Goal: Task Accomplishment & Management: Complete application form

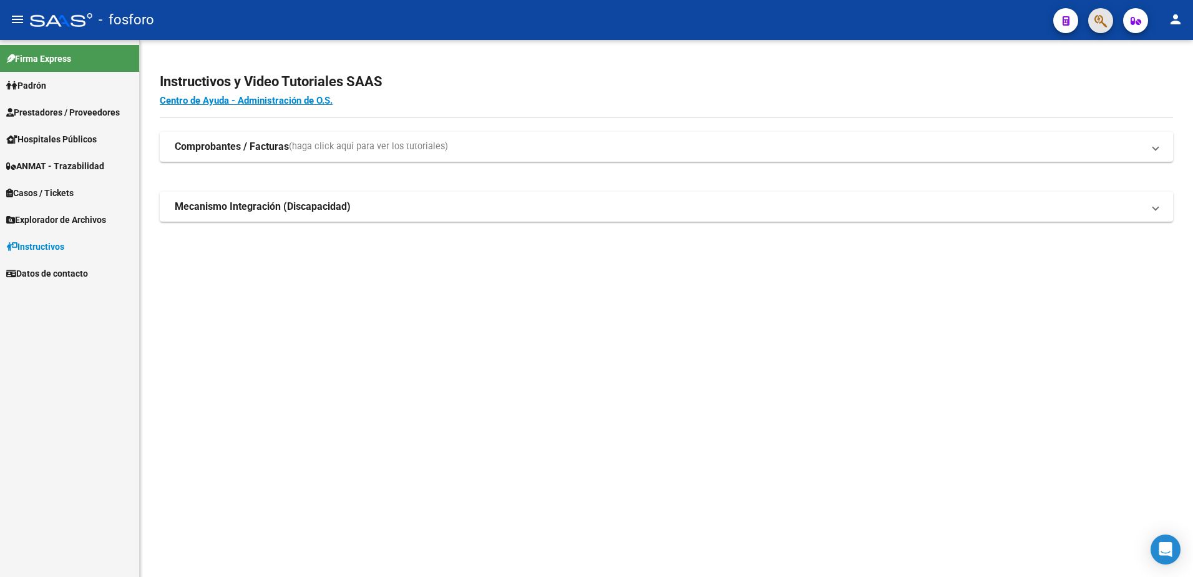
click at [1091, 26] on button "button" at bounding box center [1101, 20] width 25 height 25
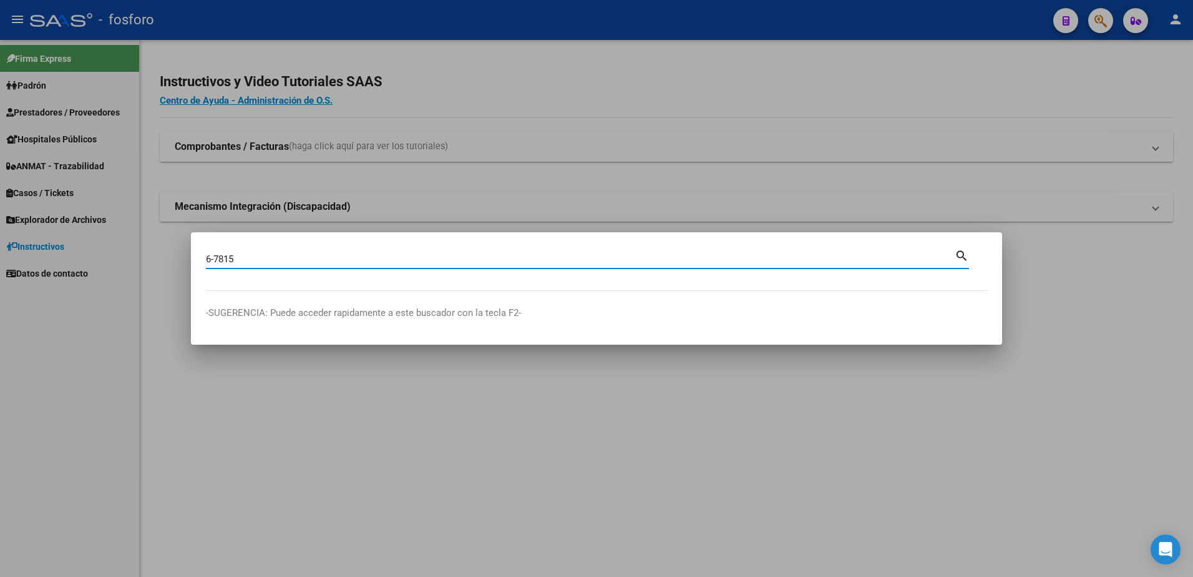
type input "6-7815"
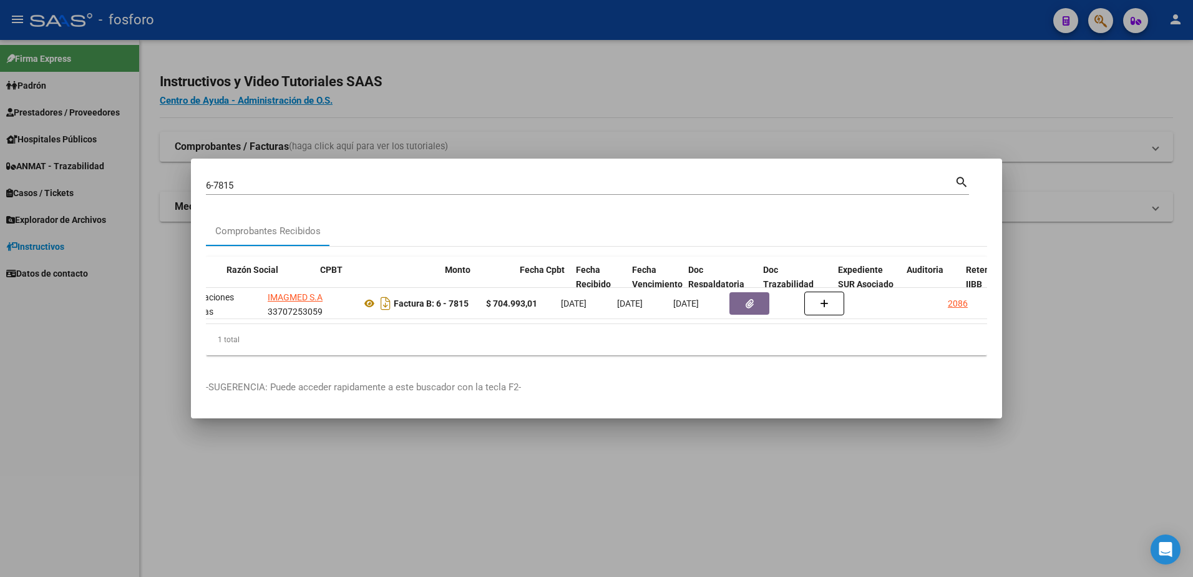
scroll to position [0, 333]
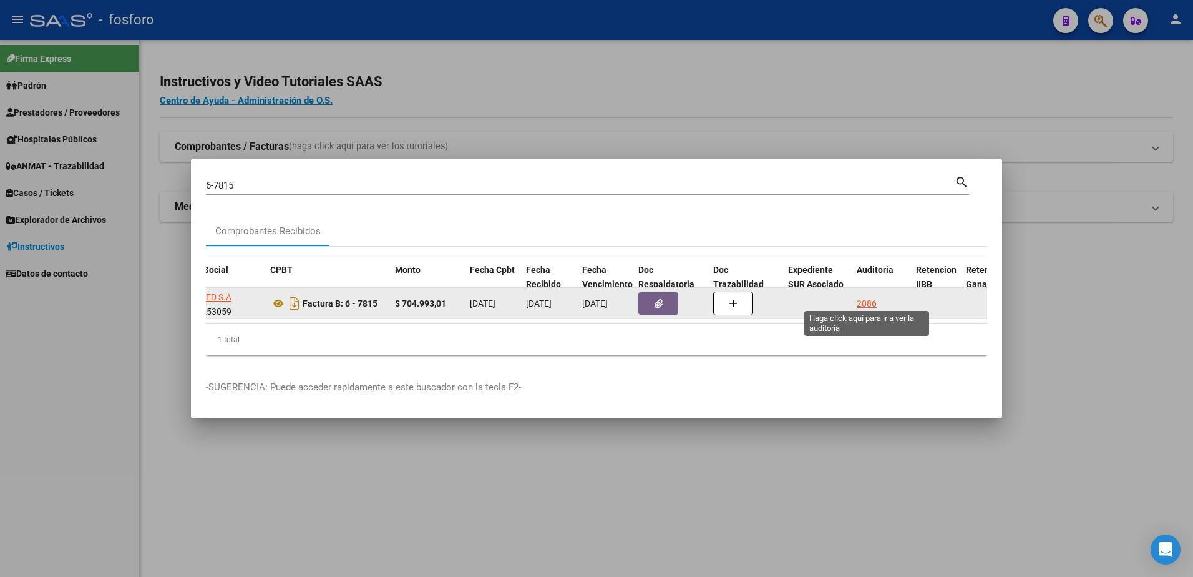
click at [874, 298] on div "2086" at bounding box center [867, 303] width 20 height 14
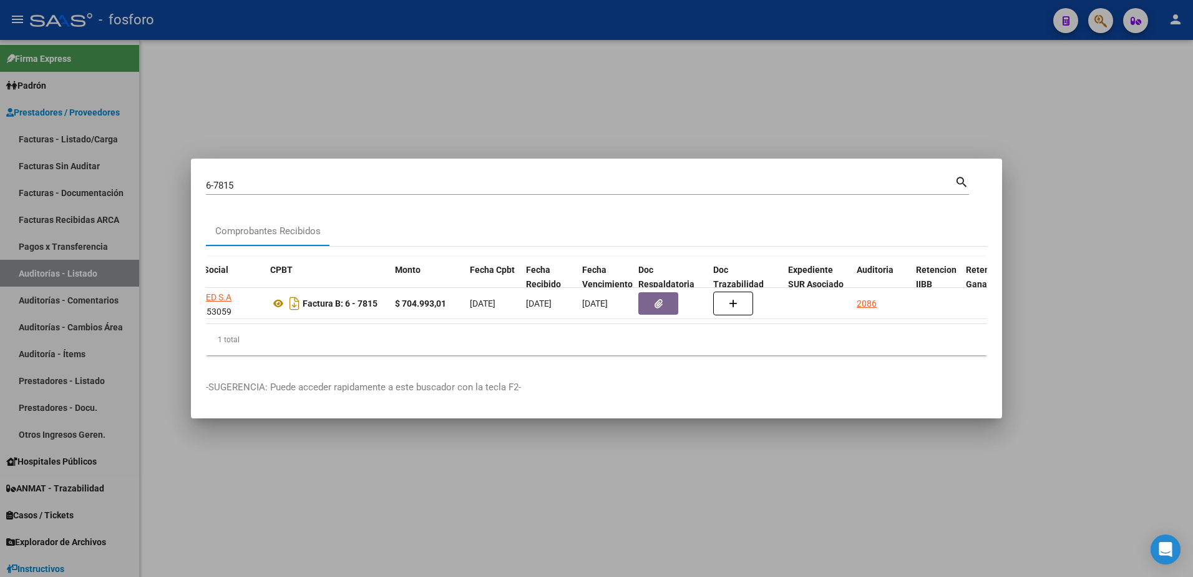
click at [1039, 137] on div at bounding box center [596, 288] width 1193 height 577
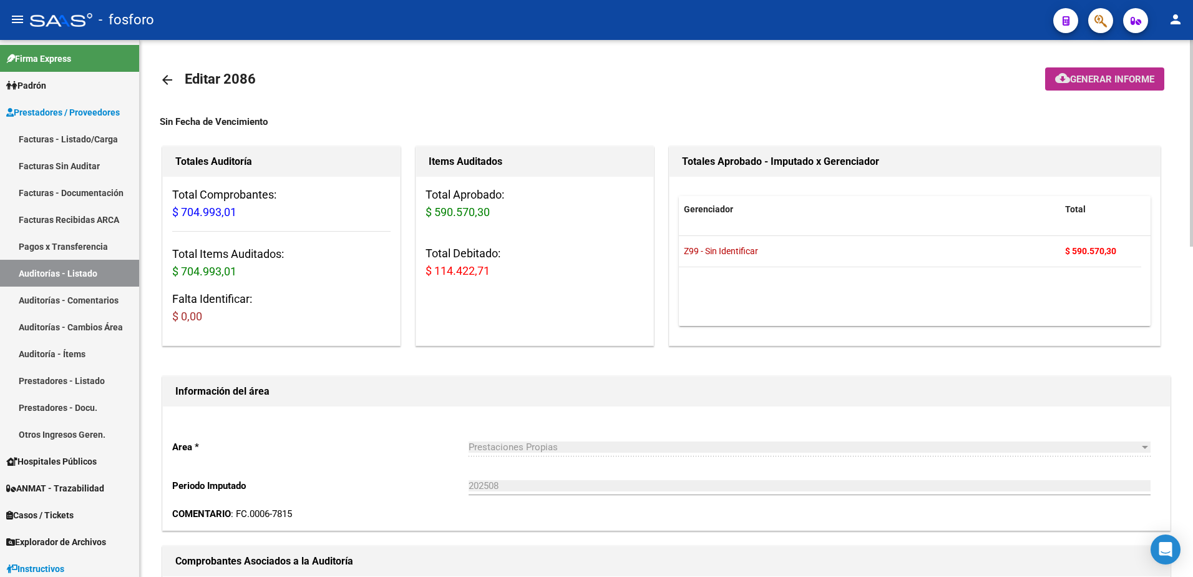
click at [1075, 81] on span "Generar informe" at bounding box center [1112, 79] width 84 height 11
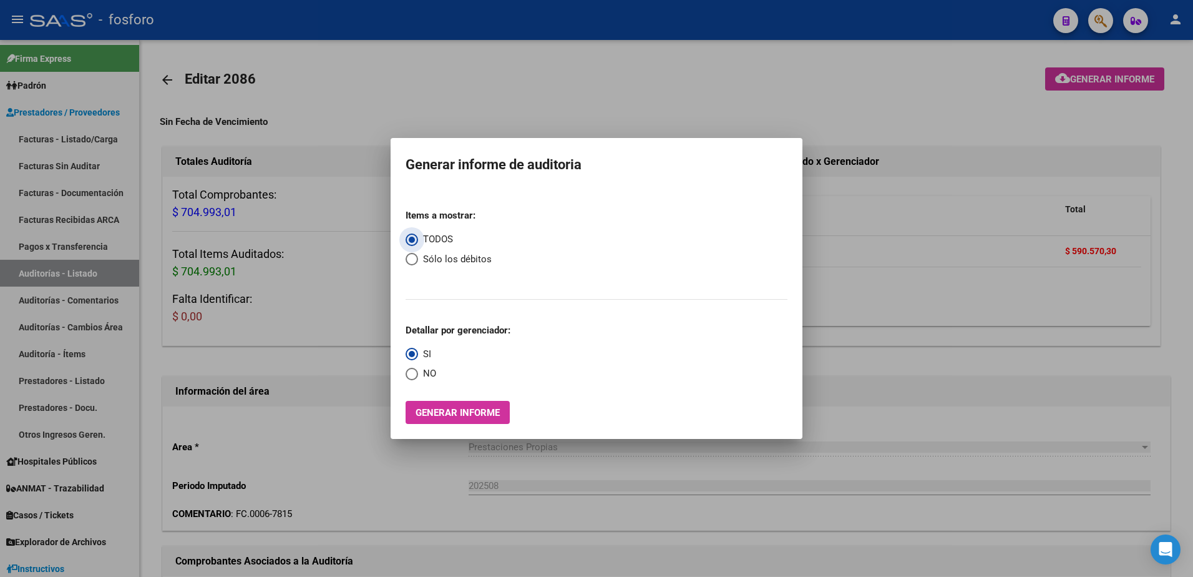
click at [469, 417] on span "Generar informe" at bounding box center [458, 412] width 84 height 11
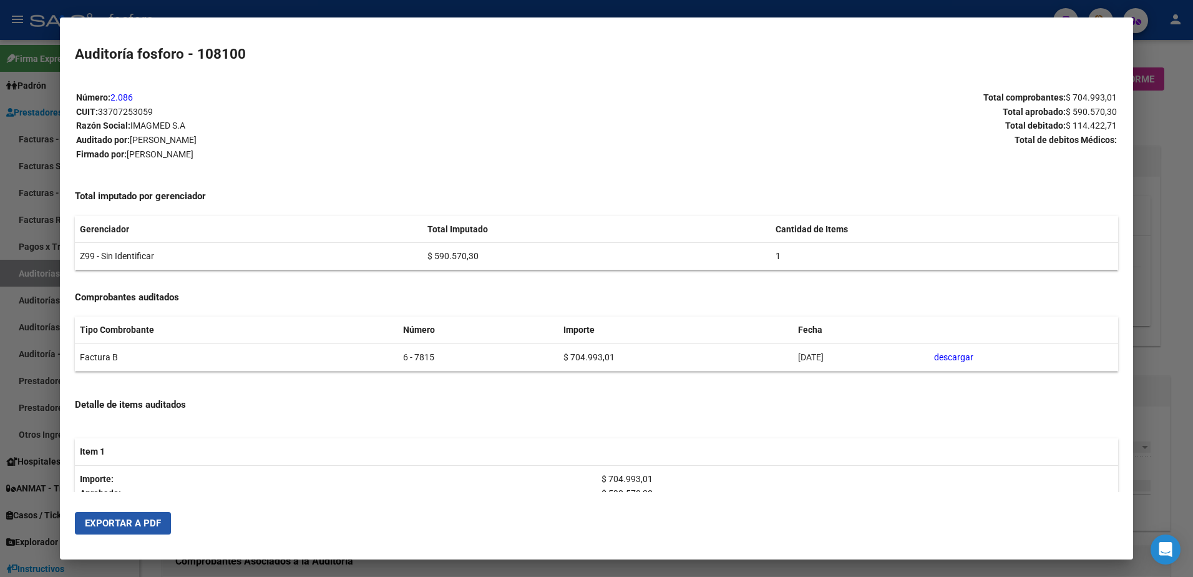
click at [138, 531] on button "Exportar a PDF" at bounding box center [123, 523] width 96 height 22
click at [1160, 128] on div at bounding box center [596, 288] width 1193 height 577
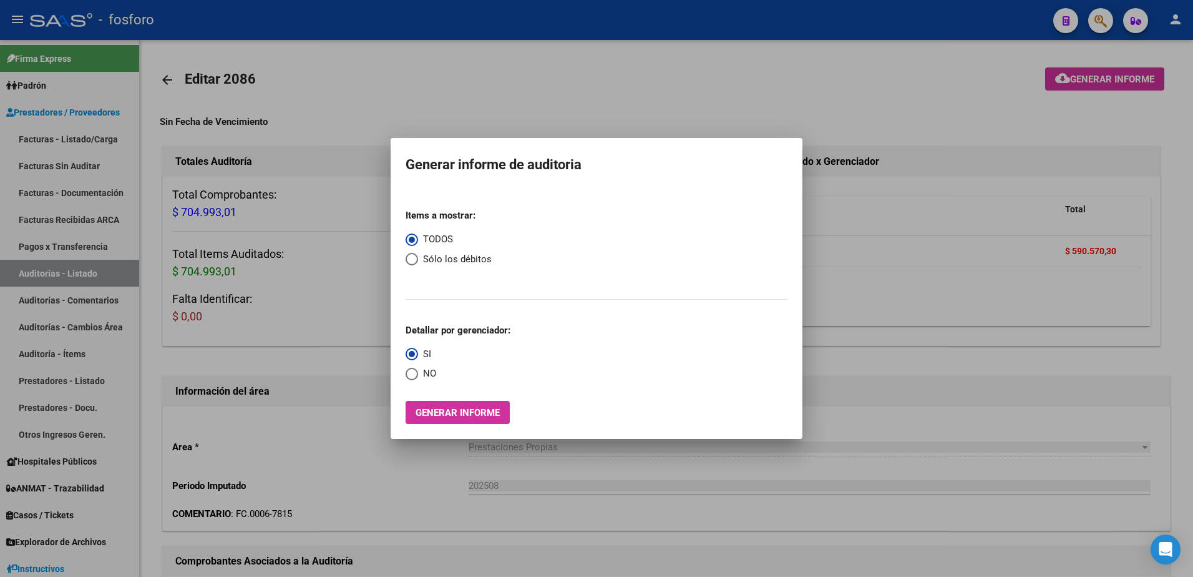
click at [1097, 21] on div at bounding box center [596, 288] width 1193 height 577
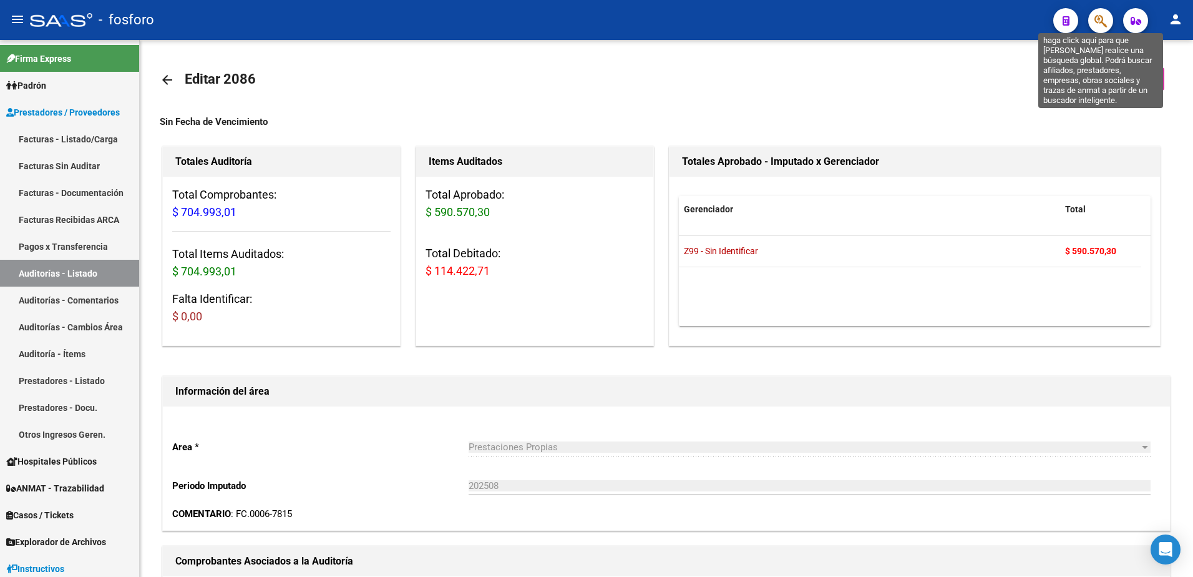
click at [1100, 16] on icon "button" at bounding box center [1101, 21] width 12 height 14
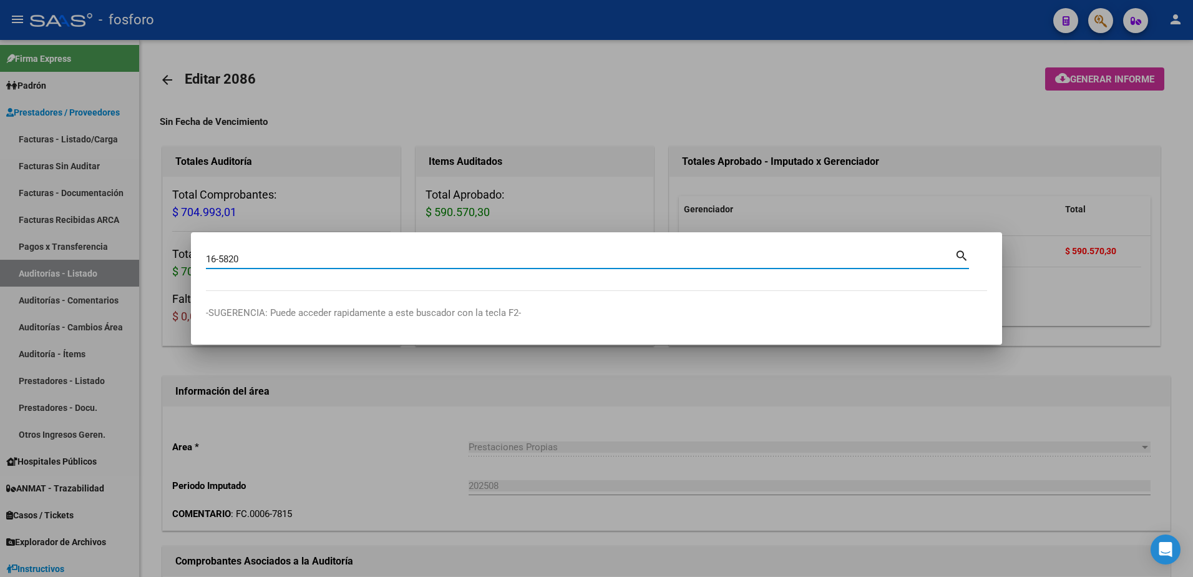
type input "16-5820"
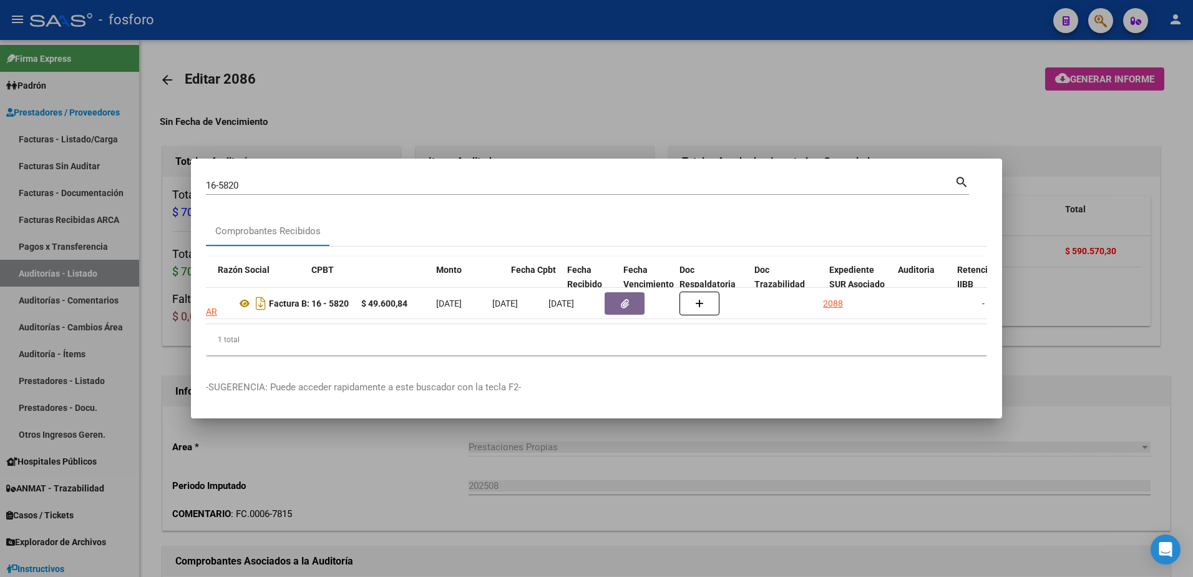
scroll to position [0, 391]
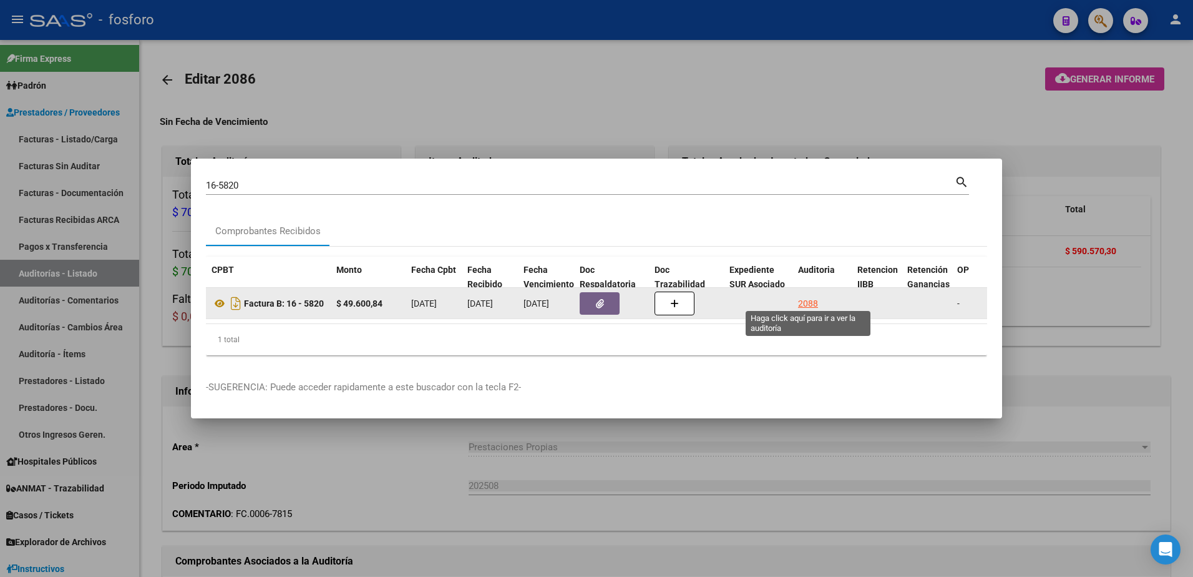
click at [810, 299] on div "2088" at bounding box center [808, 303] width 20 height 14
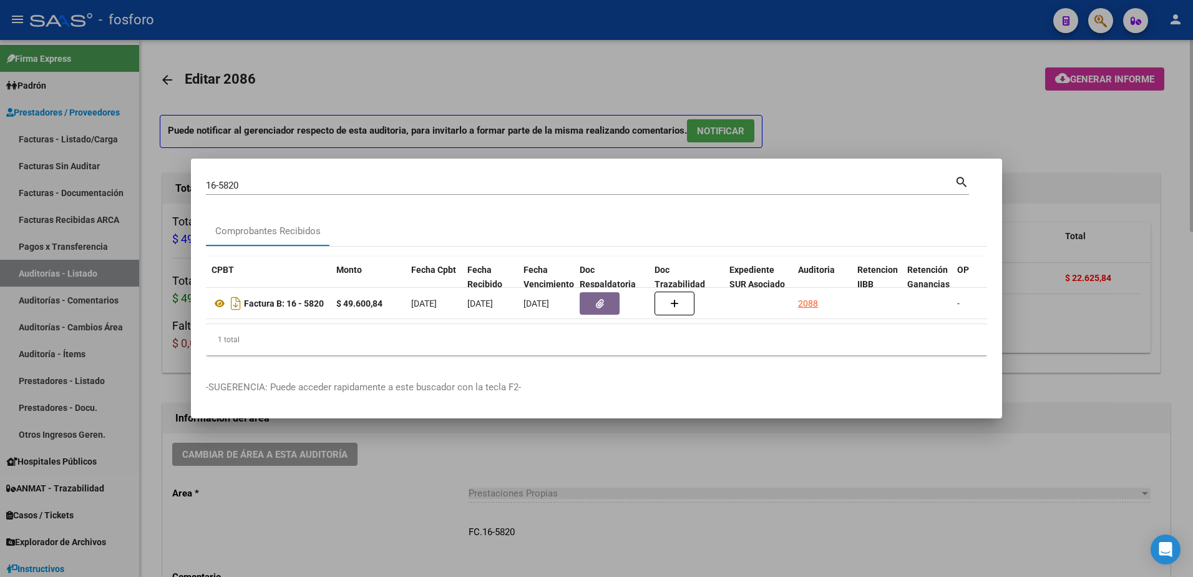
drag, startPoint x: 878, startPoint y: 123, endPoint x: 1039, endPoint y: 83, distance: 165.9
click at [881, 120] on div at bounding box center [596, 288] width 1193 height 577
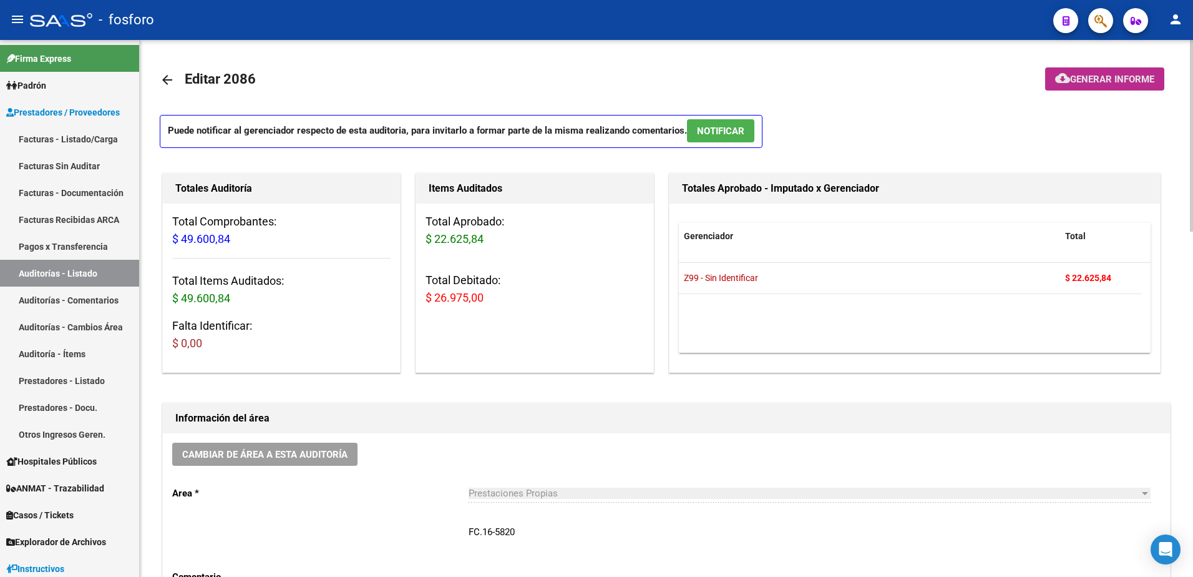
click at [1070, 72] on button "cloud_download Generar informe" at bounding box center [1104, 78] width 119 height 23
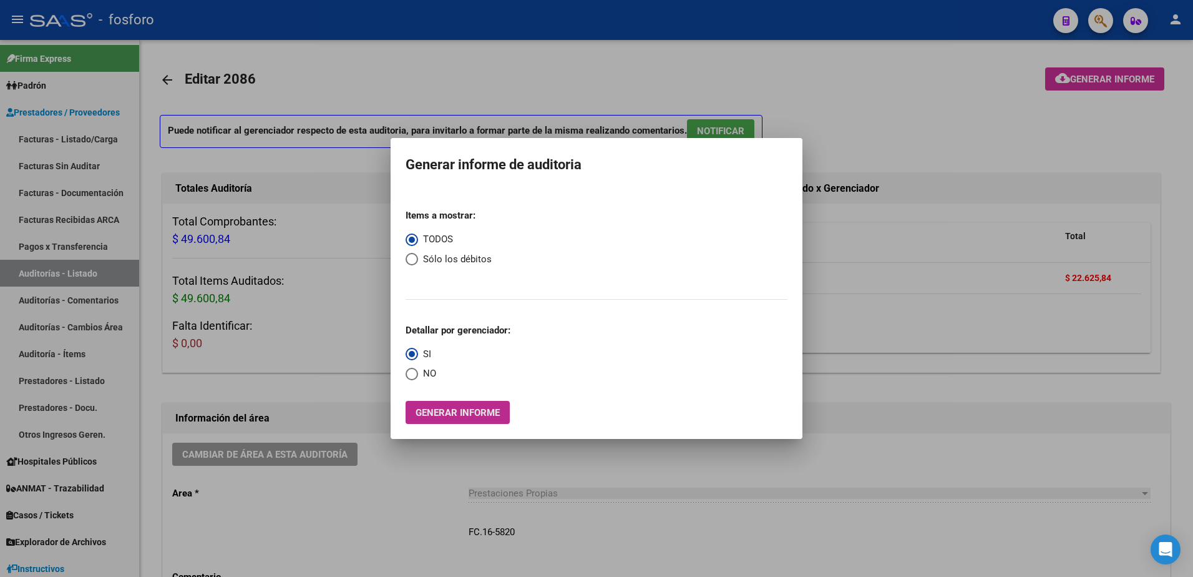
click at [487, 405] on button "Generar informe" at bounding box center [458, 412] width 104 height 23
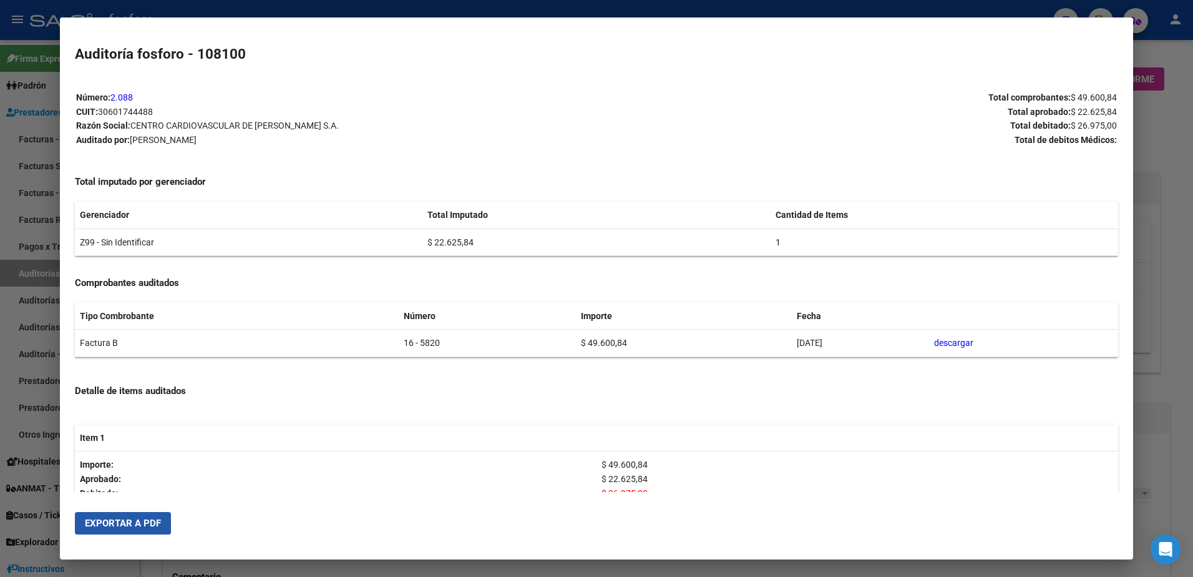
click at [156, 524] on span "Exportar a PDF" at bounding box center [123, 522] width 76 height 11
click at [45, 330] on div at bounding box center [596, 288] width 1193 height 577
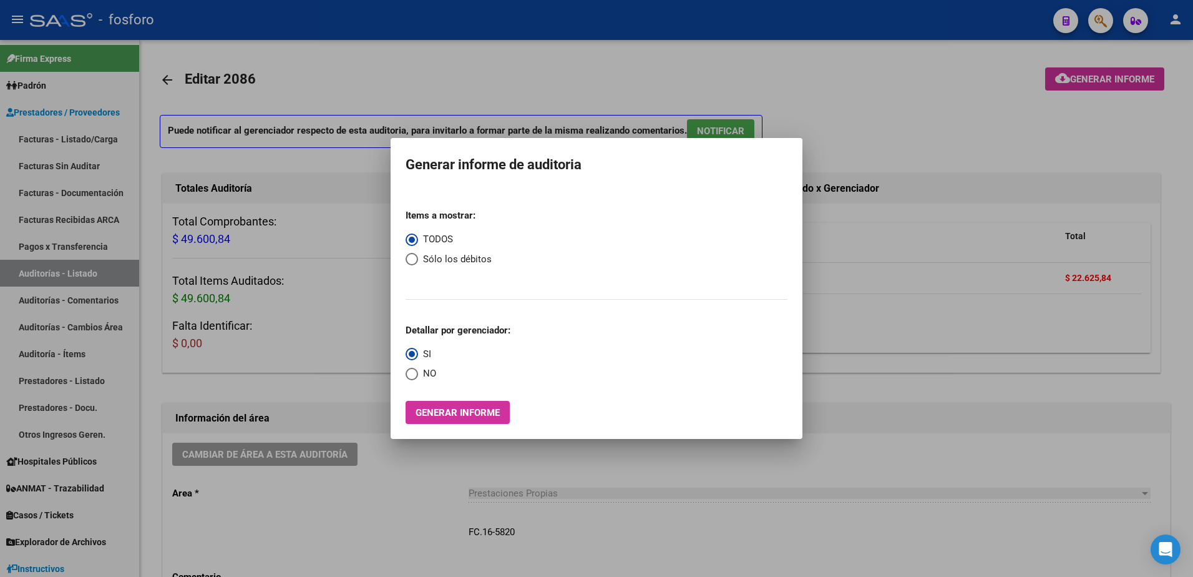
click at [267, 388] on div at bounding box center [596, 288] width 1193 height 577
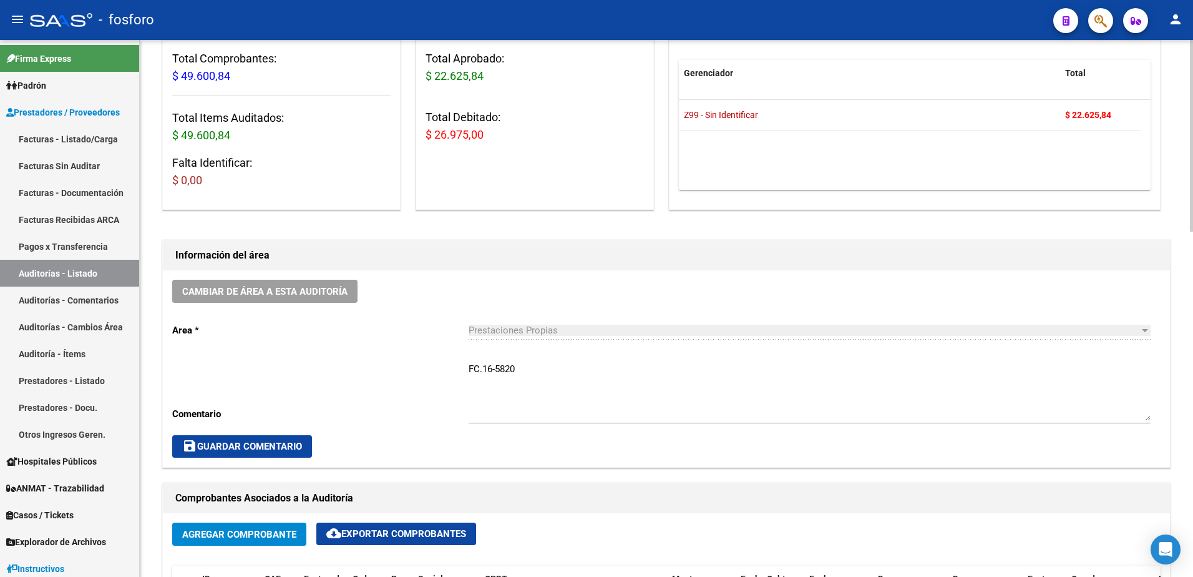
scroll to position [374, 0]
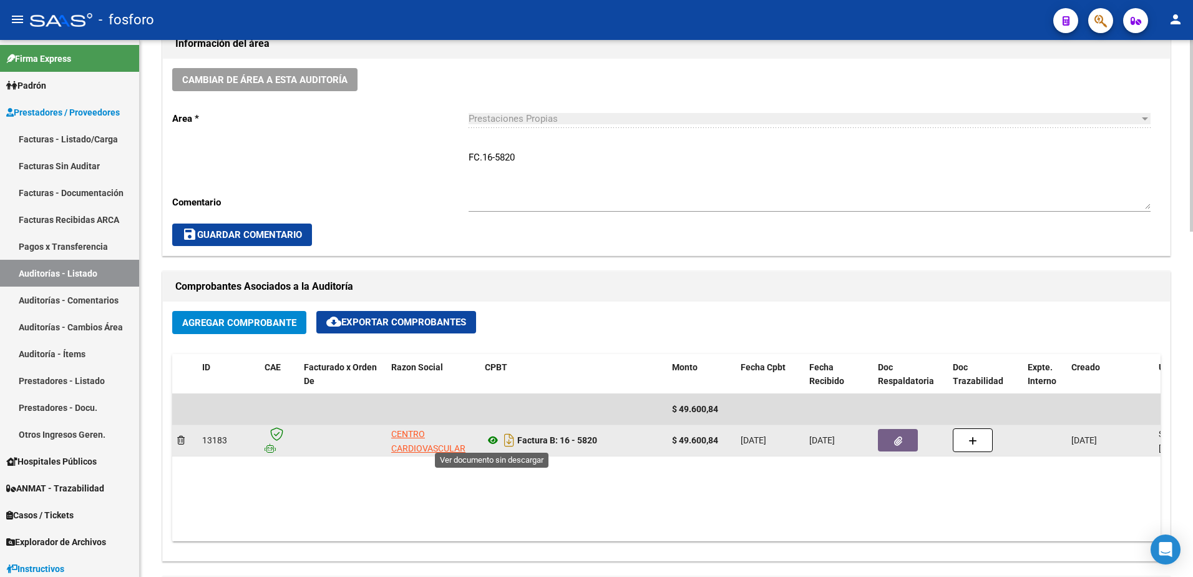
click at [487, 441] on icon at bounding box center [493, 440] width 16 height 15
click at [898, 440] on icon "button" at bounding box center [898, 440] width 8 height 9
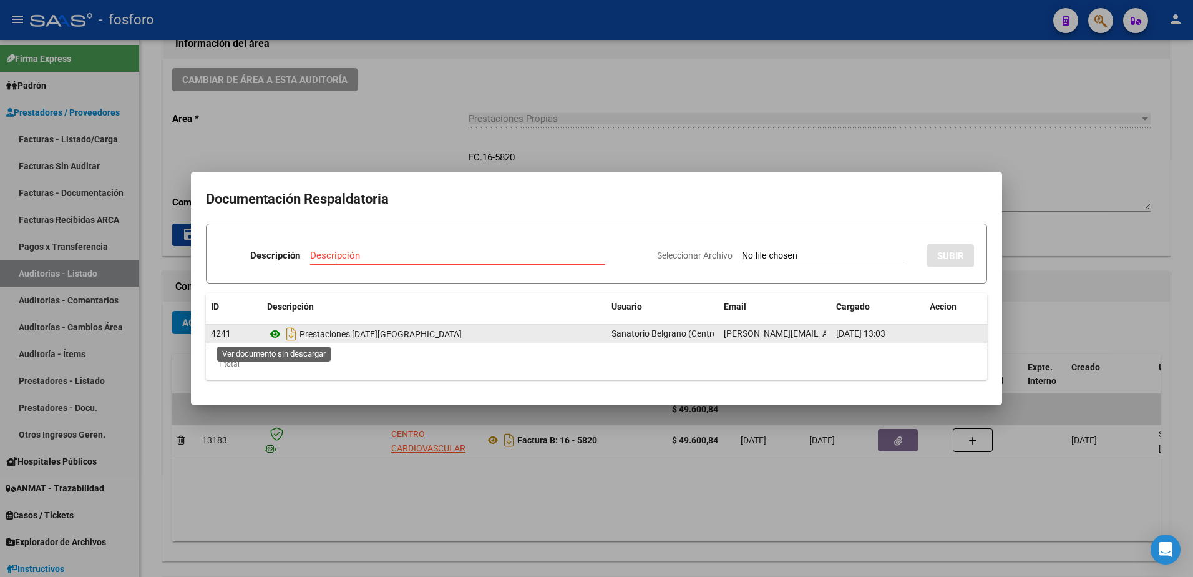
click at [272, 335] on icon at bounding box center [275, 333] width 16 height 15
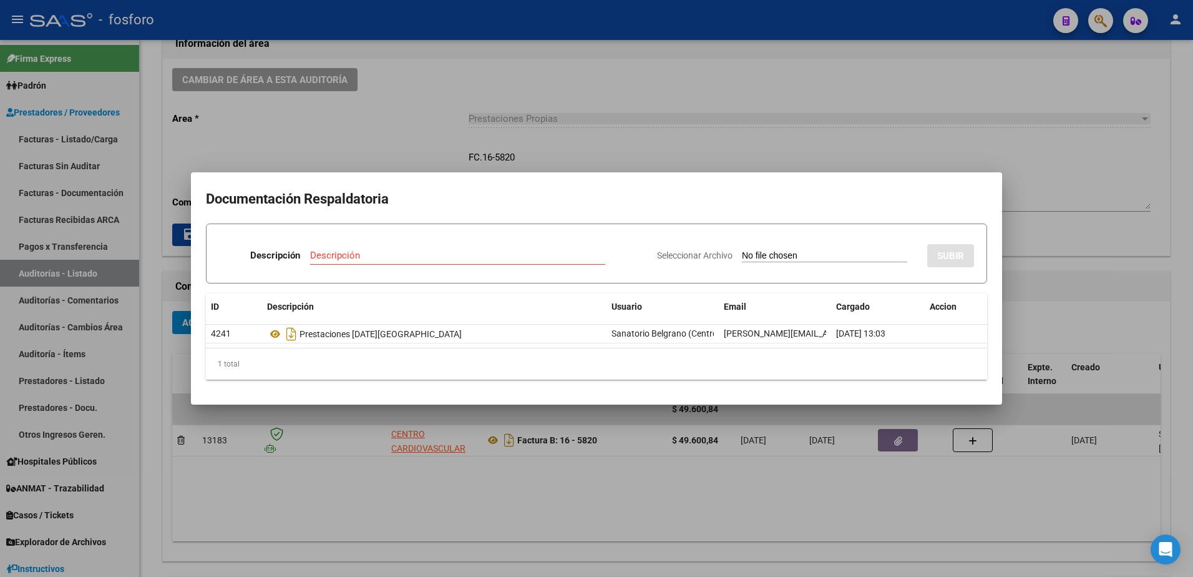
click at [461, 153] on div at bounding box center [596, 288] width 1193 height 577
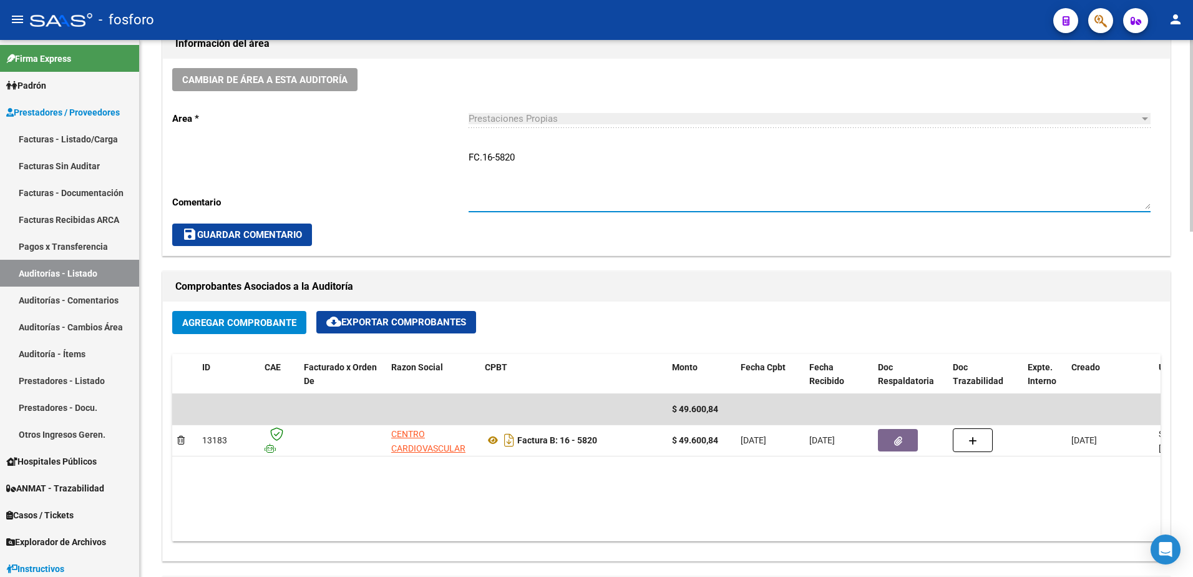
drag, startPoint x: 517, startPoint y: 155, endPoint x: 509, endPoint y: 161, distance: 9.9
click at [515, 157] on textarea "FC.16-5820" at bounding box center [810, 179] width 682 height 59
type textarea "FC.16-5821"
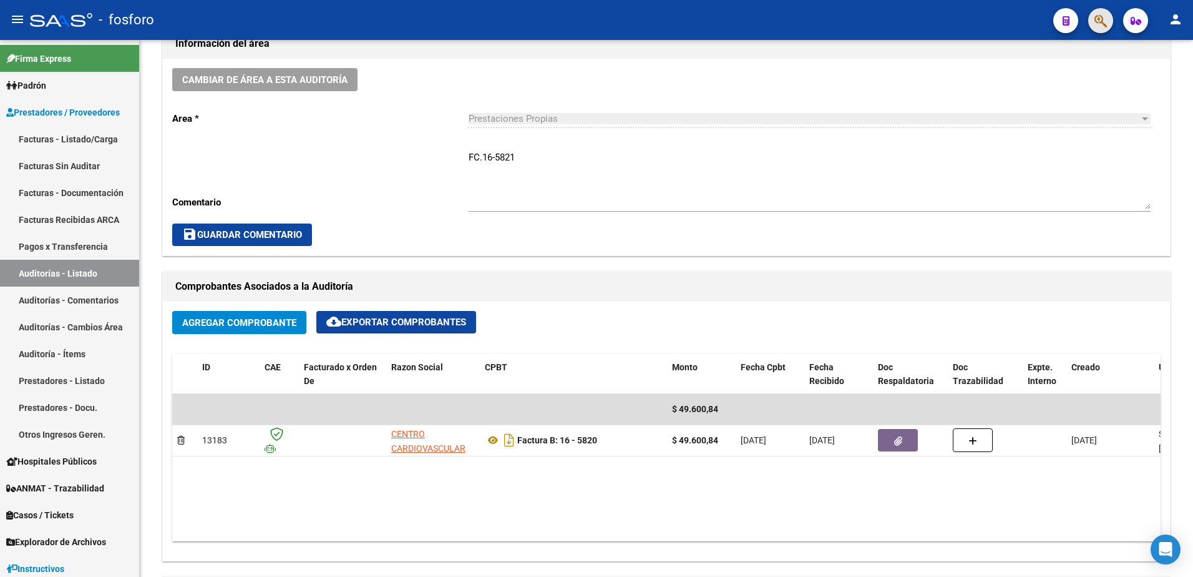
click at [1108, 24] on button "button" at bounding box center [1101, 20] width 25 height 25
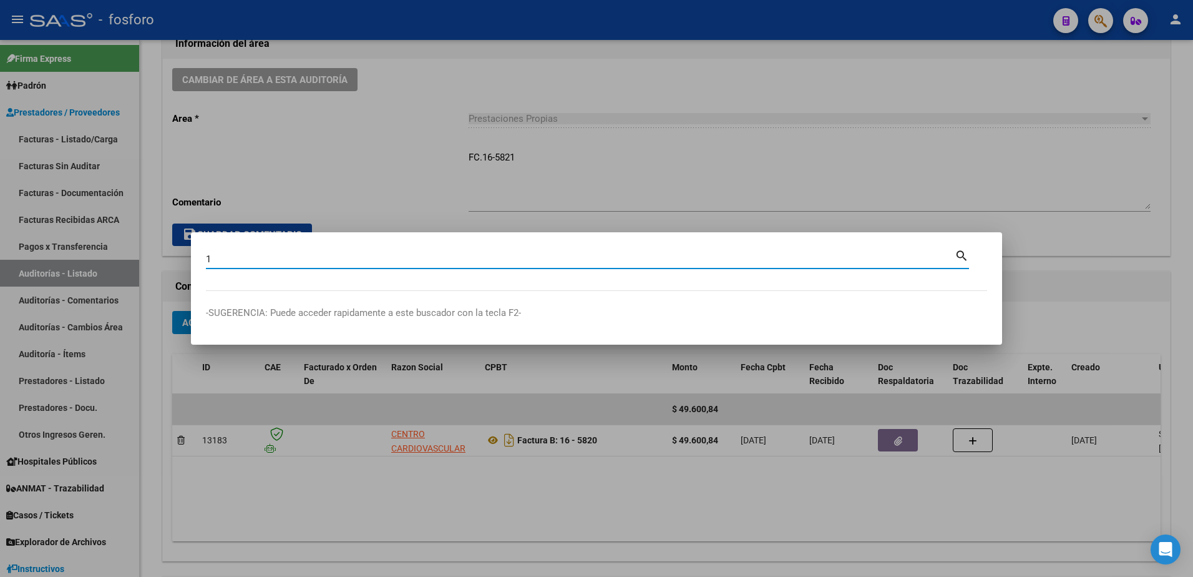
type input "1"
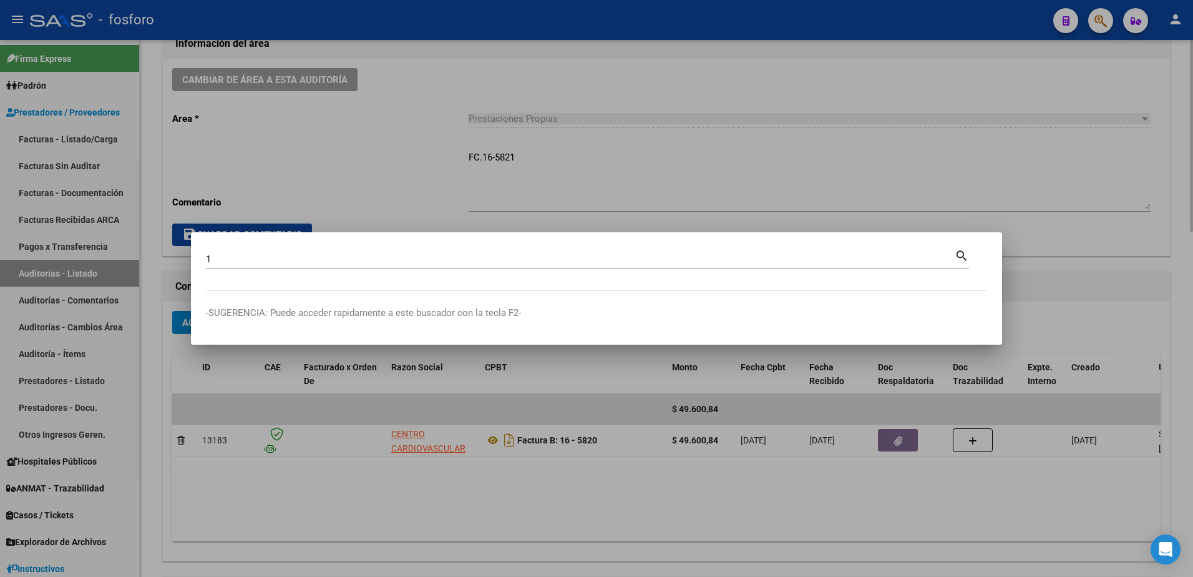
drag, startPoint x: 441, startPoint y: 172, endPoint x: 480, endPoint y: 175, distance: 38.8
click at [445, 175] on div at bounding box center [596, 288] width 1193 height 577
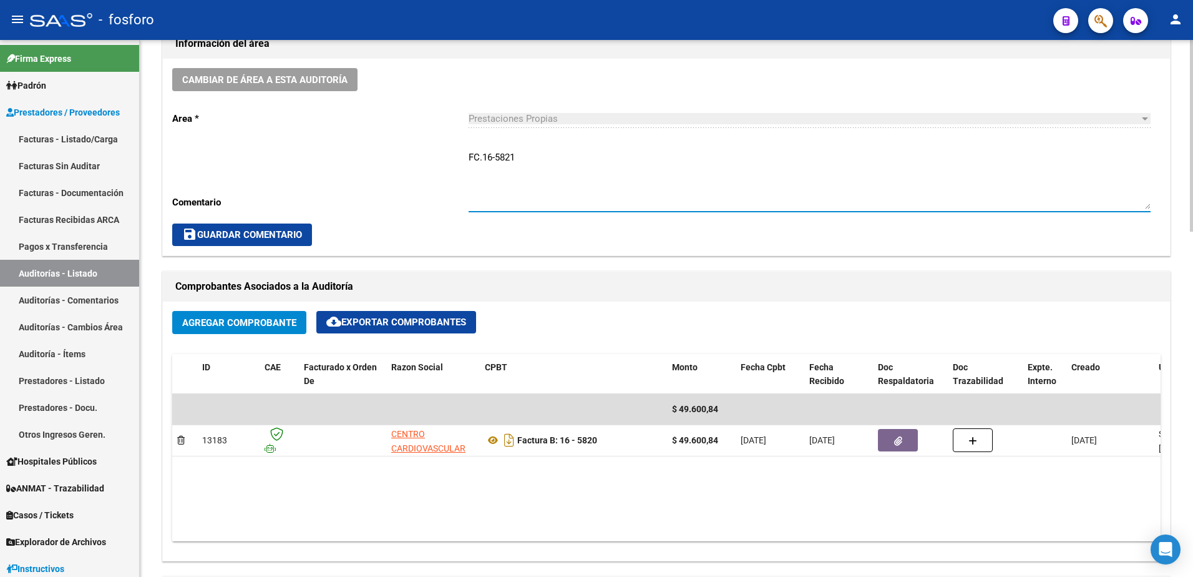
click at [521, 153] on textarea "FC.16-5821" at bounding box center [810, 179] width 682 height 59
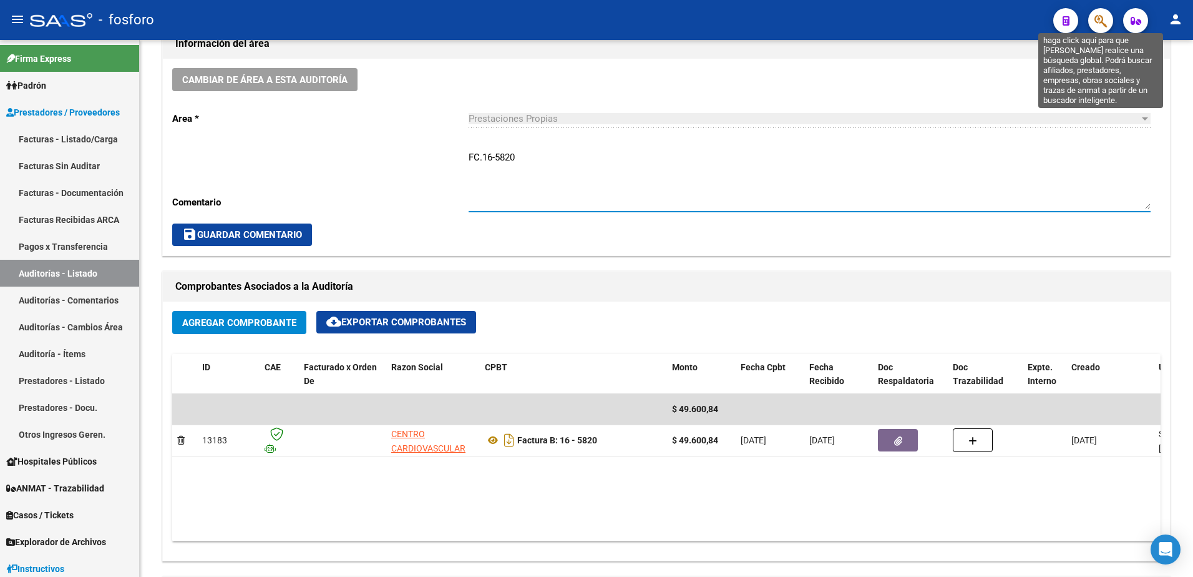
type textarea "FC.16-5820"
click at [1105, 21] on icon "button" at bounding box center [1101, 21] width 12 height 14
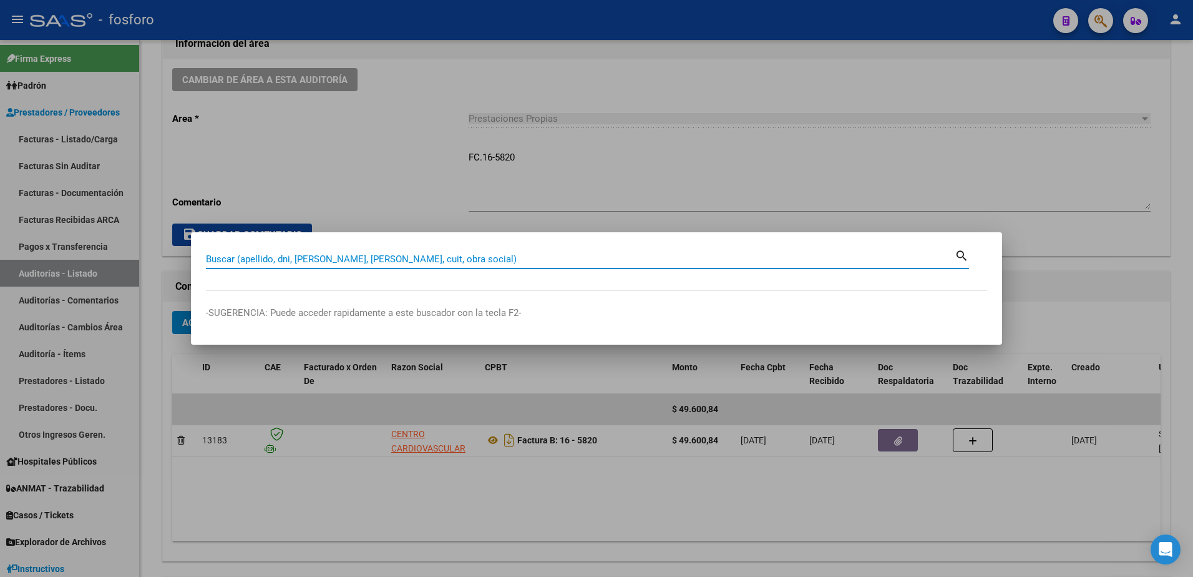
click at [1105, 21] on div at bounding box center [596, 288] width 1193 height 577
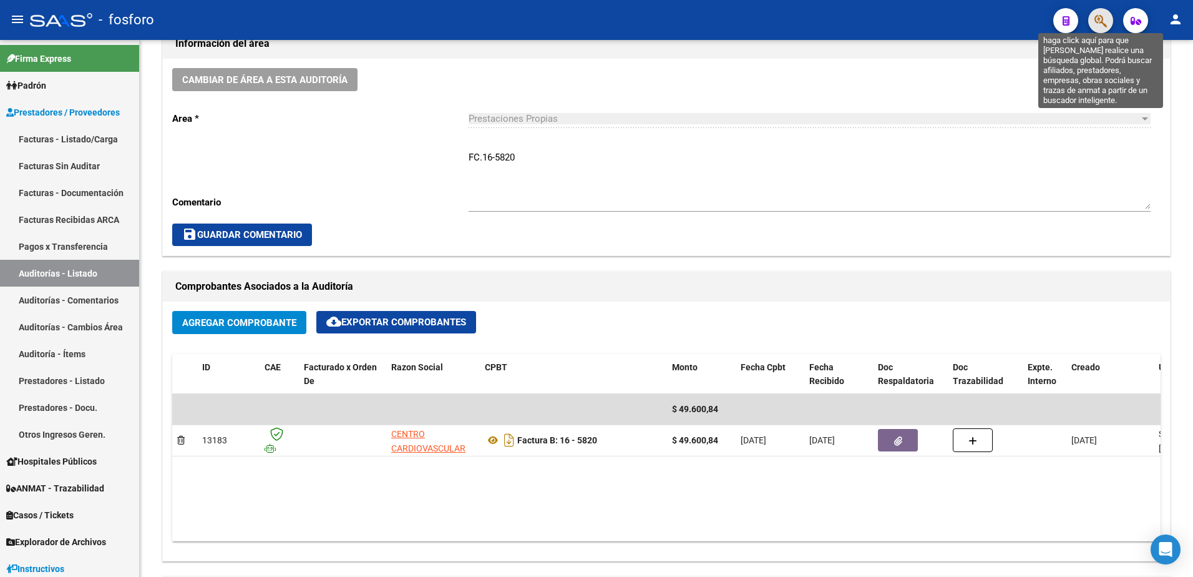
click at [1104, 21] on icon "button" at bounding box center [1101, 21] width 12 height 14
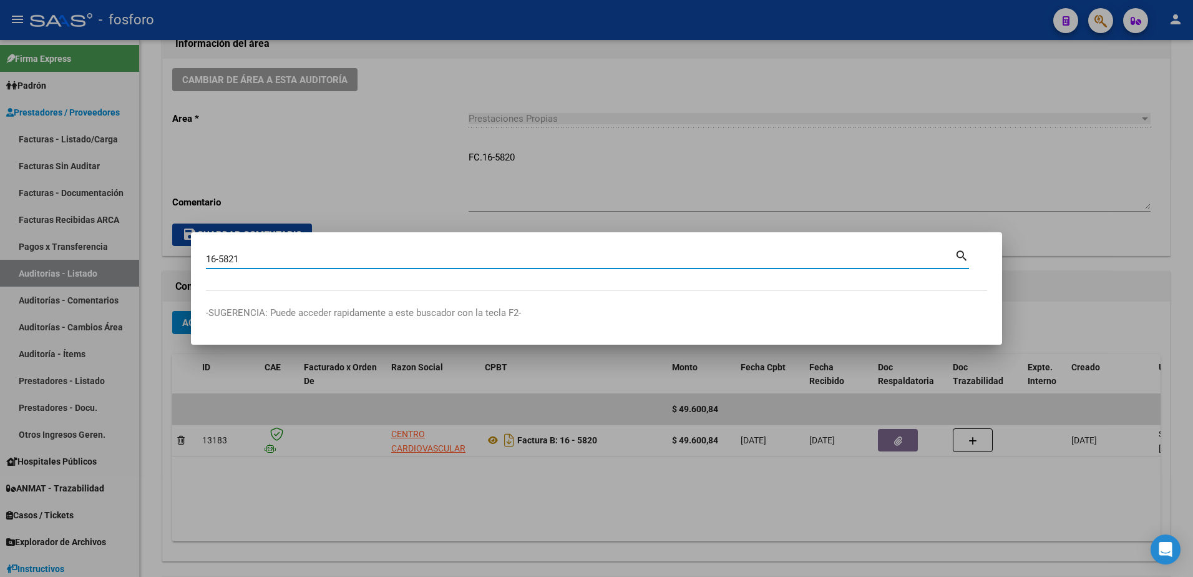
type input "16-5821"
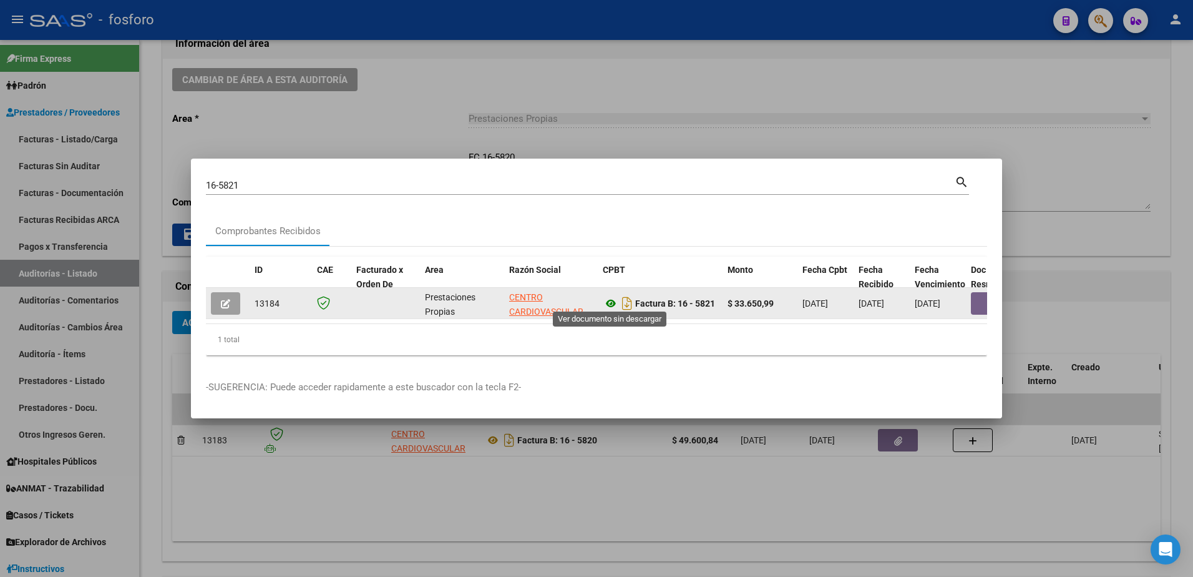
click at [613, 301] on icon at bounding box center [611, 303] width 16 height 15
click at [980, 308] on button "button" at bounding box center [991, 303] width 40 height 22
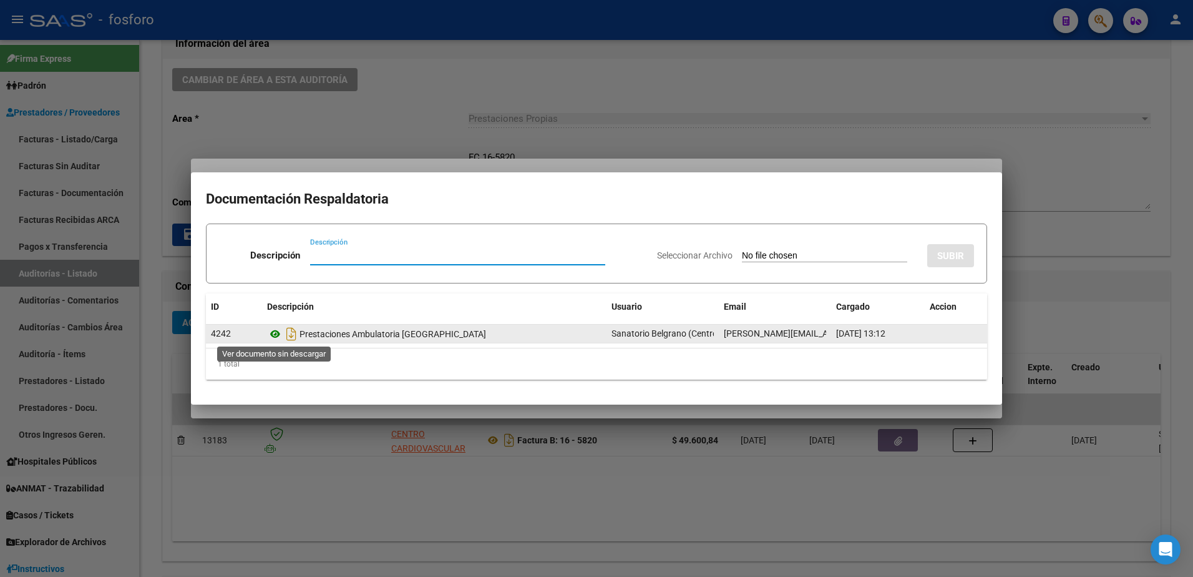
click at [275, 333] on icon at bounding box center [275, 333] width 16 height 15
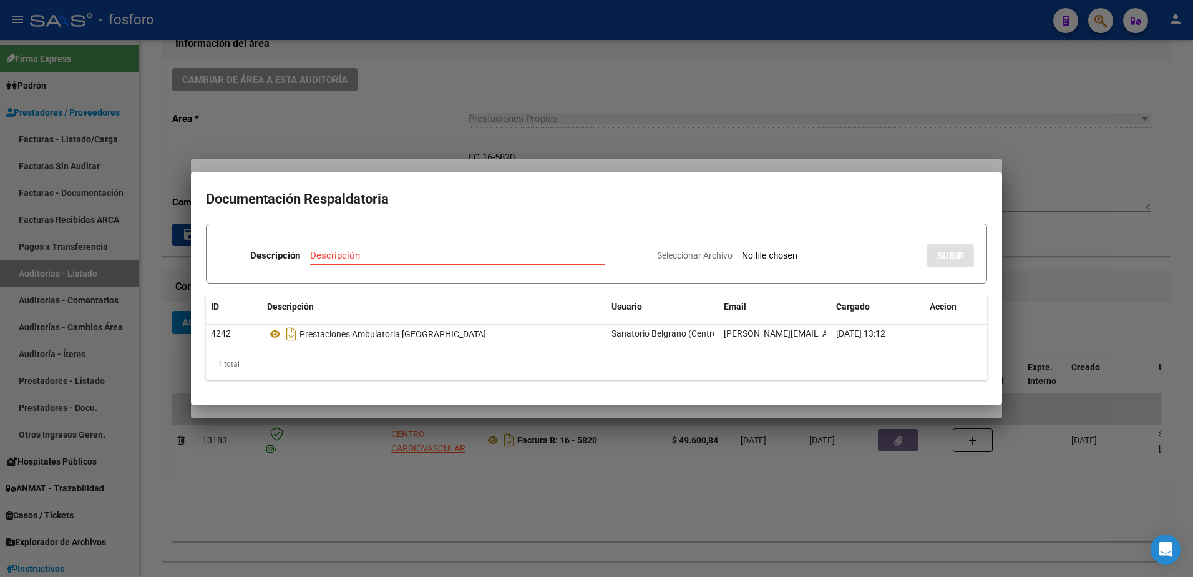
drag, startPoint x: 856, startPoint y: 452, endPoint x: 909, endPoint y: 391, distance: 80.5
click at [859, 450] on div at bounding box center [596, 288] width 1193 height 577
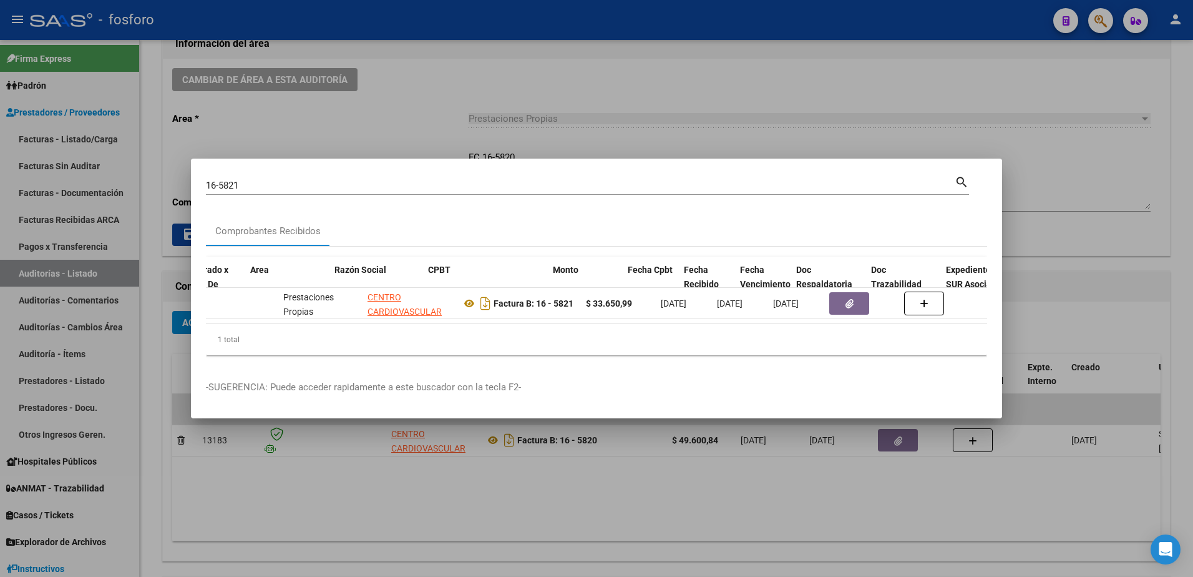
scroll to position [0, 233]
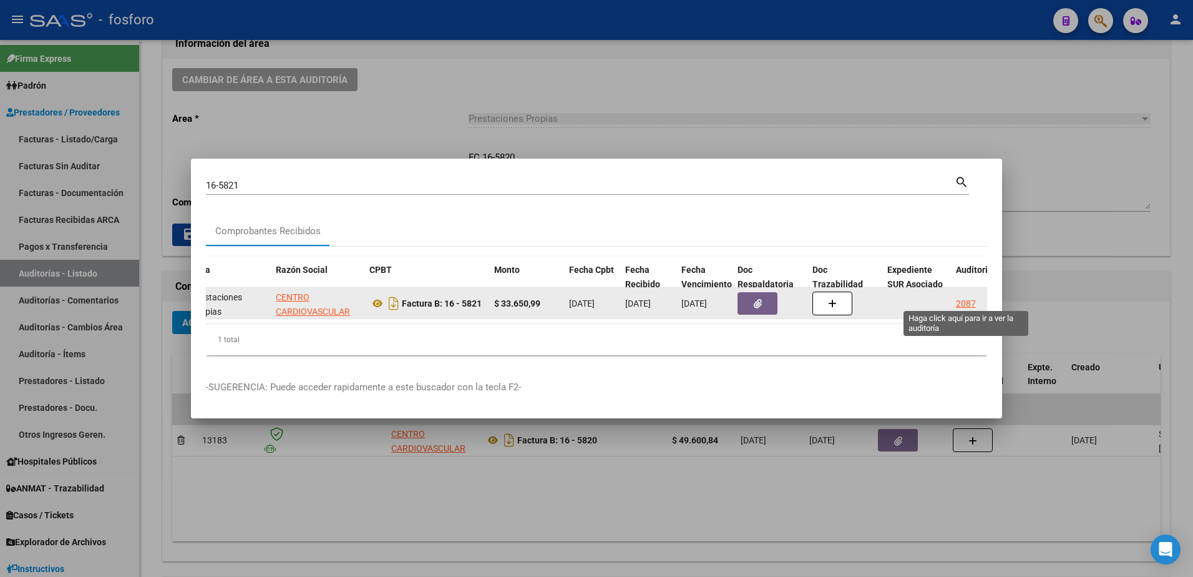
click at [962, 301] on div "2087" at bounding box center [966, 303] width 20 height 14
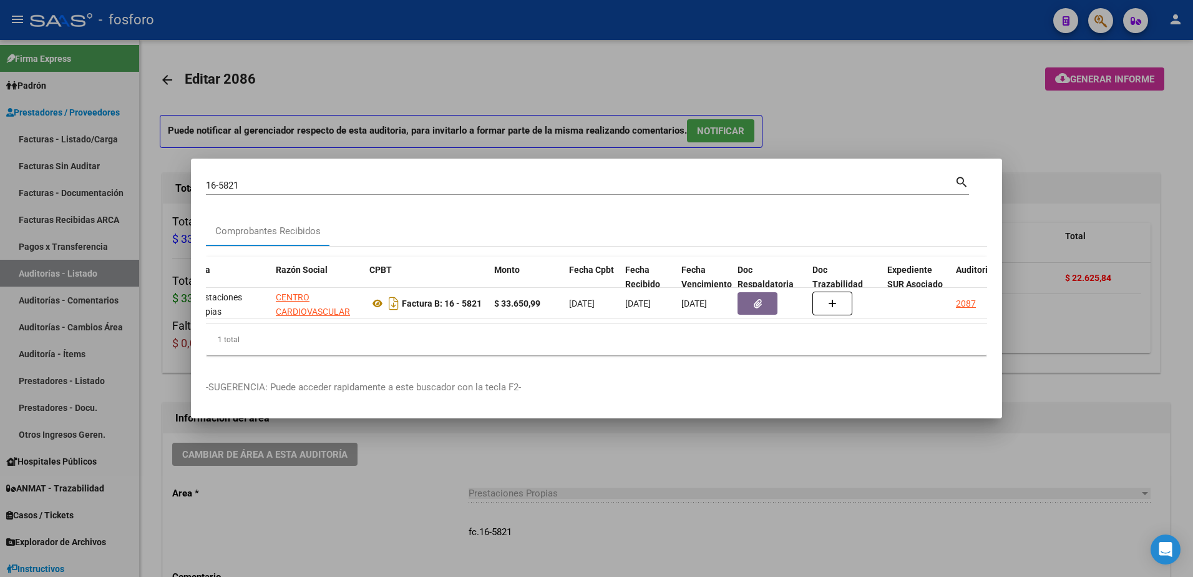
click at [904, 127] on div at bounding box center [596, 288] width 1193 height 577
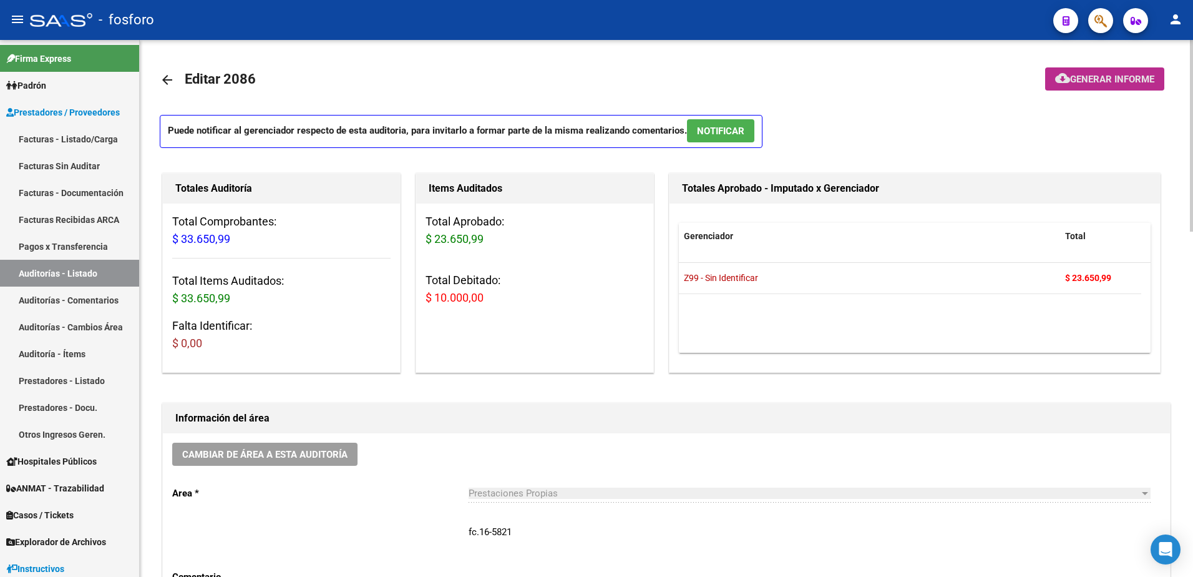
click at [1070, 81] on span "Generar informe" at bounding box center [1112, 79] width 84 height 11
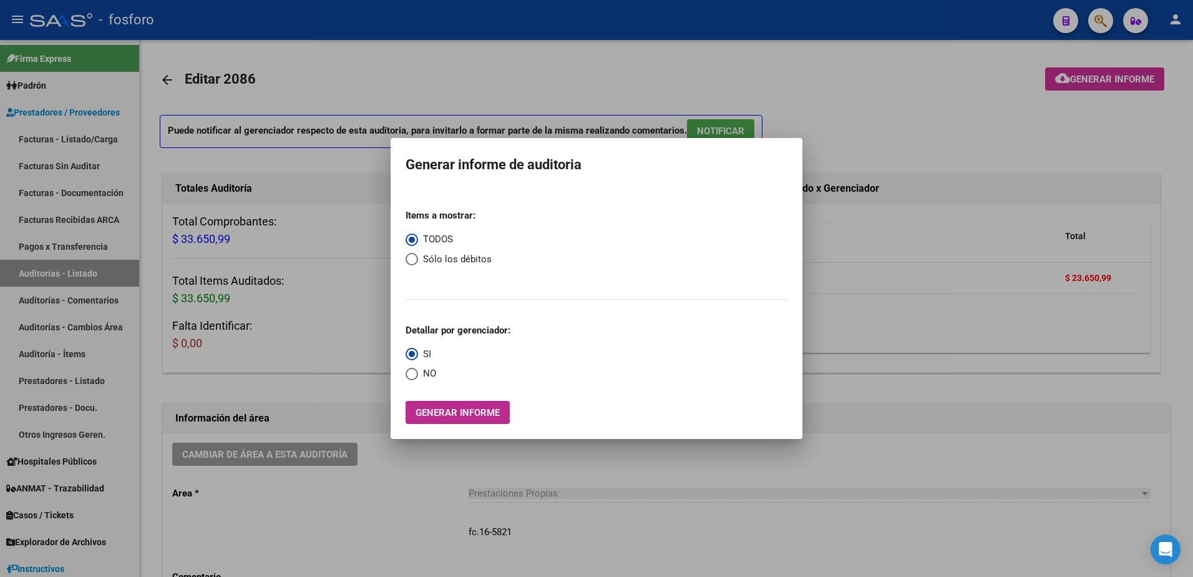
click at [460, 414] on span "Generar informe" at bounding box center [458, 412] width 84 height 11
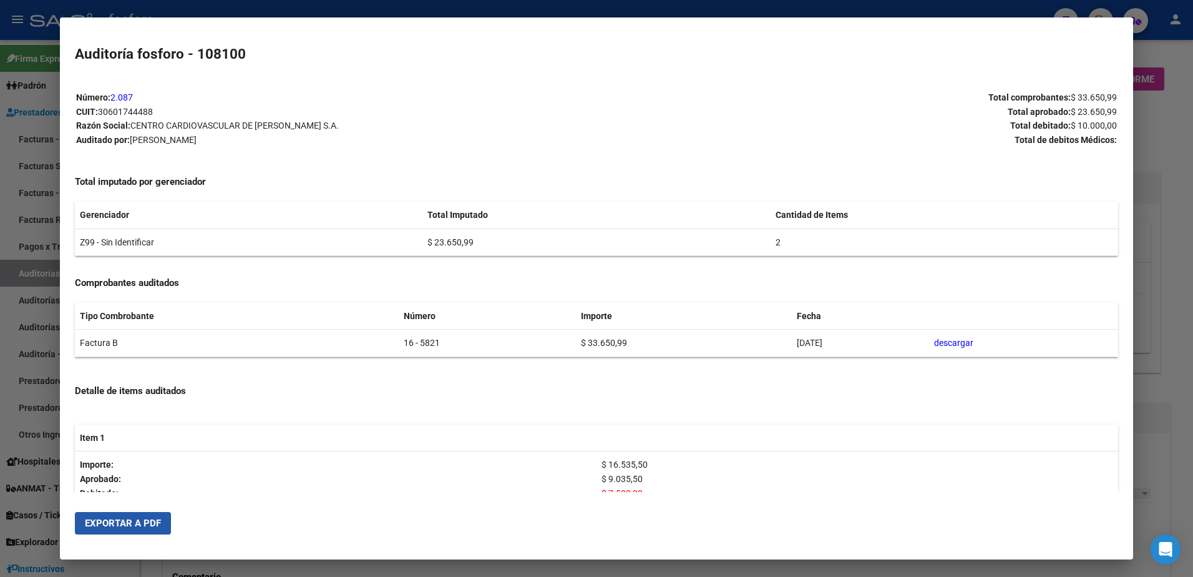
click at [139, 519] on span "Exportar a PDF" at bounding box center [123, 522] width 76 height 11
click at [44, 139] on div at bounding box center [596, 288] width 1193 height 577
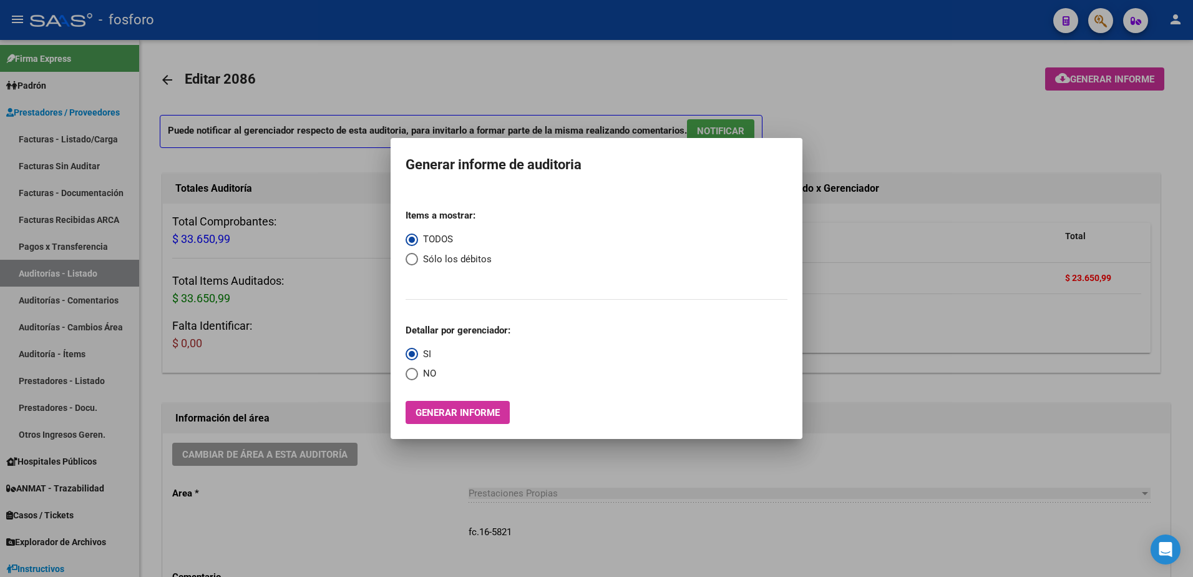
click at [353, 300] on div at bounding box center [596, 288] width 1193 height 577
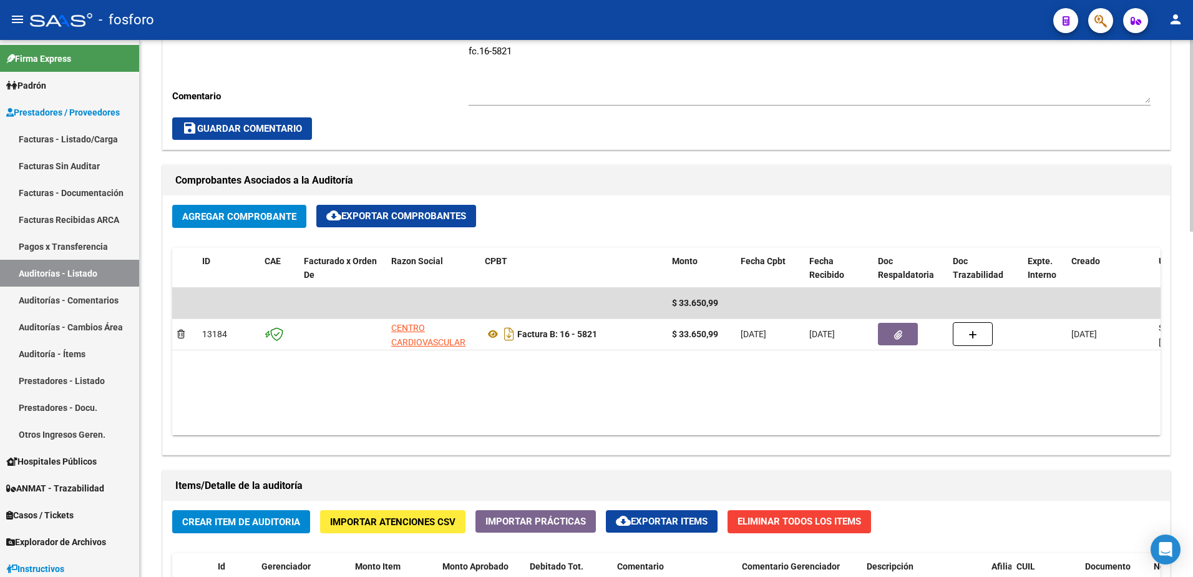
scroll to position [499, 0]
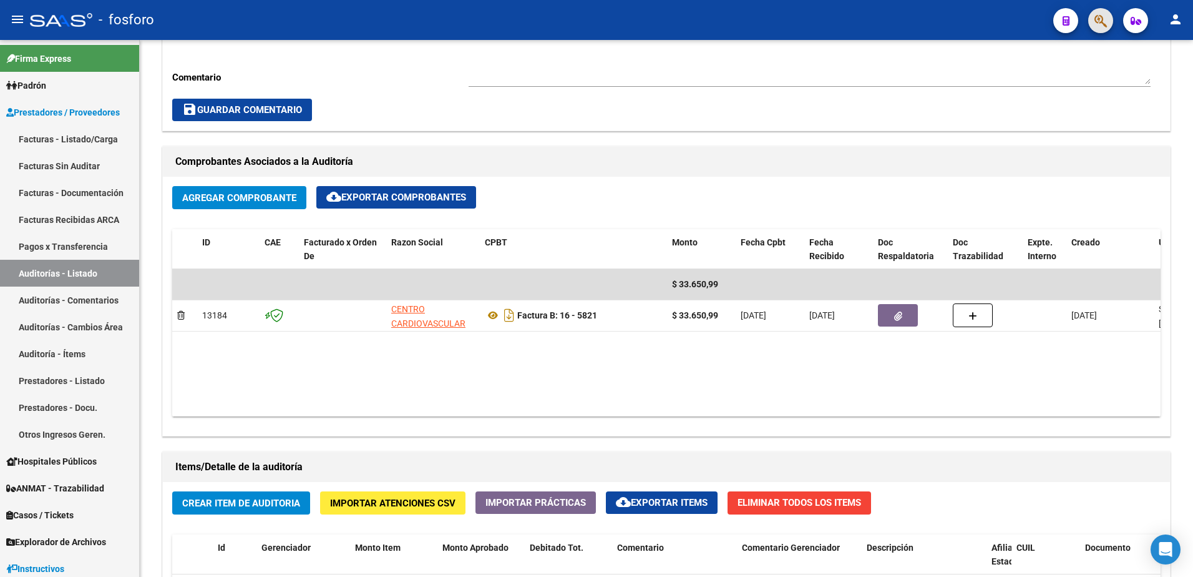
click at [1108, 19] on button "button" at bounding box center [1101, 20] width 25 height 25
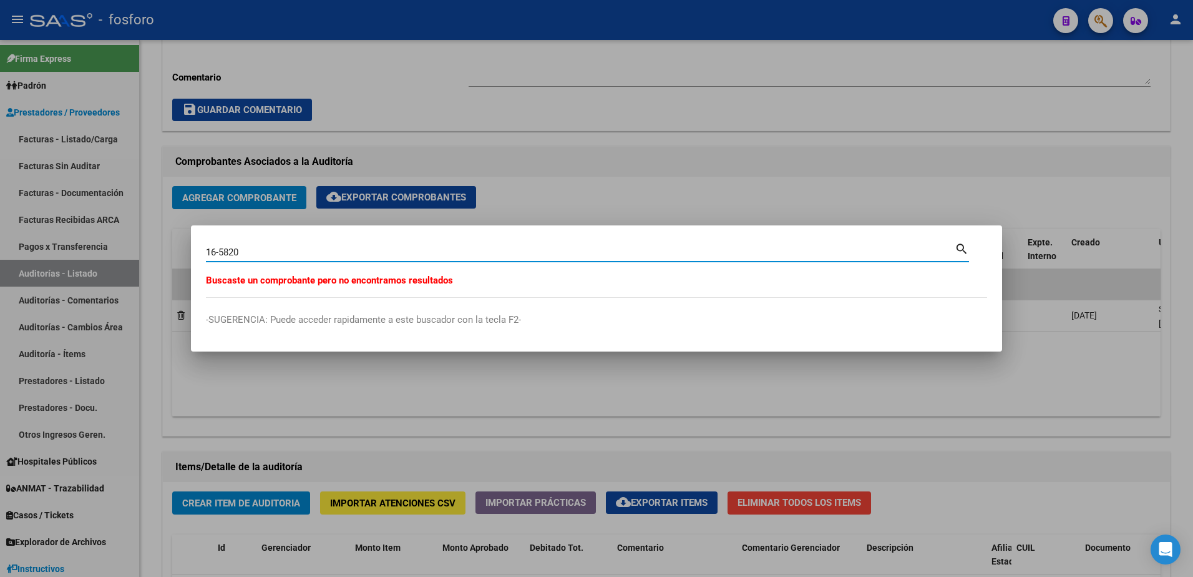
type input "16-5820"
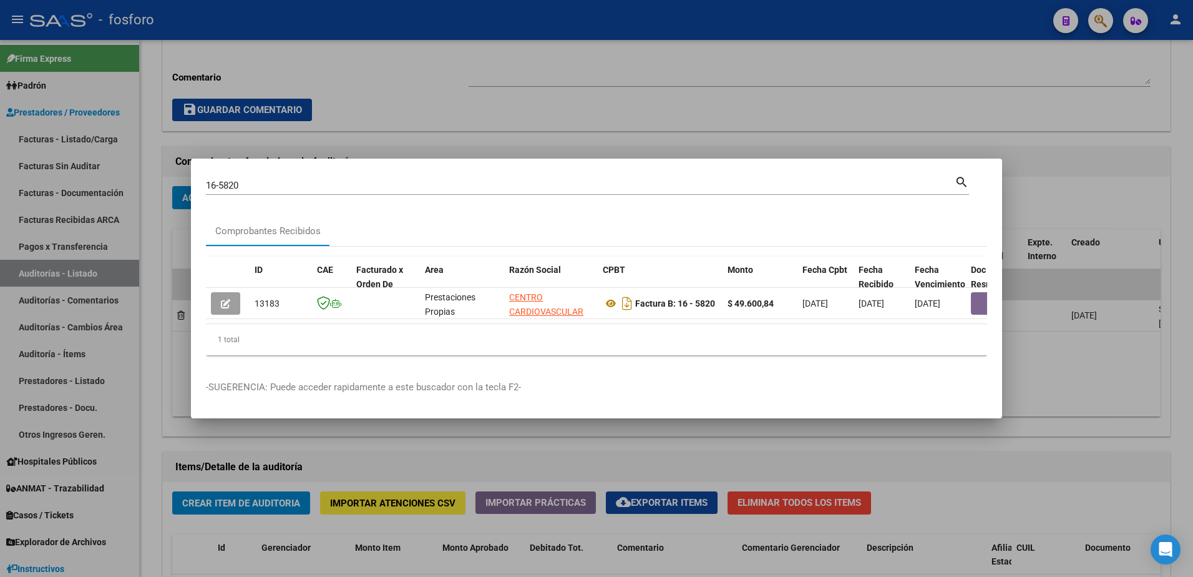
click at [918, 105] on div at bounding box center [596, 288] width 1193 height 577
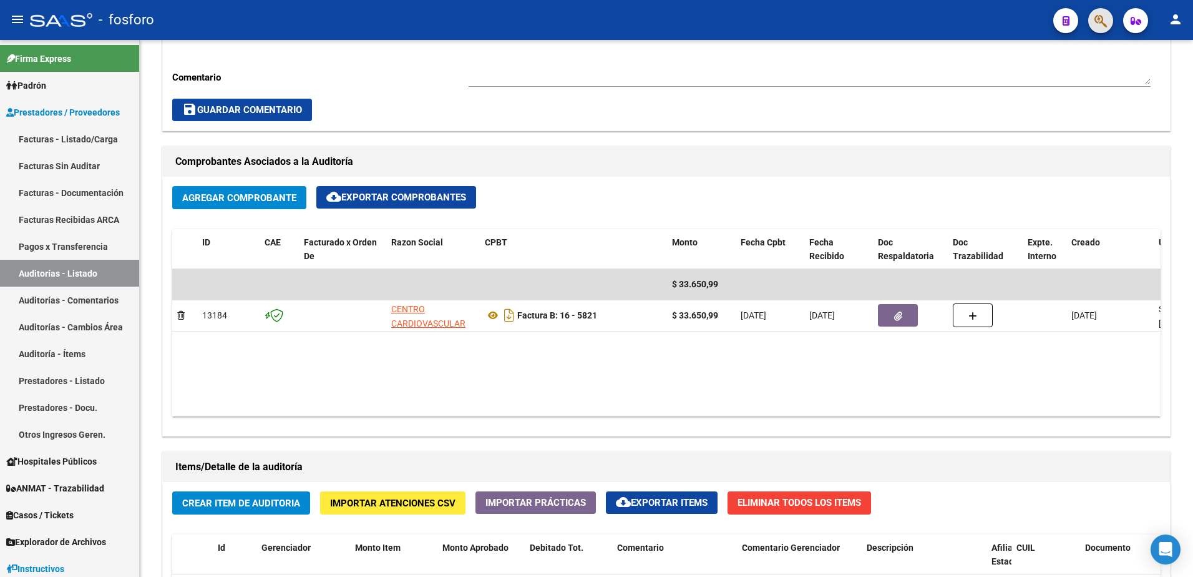
click at [1090, 22] on button "button" at bounding box center [1101, 20] width 25 height 25
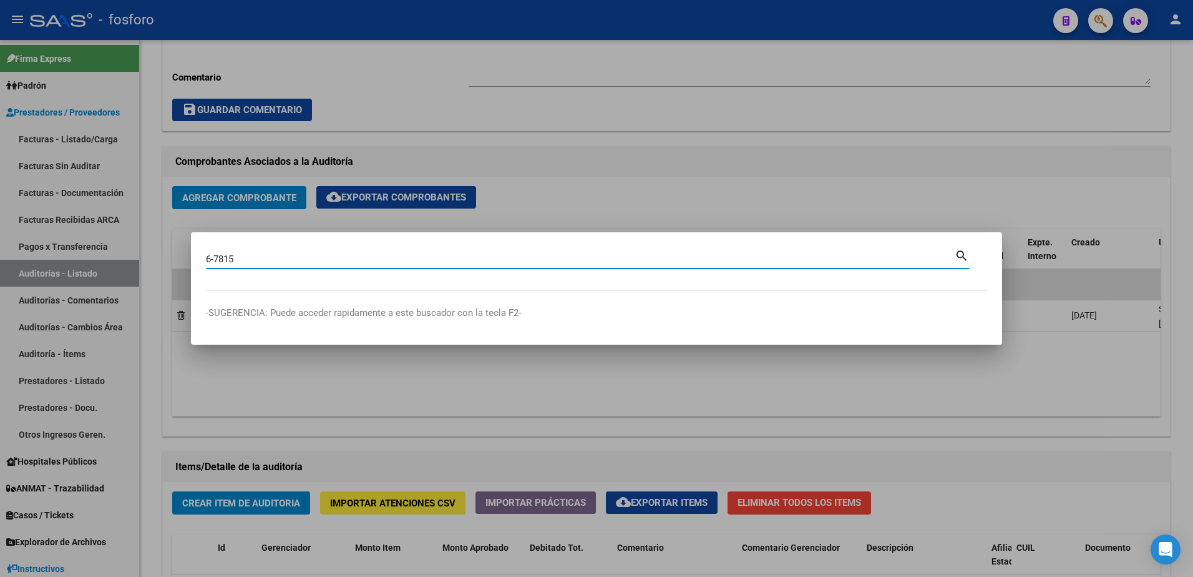
type input "6-7815"
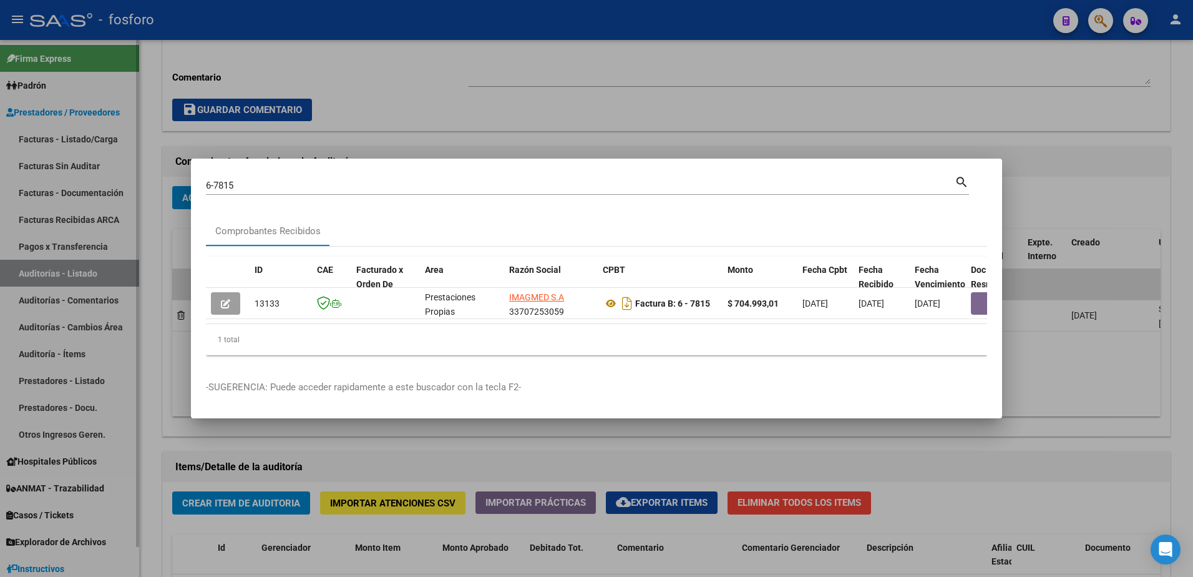
drag, startPoint x: 401, startPoint y: 116, endPoint x: 109, endPoint y: 122, distance: 292.2
click at [333, 122] on div at bounding box center [596, 288] width 1193 height 577
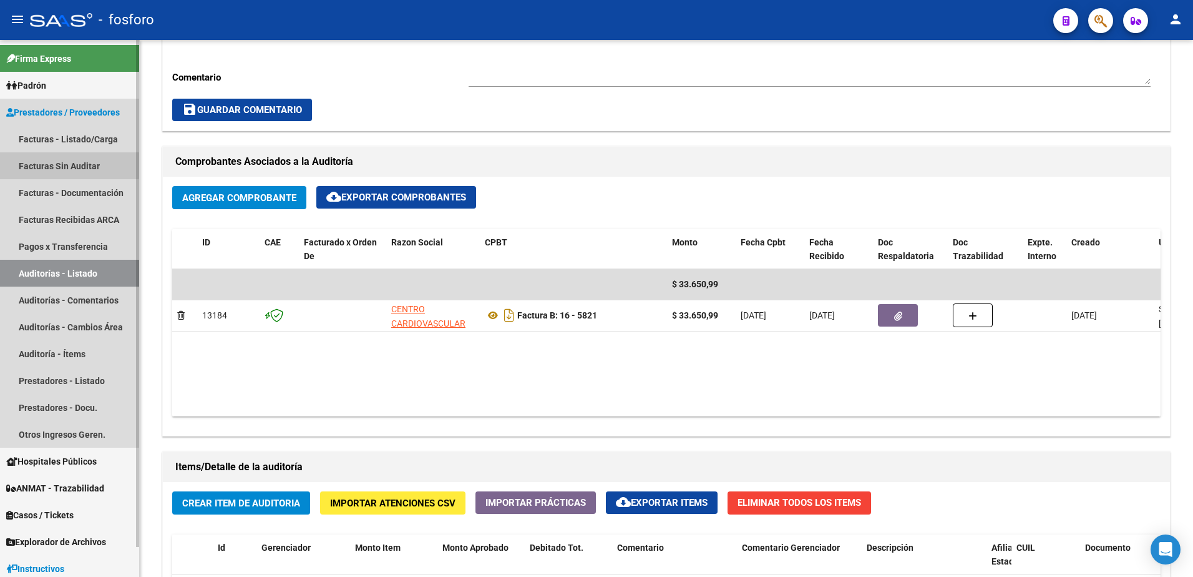
drag, startPoint x: 46, startPoint y: 159, endPoint x: 122, endPoint y: 145, distance: 77.5
click at [47, 159] on link "Facturas Sin Auditar" at bounding box center [69, 165] width 139 height 27
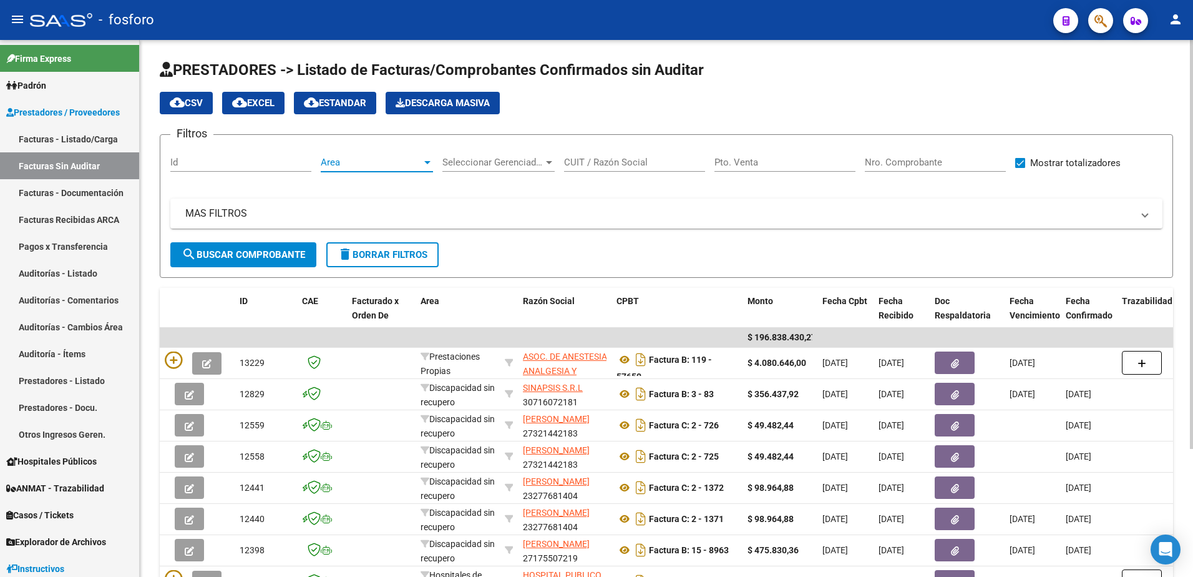
click at [431, 163] on div at bounding box center [427, 162] width 11 height 10
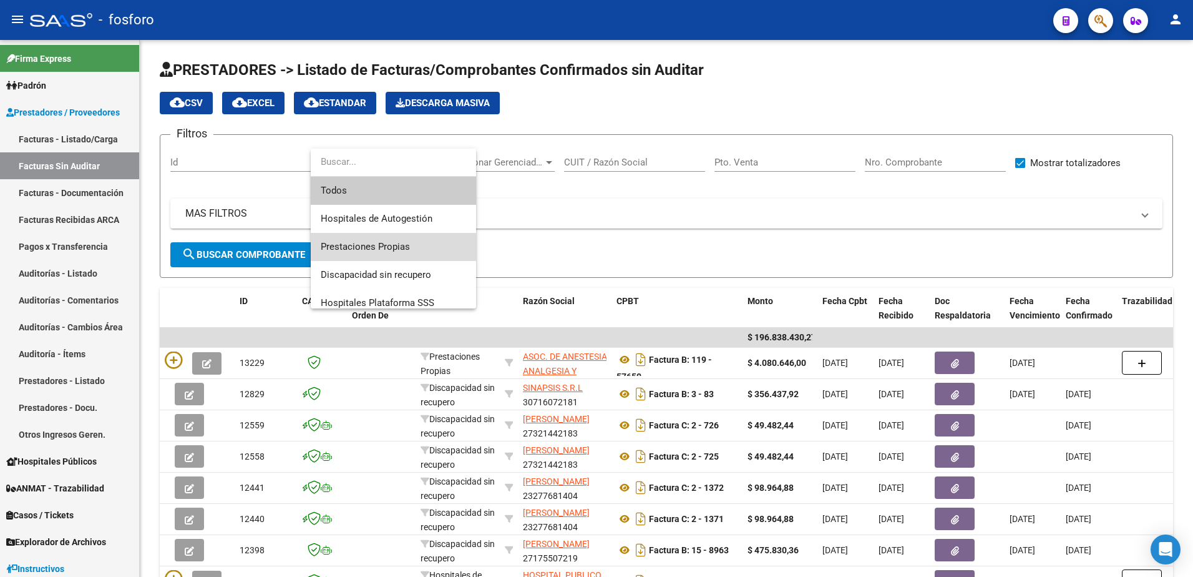
click at [404, 238] on span "Prestaciones Propias" at bounding box center [393, 247] width 145 height 28
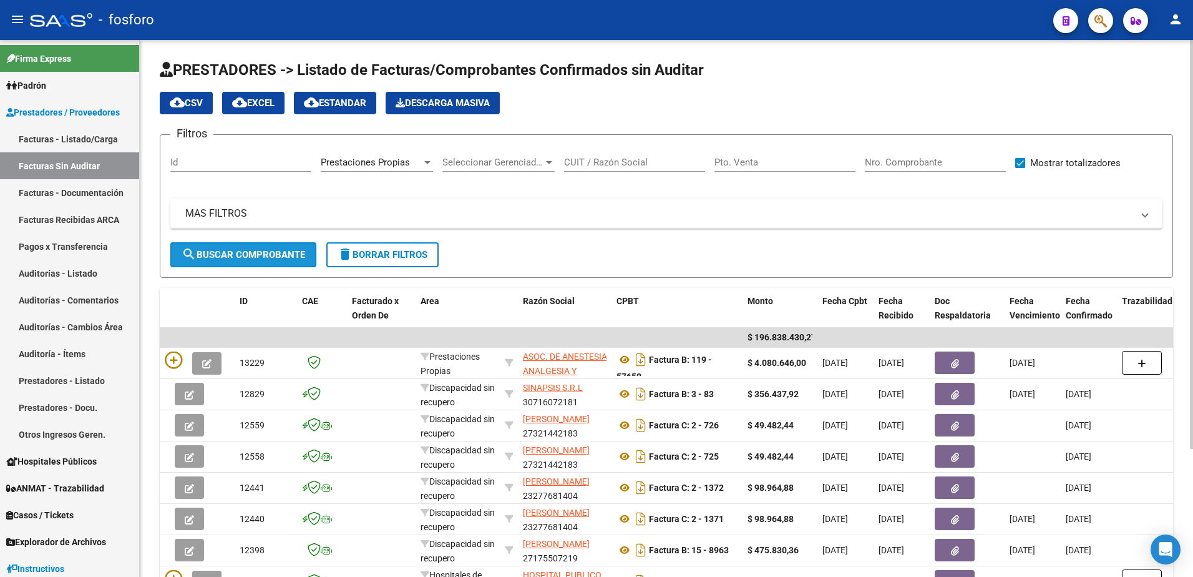
click at [292, 249] on span "search Buscar Comprobante" at bounding box center [244, 254] width 124 height 11
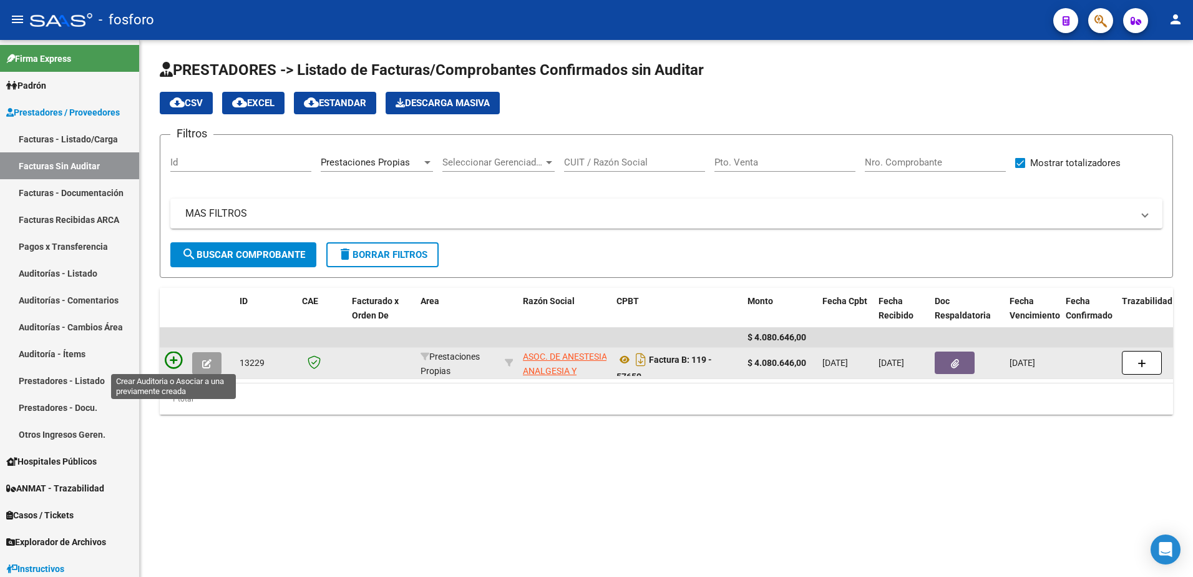
click at [174, 361] on icon at bounding box center [173, 359] width 17 height 17
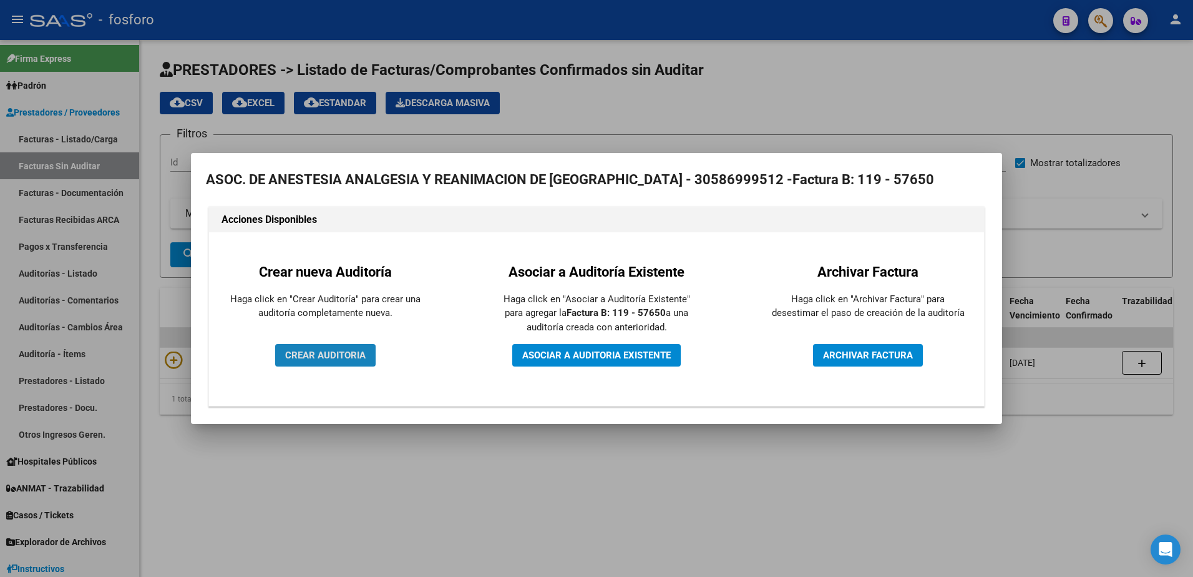
click at [316, 361] on span "CREAR AUDITORIA" at bounding box center [325, 355] width 81 height 11
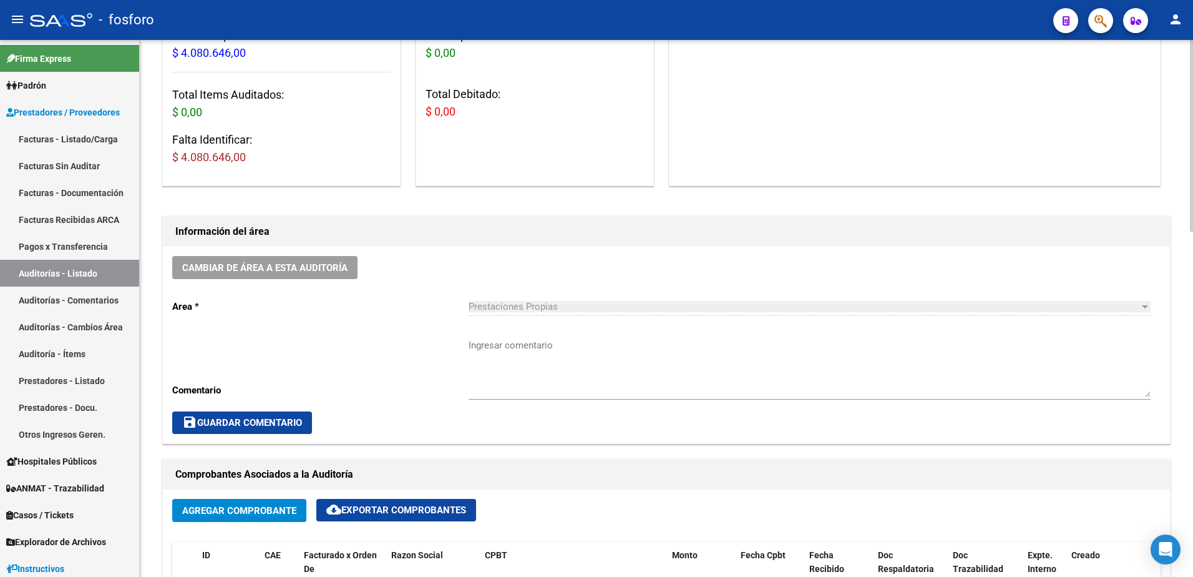
scroll to position [187, 0]
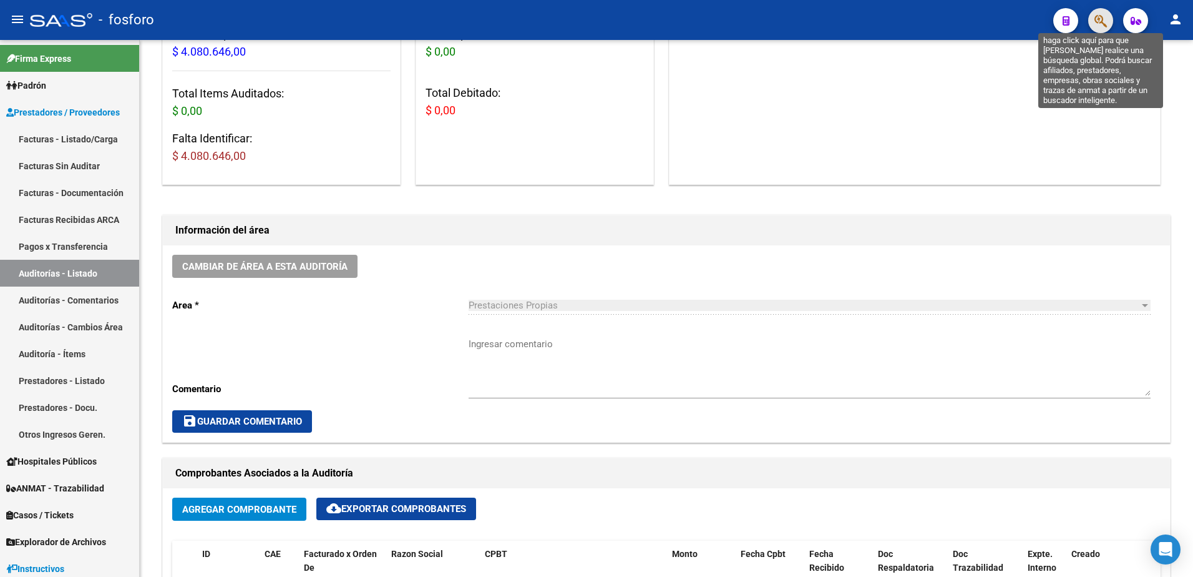
click at [1102, 23] on icon "button" at bounding box center [1101, 21] width 12 height 14
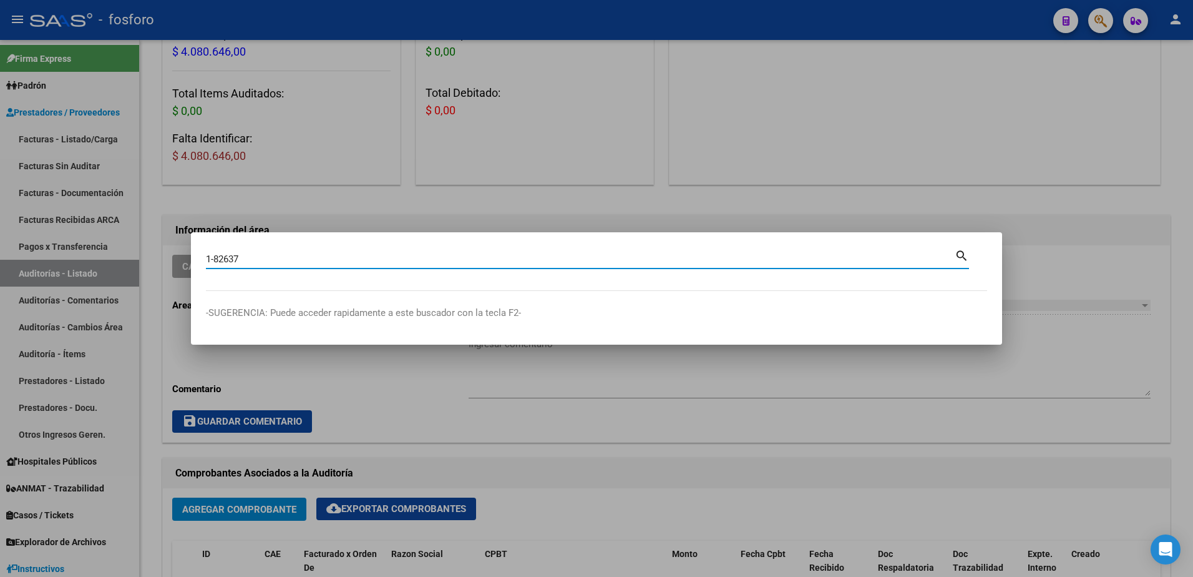
type input "1-82637"
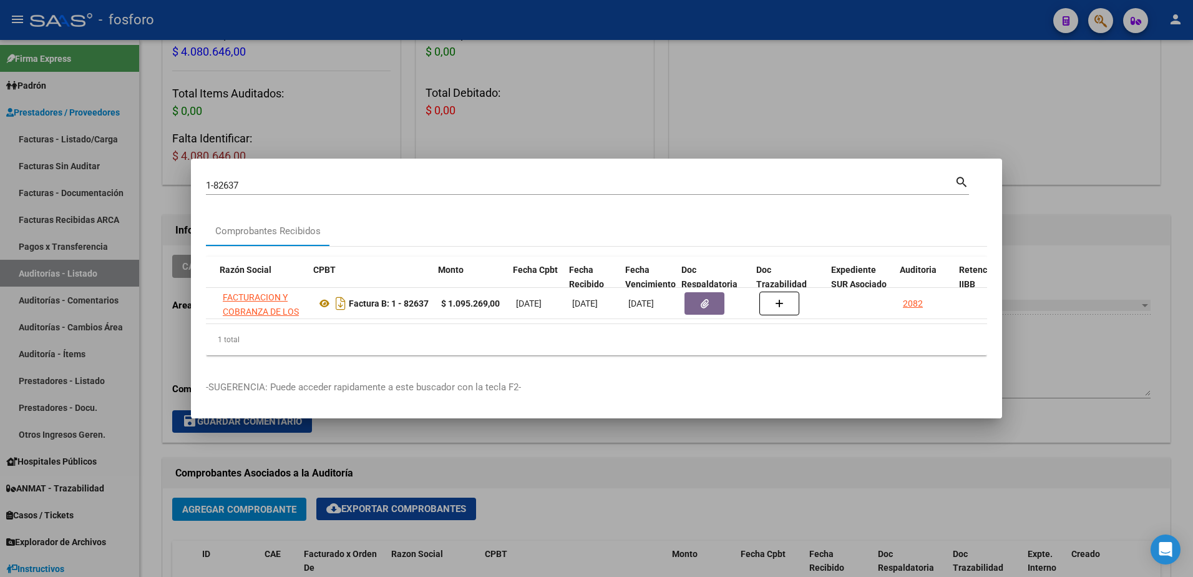
scroll to position [0, 308]
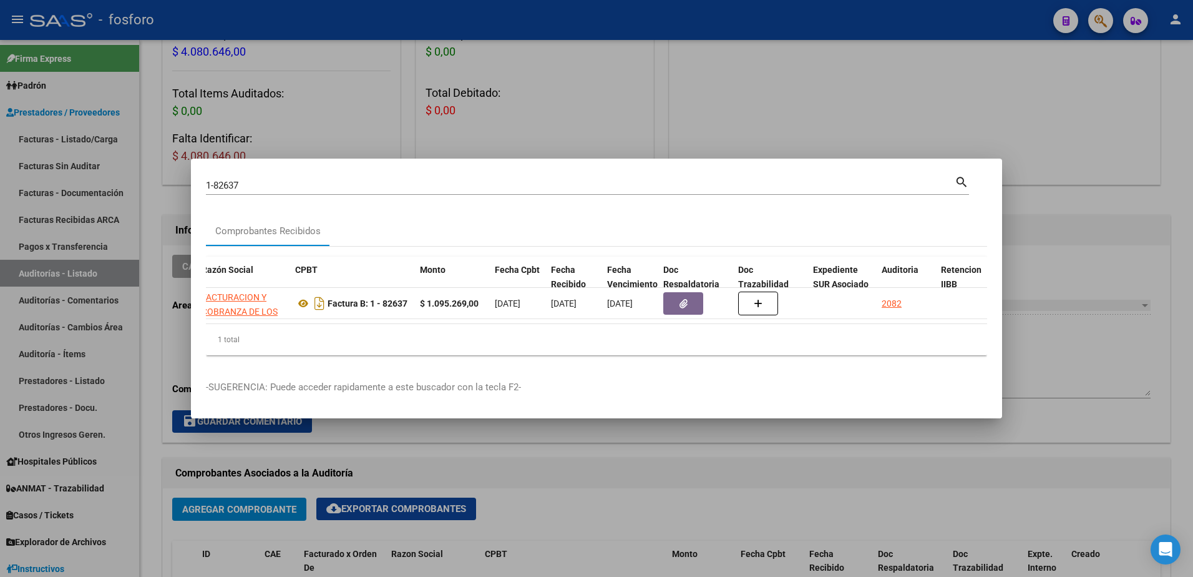
click at [799, 130] on div at bounding box center [596, 288] width 1193 height 577
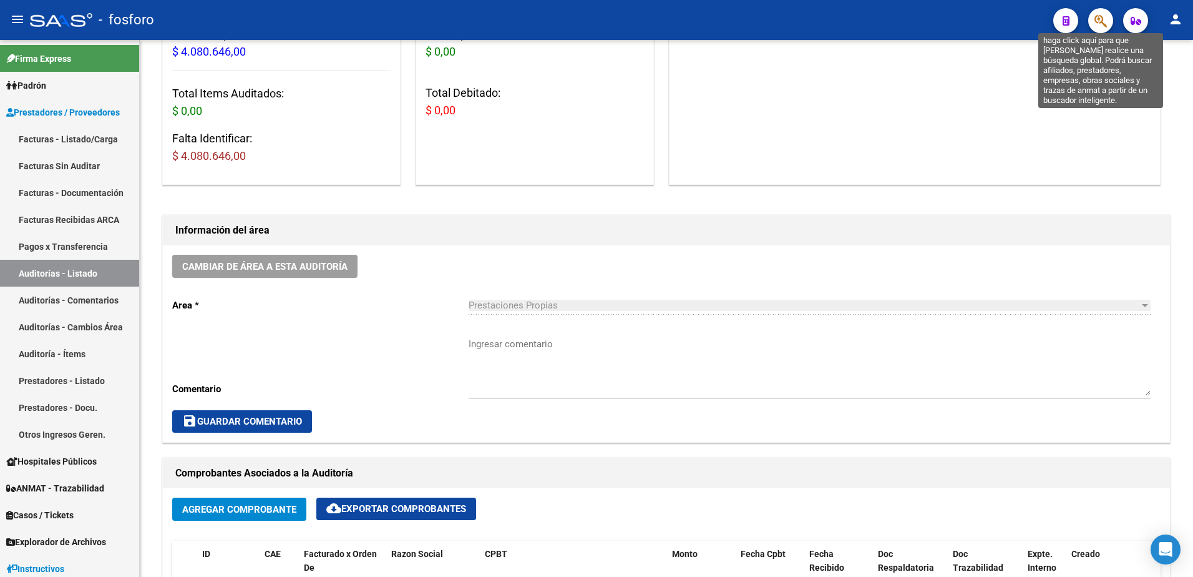
click at [1099, 22] on icon "button" at bounding box center [1101, 21] width 12 height 14
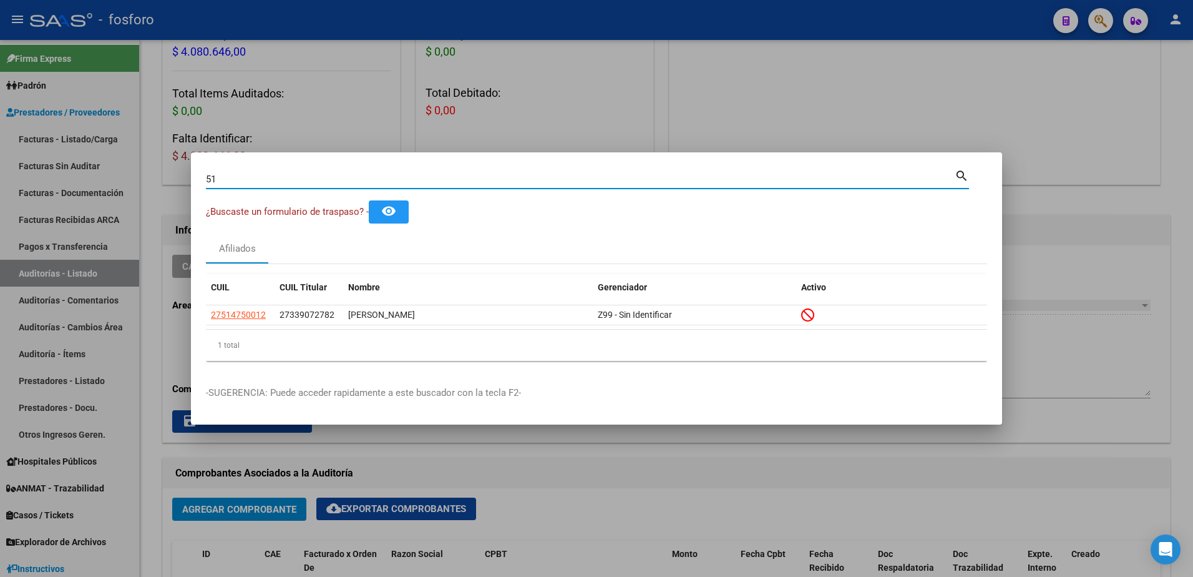
type input "5"
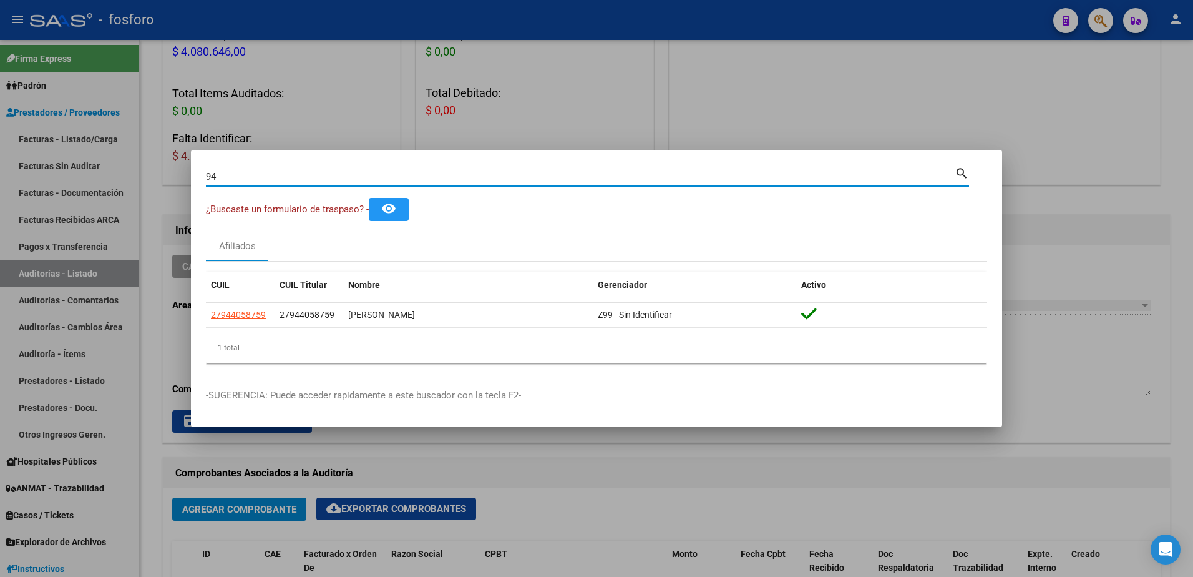
type input "9"
type input "2"
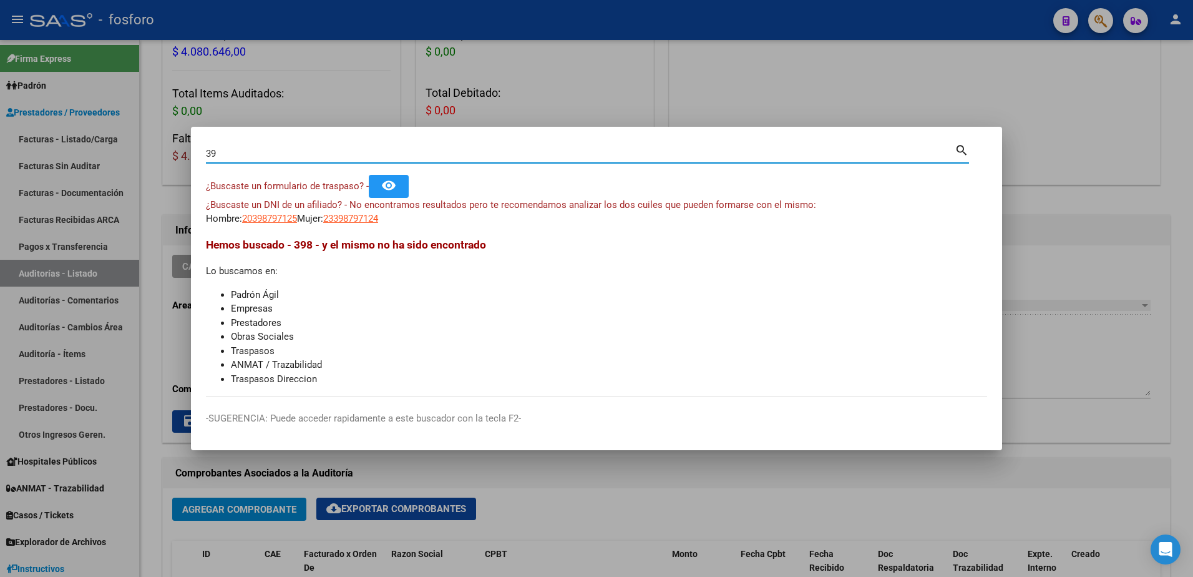
type input "3"
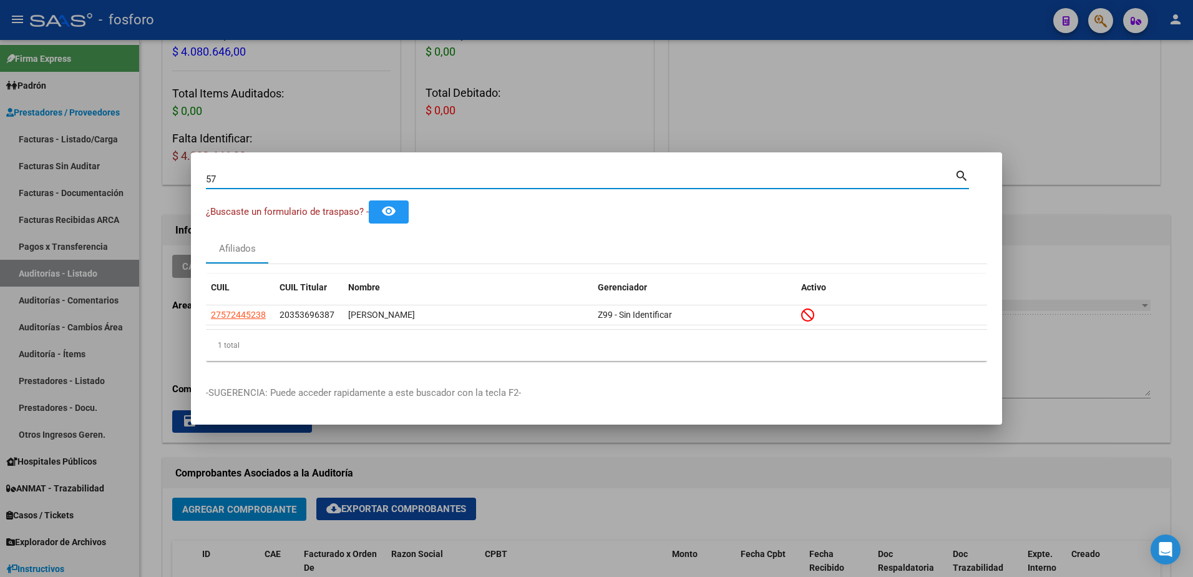
type input "5"
type input "1"
type input "9"
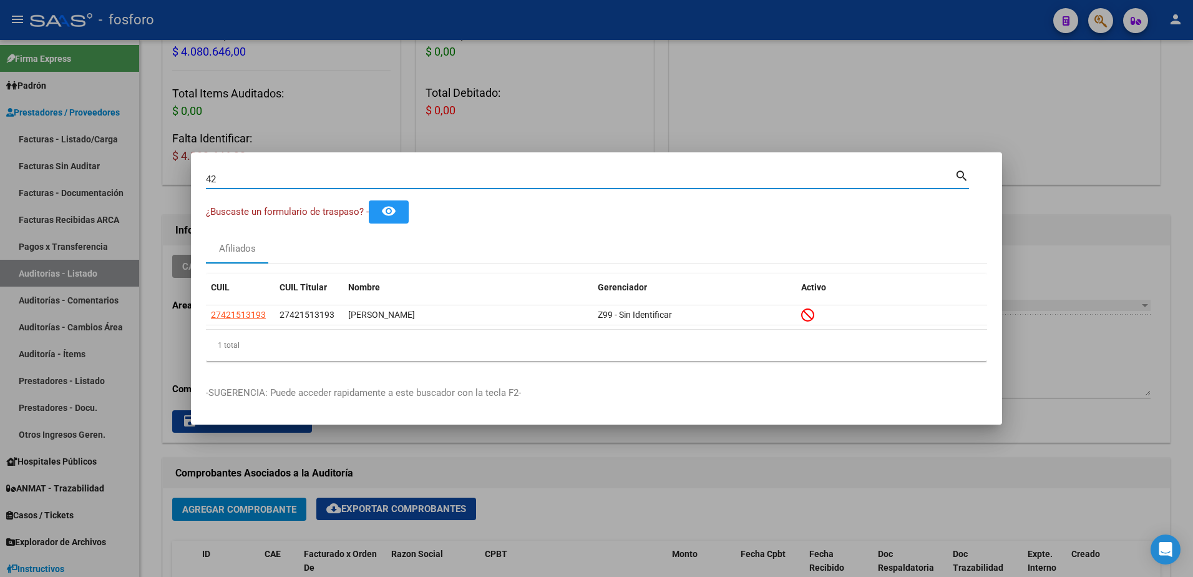
type input "4"
type input "9"
type input "1"
type input "9"
type input "3"
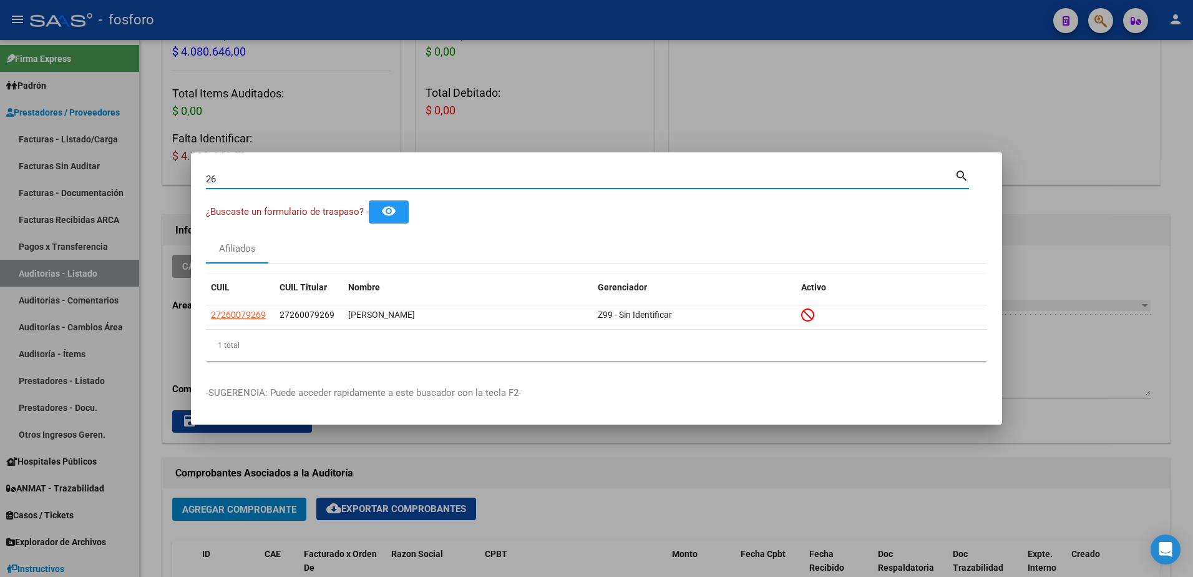
type input "2"
type input "4"
type input "9"
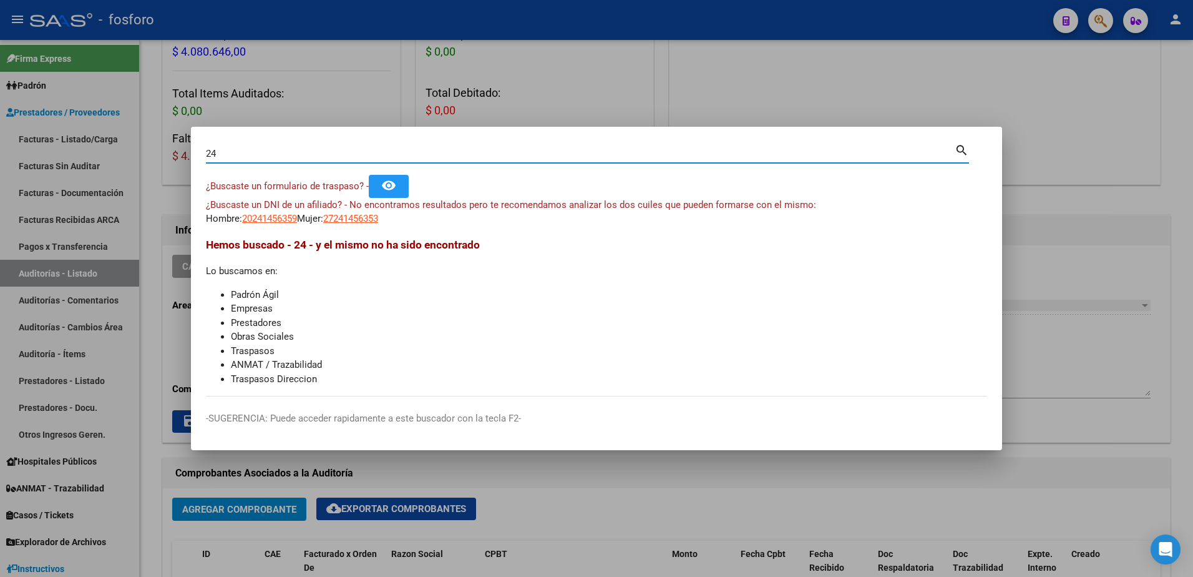
type input "2"
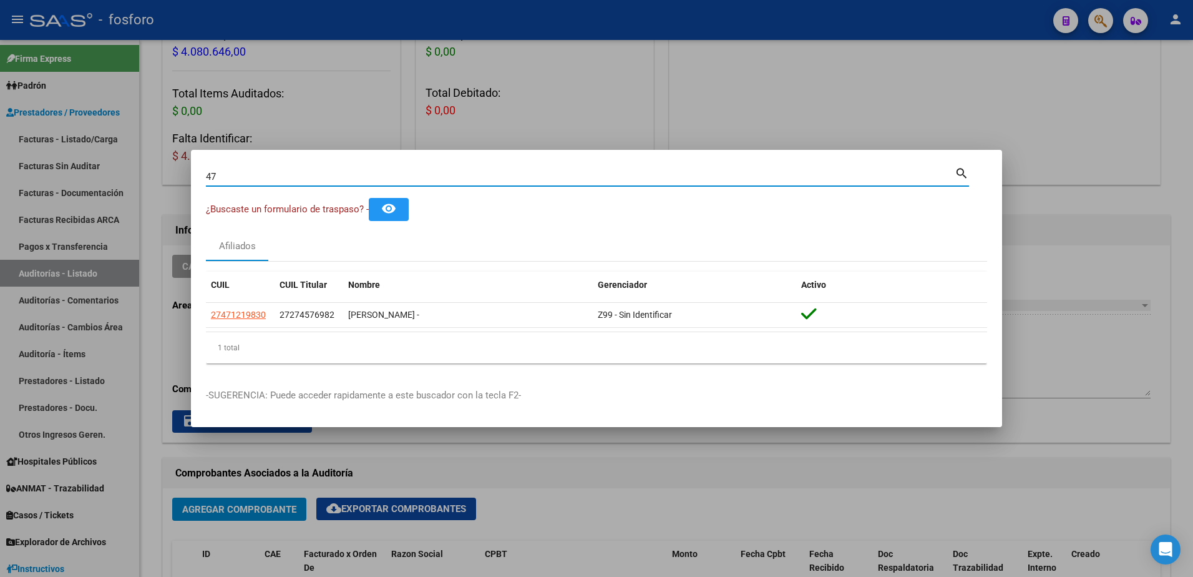
type input "4"
type input "5"
type input "37041276"
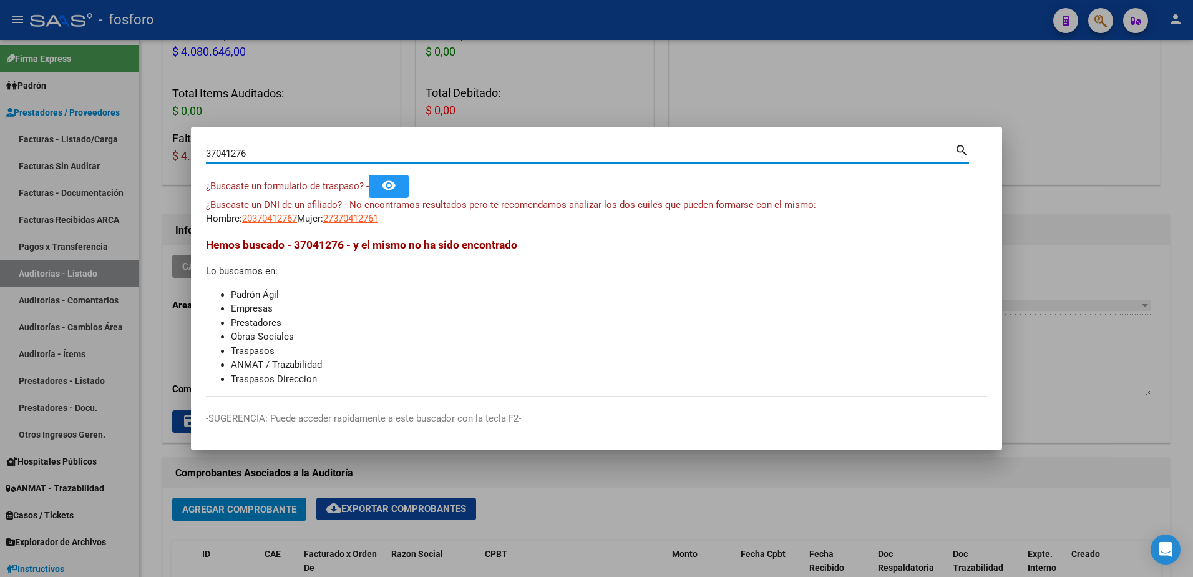
click at [815, 70] on div at bounding box center [596, 288] width 1193 height 577
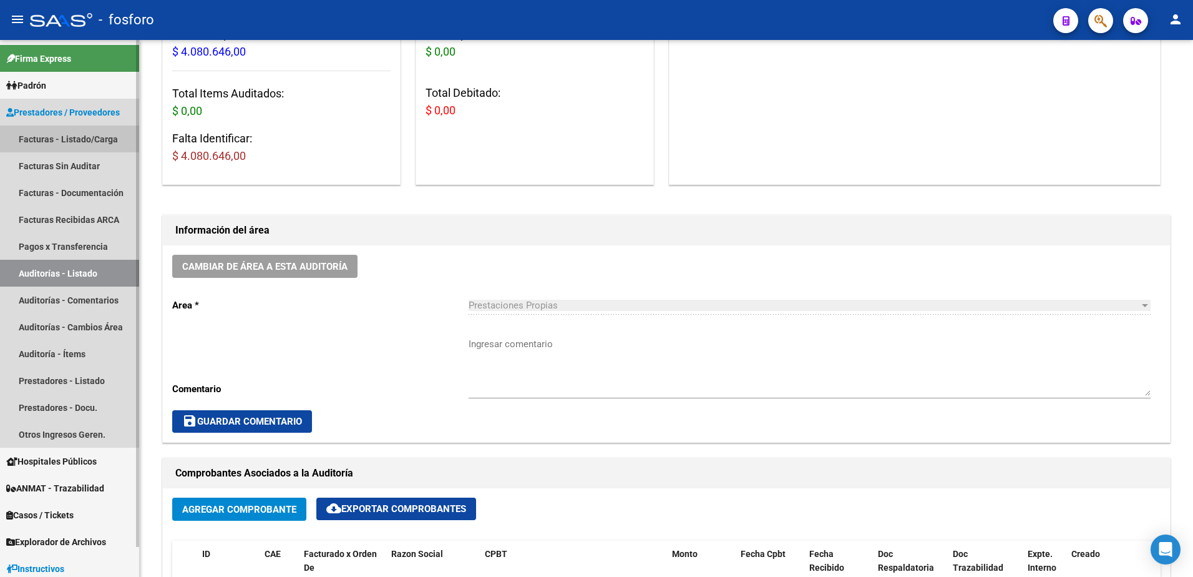
click at [66, 137] on link "Facturas - Listado/Carga" at bounding box center [69, 138] width 139 height 27
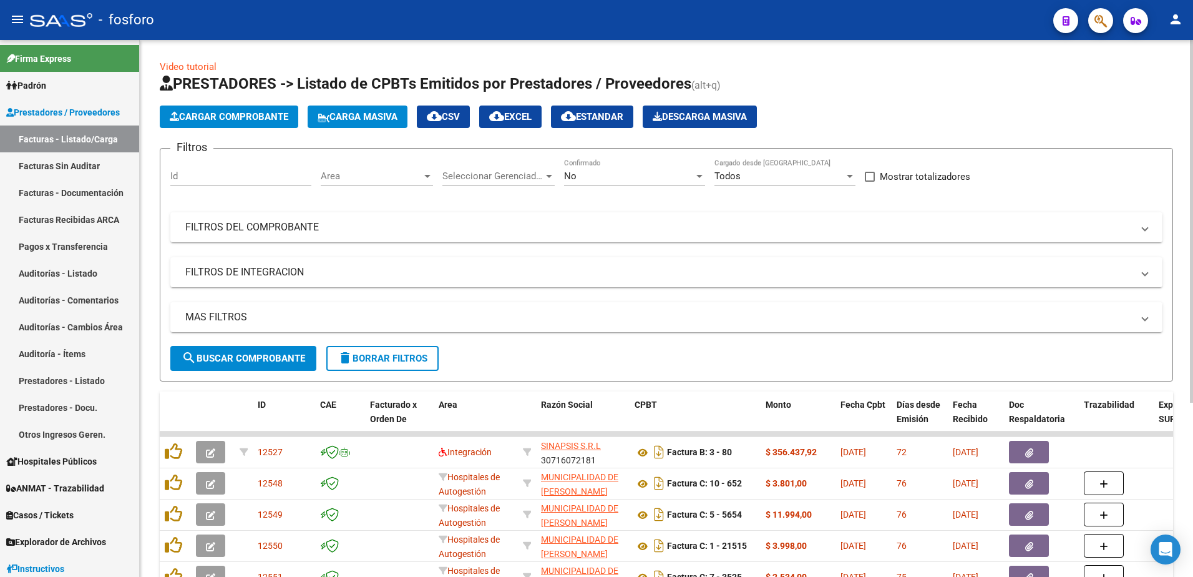
click at [423, 175] on div at bounding box center [427, 176] width 11 height 10
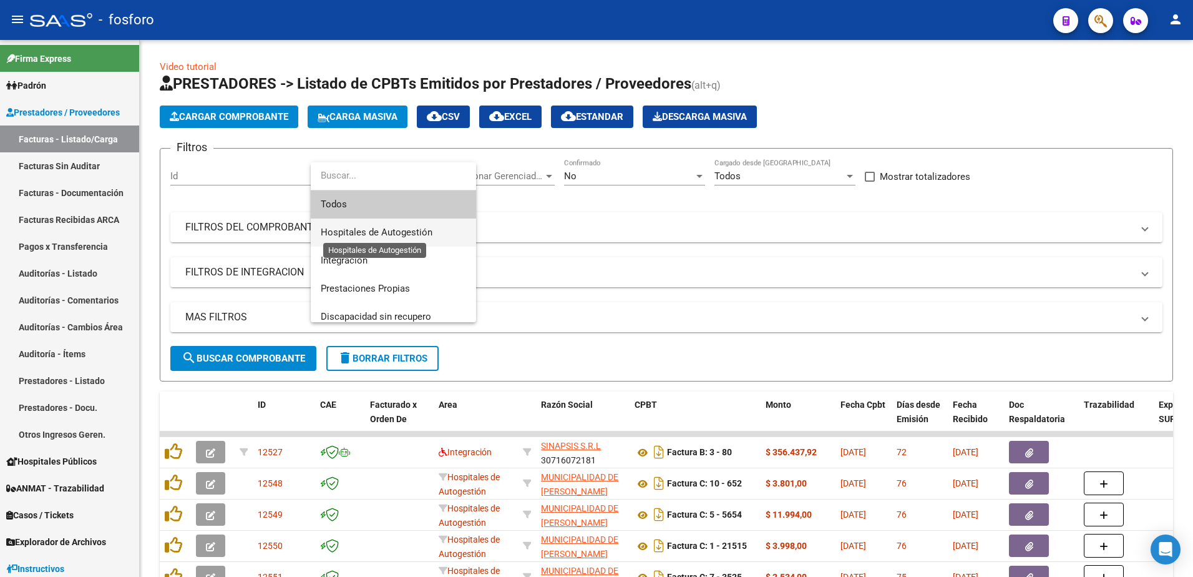
click at [382, 229] on span "Hospitales de Autogestión" at bounding box center [377, 232] width 112 height 11
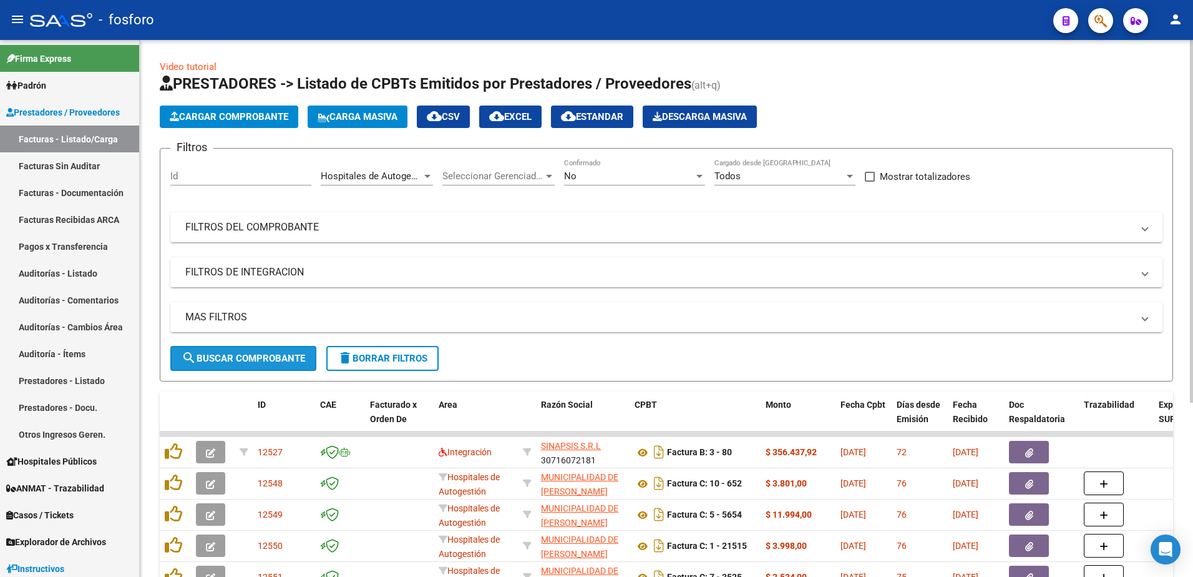
click at [247, 353] on span "search Buscar Comprobante" at bounding box center [244, 358] width 124 height 11
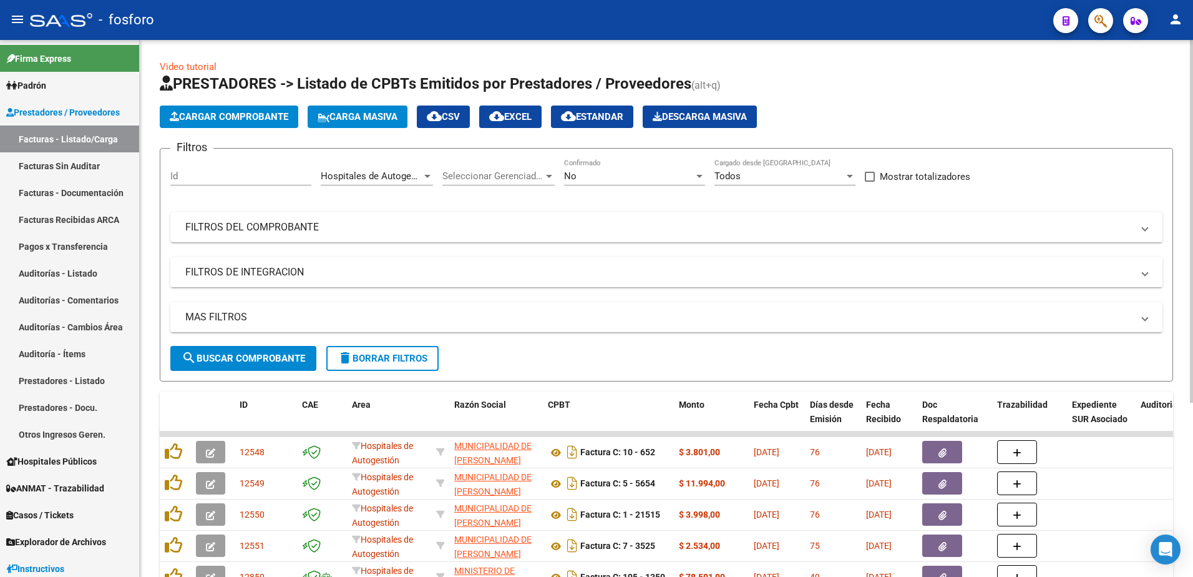
click at [250, 117] on span "Cargar Comprobante" at bounding box center [229, 116] width 119 height 11
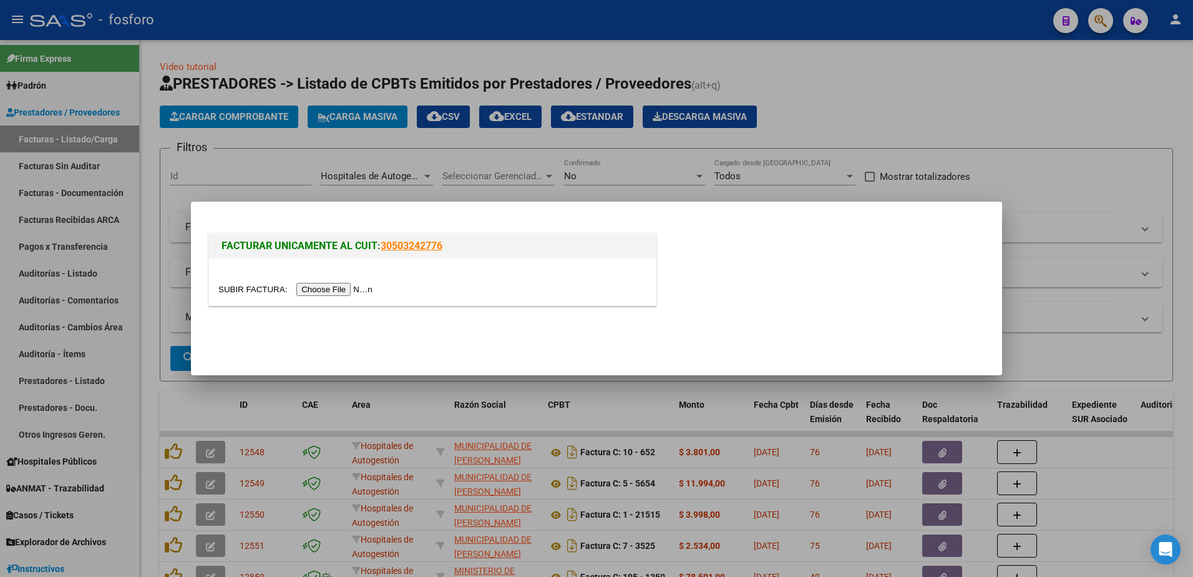
click at [305, 293] on input "file" at bounding box center [297, 289] width 158 height 13
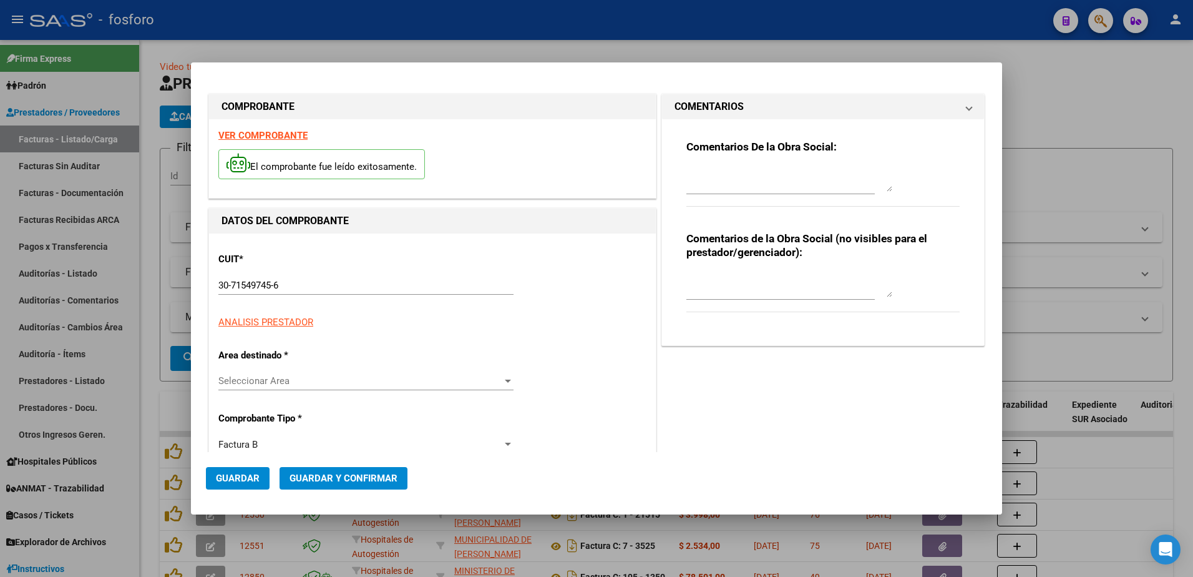
click at [272, 250] on div "CUIT * 30-71549745-6 Ingresar CUIT ANALISIS PRESTADOR ARCA Padrón" at bounding box center [432, 286] width 428 height 87
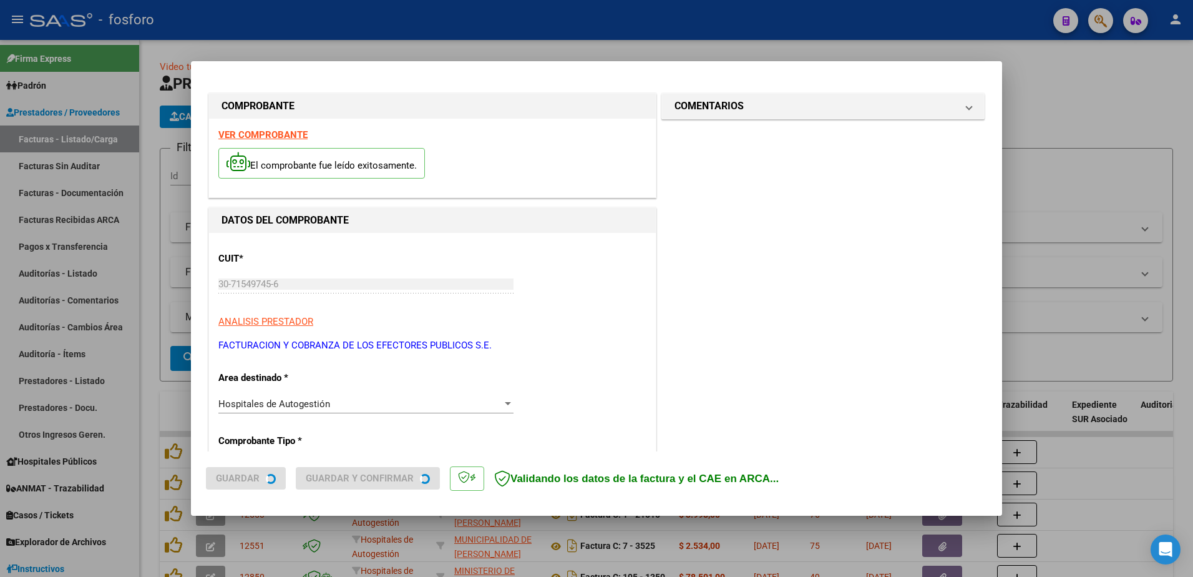
click at [255, 132] on strong "VER COMPROBANTE" at bounding box center [262, 134] width 89 height 11
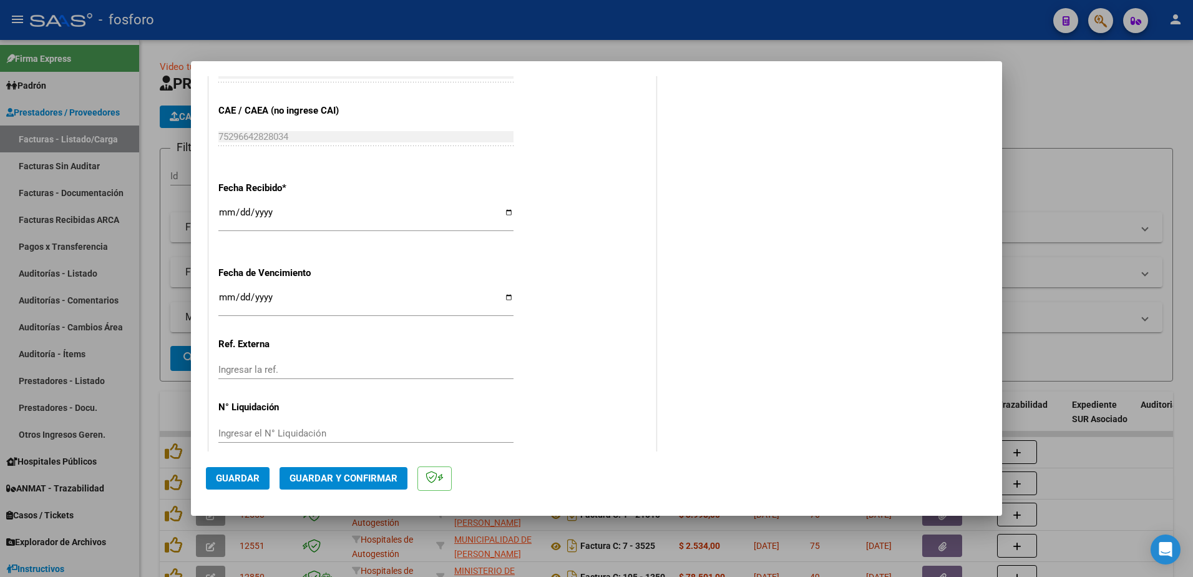
scroll to position [669, 0]
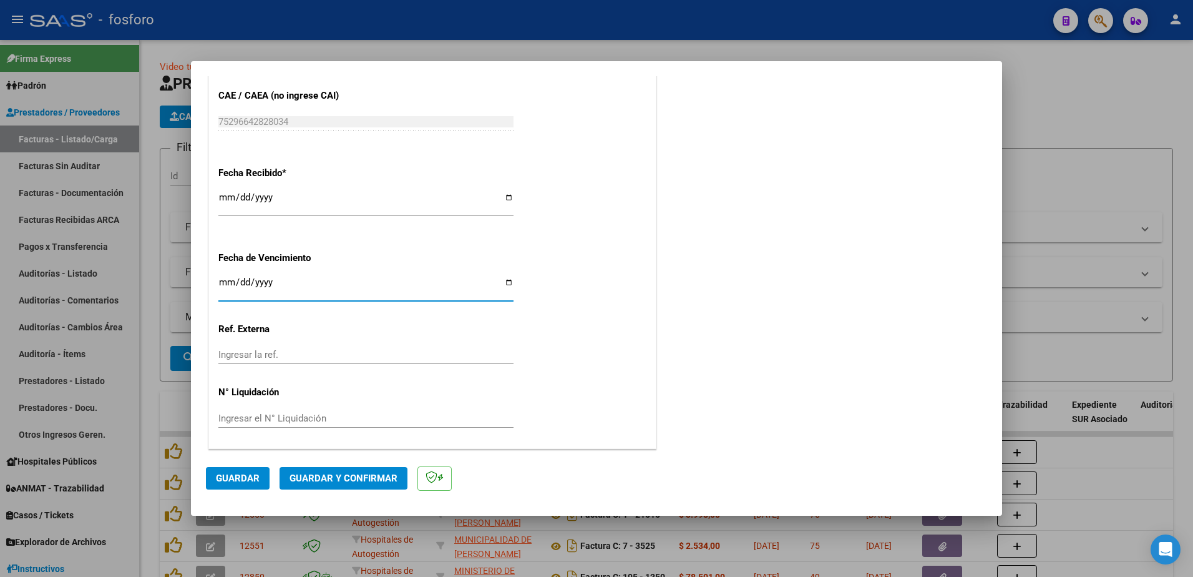
click at [223, 290] on input "Ingresar la fecha" at bounding box center [365, 287] width 295 height 20
type input "[DATE]"
click at [299, 479] on span "Guardar y Confirmar" at bounding box center [344, 477] width 108 height 11
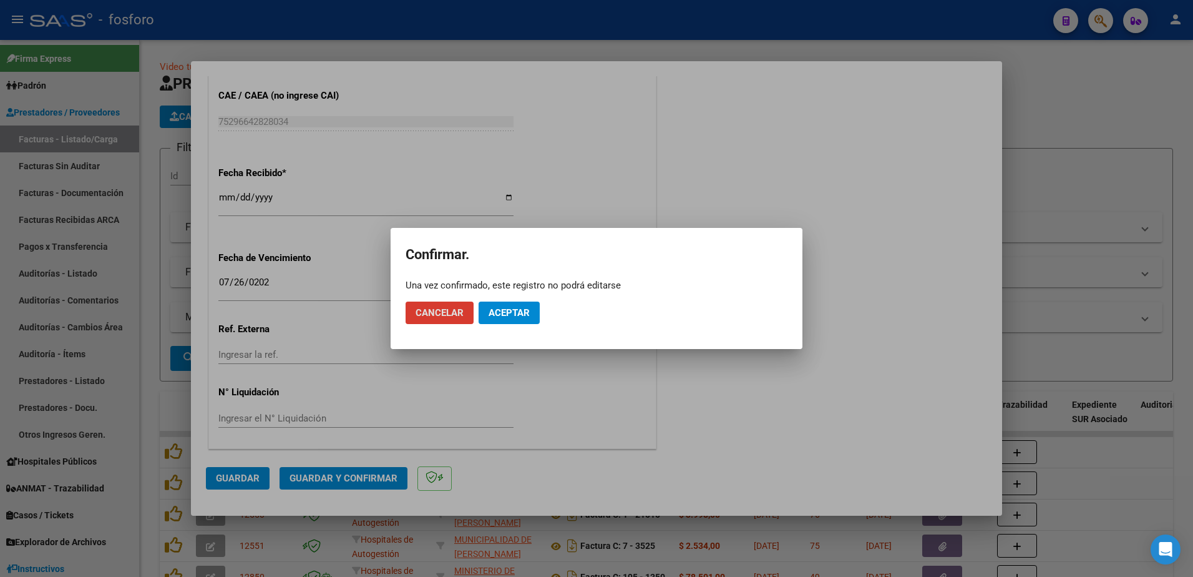
click at [505, 321] on button "Aceptar" at bounding box center [509, 312] width 61 height 22
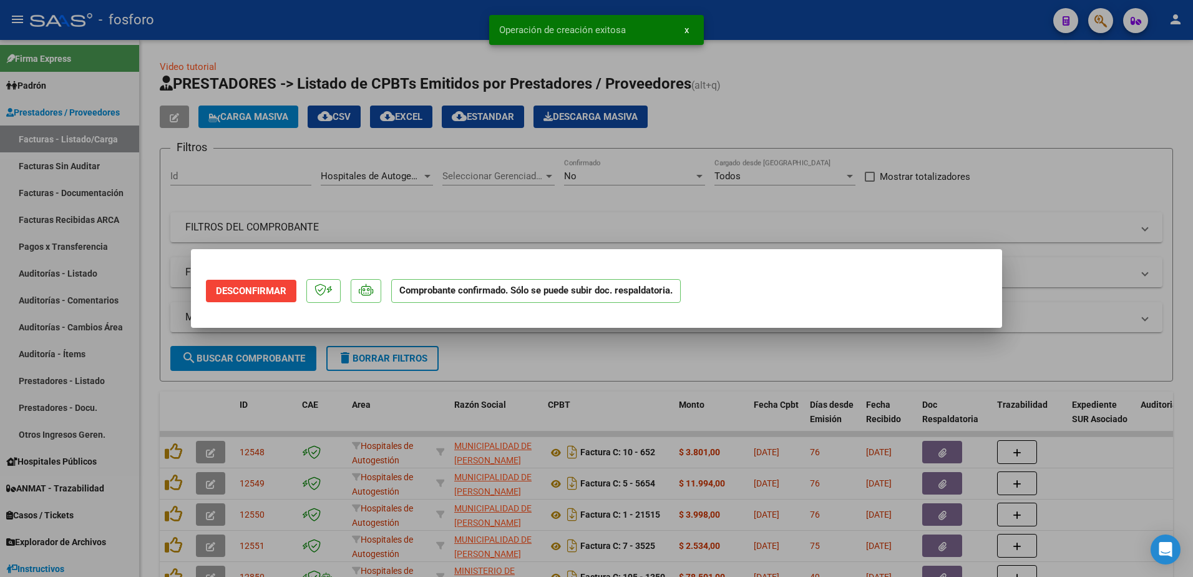
scroll to position [0, 0]
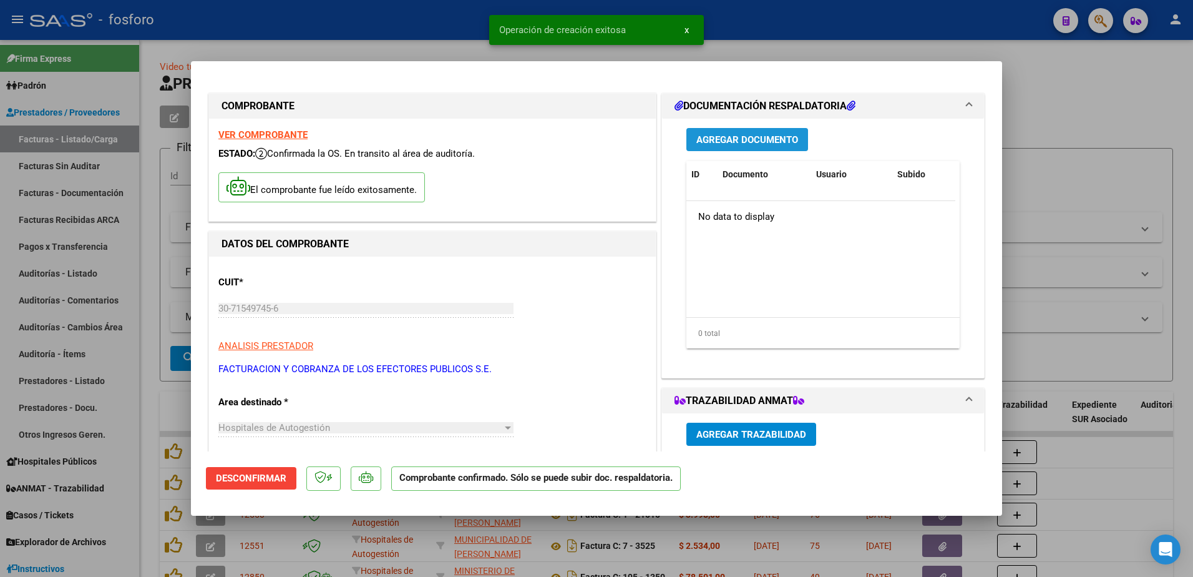
click at [732, 147] on button "Agregar Documento" at bounding box center [748, 139] width 122 height 23
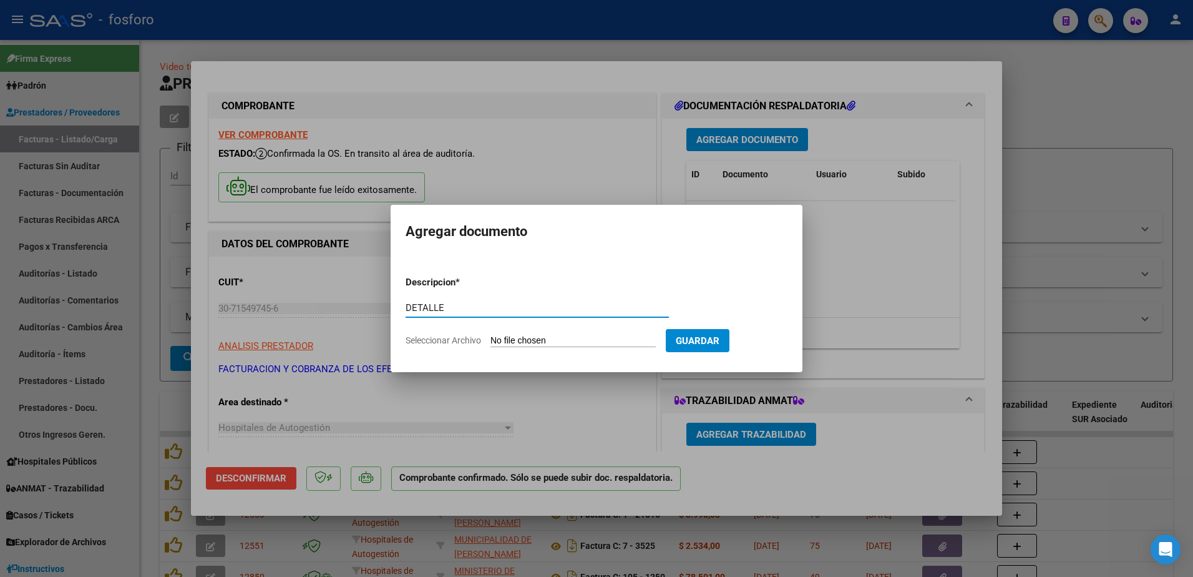
type input "DETALLE"
click at [517, 338] on input "Seleccionar Archivo" at bounding box center [573, 341] width 165 height 12
type input "C:\fakepath\DETALLE FC 82850.pdf"
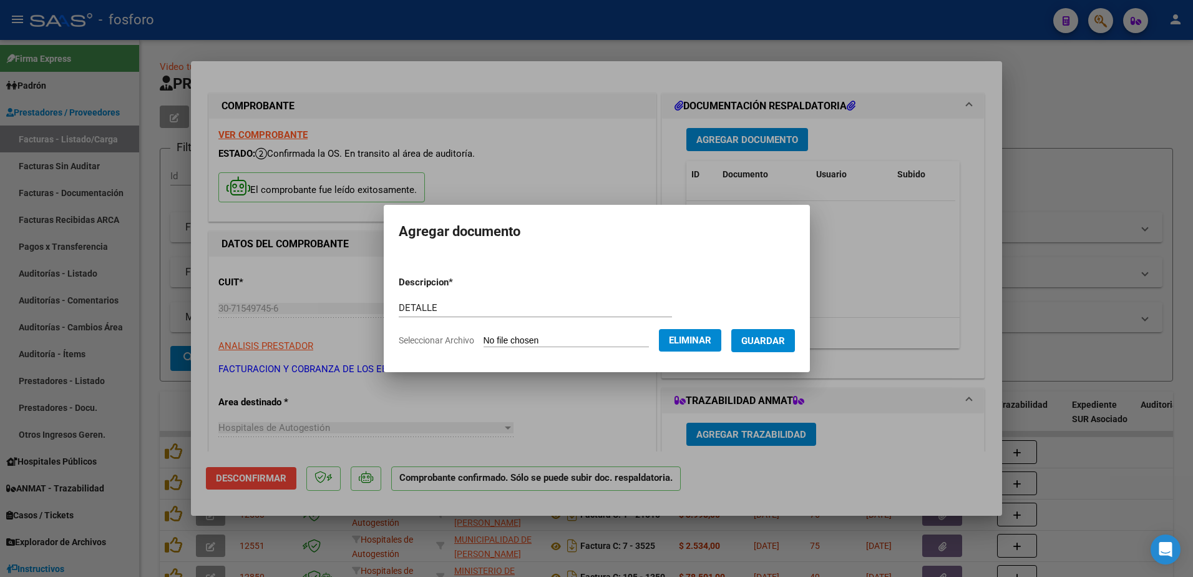
click at [771, 347] on button "Guardar" at bounding box center [764, 340] width 64 height 23
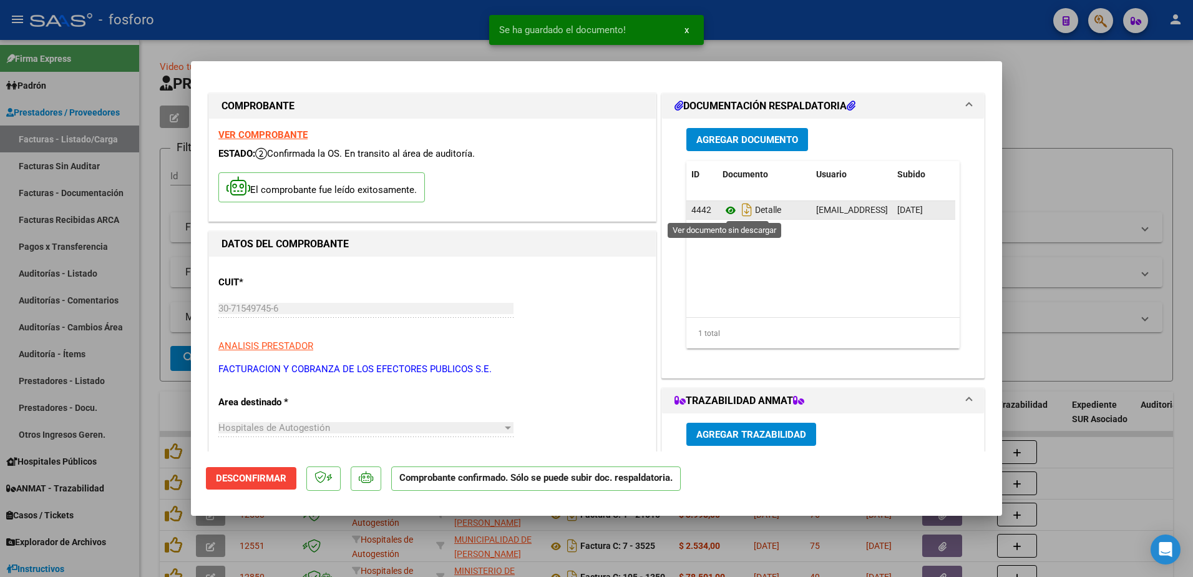
click at [727, 207] on icon at bounding box center [731, 210] width 16 height 15
click at [205, 165] on mat-dialog-content "COMPROBANTE VER COMPROBANTE ESTADO: Confirmada la OS. En transito al área de au…" at bounding box center [596, 263] width 811 height 375
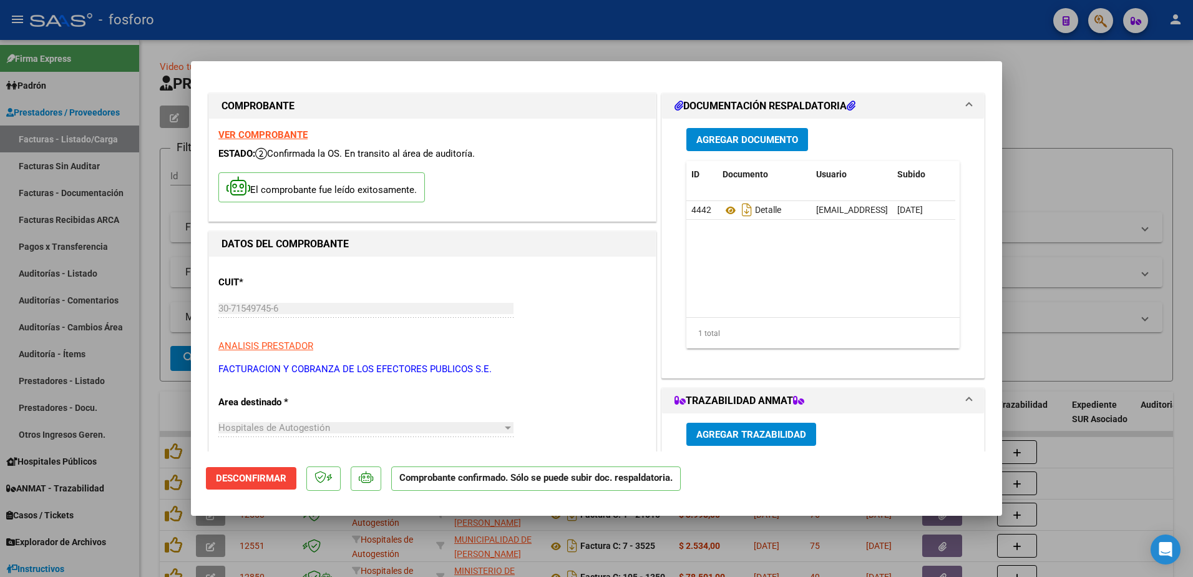
click at [175, 169] on div at bounding box center [596, 288] width 1193 height 577
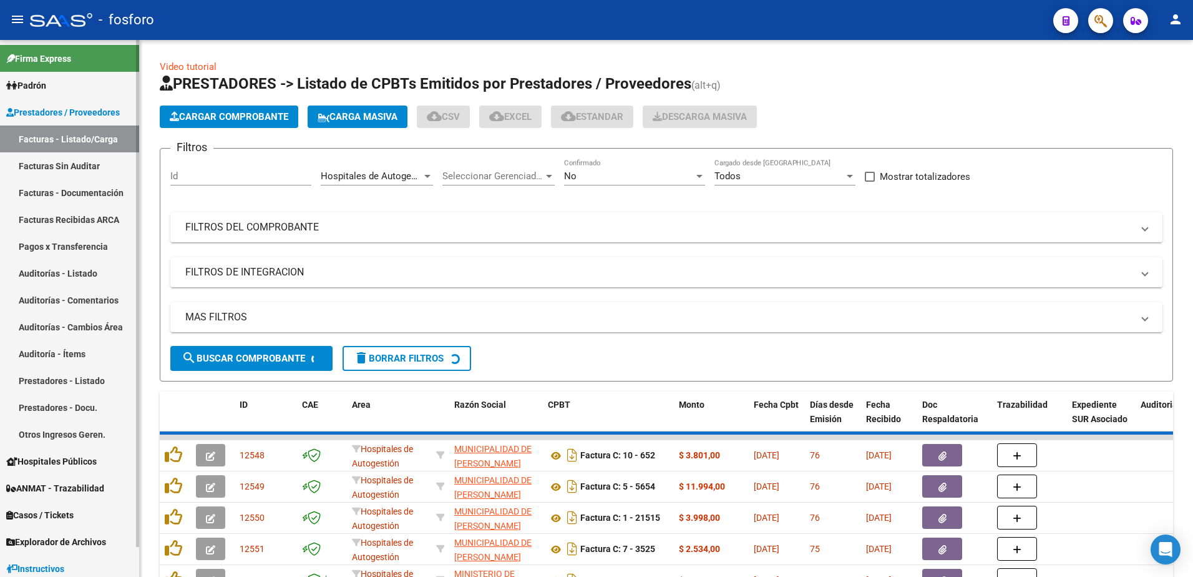
click at [99, 164] on link "Facturas Sin Auditar" at bounding box center [69, 165] width 139 height 27
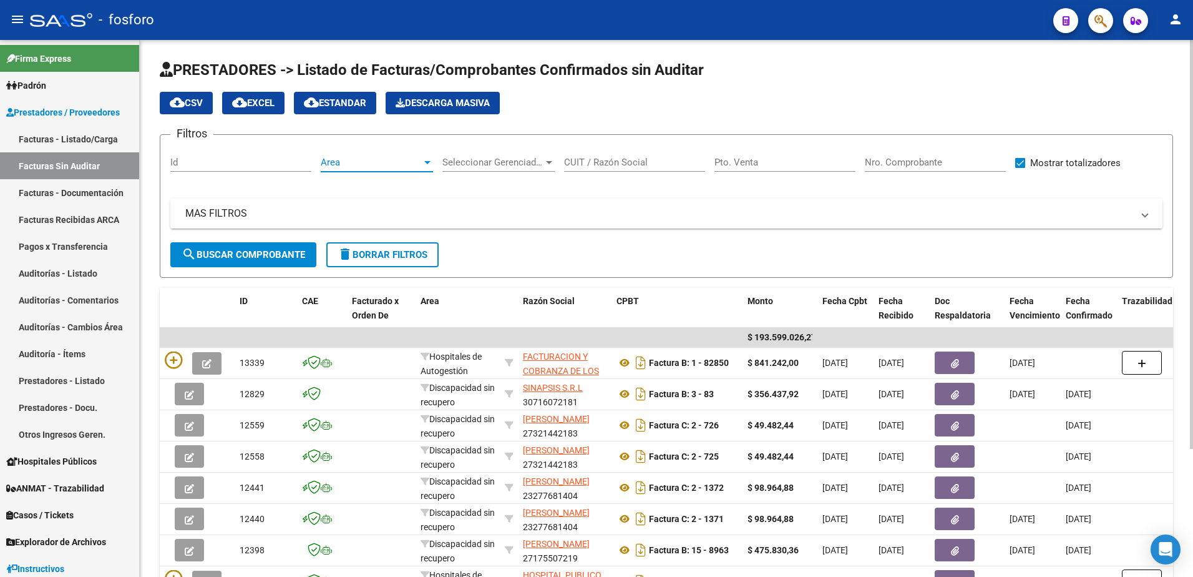
click at [432, 160] on div at bounding box center [427, 162] width 11 height 10
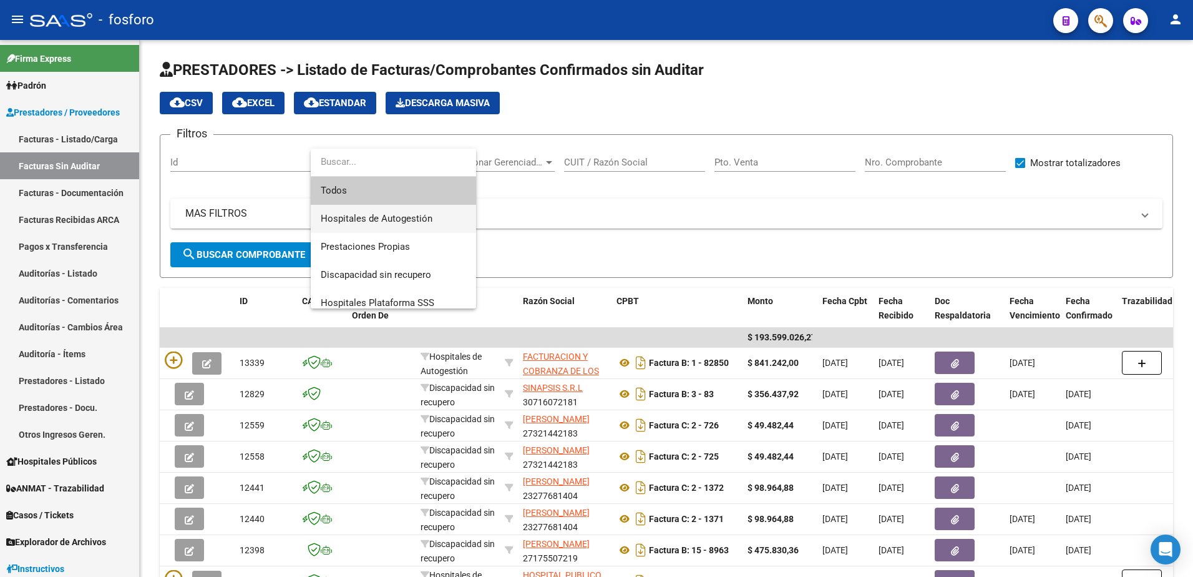
click at [418, 210] on span "Hospitales de Autogestión" at bounding box center [393, 219] width 145 height 28
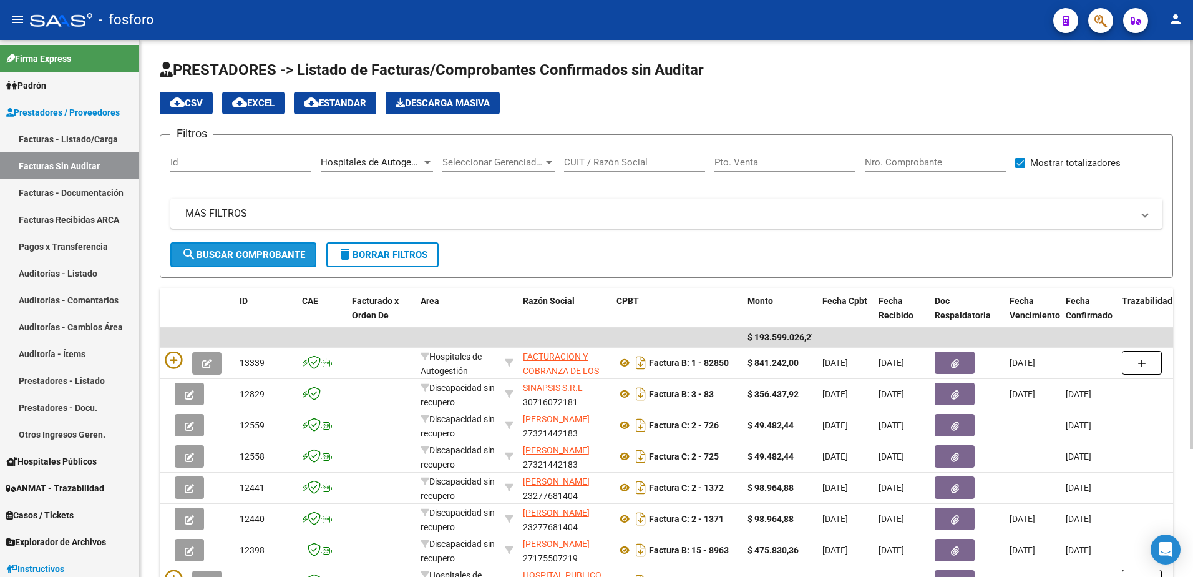
click at [276, 253] on span "search Buscar Comprobante" at bounding box center [244, 254] width 124 height 11
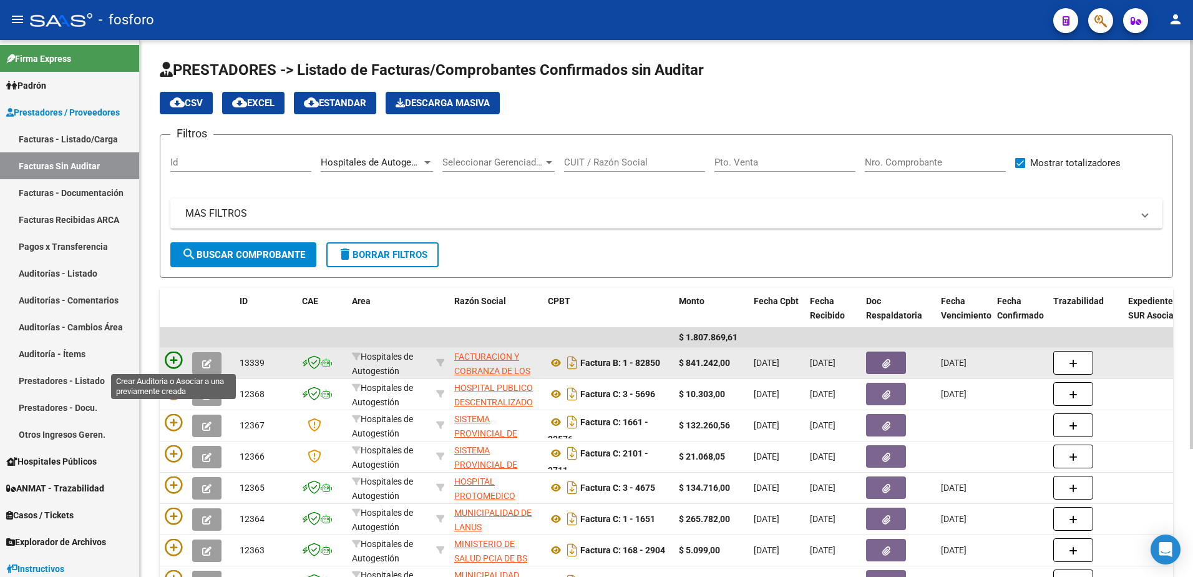
click at [169, 361] on icon at bounding box center [173, 359] width 17 height 17
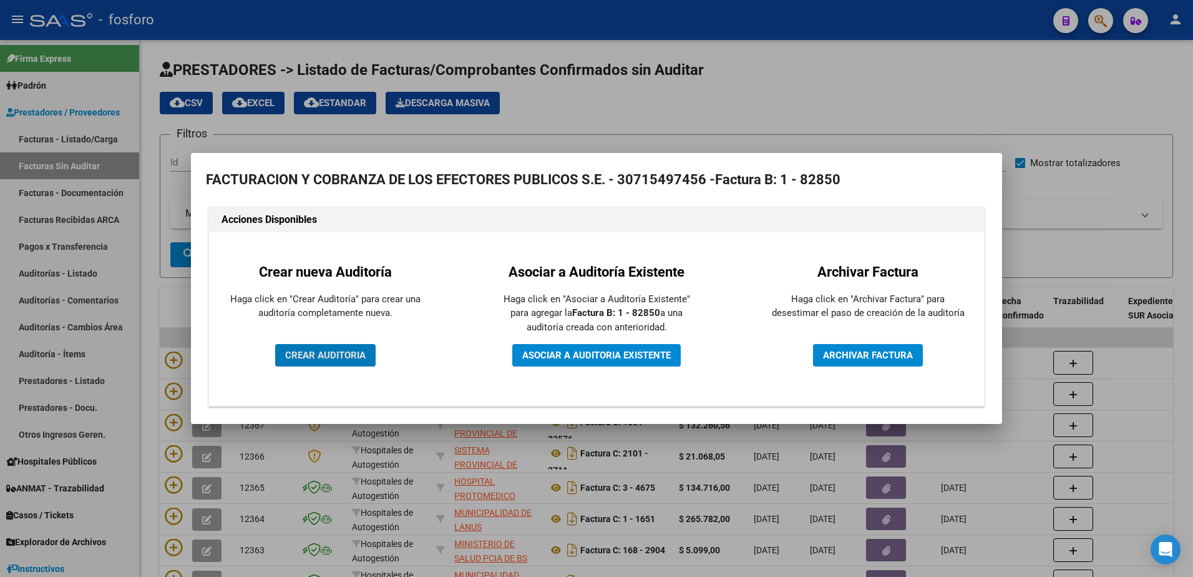
click at [290, 353] on span "CREAR AUDITORIA" at bounding box center [325, 355] width 81 height 11
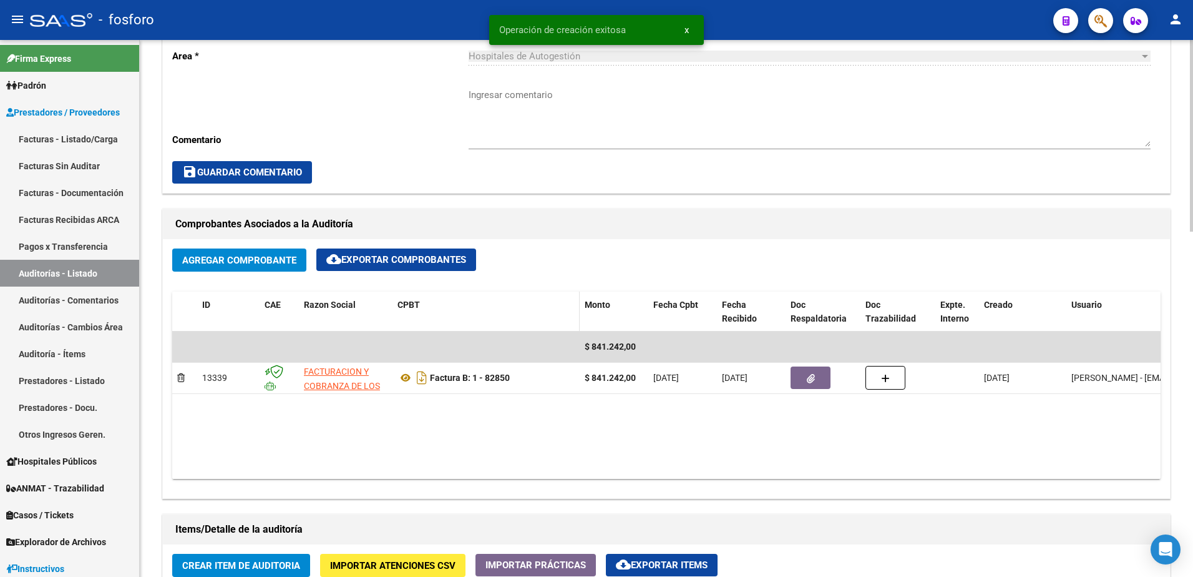
scroll to position [437, 0]
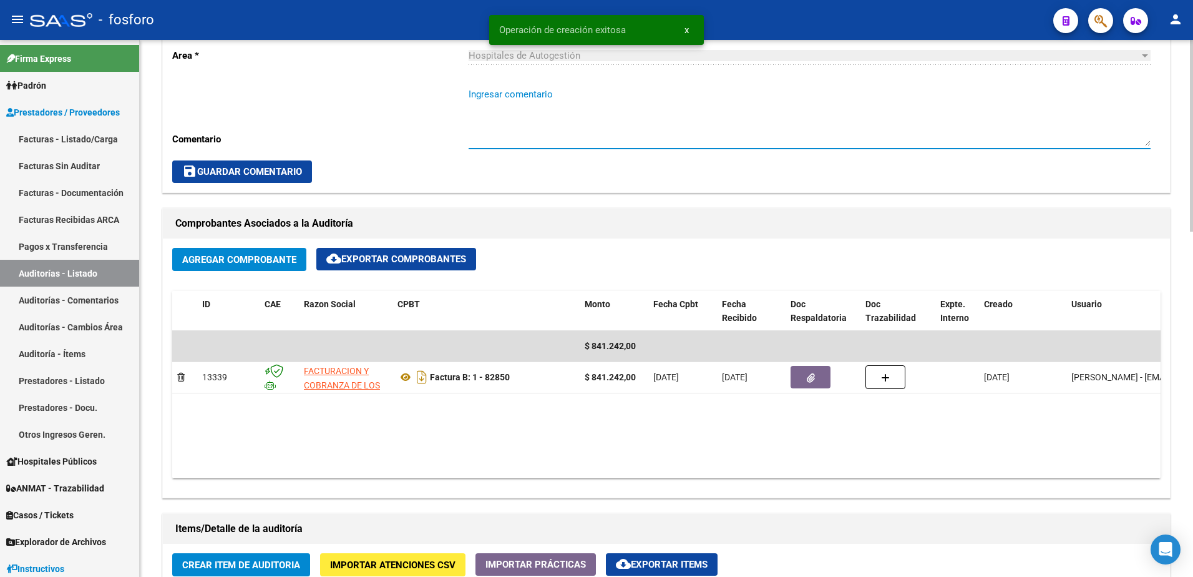
click at [533, 96] on textarea "Ingresar comentario" at bounding box center [810, 116] width 682 height 59
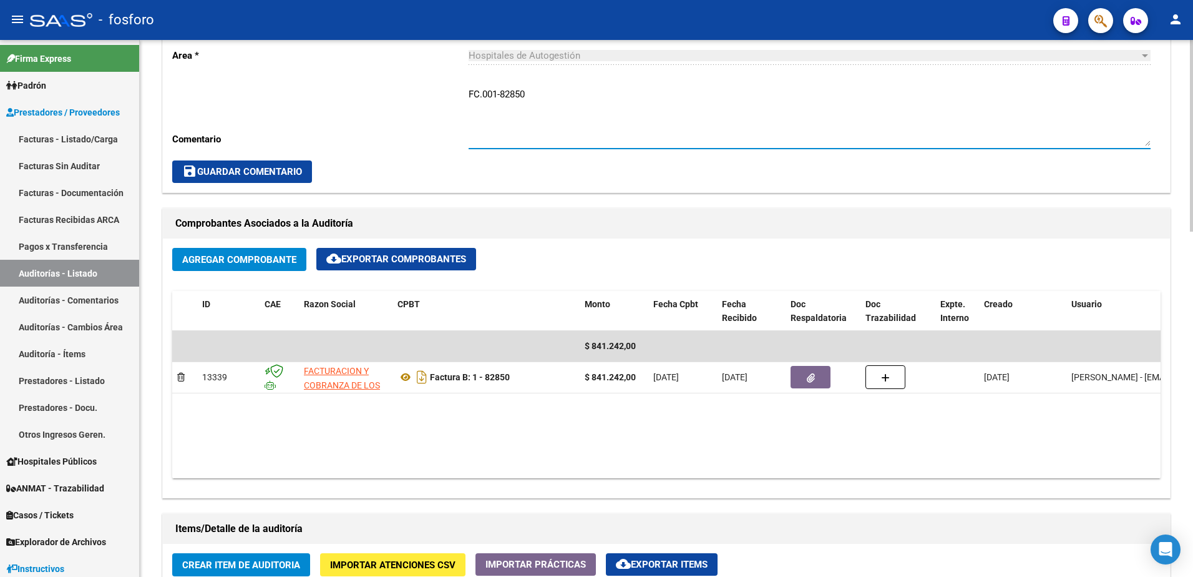
type textarea "FC.001-82850"
click at [259, 169] on span "save Guardar Comentario" at bounding box center [242, 171] width 120 height 11
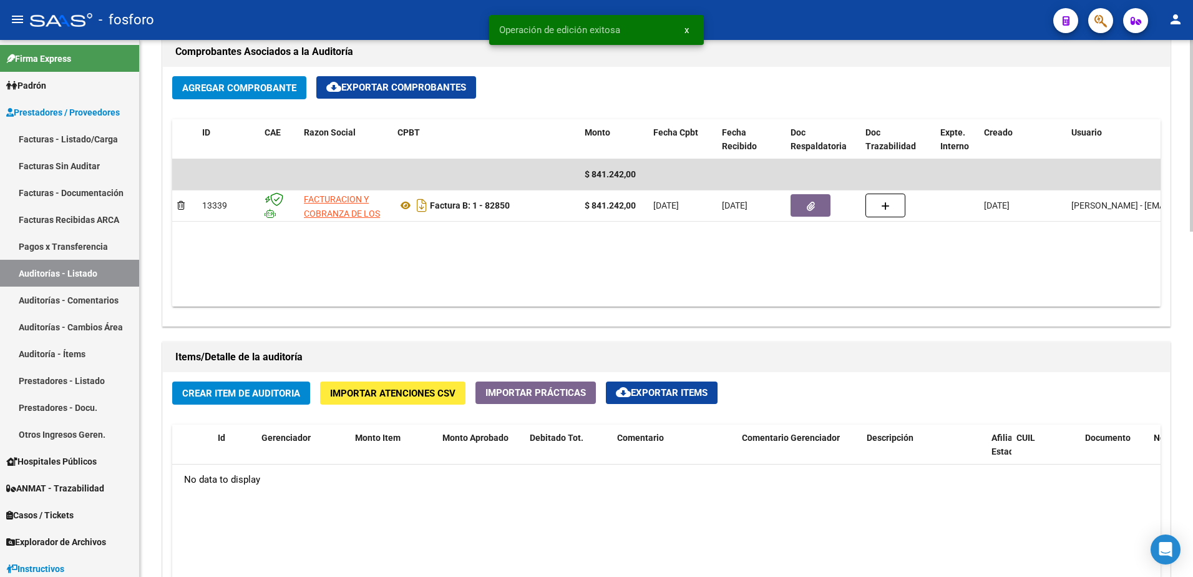
scroll to position [624, 0]
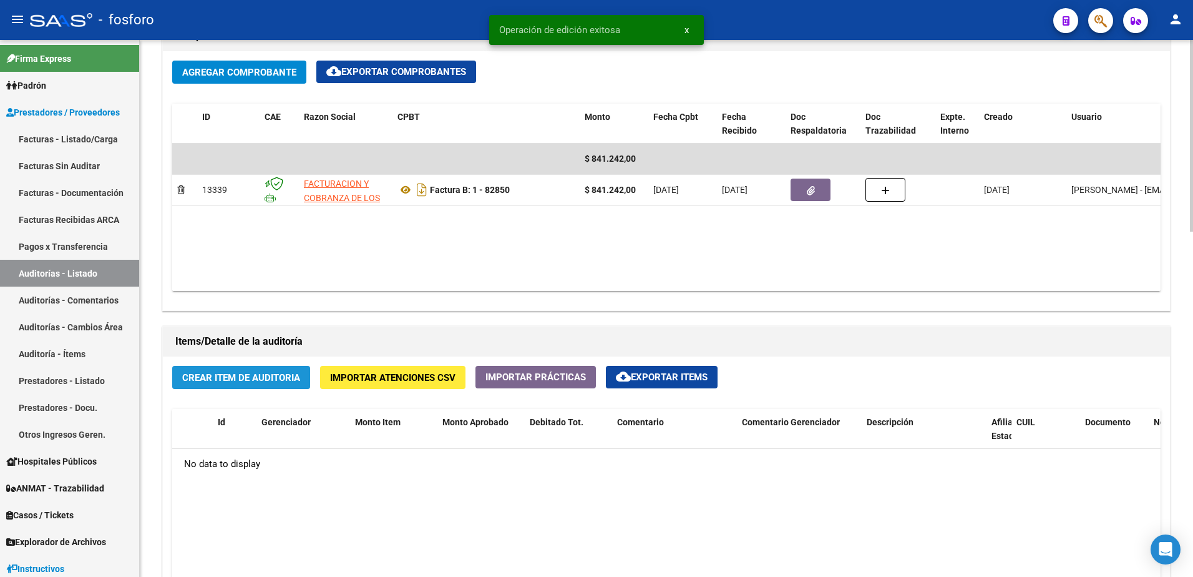
click at [257, 378] on span "Crear Item de Auditoria" at bounding box center [241, 377] width 118 height 11
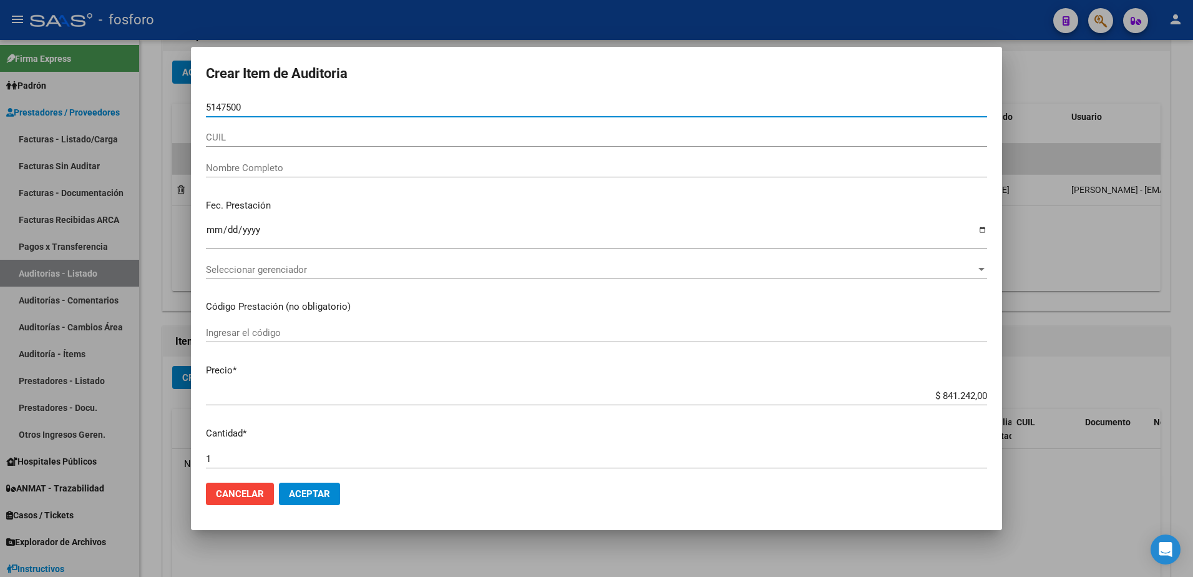
type input "51475001"
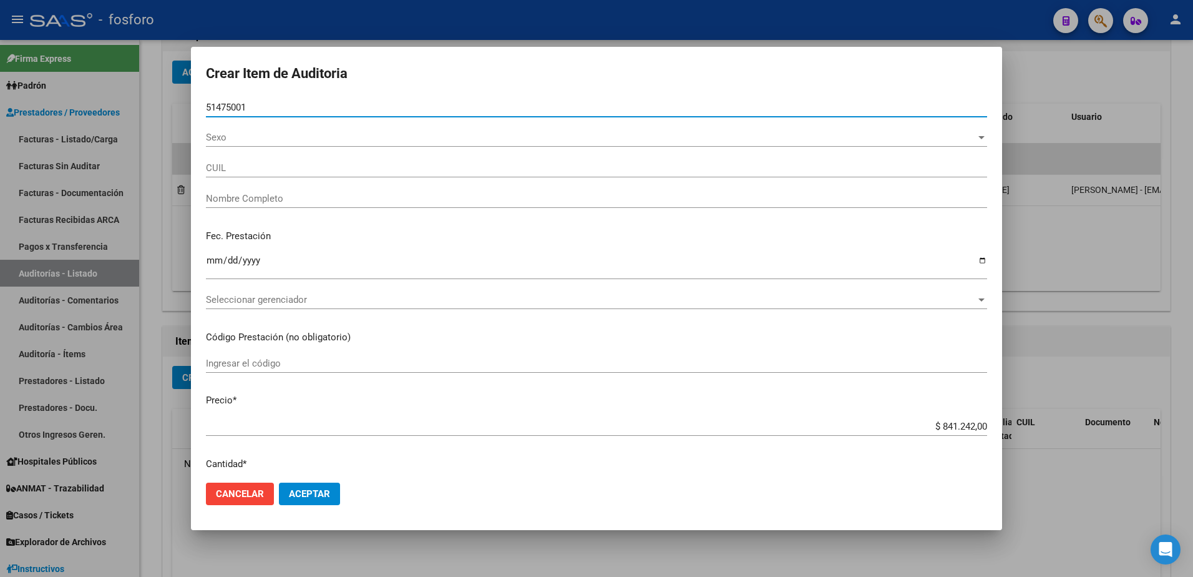
type input "27514750012"
type input "[PERSON_NAME]"
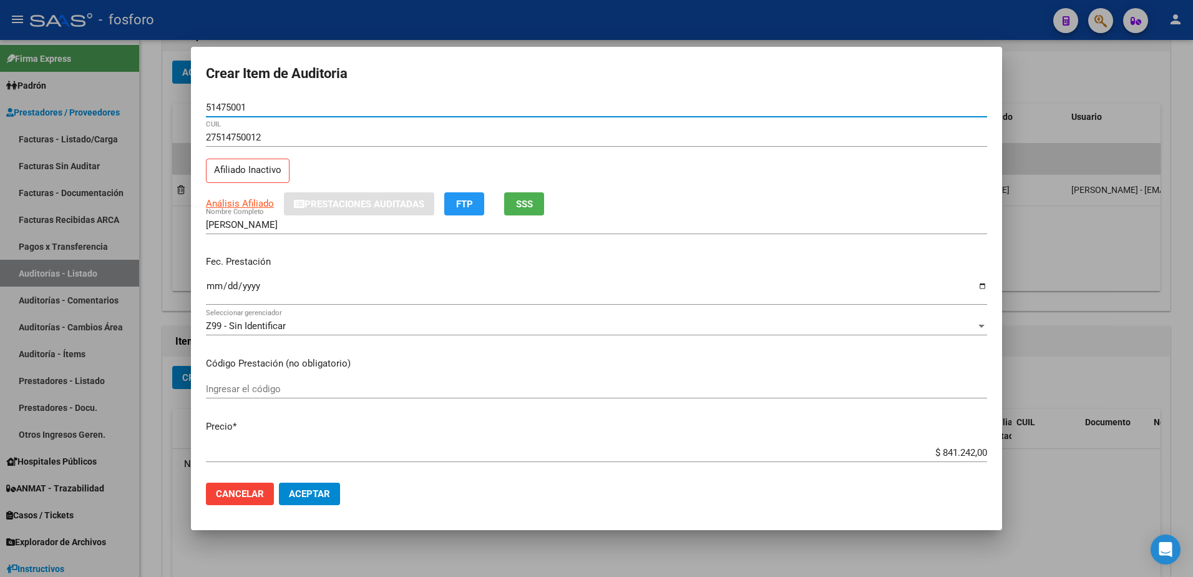
type input "51475001"
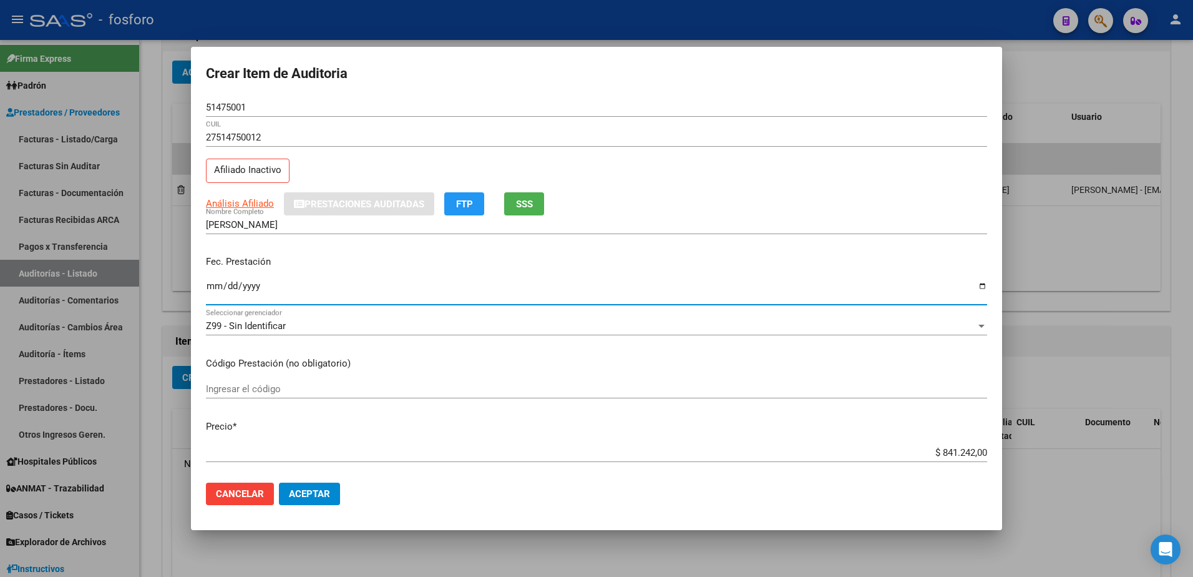
click at [217, 291] on input "Ingresar la fecha" at bounding box center [596, 291] width 781 height 20
type input "[DATE]"
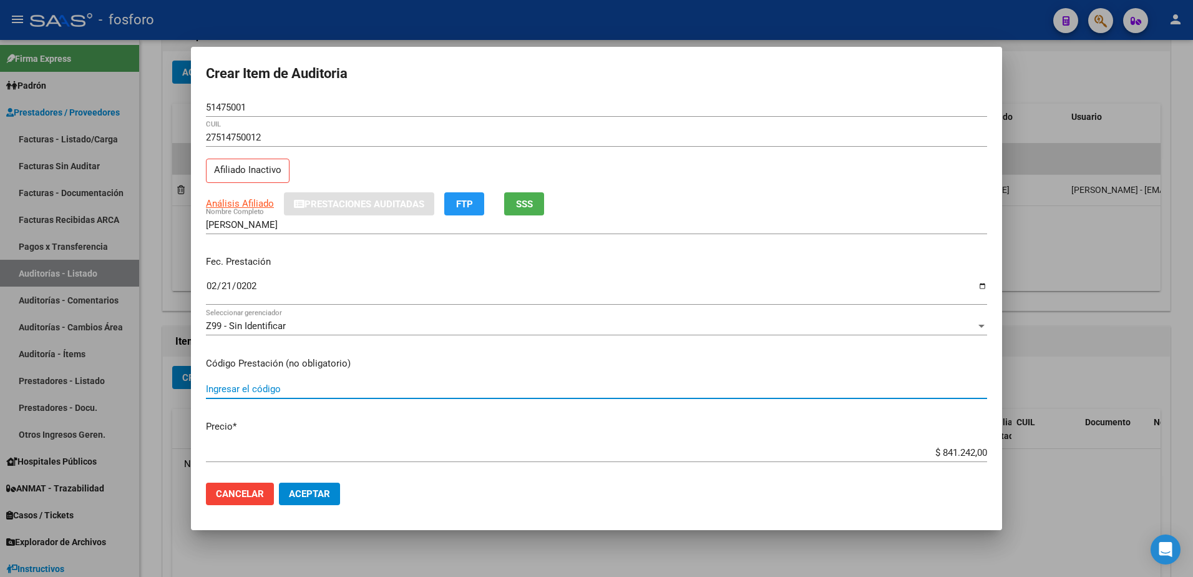
click at [224, 384] on input "Ingresar el código" at bounding box center [596, 388] width 781 height 11
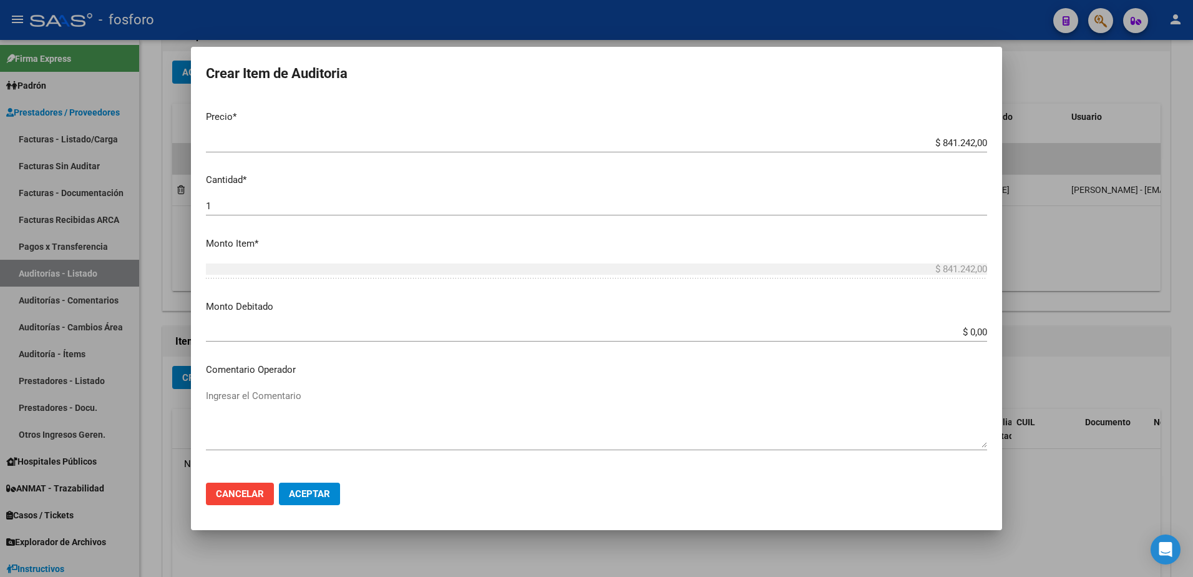
scroll to position [312, 0]
type input "CON.01- DEMAS AFILIADOS Y CODIGOS EN ADJUNTO."
click at [977, 330] on input "$ 0,00" at bounding box center [596, 329] width 781 height 11
type input "$ 368.123,00"
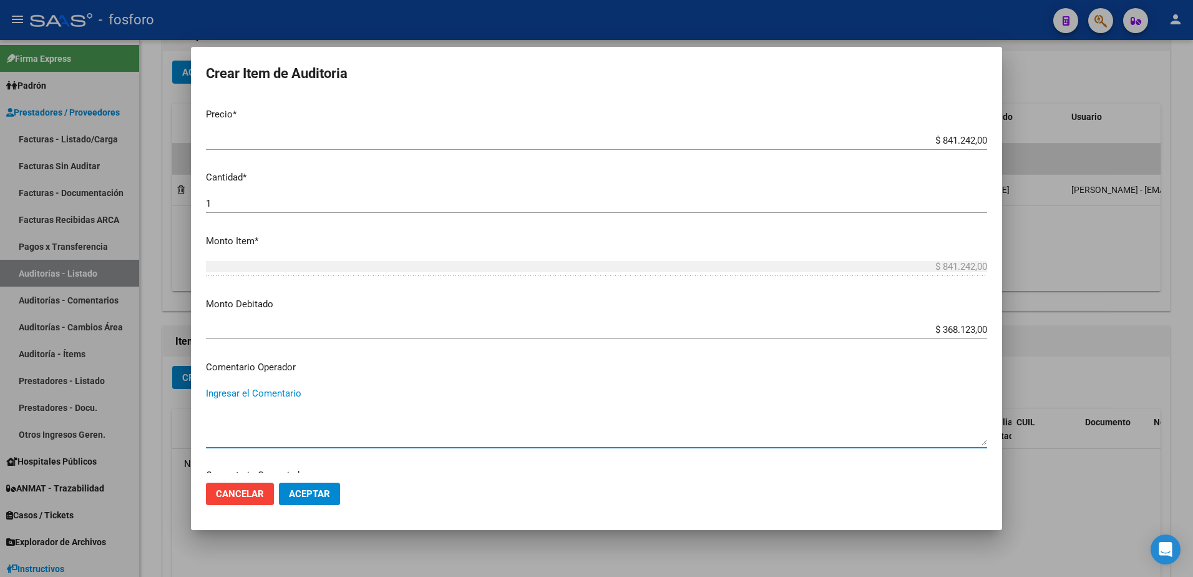
click at [340, 401] on textarea "Ingresar el Comentario" at bounding box center [596, 415] width 781 height 59
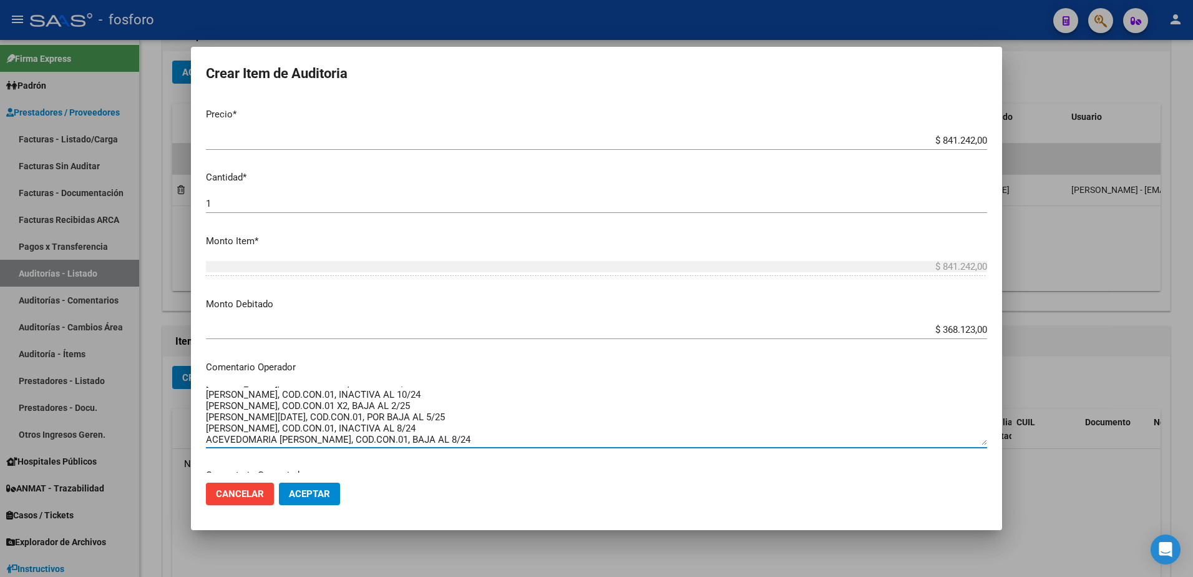
scroll to position [134, 0]
click at [245, 431] on textarea "SE DEBITAN LOS SIGUIENTES CODIGOS: [PERSON_NAME], COD.CON.01, POR BAJA AL 1/24 …" at bounding box center [596, 415] width 781 height 59
click at [470, 430] on textarea "SE DEBITAN LOS SIGUIENTES CODIGOS: [PERSON_NAME], COD.CON.01, POR BAJA AL 1/24 …" at bounding box center [596, 415] width 781 height 59
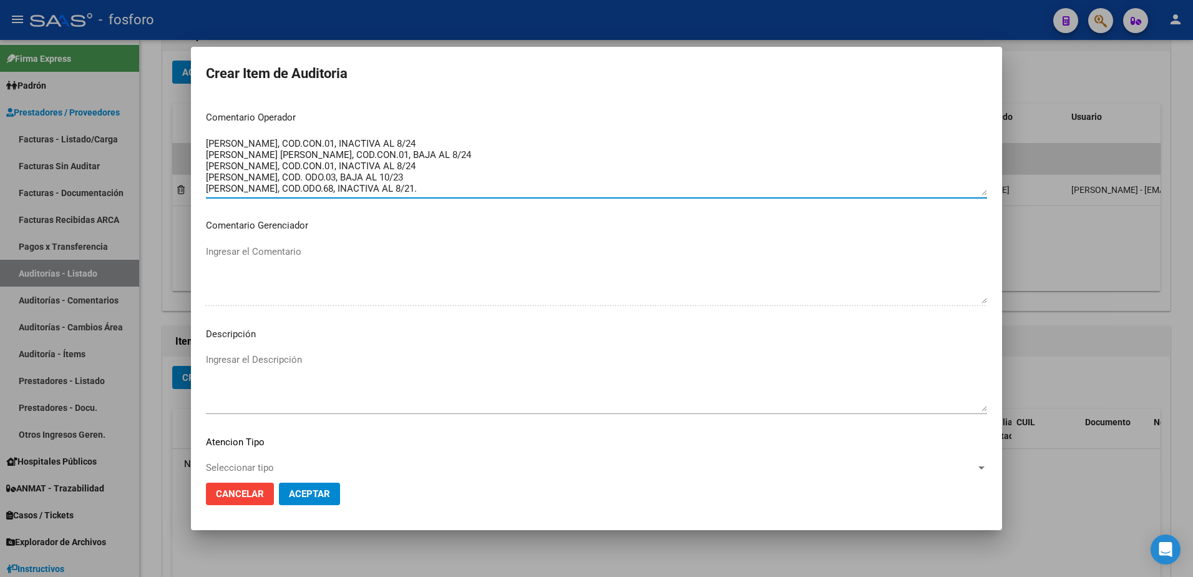
scroll to position [624, 0]
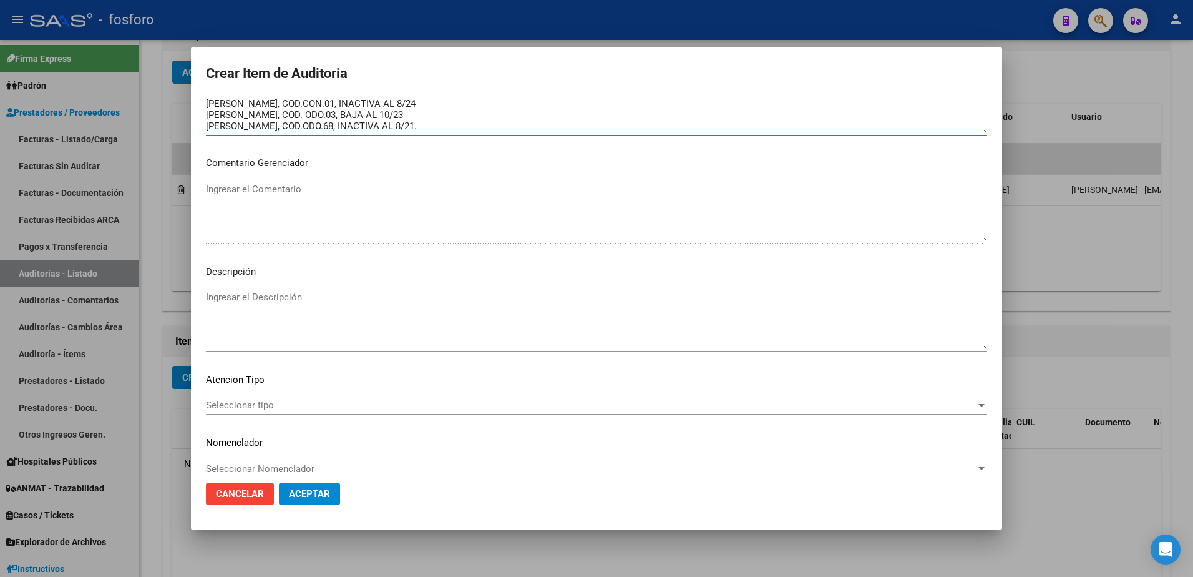
type textarea "SE DEBITAN LOS SIGUIENTES CODIGOS: [PERSON_NAME], COD.CON.01, POR BAJA AL 1/24 …"
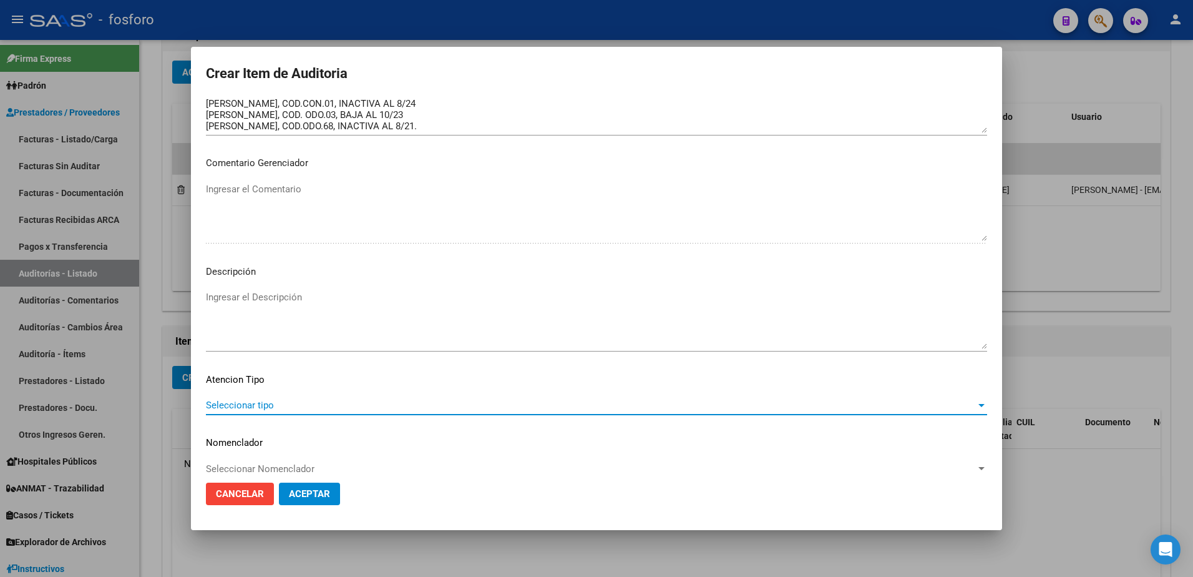
click at [241, 401] on span "Seleccionar tipo" at bounding box center [591, 404] width 770 height 11
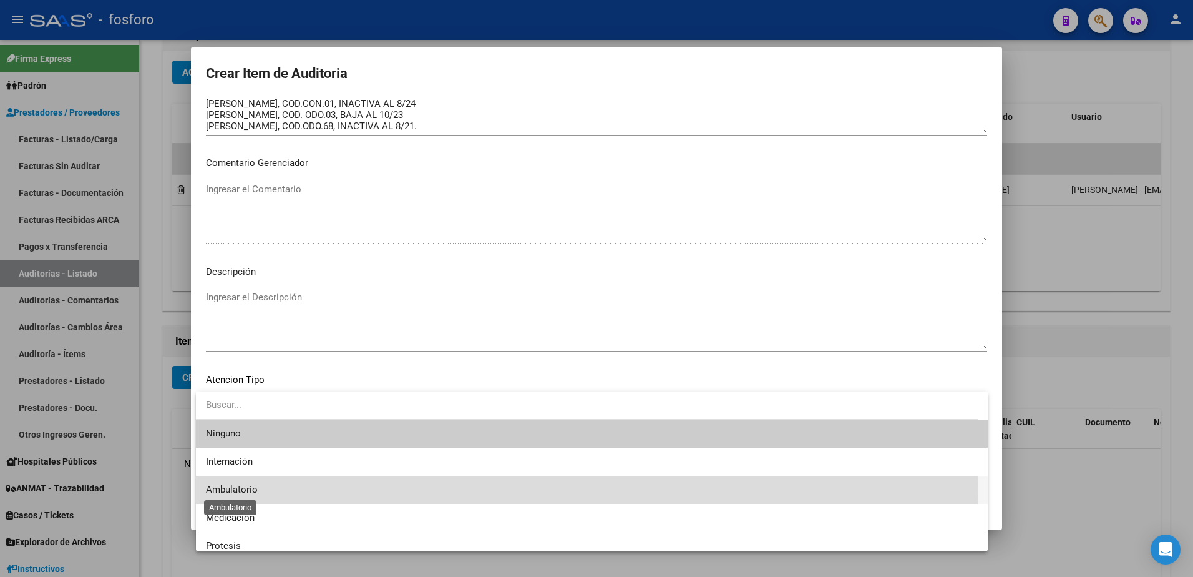
click at [240, 486] on span "Ambulatorio" at bounding box center [232, 489] width 52 height 11
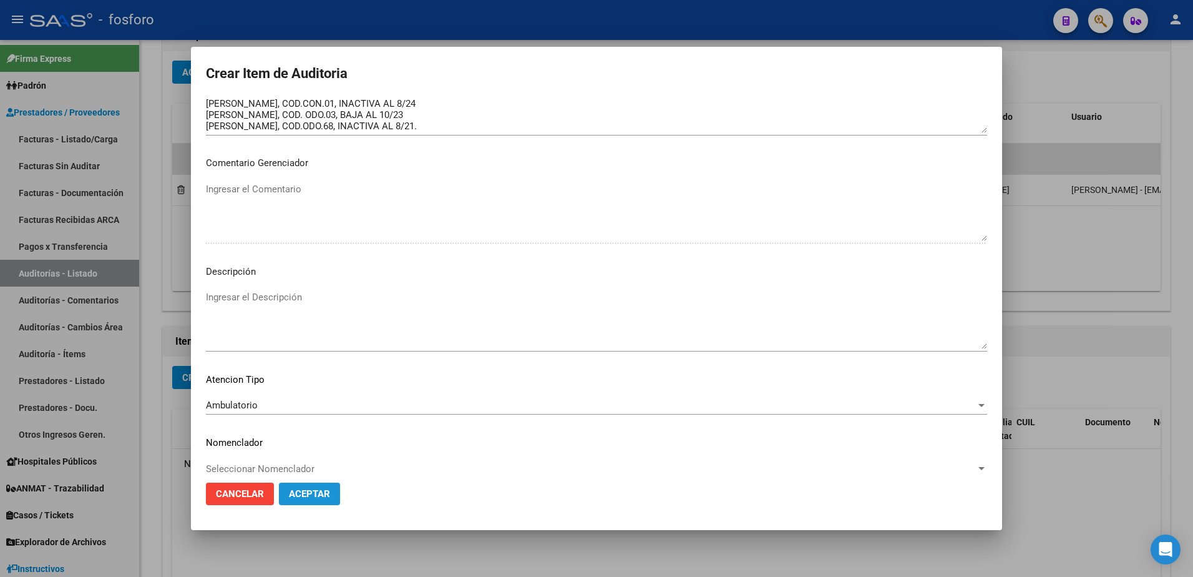
click at [297, 494] on span "Aceptar" at bounding box center [309, 493] width 41 height 11
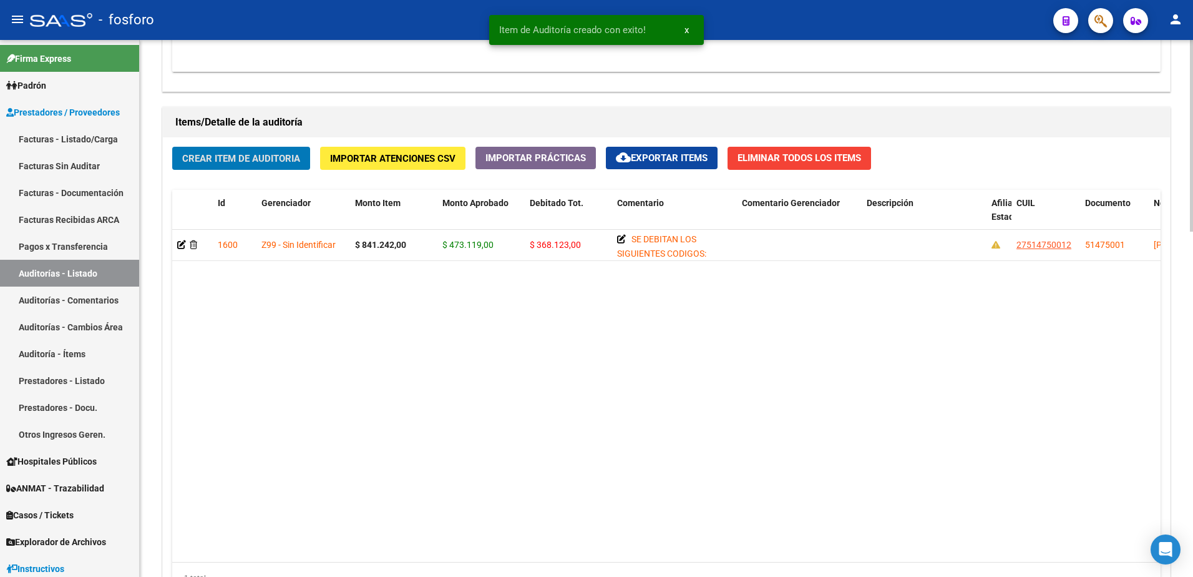
scroll to position [969, 0]
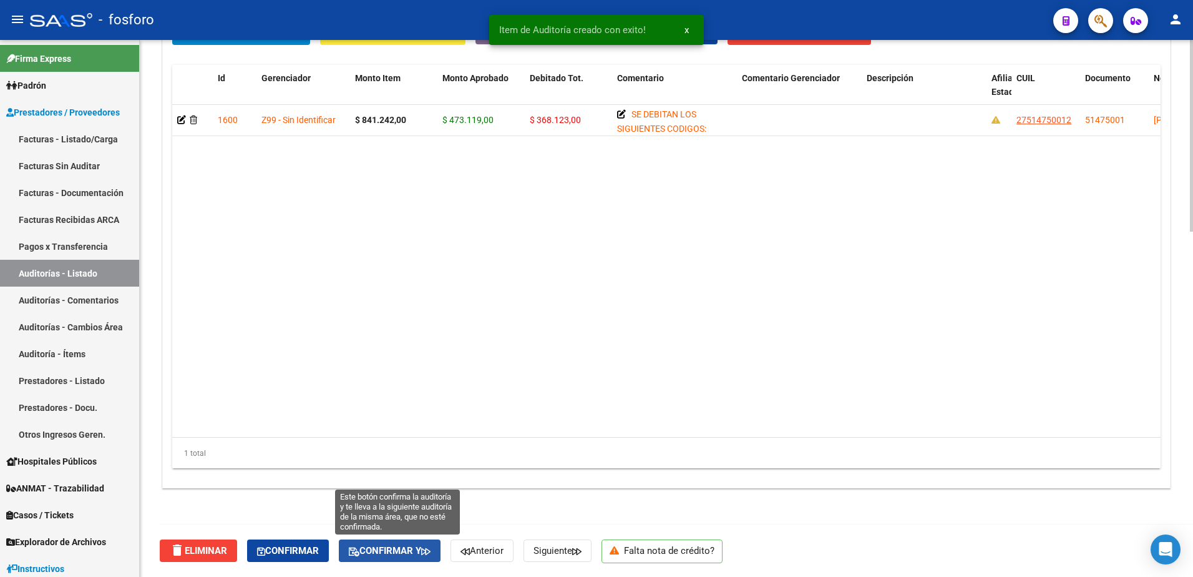
click at [425, 546] on span "Confirmar y" at bounding box center [390, 550] width 82 height 11
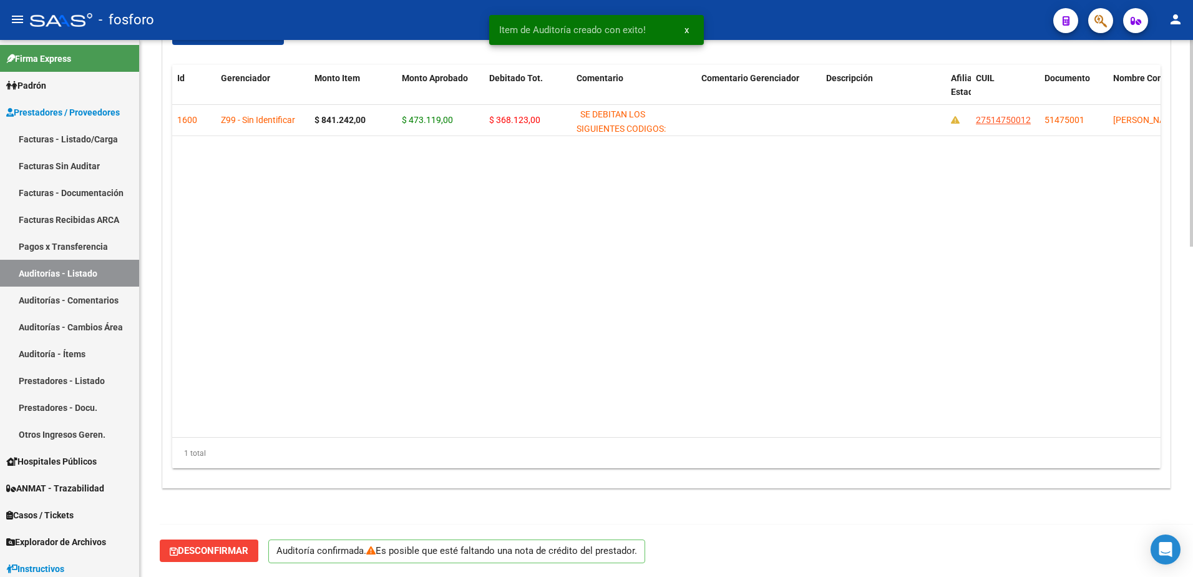
scroll to position [858, 0]
type input "202508"
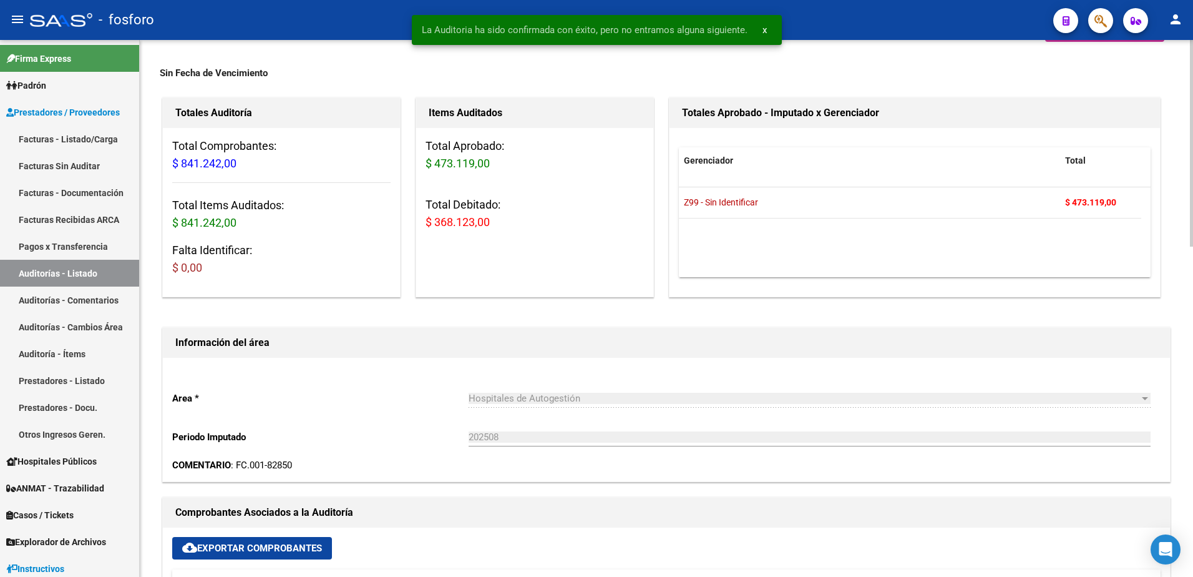
scroll to position [0, 0]
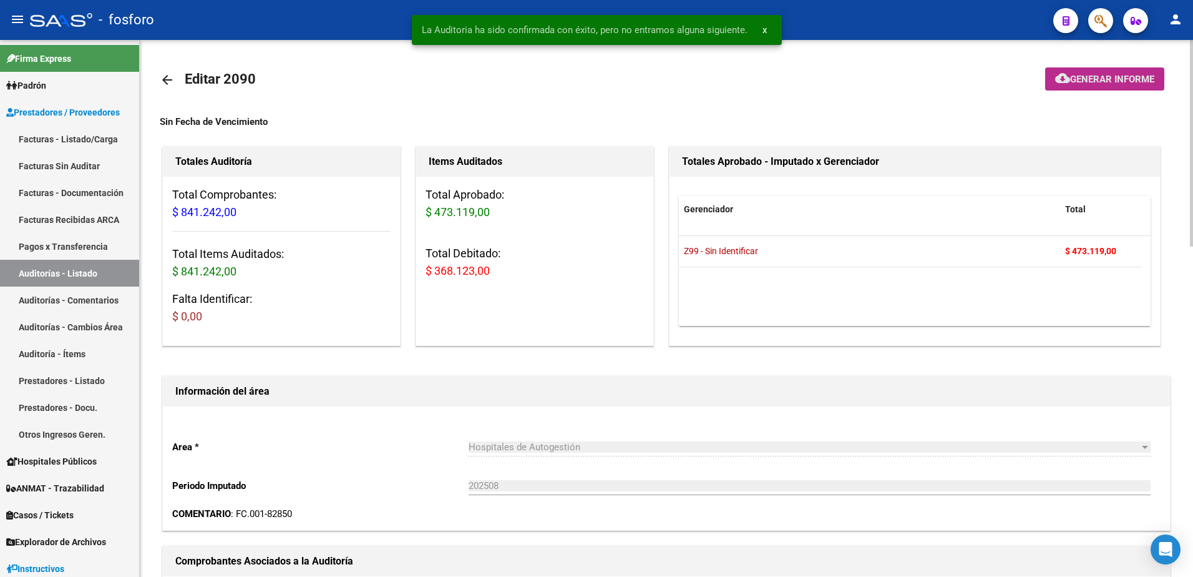
click at [1110, 75] on span "Generar informe" at bounding box center [1112, 79] width 84 height 11
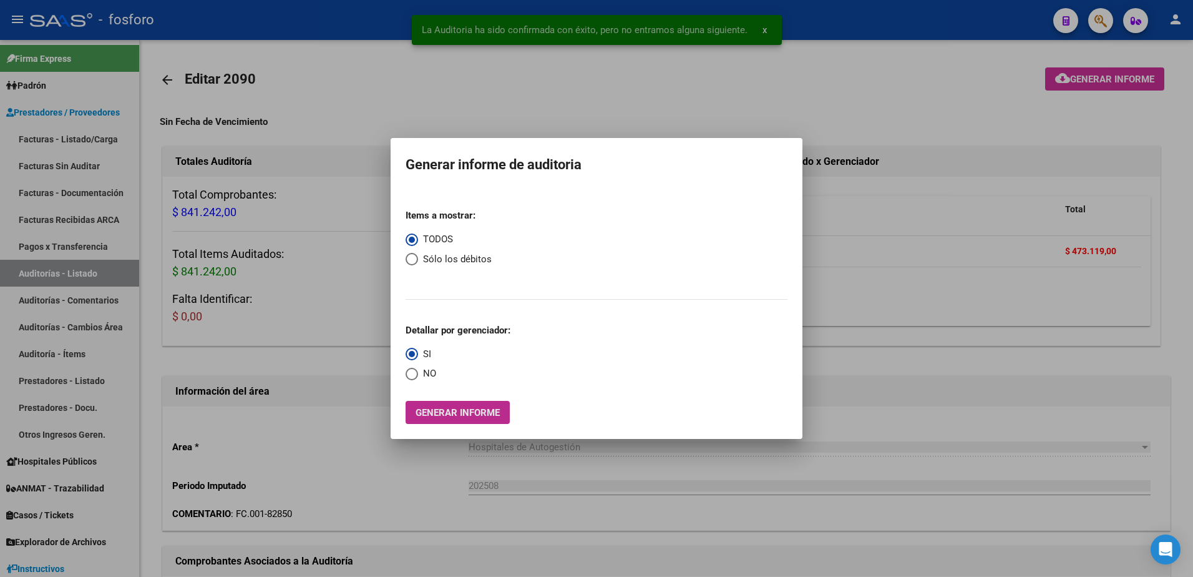
drag, startPoint x: 429, startPoint y: 414, endPoint x: 416, endPoint y: 414, distance: 13.1
click at [416, 414] on span "Generar informe" at bounding box center [458, 412] width 84 height 11
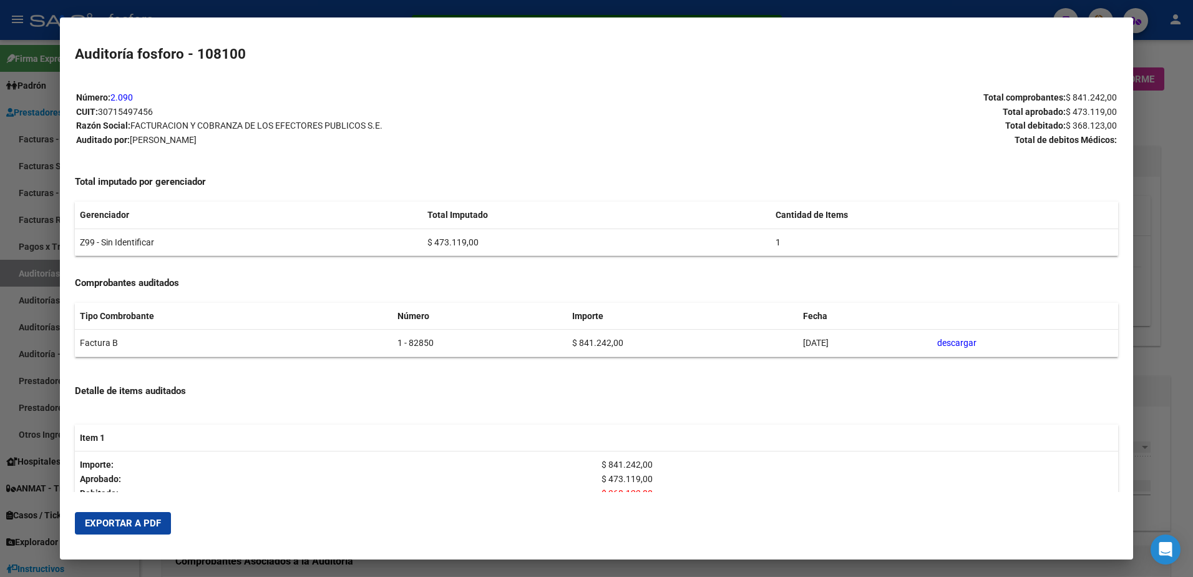
click at [132, 524] on span "Exportar a PDF" at bounding box center [123, 522] width 76 height 11
click at [31, 184] on div at bounding box center [596, 288] width 1193 height 577
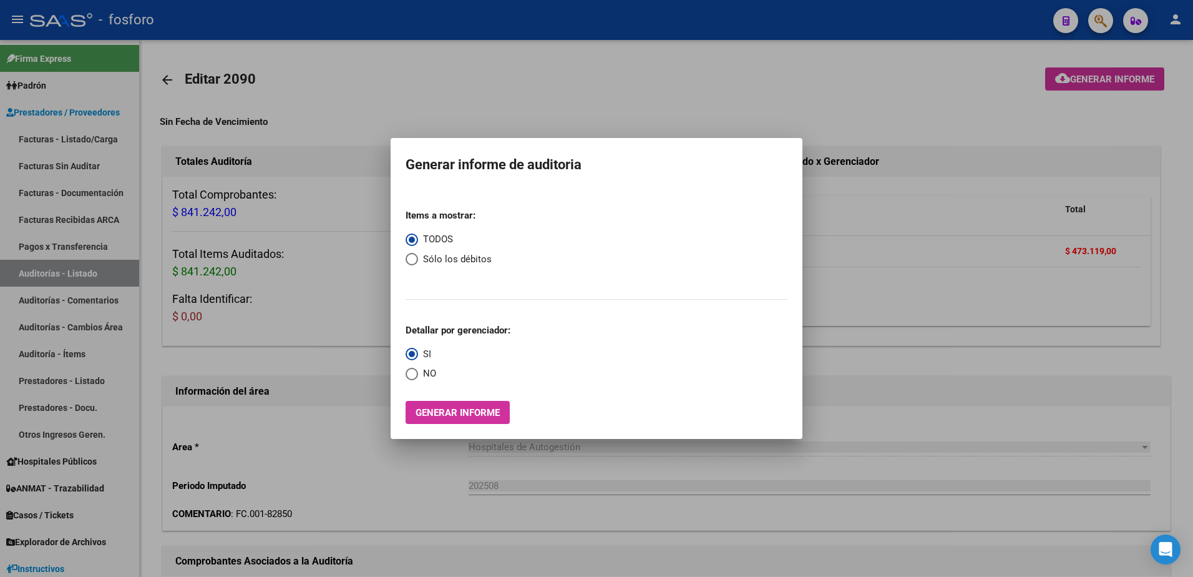
click at [760, 125] on div at bounding box center [596, 288] width 1193 height 577
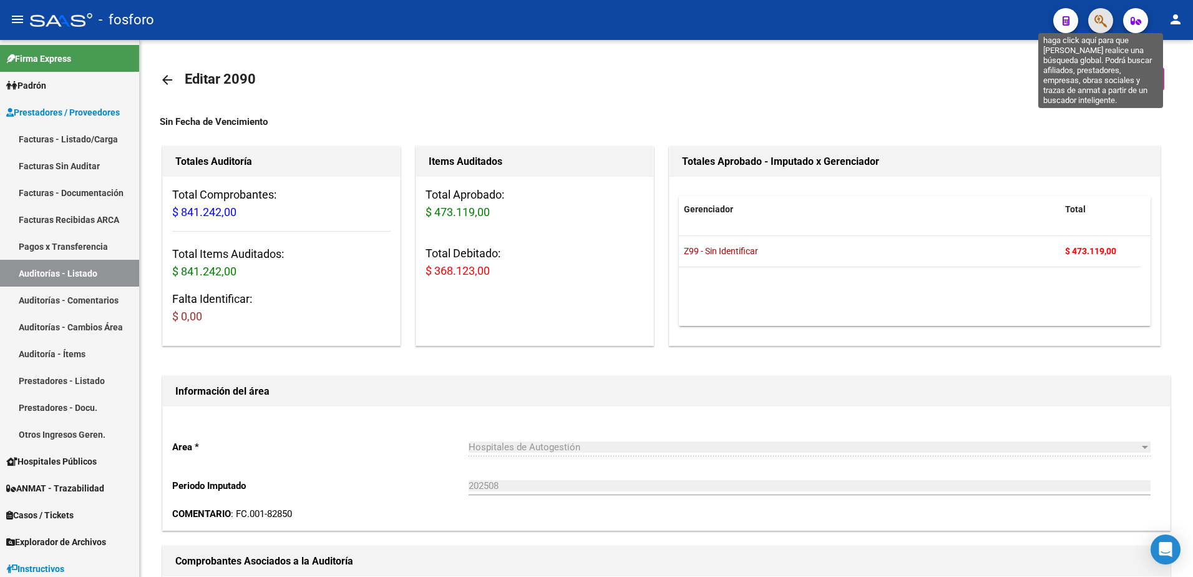
click at [1096, 20] on icon "button" at bounding box center [1101, 21] width 12 height 14
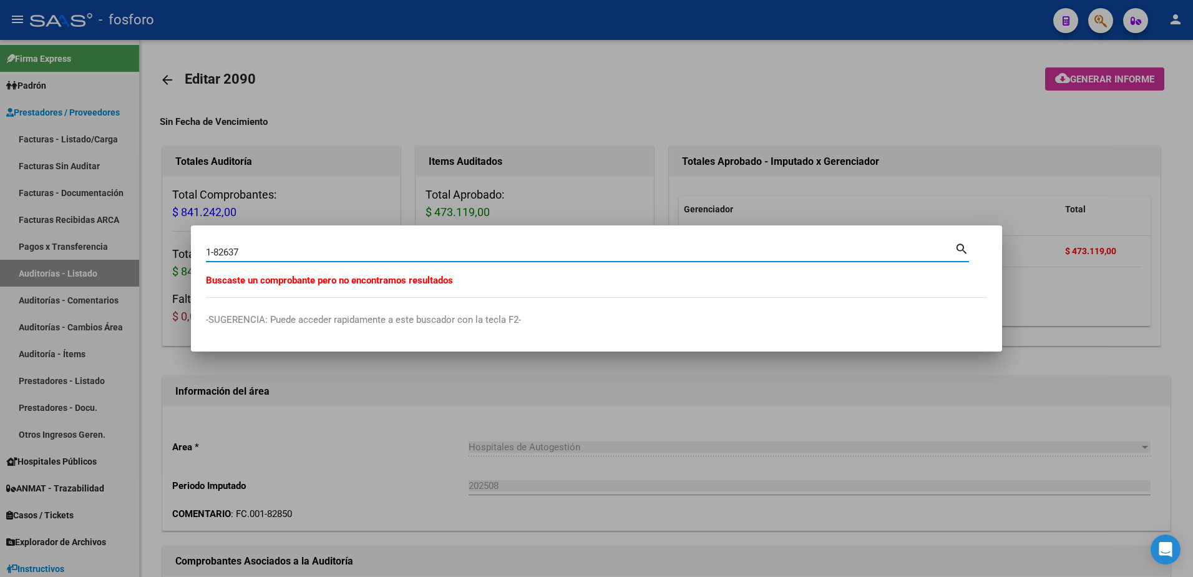
type input "1-82637"
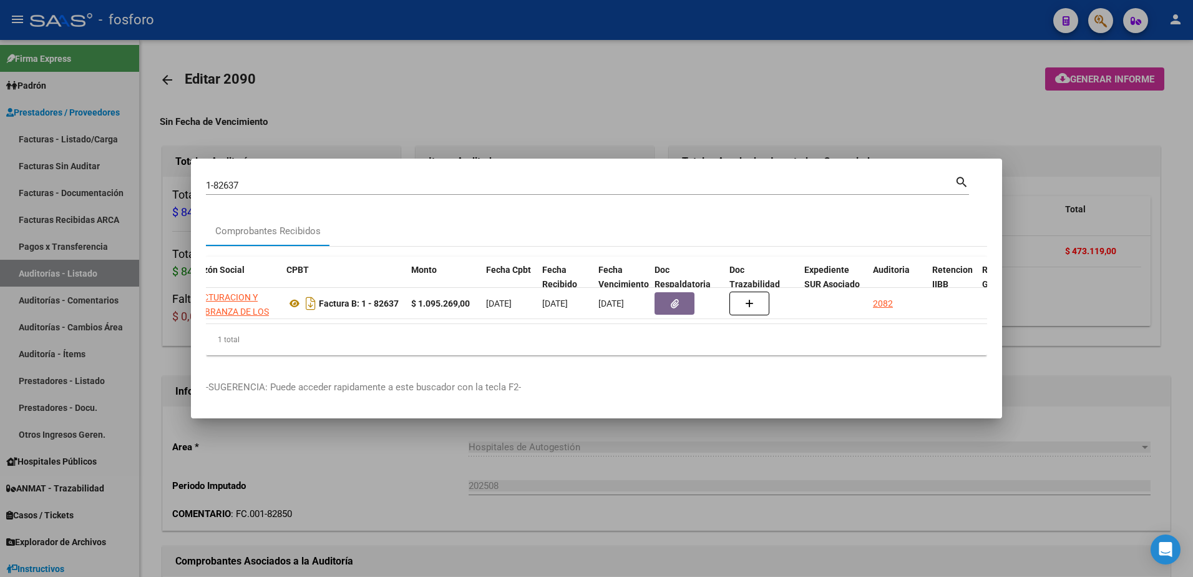
scroll to position [0, 325]
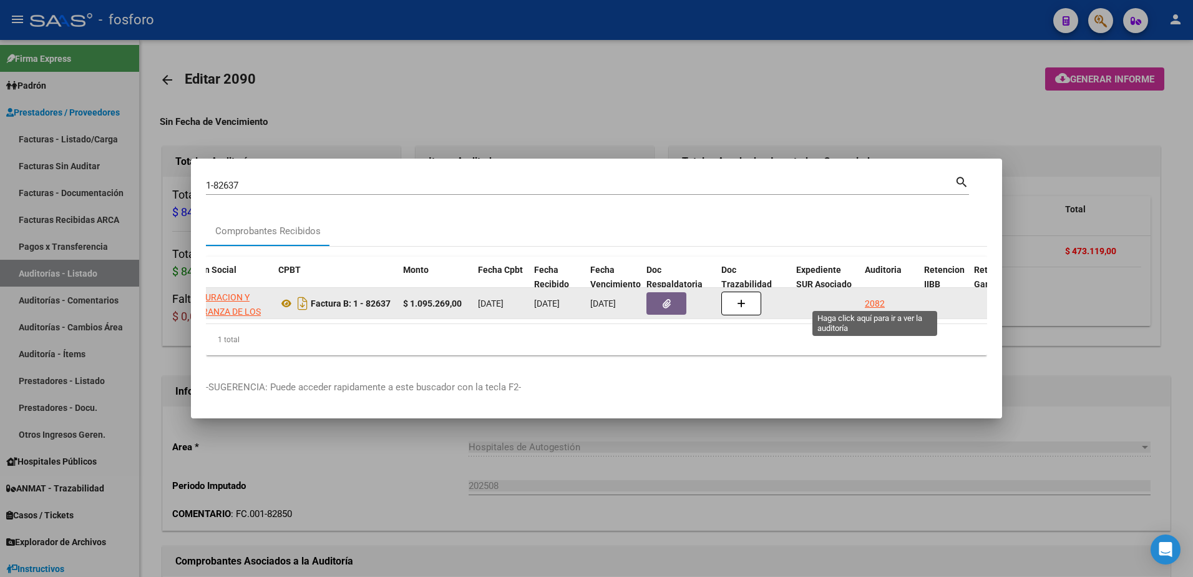
click at [873, 297] on div "2082" at bounding box center [875, 303] width 20 height 14
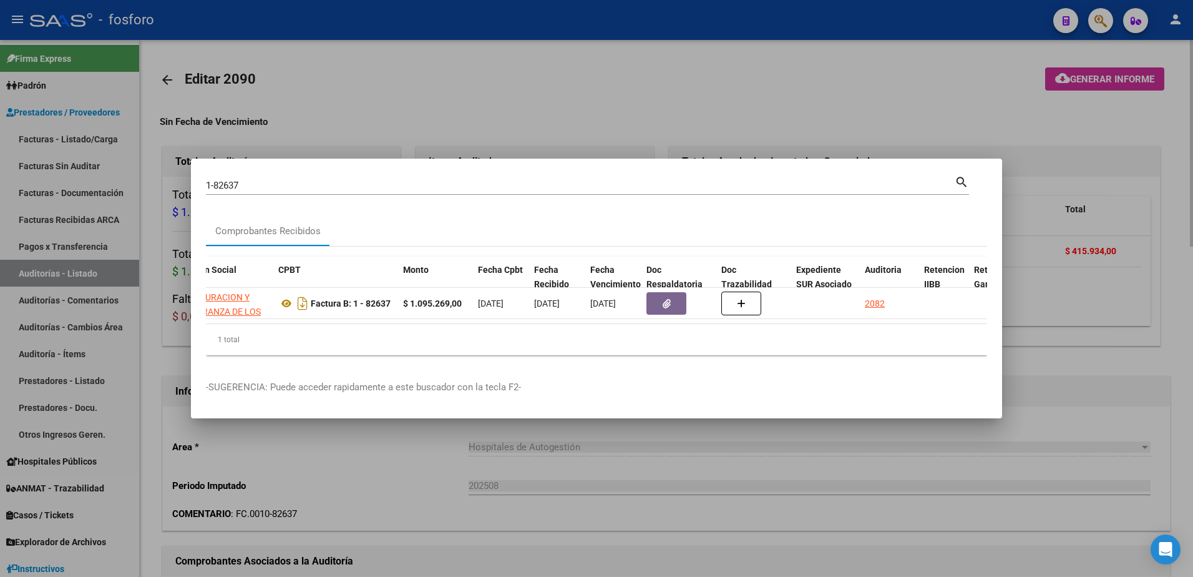
drag, startPoint x: 1079, startPoint y: 66, endPoint x: 1076, endPoint y: 72, distance: 7.5
click at [1078, 69] on div at bounding box center [596, 288] width 1193 height 577
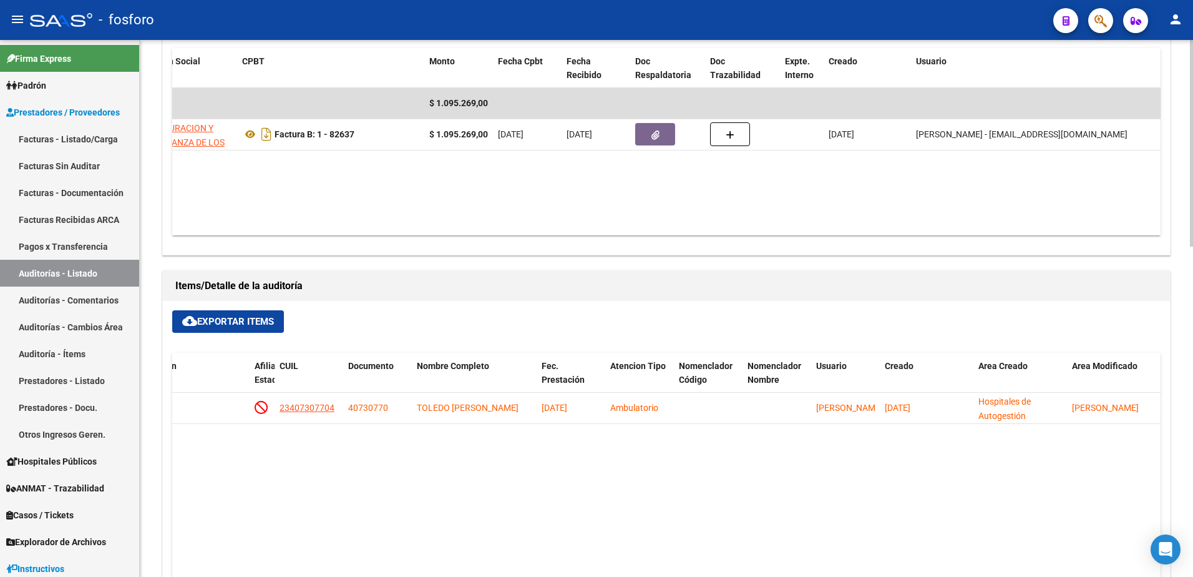
scroll to position [562, 0]
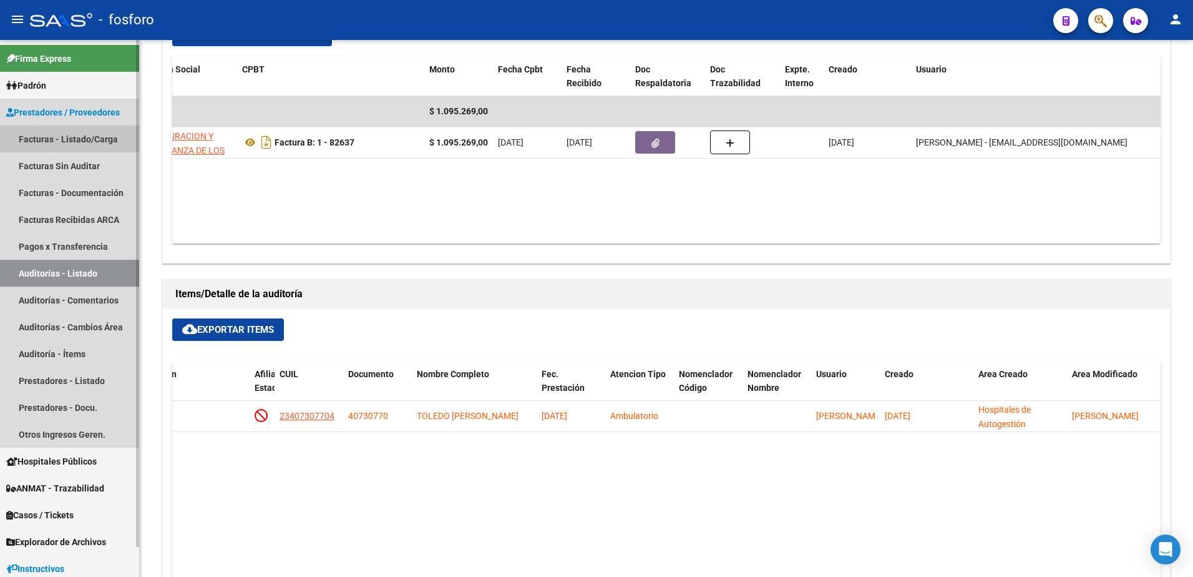
click at [66, 143] on link "Facturas - Listado/Carga" at bounding box center [69, 138] width 139 height 27
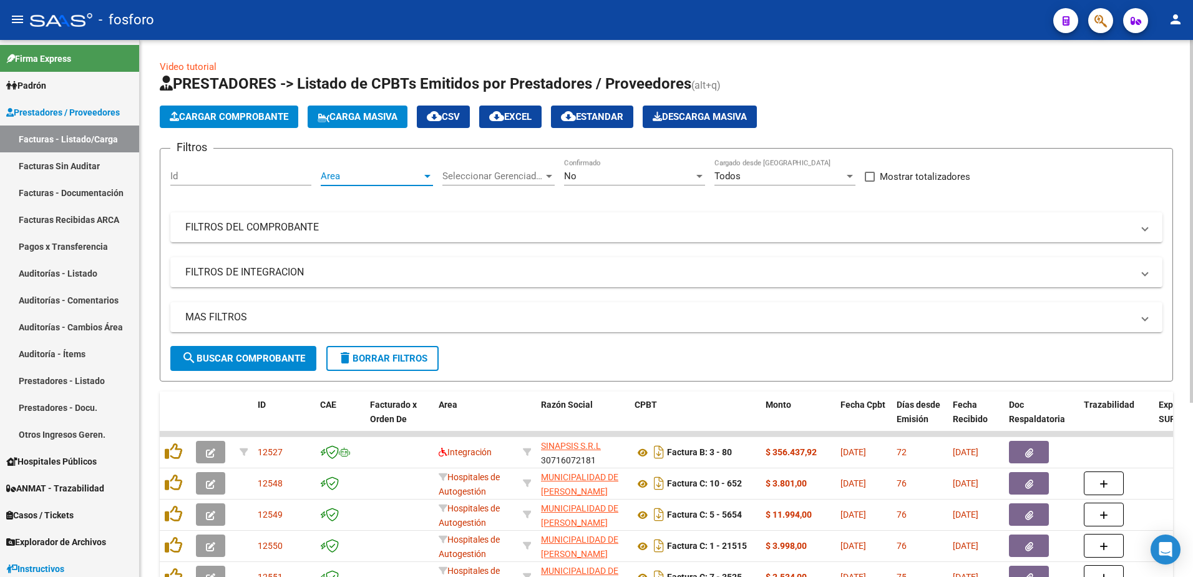
click at [430, 176] on div at bounding box center [427, 176] width 6 height 3
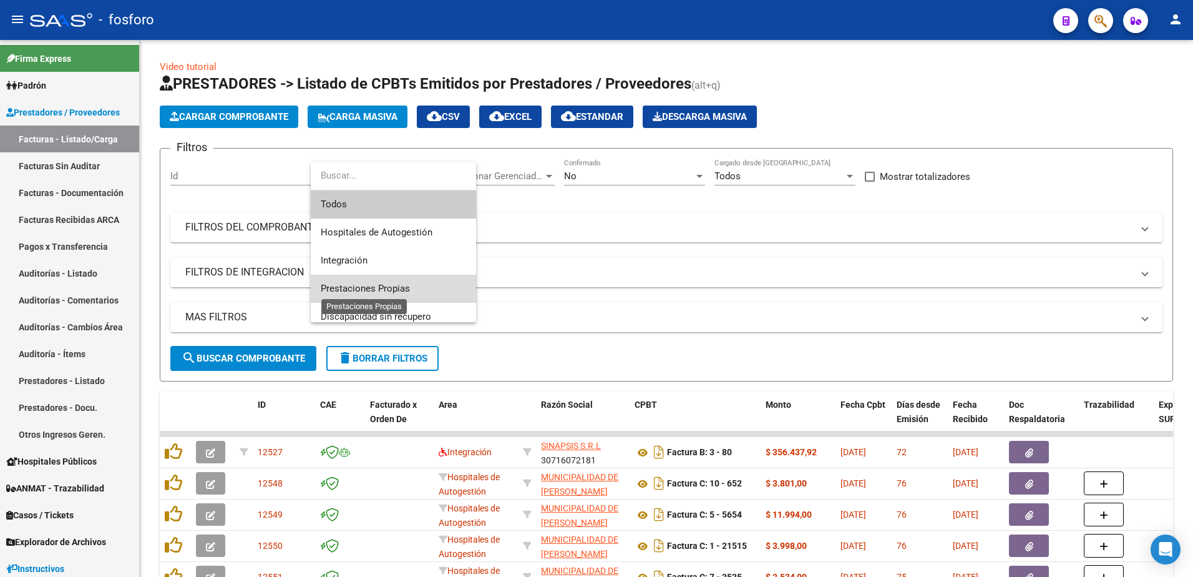
click at [388, 285] on span "Prestaciones Propias" at bounding box center [365, 288] width 89 height 11
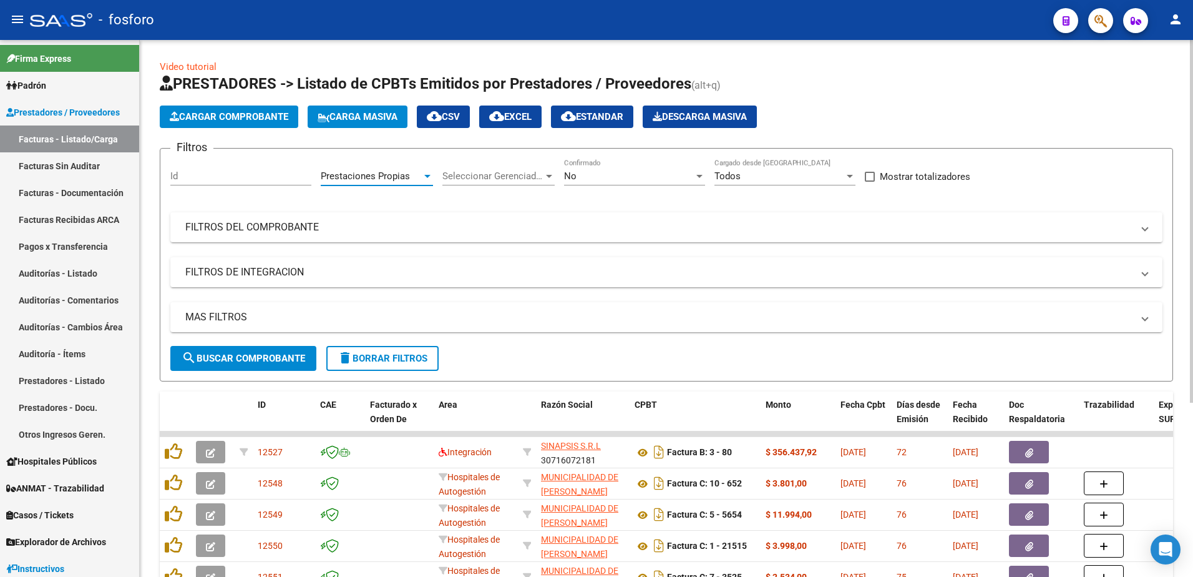
click at [262, 355] on span "search Buscar Comprobante" at bounding box center [244, 358] width 124 height 11
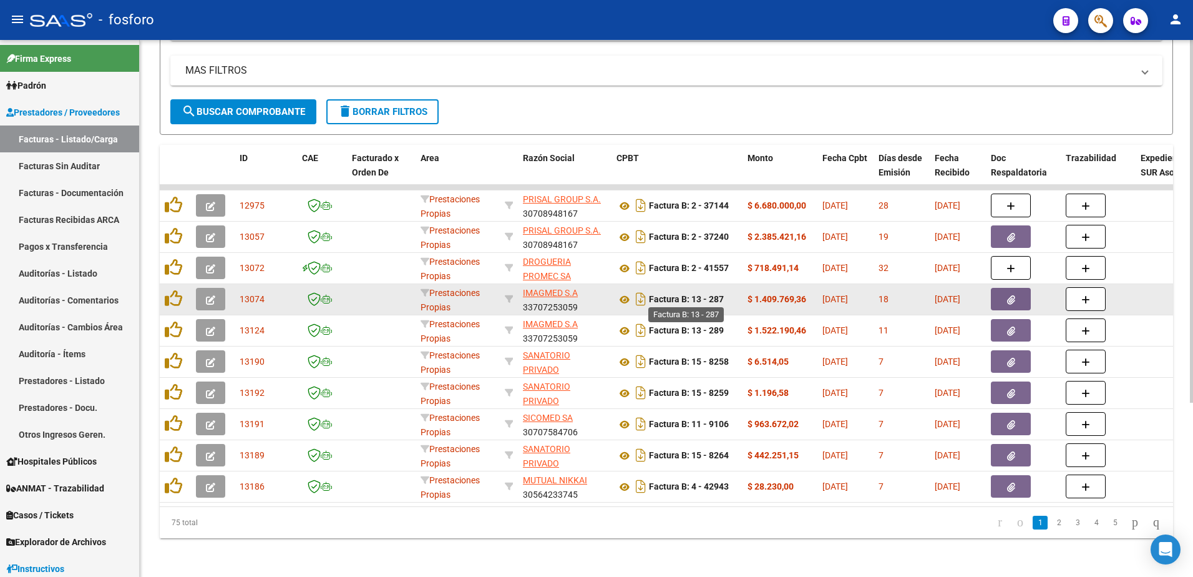
scroll to position [250, 0]
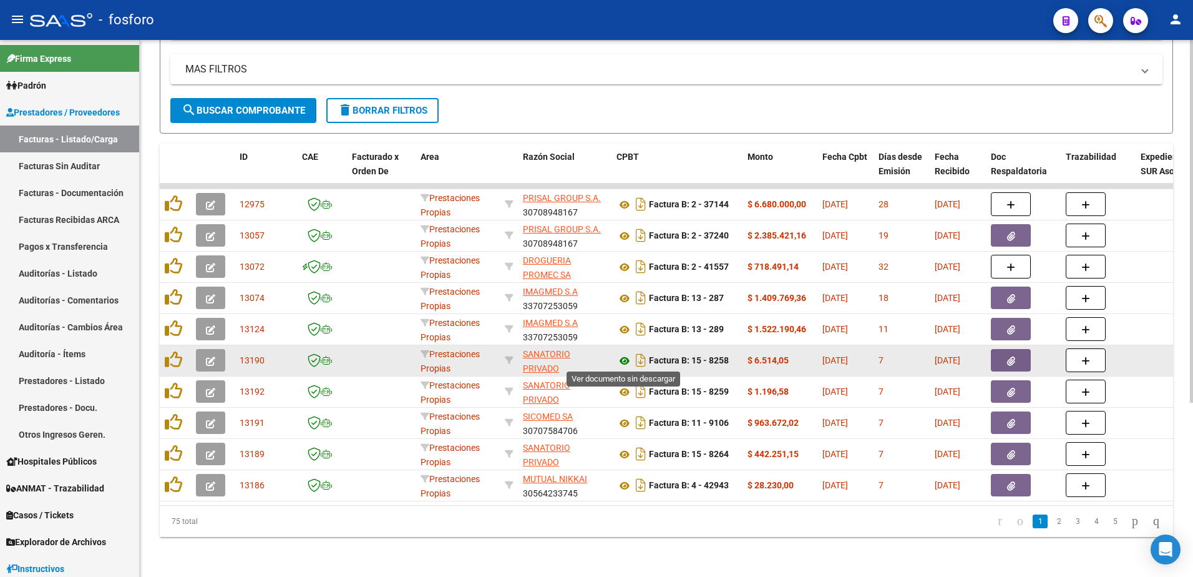
click at [626, 356] on icon at bounding box center [625, 360] width 16 height 15
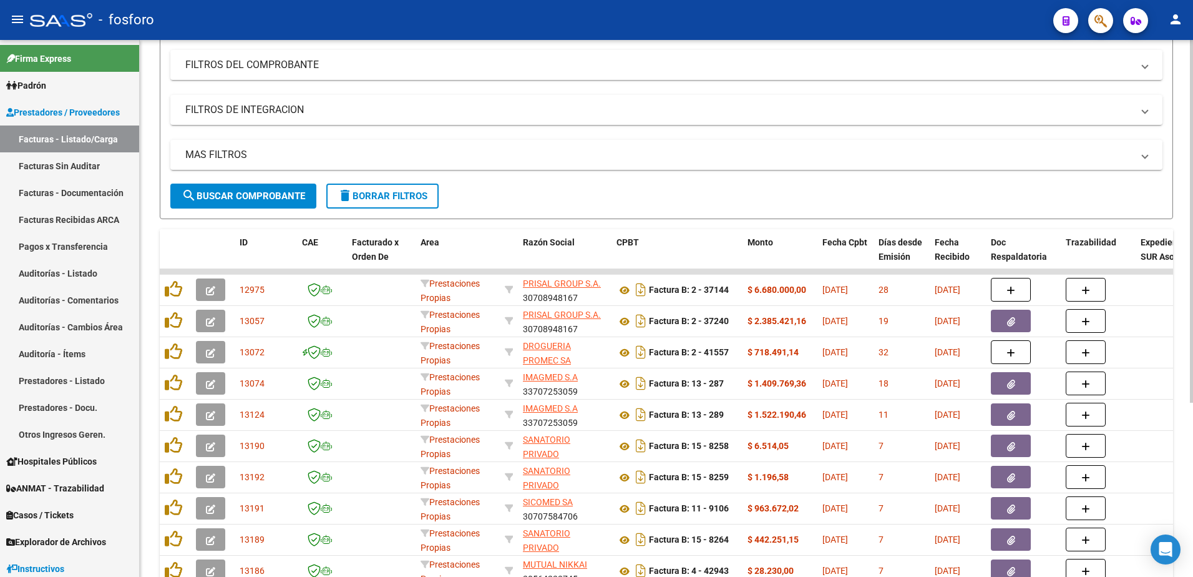
scroll to position [0, 0]
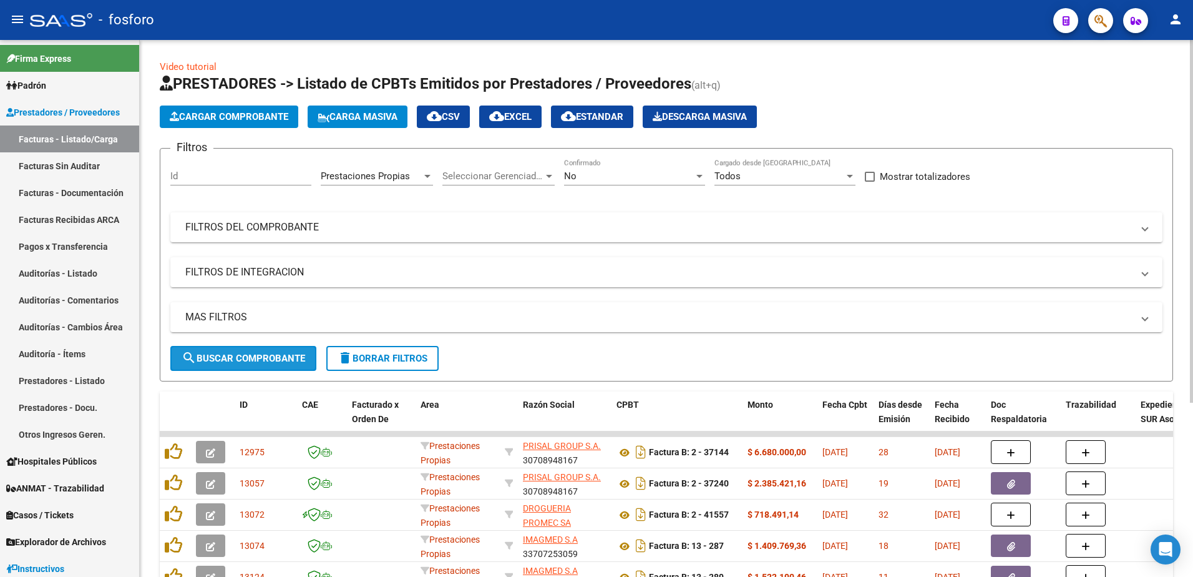
click at [247, 362] on span "search Buscar Comprobante" at bounding box center [244, 358] width 124 height 11
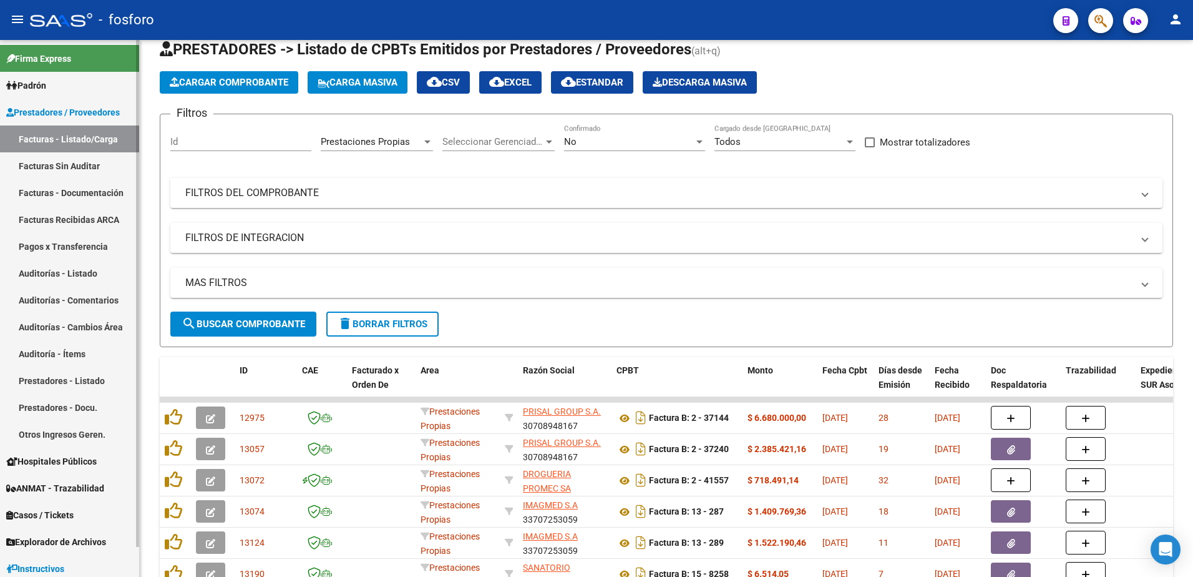
scroll to position [7, 0]
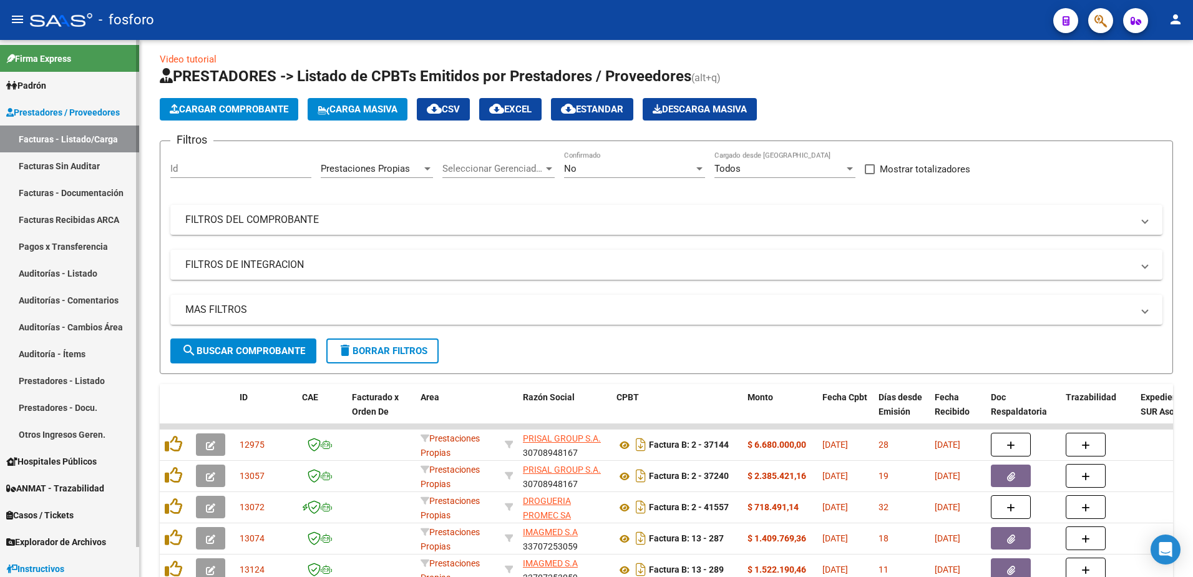
click at [76, 161] on link "Facturas Sin Auditar" at bounding box center [69, 165] width 139 height 27
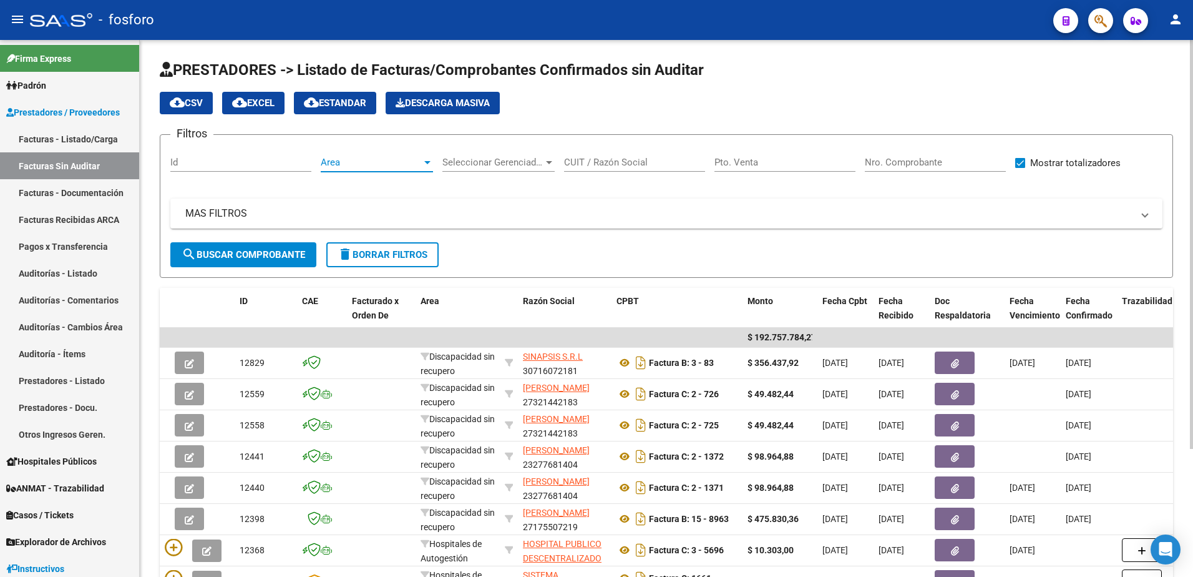
click at [430, 164] on div at bounding box center [427, 162] width 11 height 10
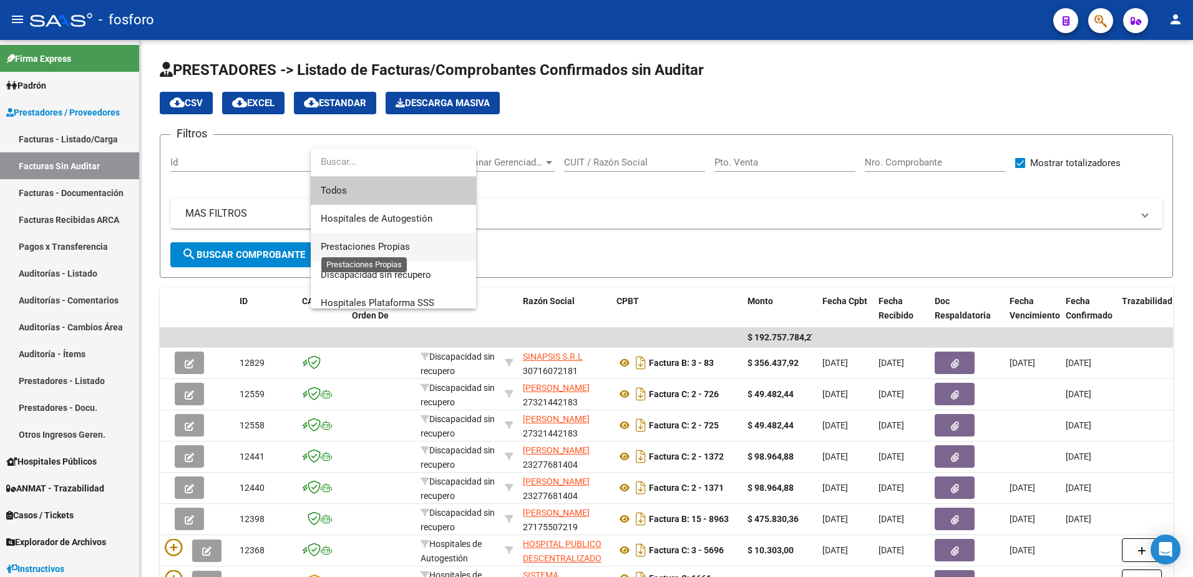
click at [356, 245] on span "Prestaciones Propias" at bounding box center [365, 246] width 89 height 11
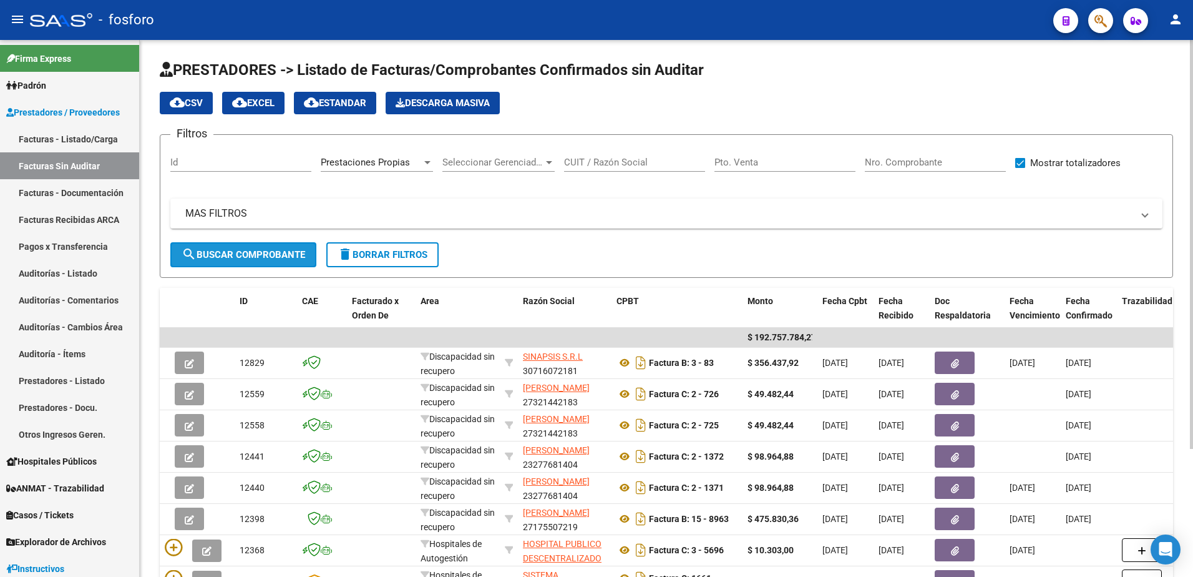
click at [280, 253] on span "search Buscar Comprobante" at bounding box center [244, 254] width 124 height 11
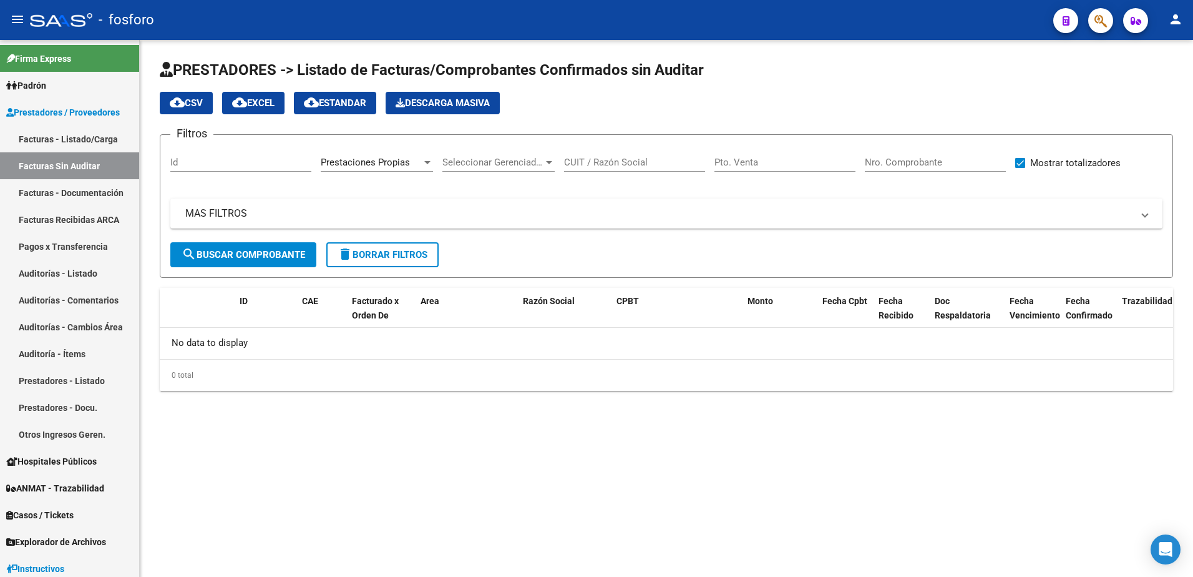
click at [269, 247] on button "search Buscar Comprobante" at bounding box center [243, 254] width 146 height 25
click at [268, 249] on span "search Buscar Comprobante" at bounding box center [244, 254] width 124 height 11
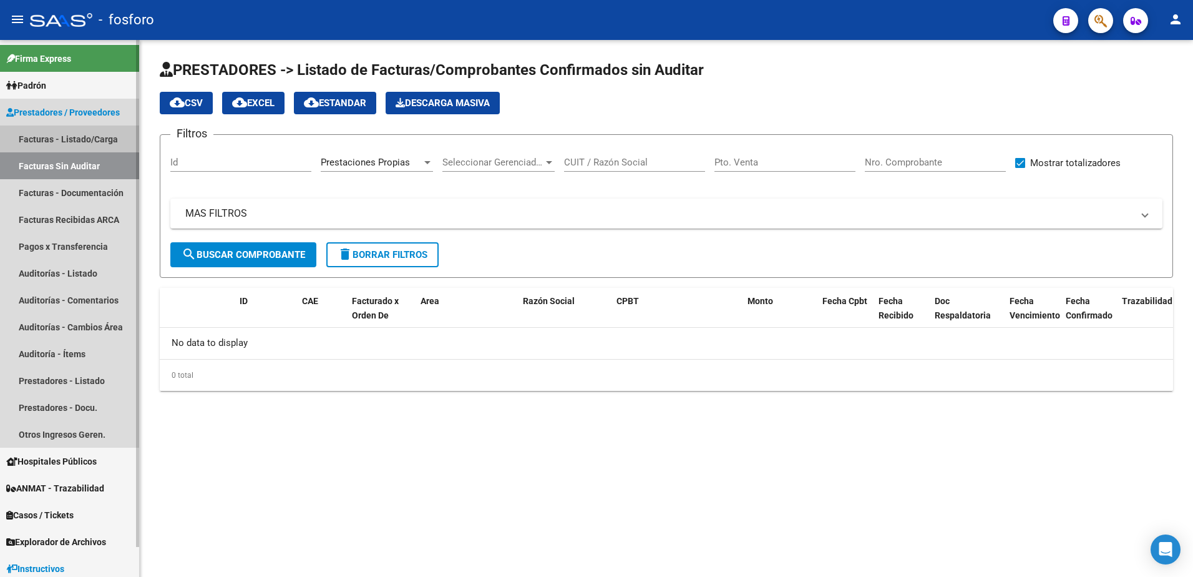
click at [38, 135] on link "Facturas - Listado/Carga" at bounding box center [69, 138] width 139 height 27
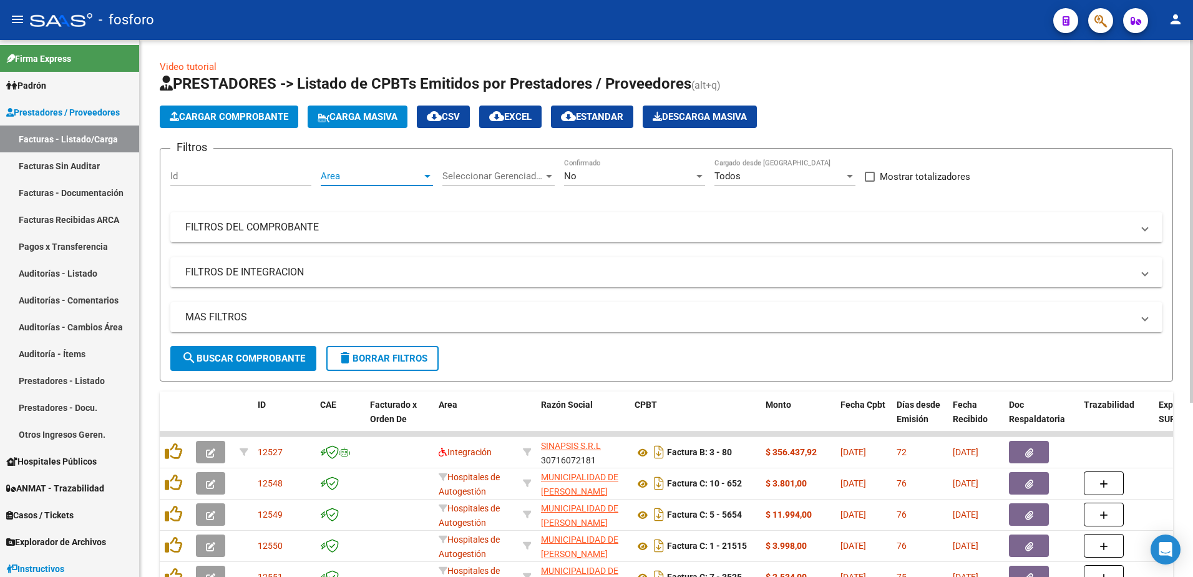
click at [424, 176] on div at bounding box center [427, 176] width 6 height 3
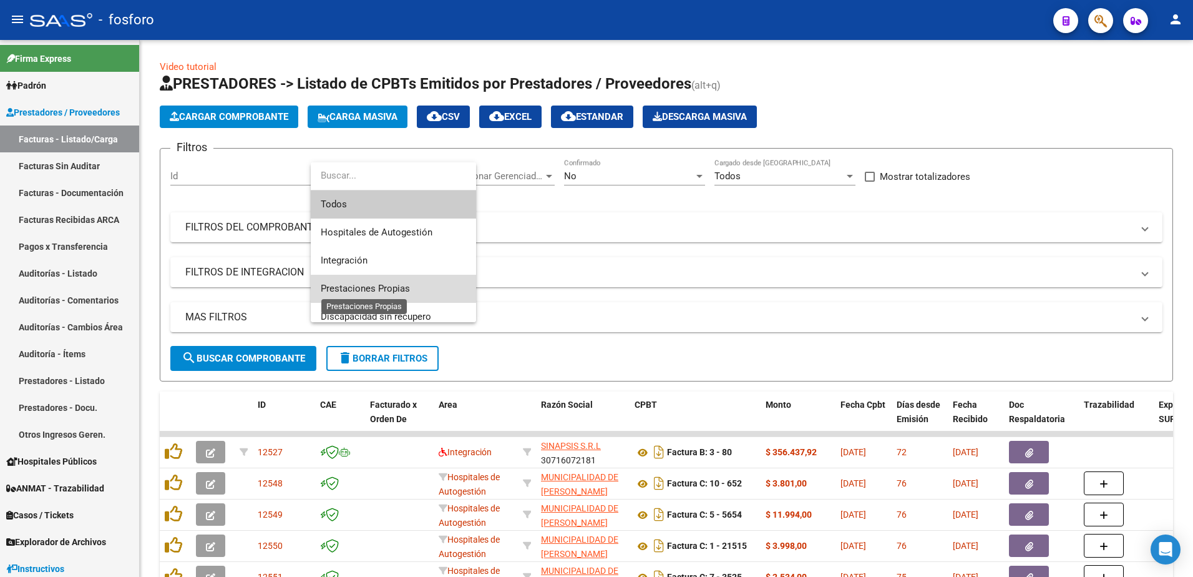
click at [362, 286] on span "Prestaciones Propias" at bounding box center [365, 288] width 89 height 11
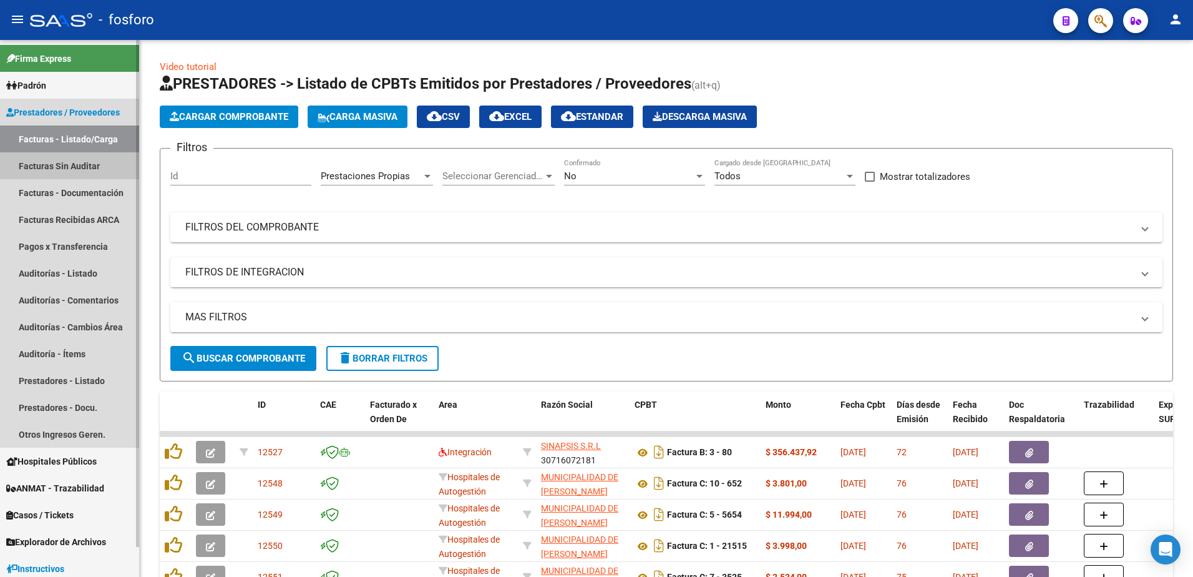
click at [55, 173] on link "Facturas Sin Auditar" at bounding box center [69, 165] width 139 height 27
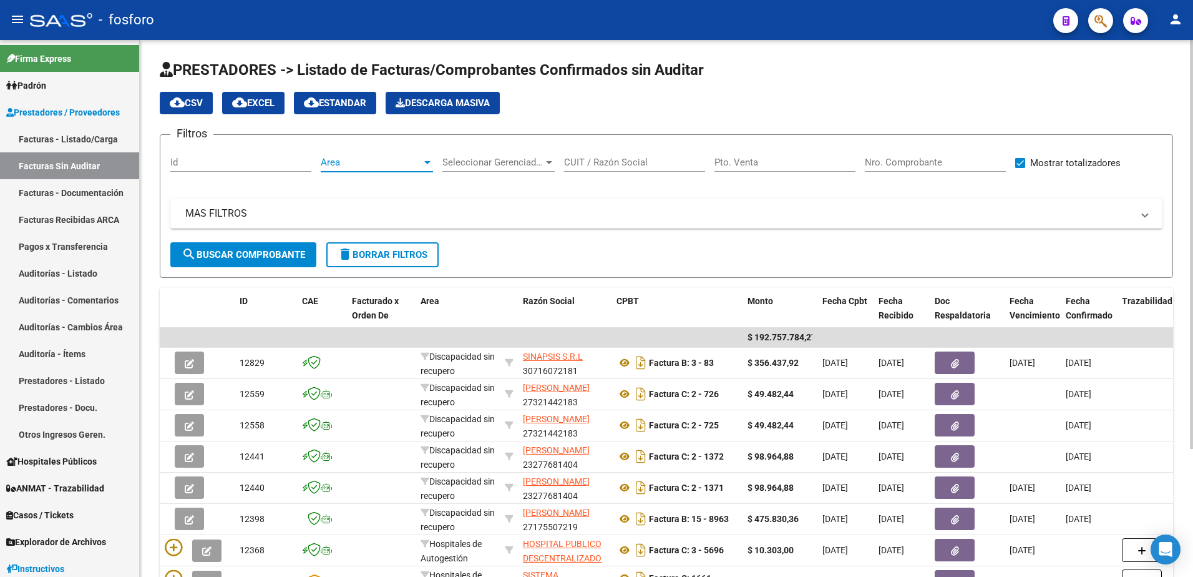
click at [431, 163] on div at bounding box center [427, 162] width 11 height 10
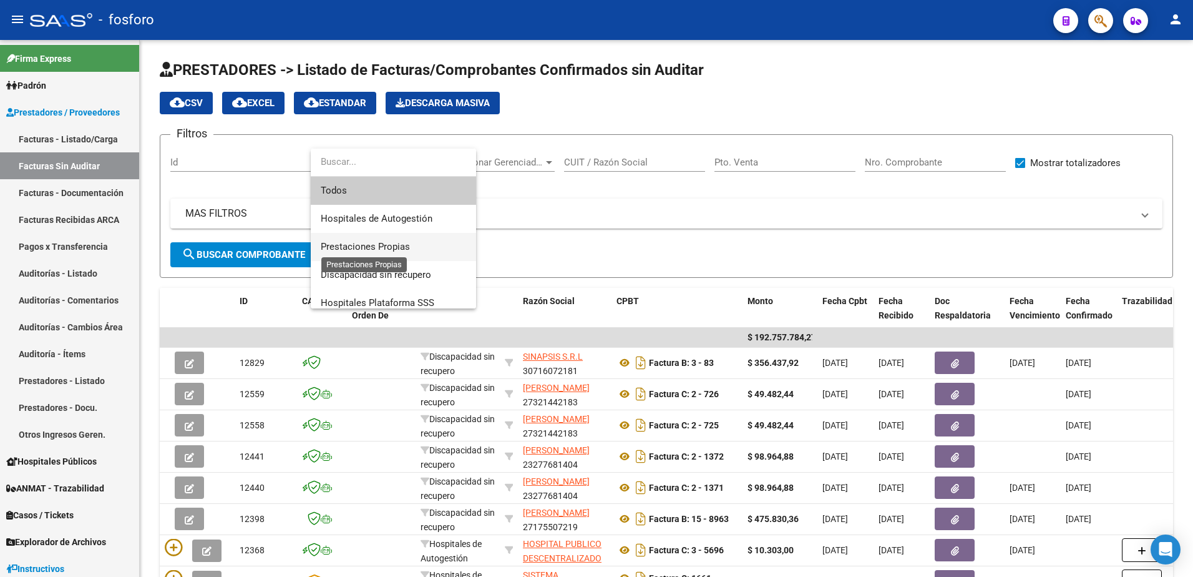
click at [388, 248] on span "Prestaciones Propias" at bounding box center [365, 246] width 89 height 11
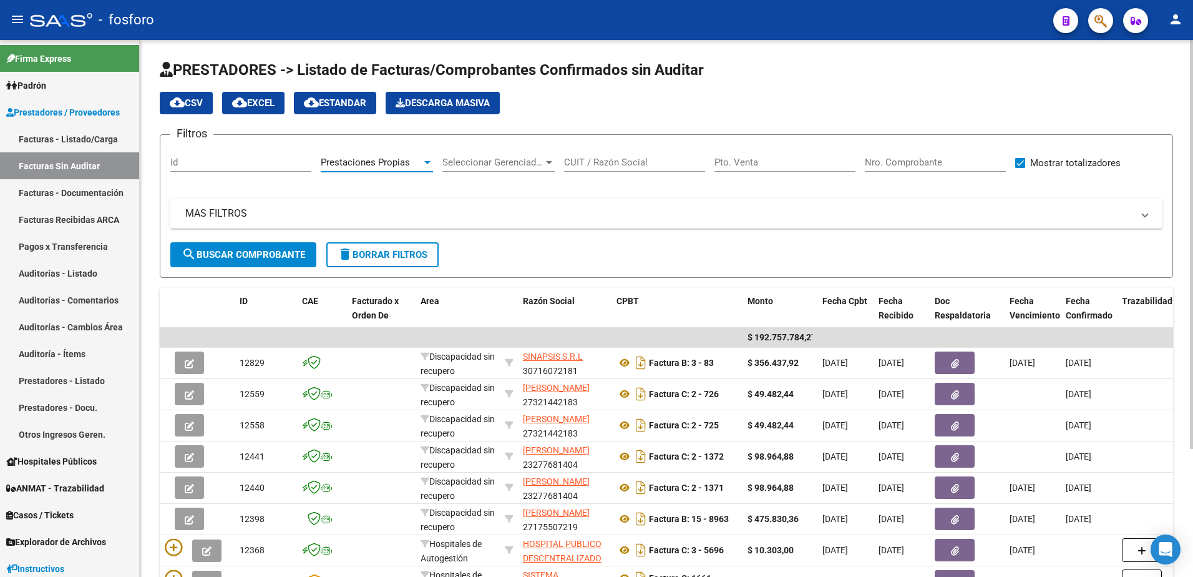
click at [264, 258] on span "search Buscar Comprobante" at bounding box center [244, 254] width 124 height 11
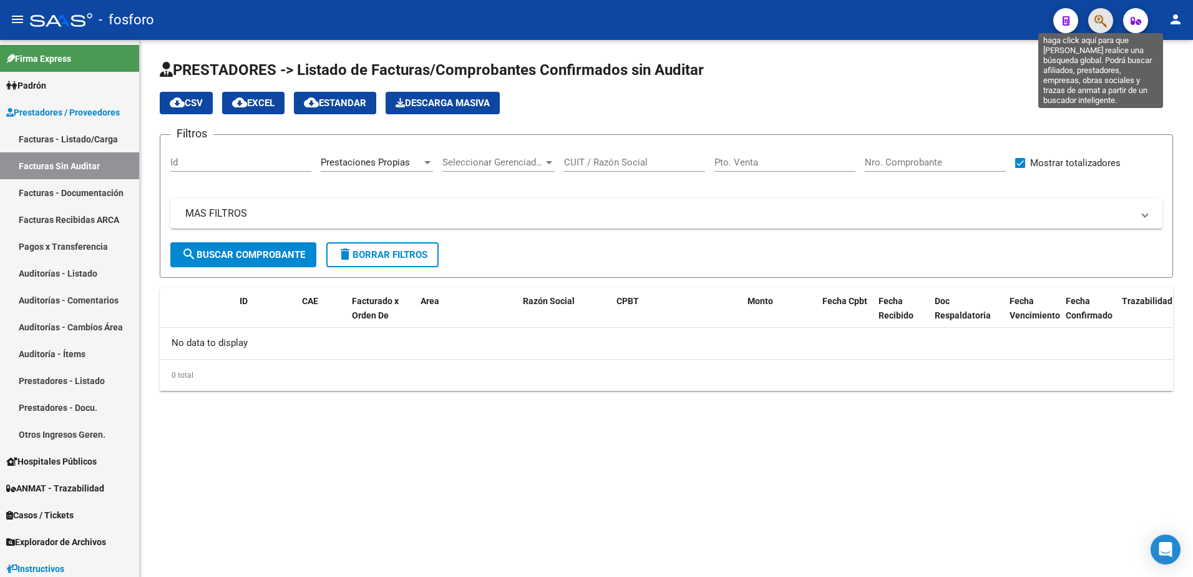
click at [1100, 28] on icon "button" at bounding box center [1101, 21] width 12 height 14
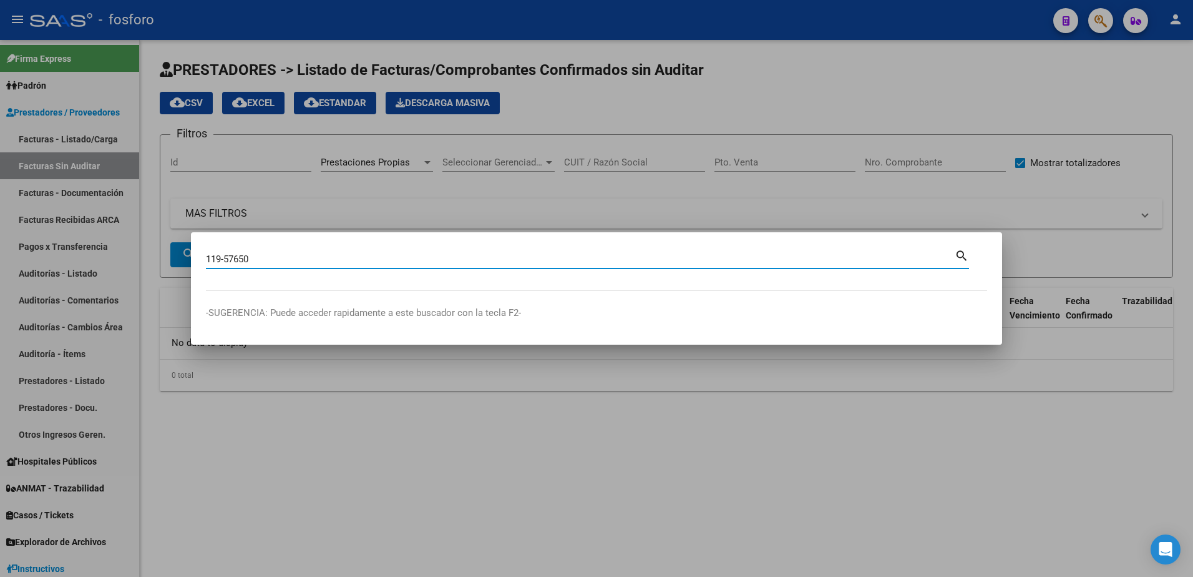
type input "119-57650"
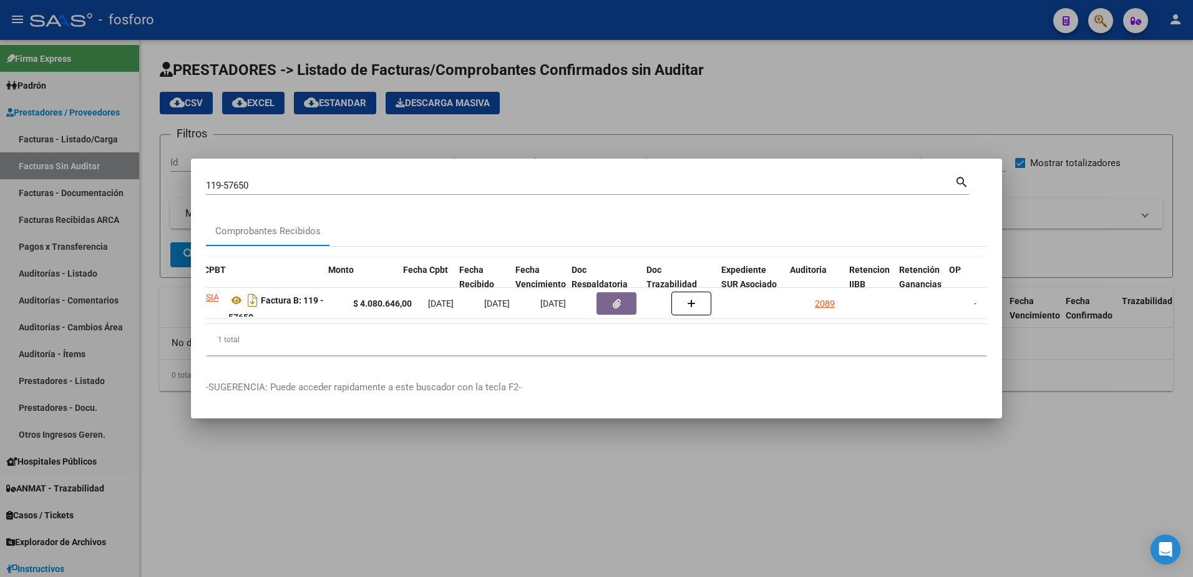
scroll to position [0, 399]
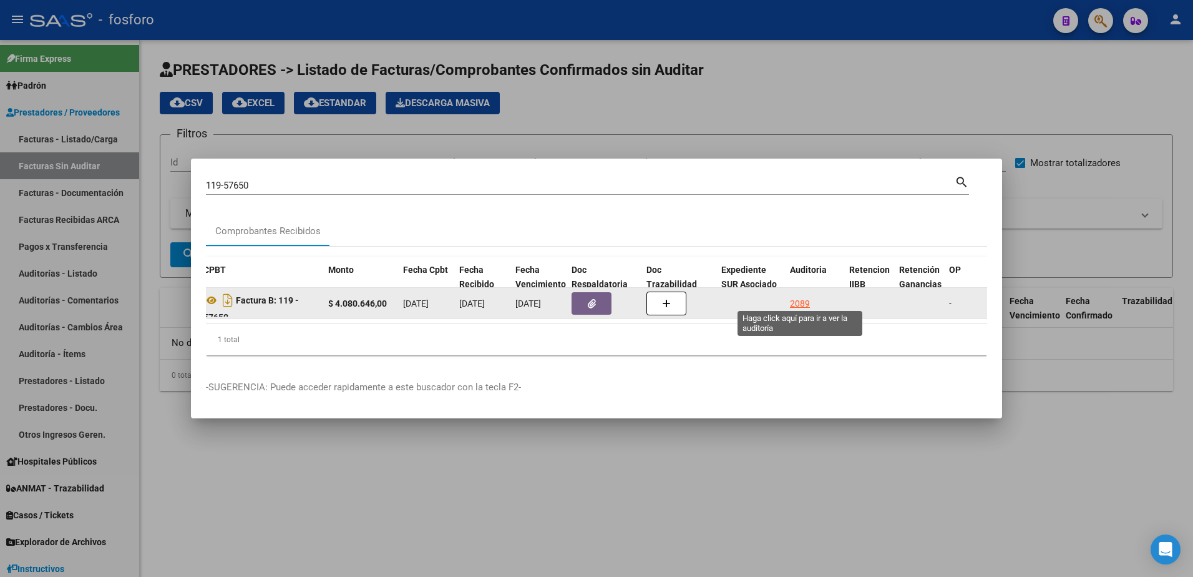
click at [807, 301] on div "2089" at bounding box center [800, 303] width 20 height 14
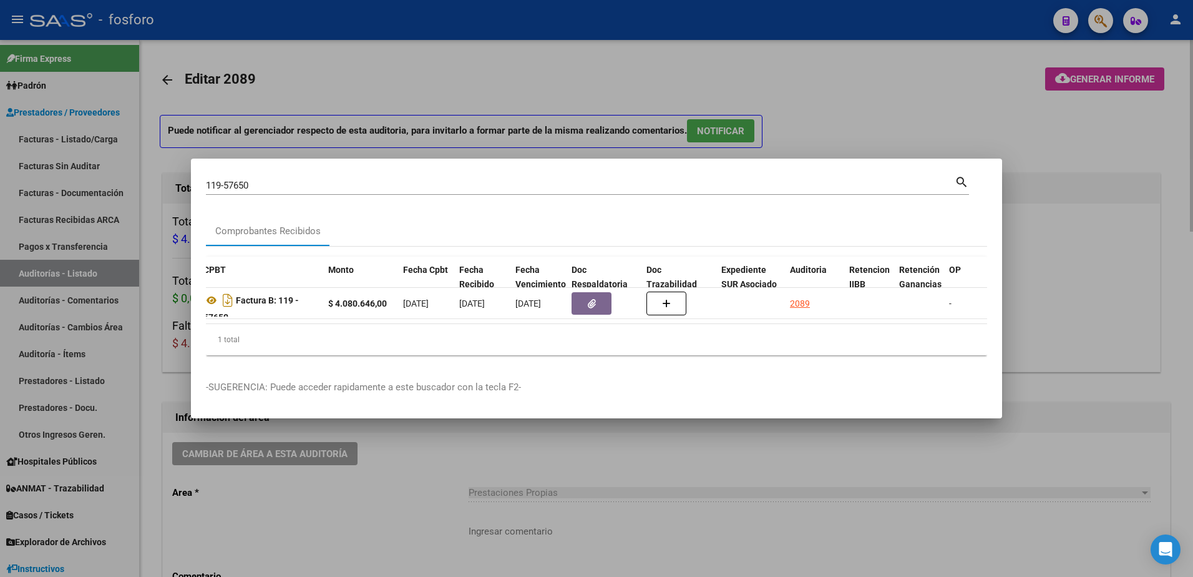
click at [770, 477] on div at bounding box center [596, 288] width 1193 height 577
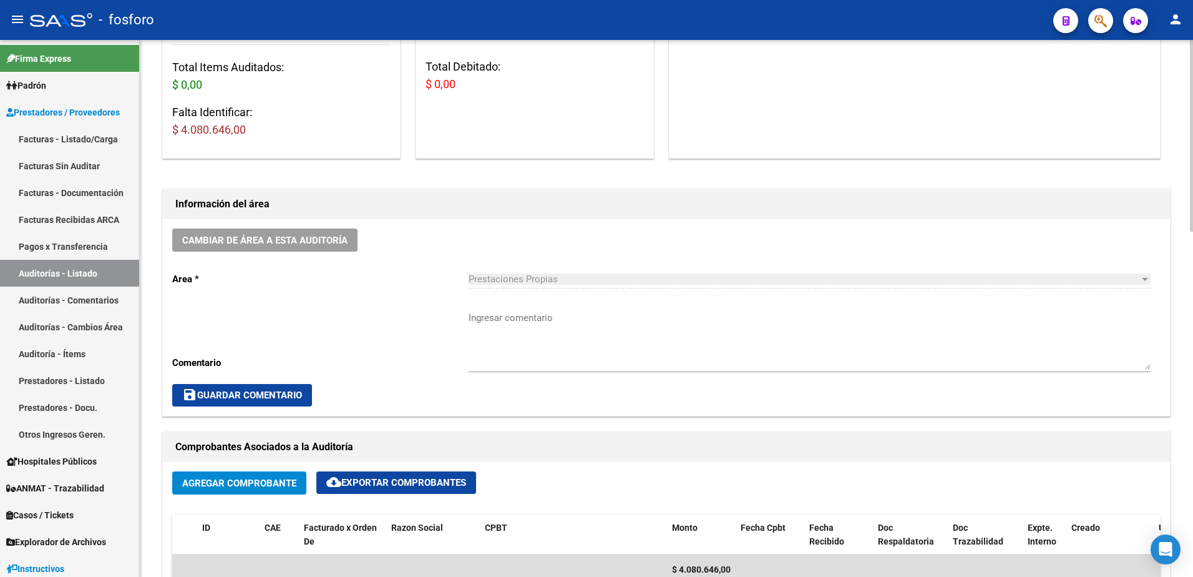
scroll to position [250, 0]
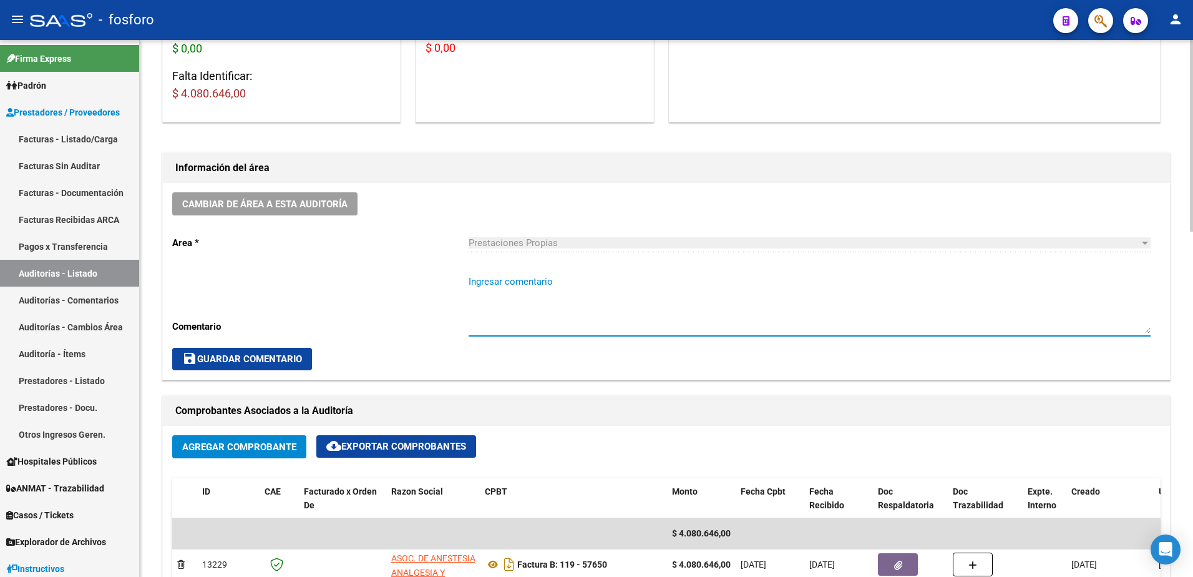
click at [481, 277] on textarea "Ingresar comentario" at bounding box center [810, 304] width 682 height 59
type textarea "FC.0119-57650"
click at [276, 353] on span "save Guardar Comentario" at bounding box center [242, 358] width 120 height 11
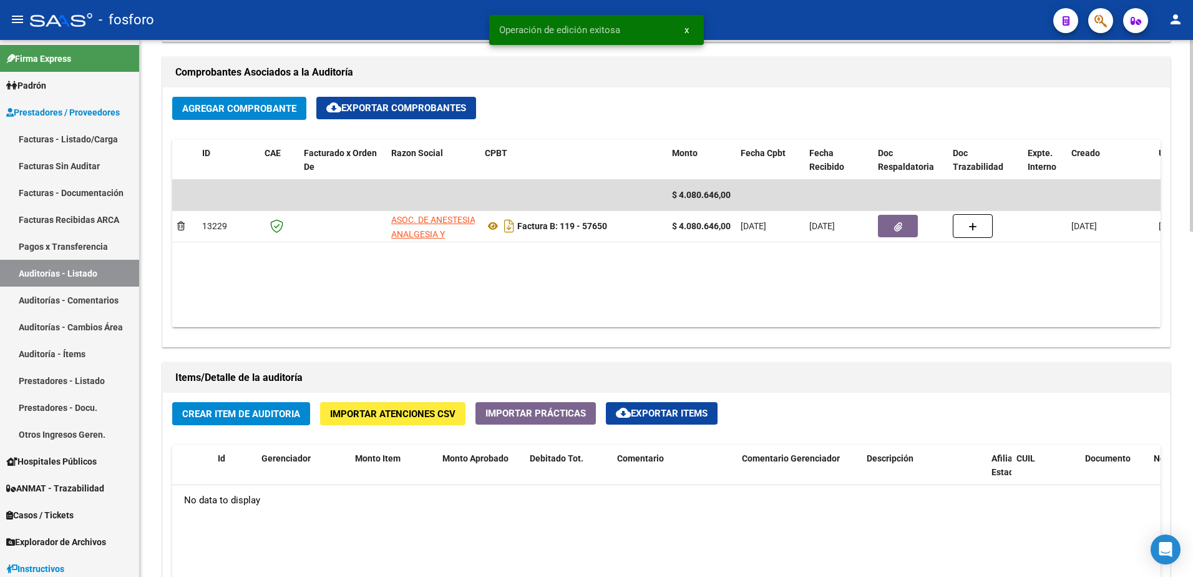
scroll to position [624, 0]
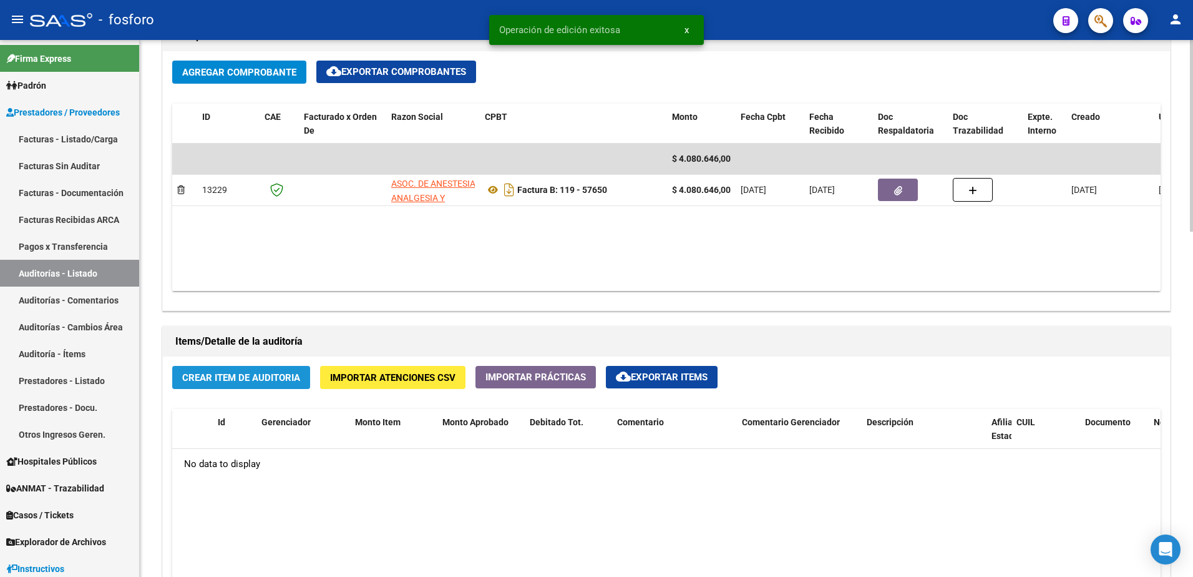
click at [236, 382] on span "Crear Item de Auditoria" at bounding box center [241, 377] width 118 height 11
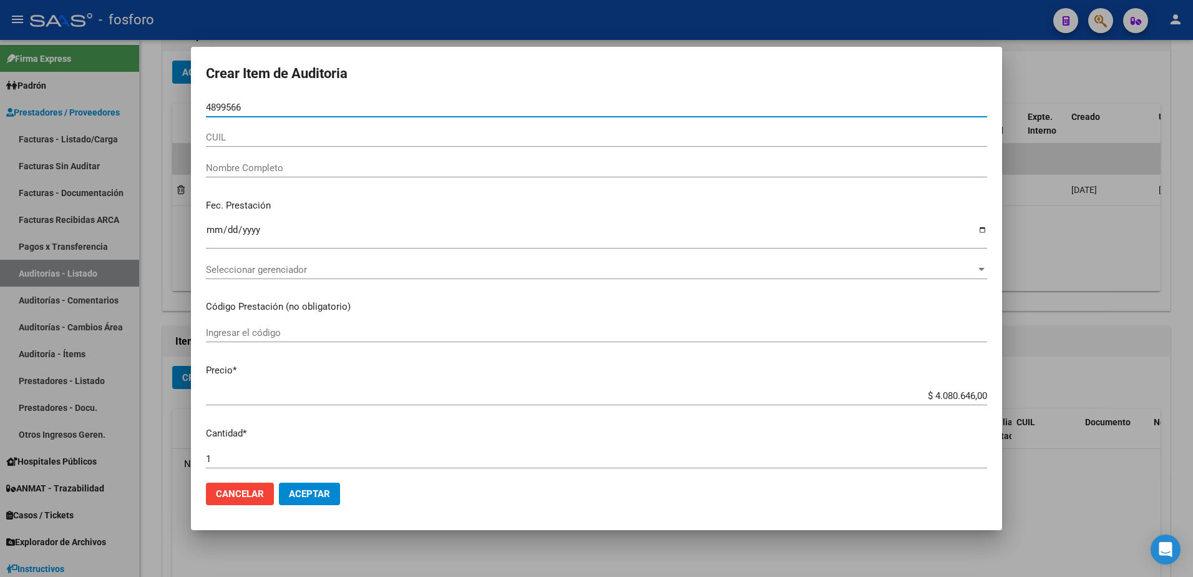
type input "48995667"
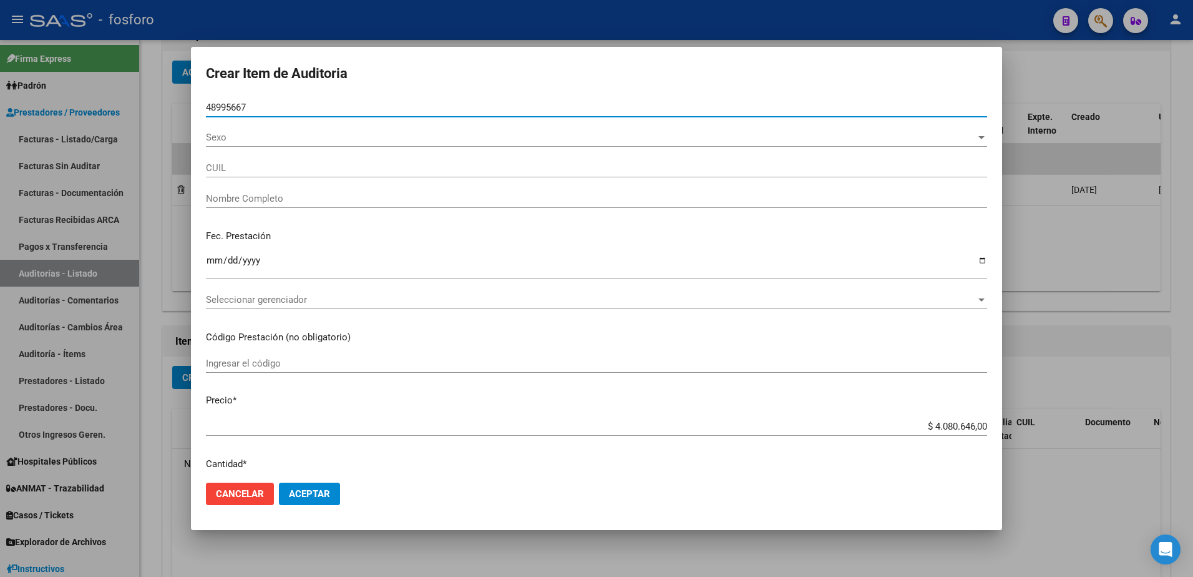
type input "20489956676"
type input "[PERSON_NAME] -"
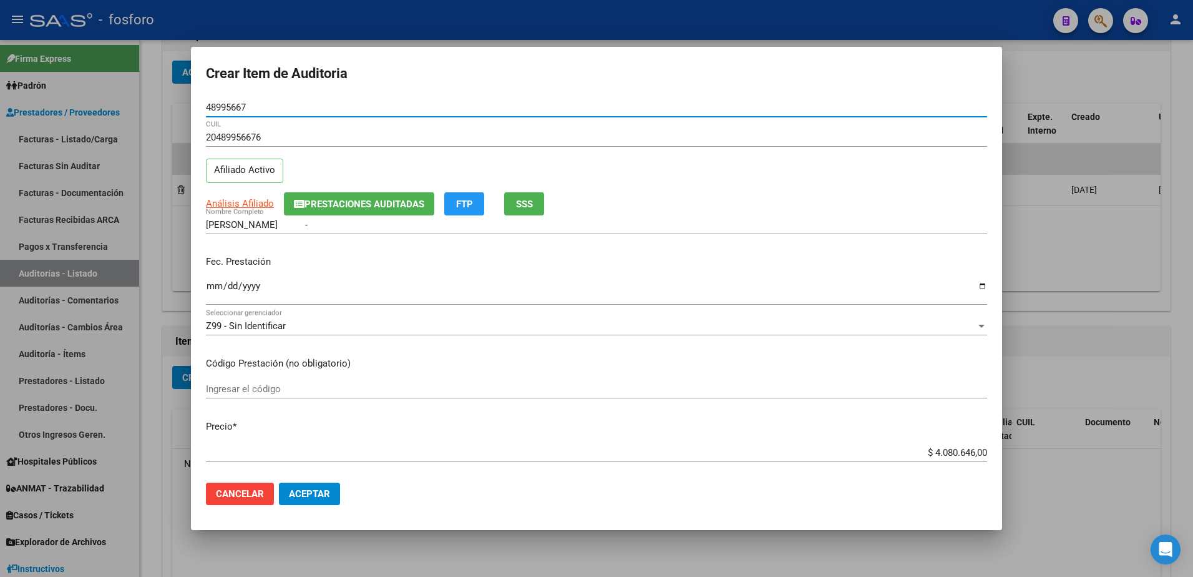
type input "48995667"
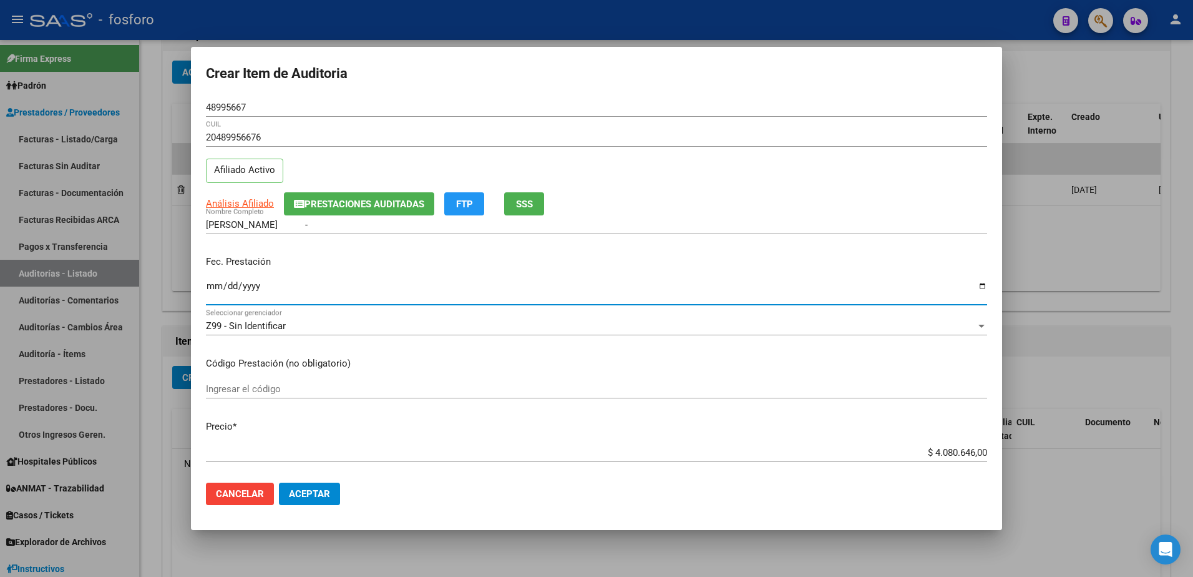
click at [215, 283] on input "Ingresar la fecha" at bounding box center [596, 291] width 781 height 20
type input "[DATE]"
click at [227, 392] on input "Ingresar el código" at bounding box center [596, 388] width 781 height 11
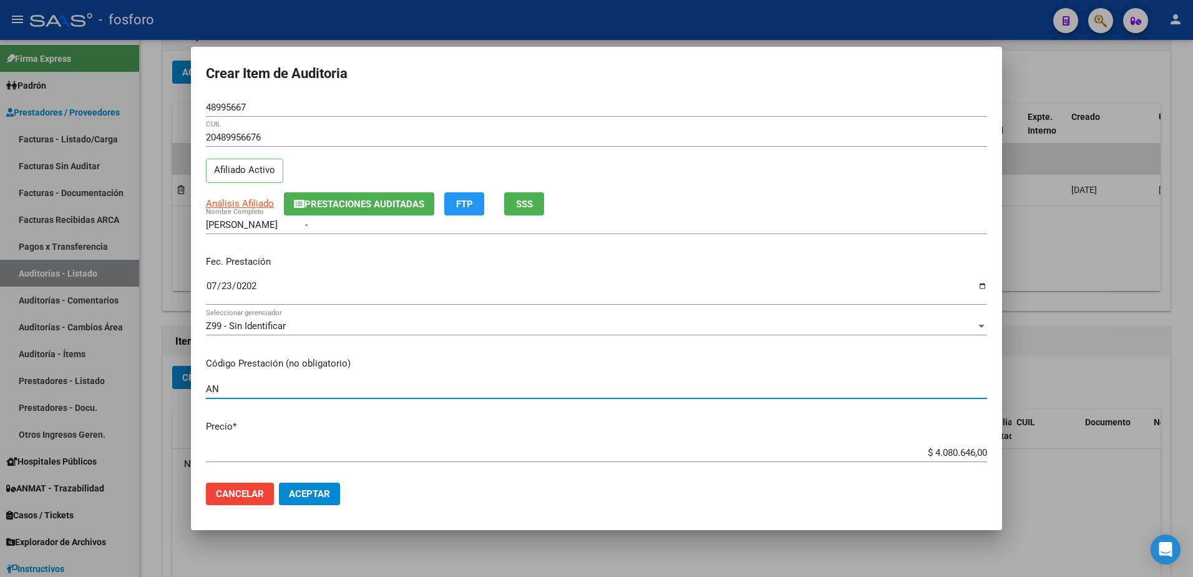
type input "A"
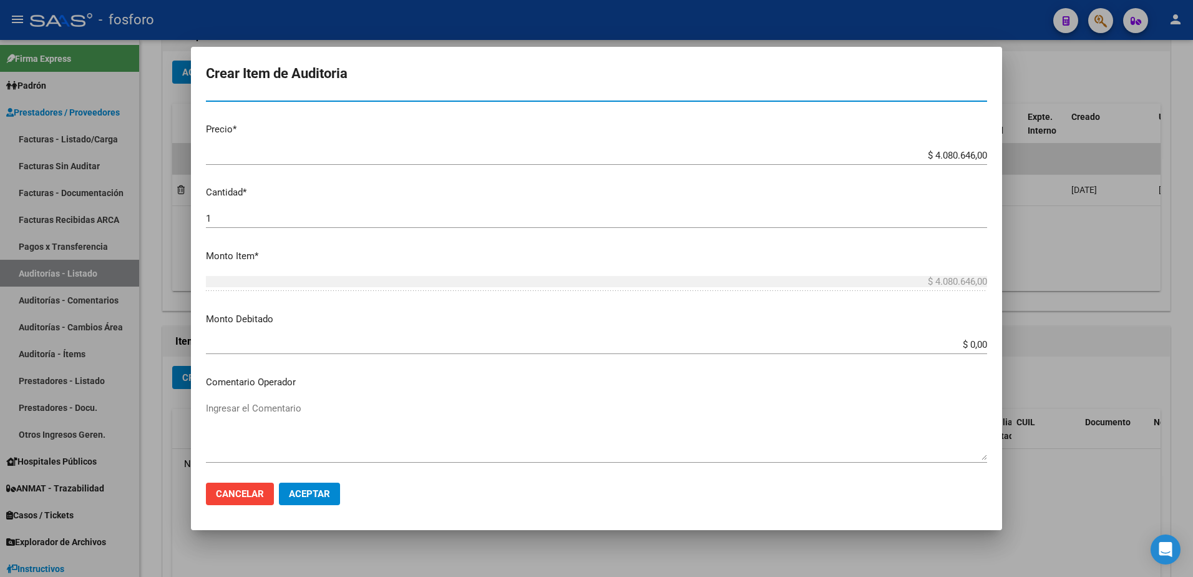
scroll to position [374, 0]
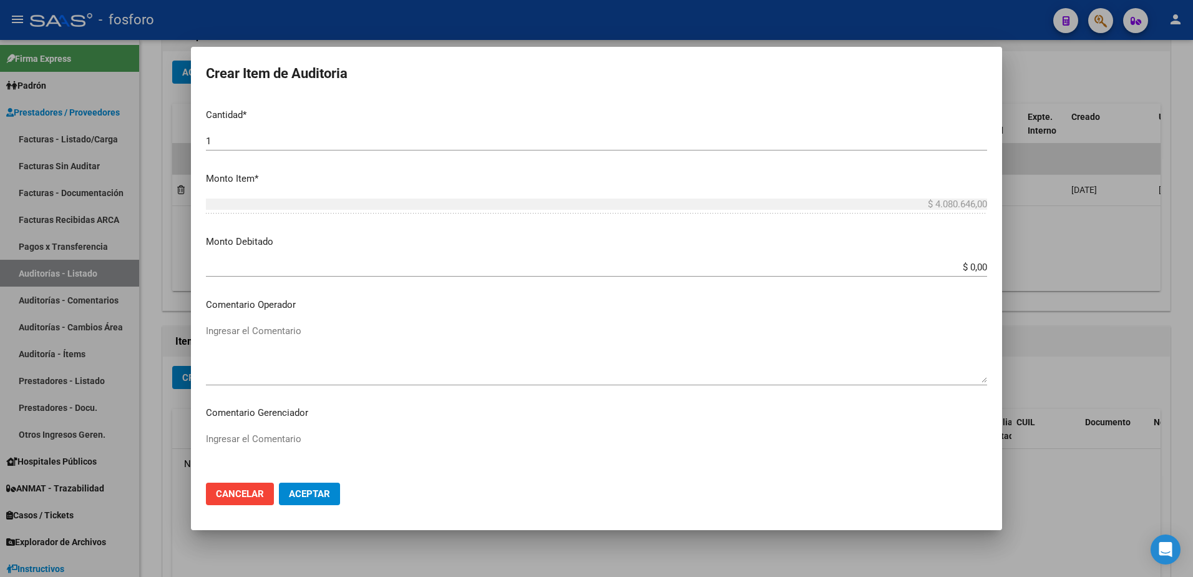
type input "EV/MI/MD- DEMAS AFILIADOS Y CODIGOS EN ADJUNTO"
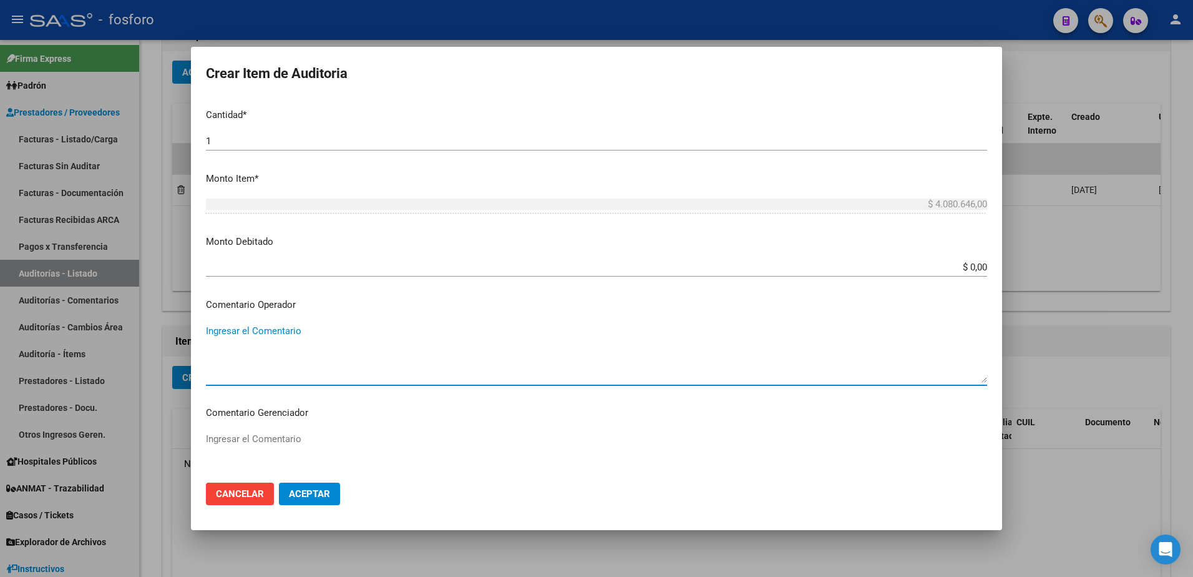
click at [280, 338] on textarea "Ingresar el Comentario" at bounding box center [596, 353] width 781 height 59
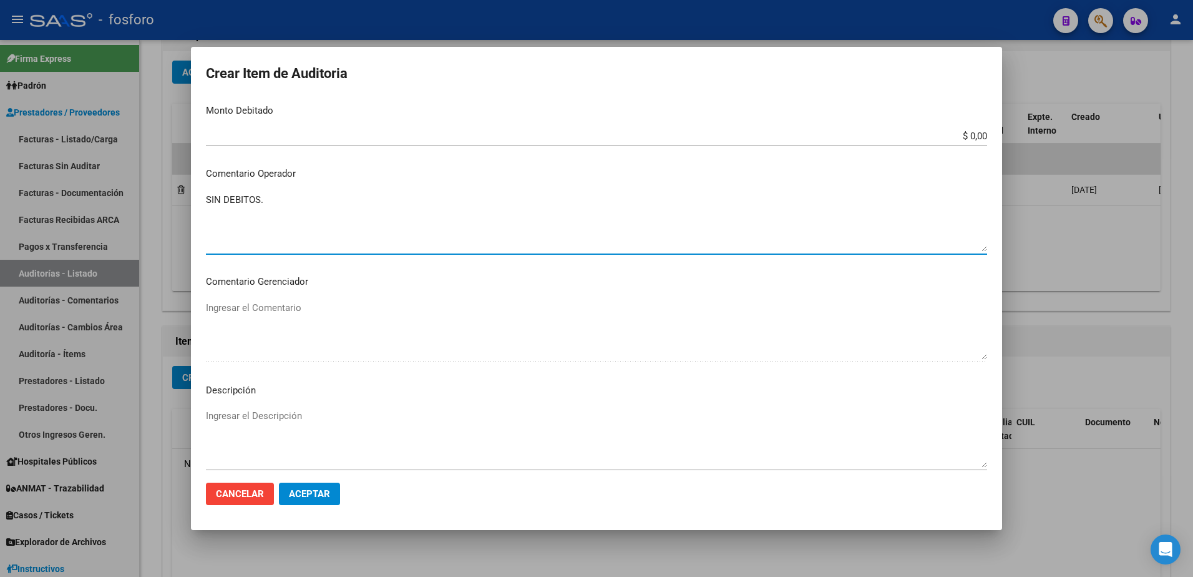
scroll to position [641, 0]
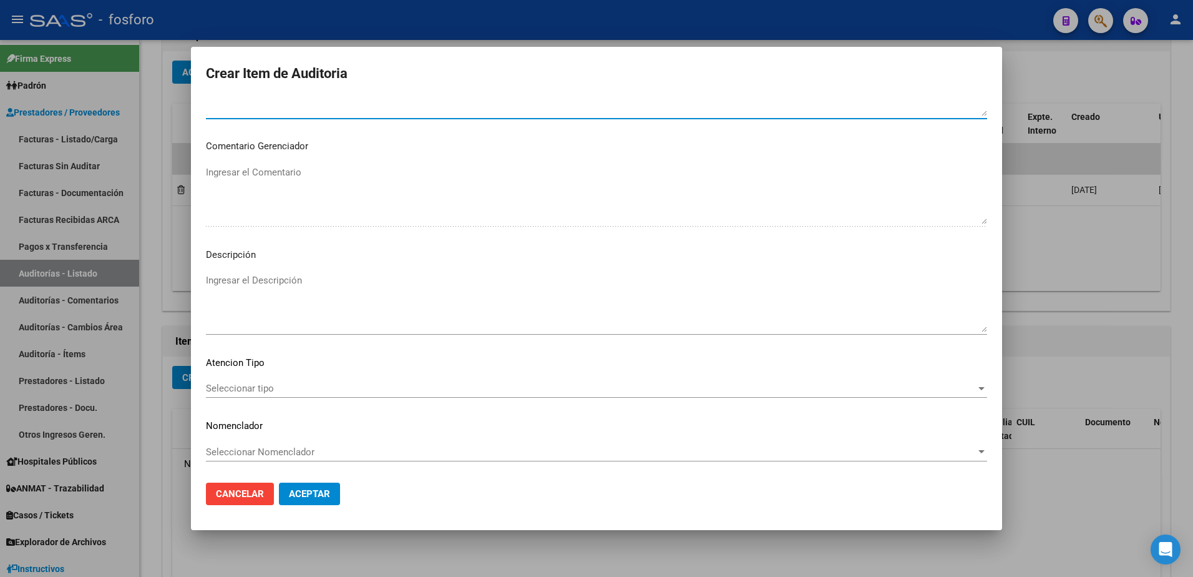
type textarea "SIN DEBITOS."
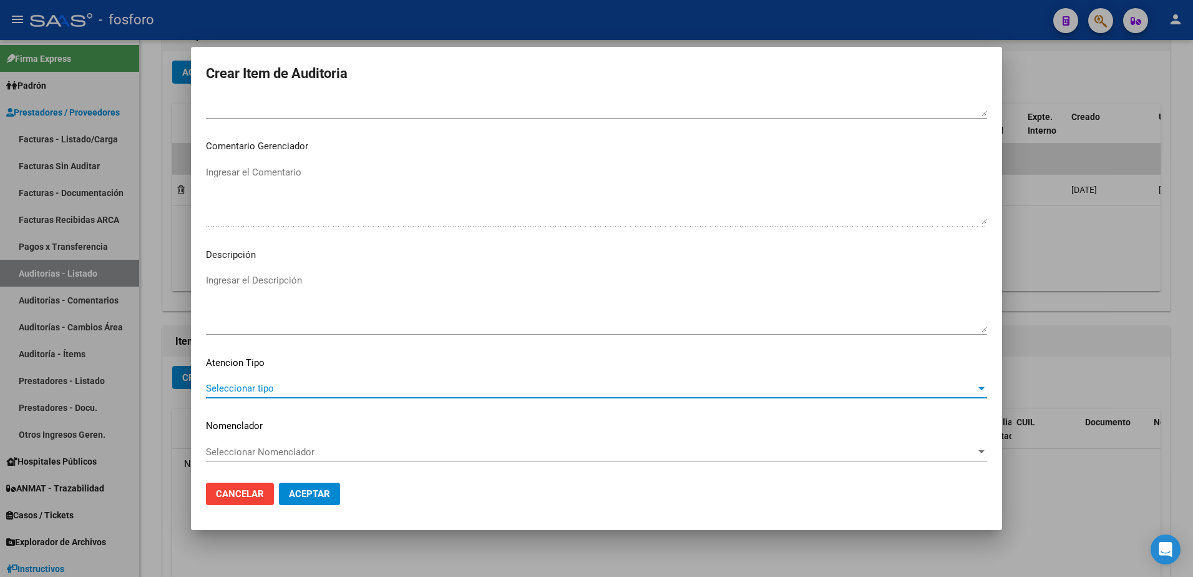
click at [223, 393] on span "Seleccionar tipo" at bounding box center [591, 388] width 770 height 11
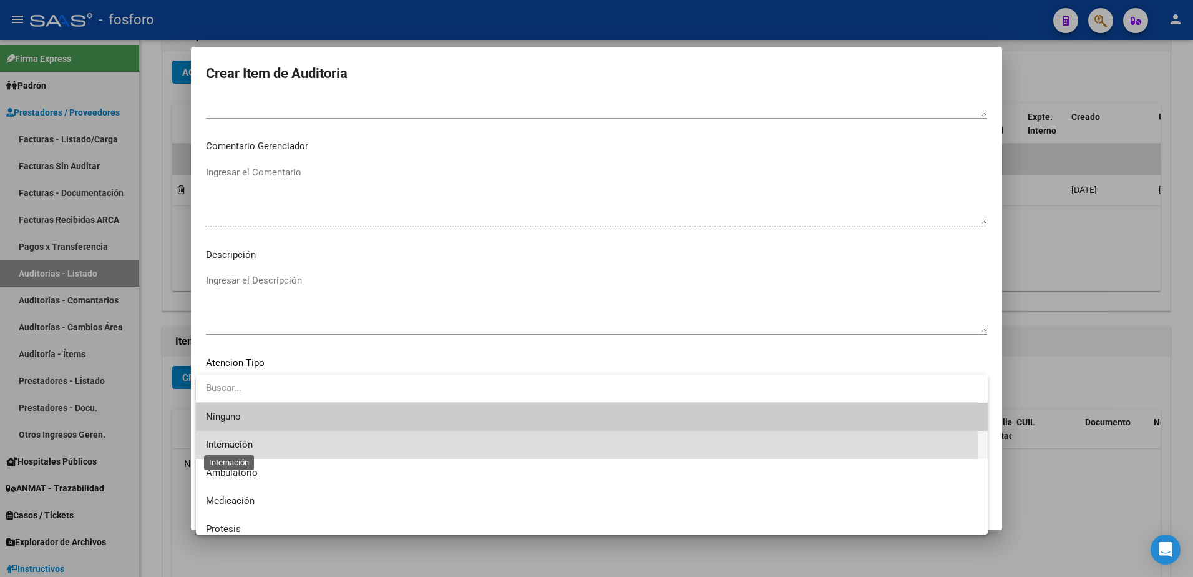
click at [242, 448] on span "Internación" at bounding box center [229, 444] width 47 height 11
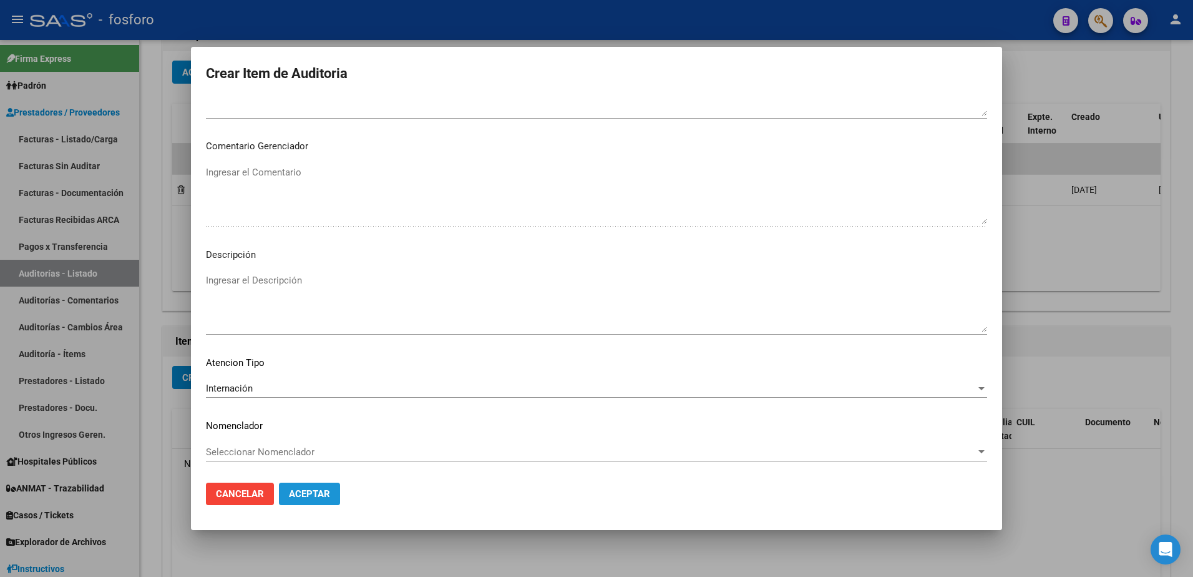
click at [314, 494] on span "Aceptar" at bounding box center [309, 493] width 41 height 11
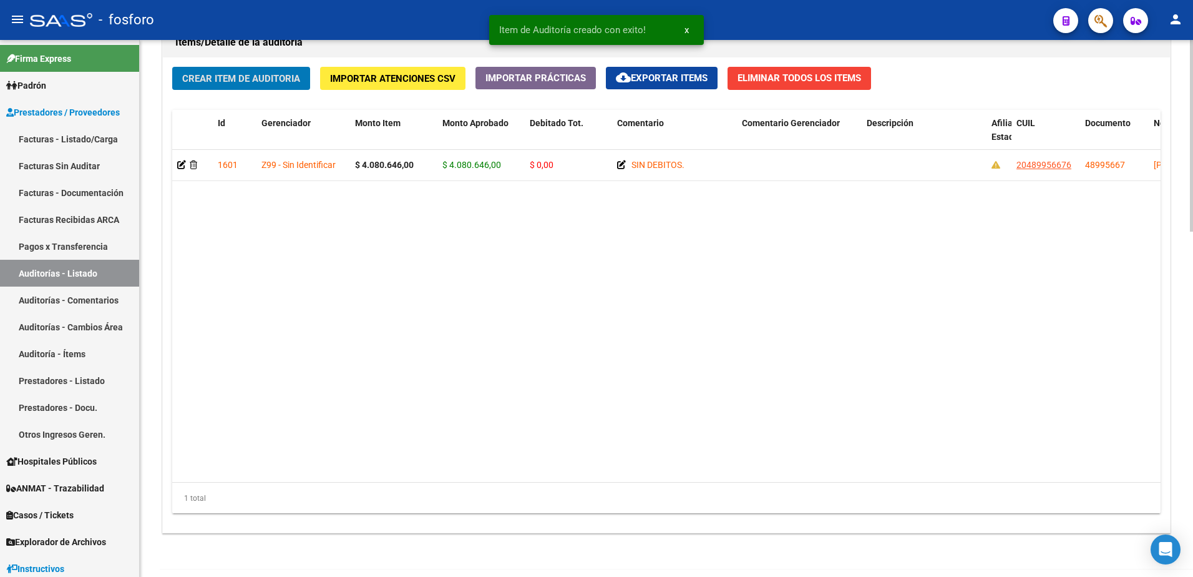
scroll to position [969, 0]
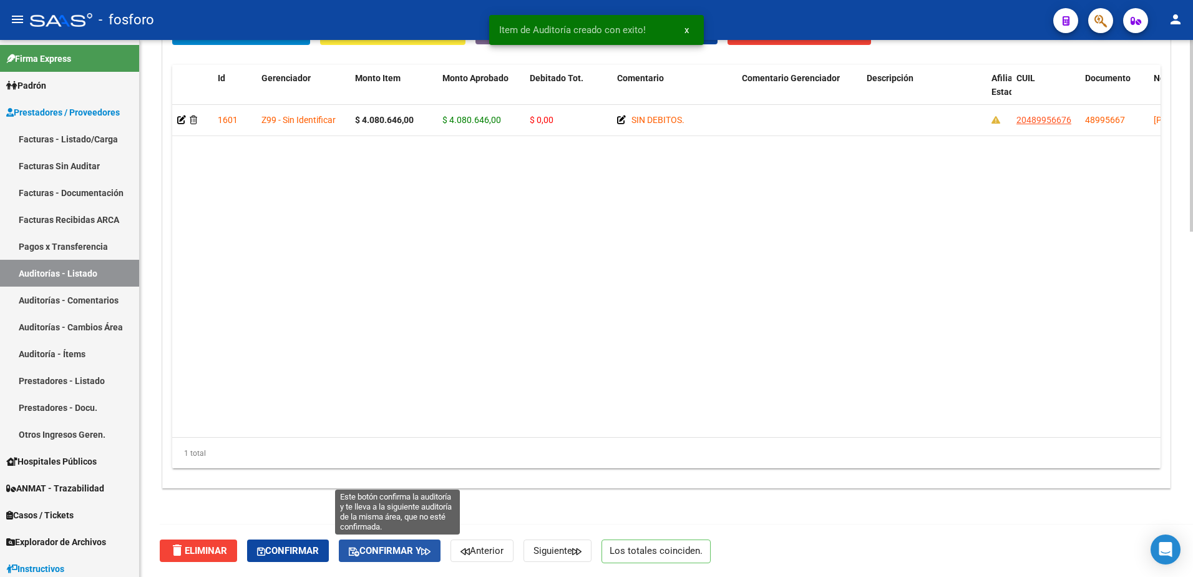
click at [418, 549] on span "Confirmar y" at bounding box center [390, 550] width 82 height 11
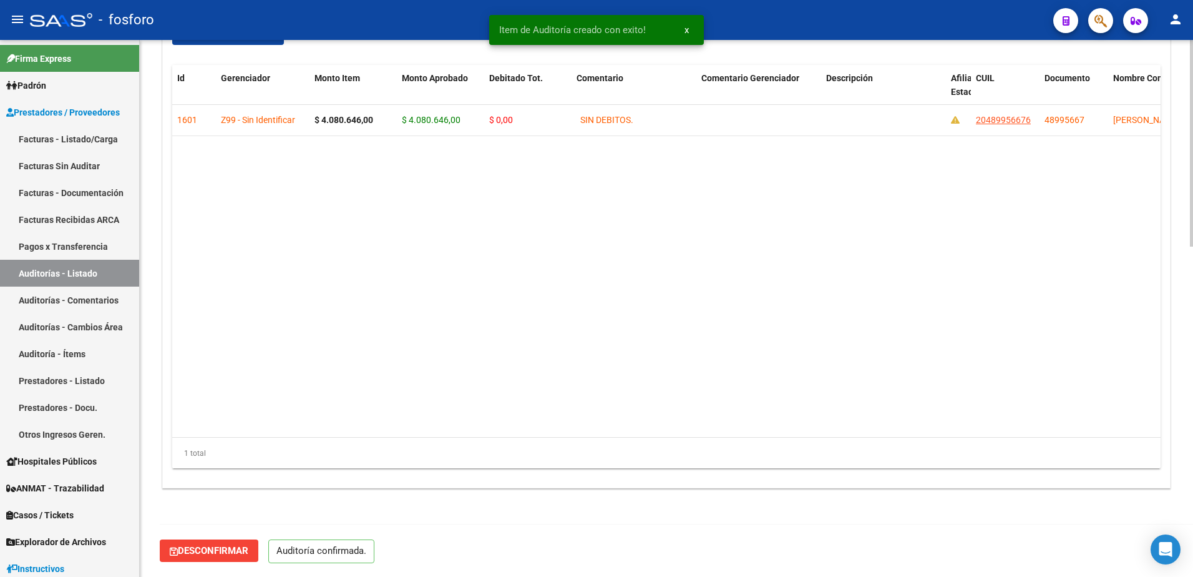
scroll to position [858, 0]
type input "202508"
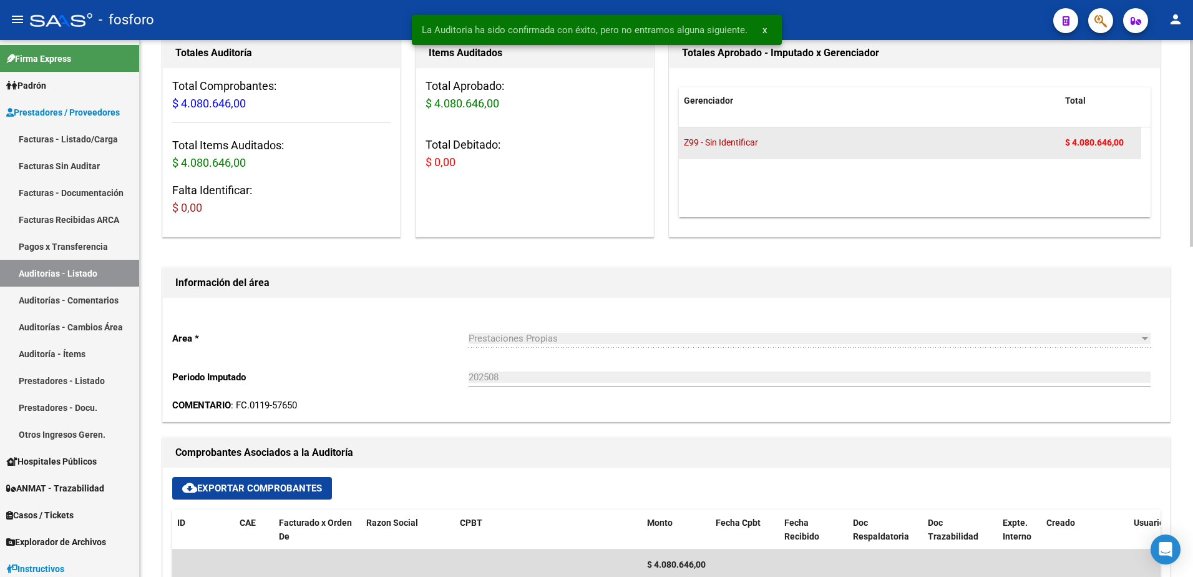
scroll to position [0, 0]
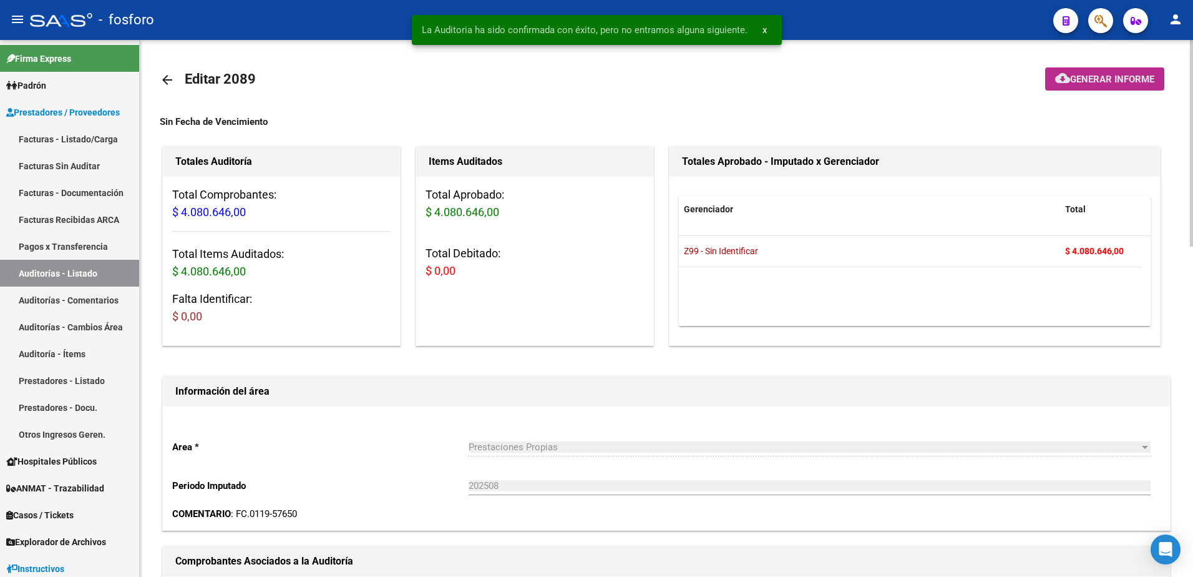
click at [1084, 71] on button "cloud_download Generar informe" at bounding box center [1104, 78] width 119 height 23
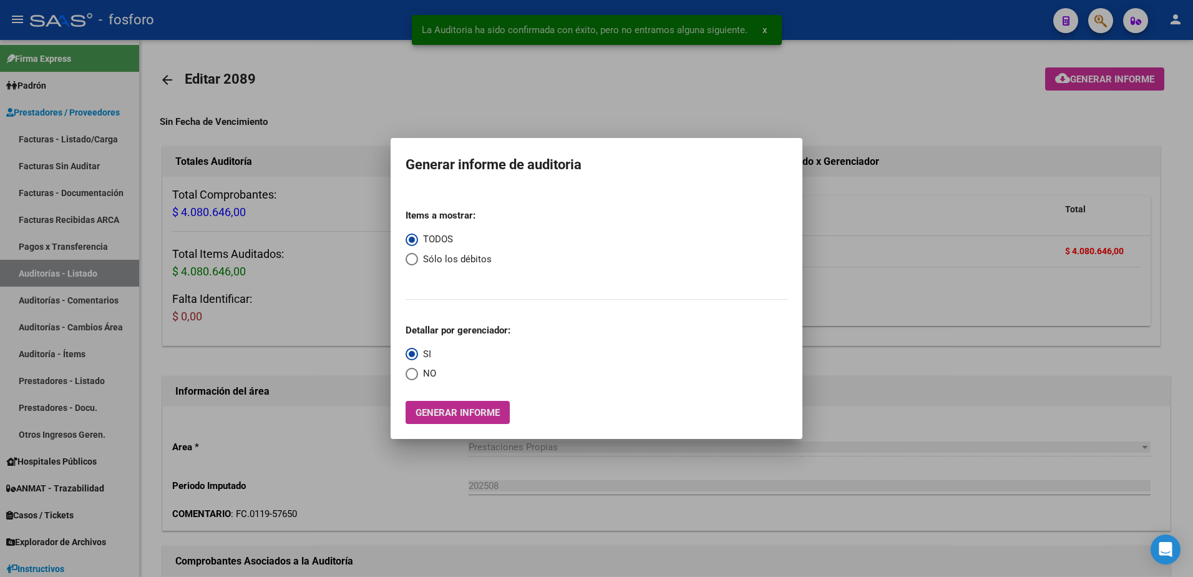
click at [487, 403] on button "Generar informe" at bounding box center [458, 412] width 104 height 23
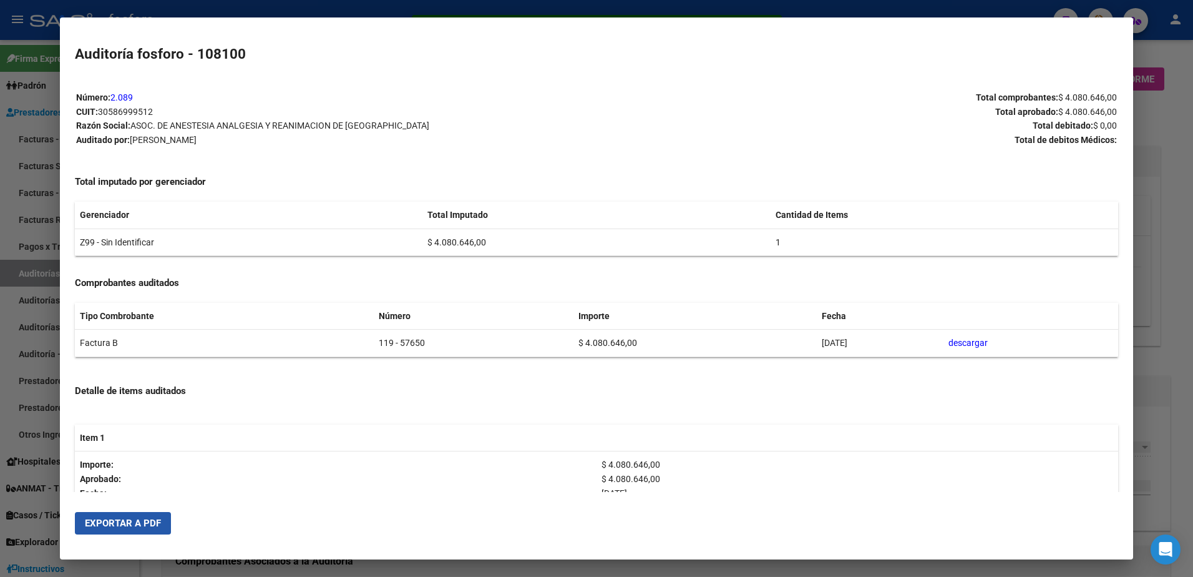
click at [158, 512] on button "Exportar a PDF" at bounding box center [123, 523] width 96 height 22
click at [9, 128] on div at bounding box center [596, 288] width 1193 height 577
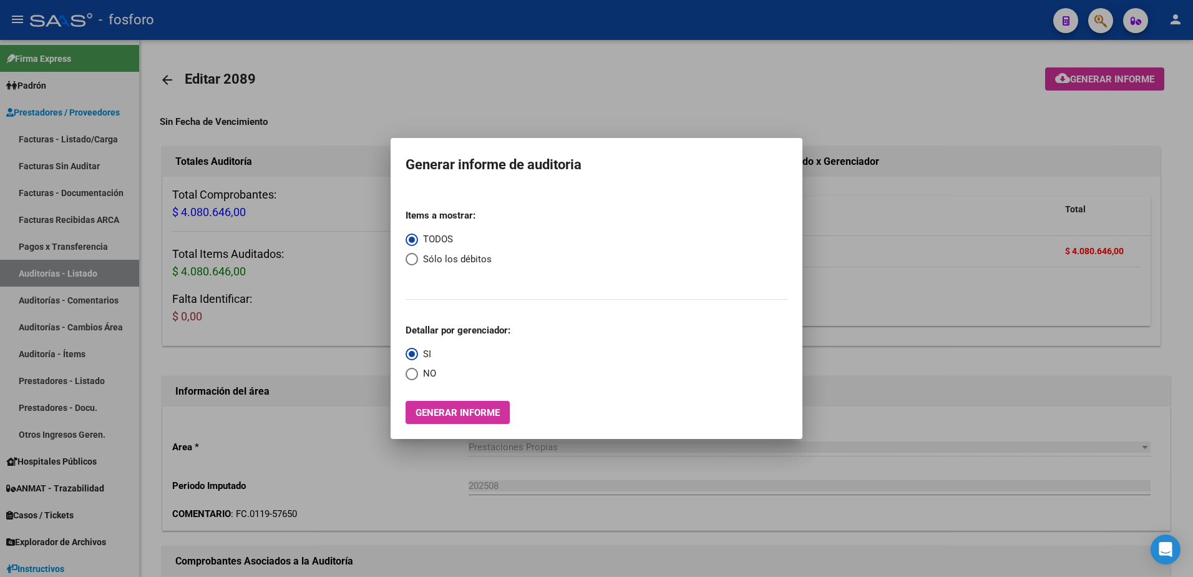
click at [1183, 91] on div at bounding box center [596, 288] width 1193 height 577
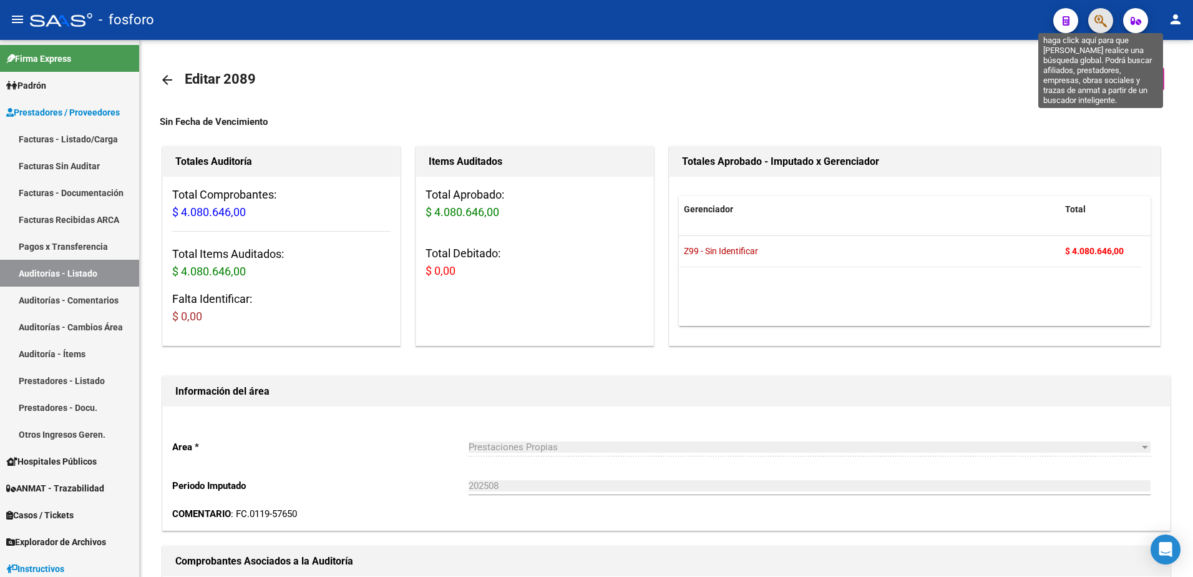
click at [1097, 27] on icon "button" at bounding box center [1101, 21] width 12 height 14
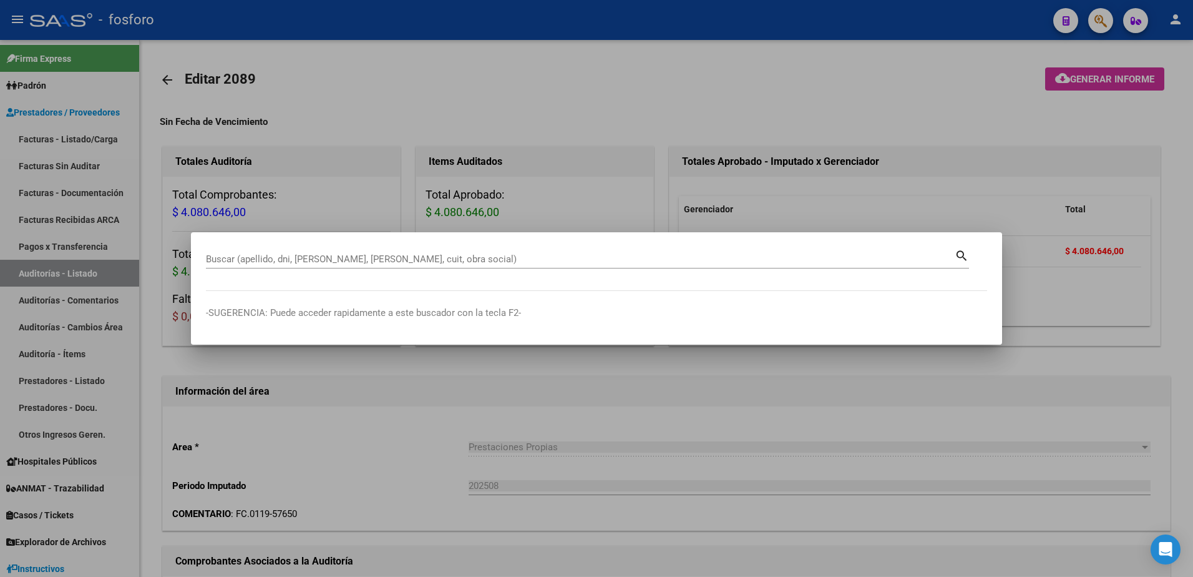
click at [88, 144] on div at bounding box center [596, 288] width 1193 height 577
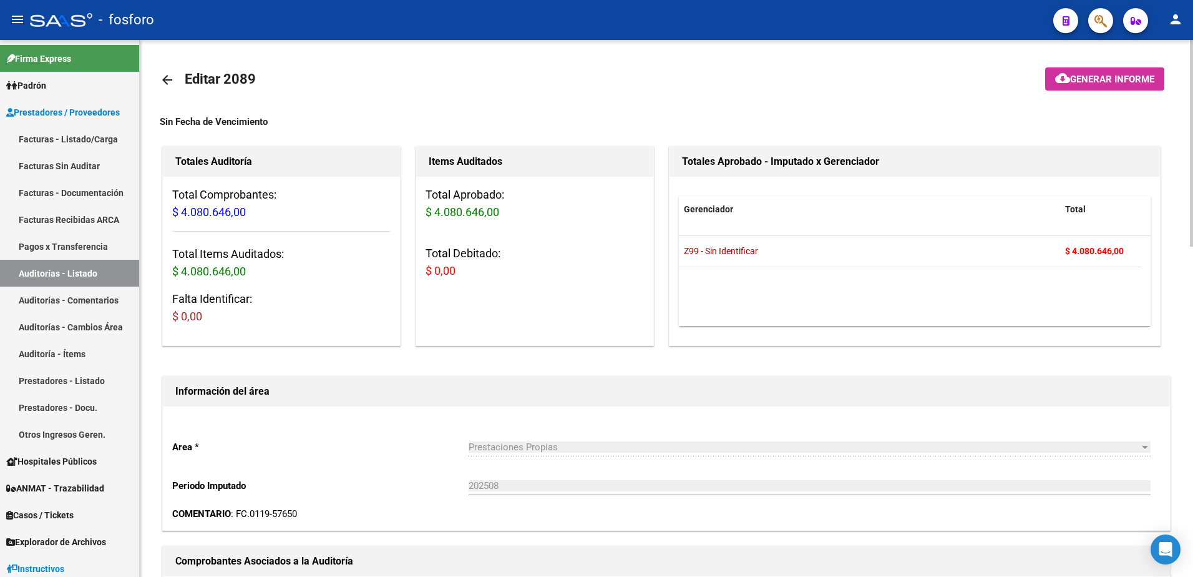
click at [167, 86] on mat-icon "arrow_back" at bounding box center [167, 79] width 15 height 15
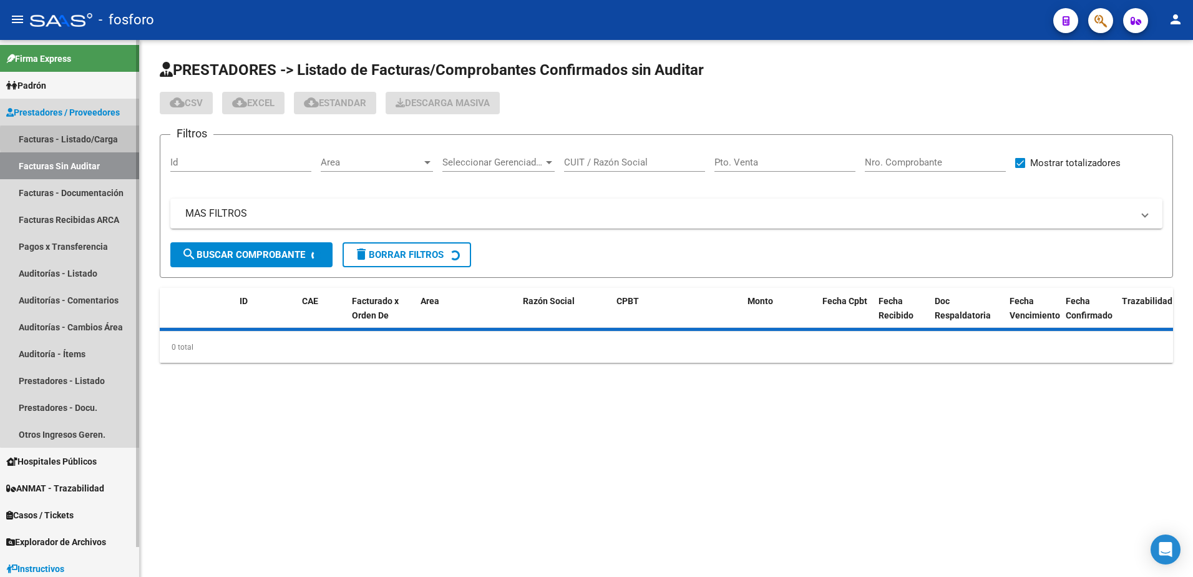
click at [104, 139] on link "Facturas - Listado/Carga" at bounding box center [69, 138] width 139 height 27
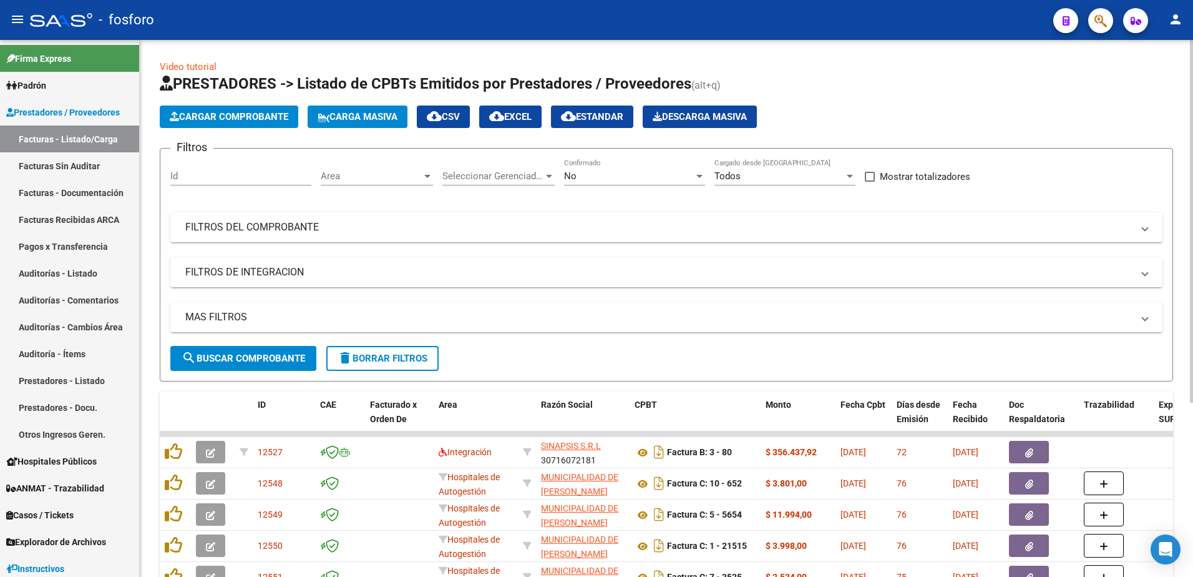
click at [430, 177] on div at bounding box center [427, 176] width 6 height 3
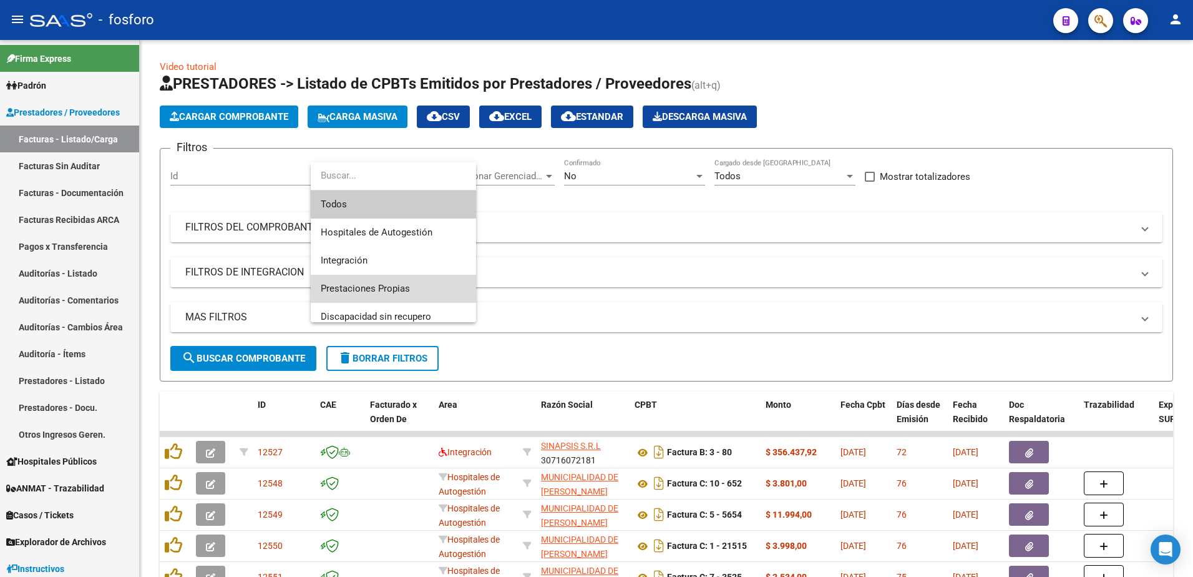
click at [394, 280] on span "Prestaciones Propias" at bounding box center [393, 289] width 145 height 28
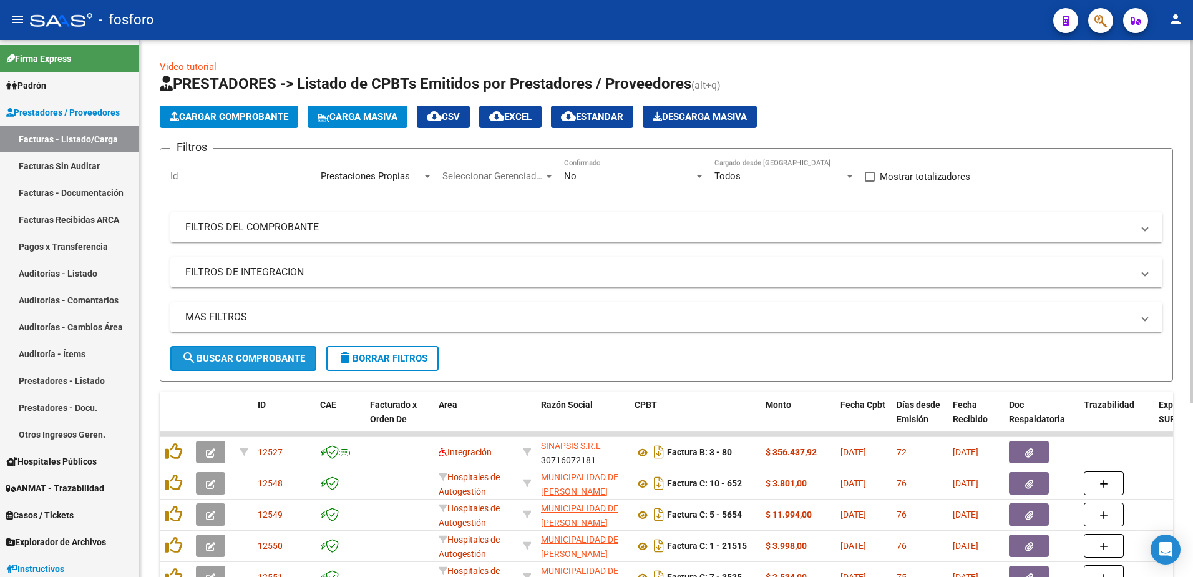
click at [255, 348] on button "search Buscar Comprobante" at bounding box center [243, 358] width 146 height 25
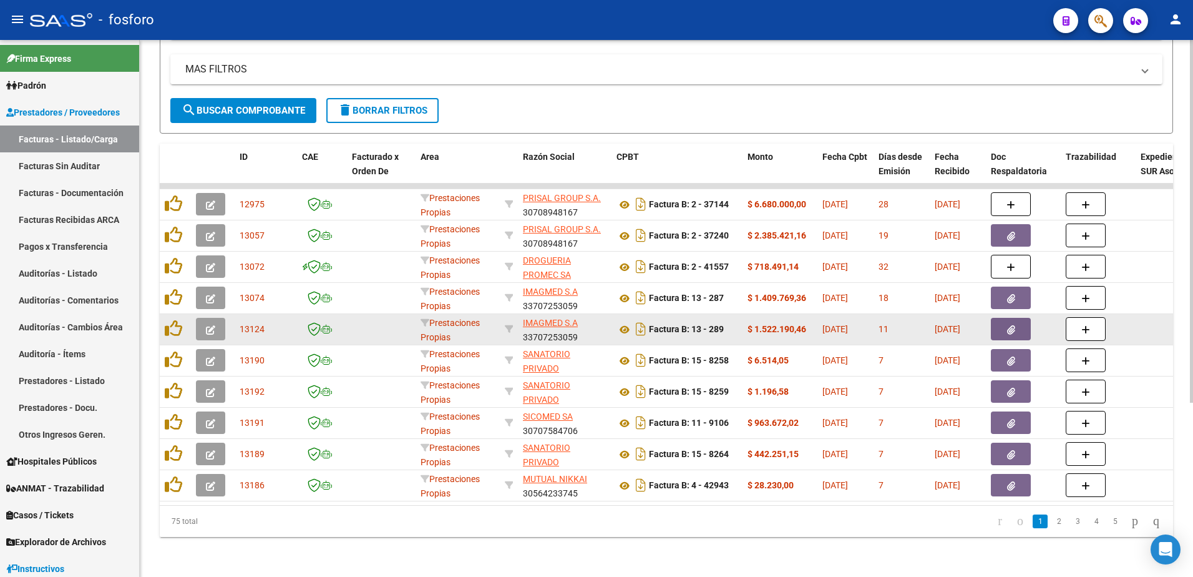
scroll to position [257, 0]
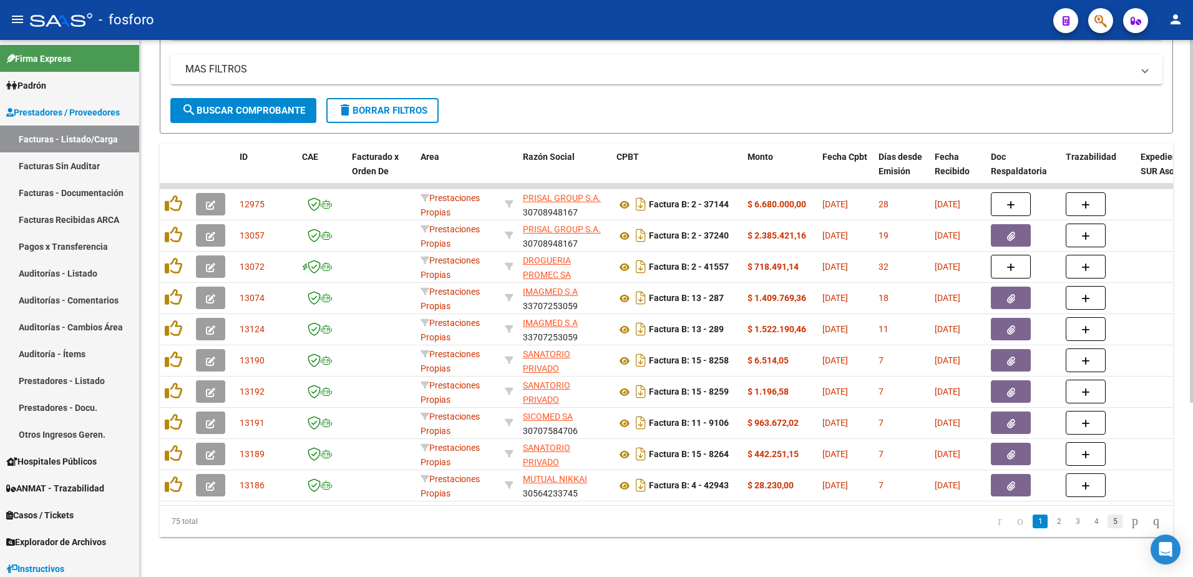
click at [1108, 524] on link "5" at bounding box center [1115, 521] width 15 height 14
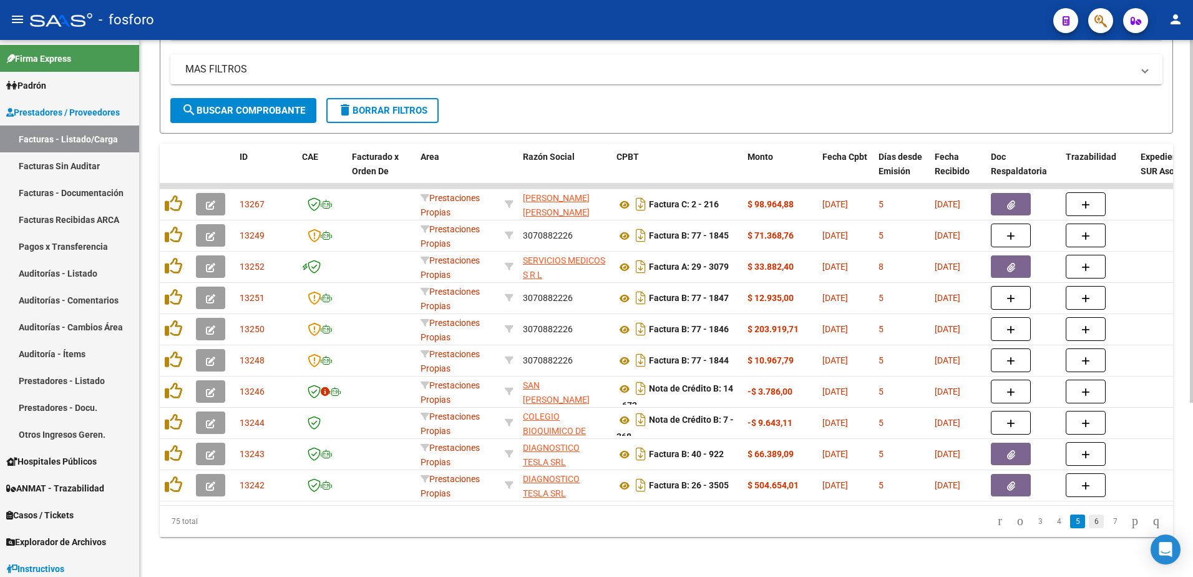
click at [1089, 522] on link "6" at bounding box center [1096, 521] width 15 height 14
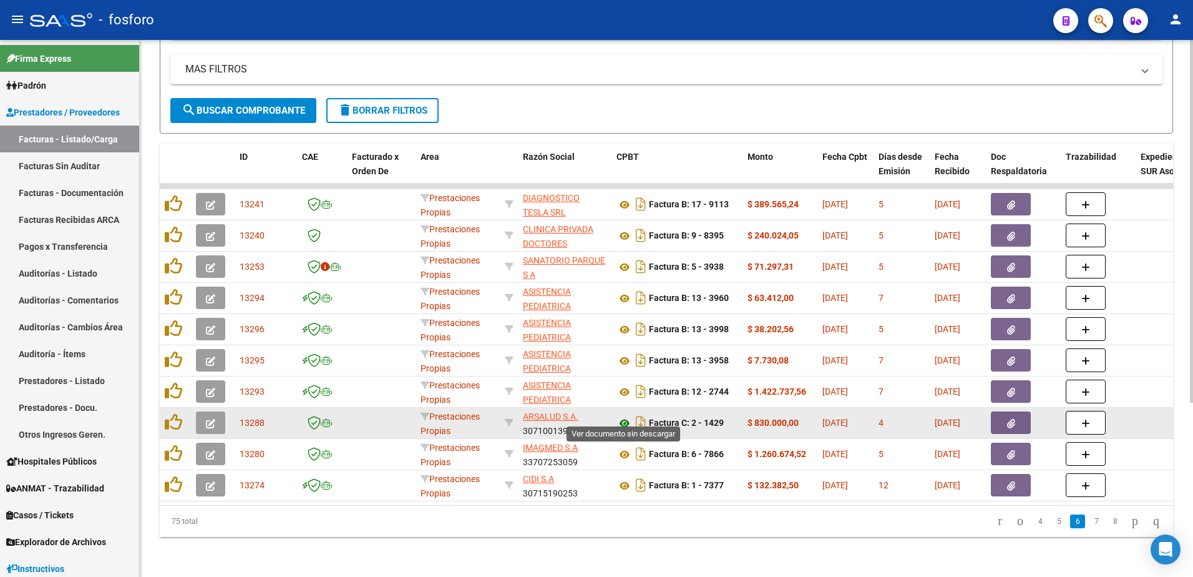
click at [624, 416] on icon at bounding box center [625, 423] width 16 height 15
click at [1012, 419] on span "button" at bounding box center [1011, 422] width 8 height 11
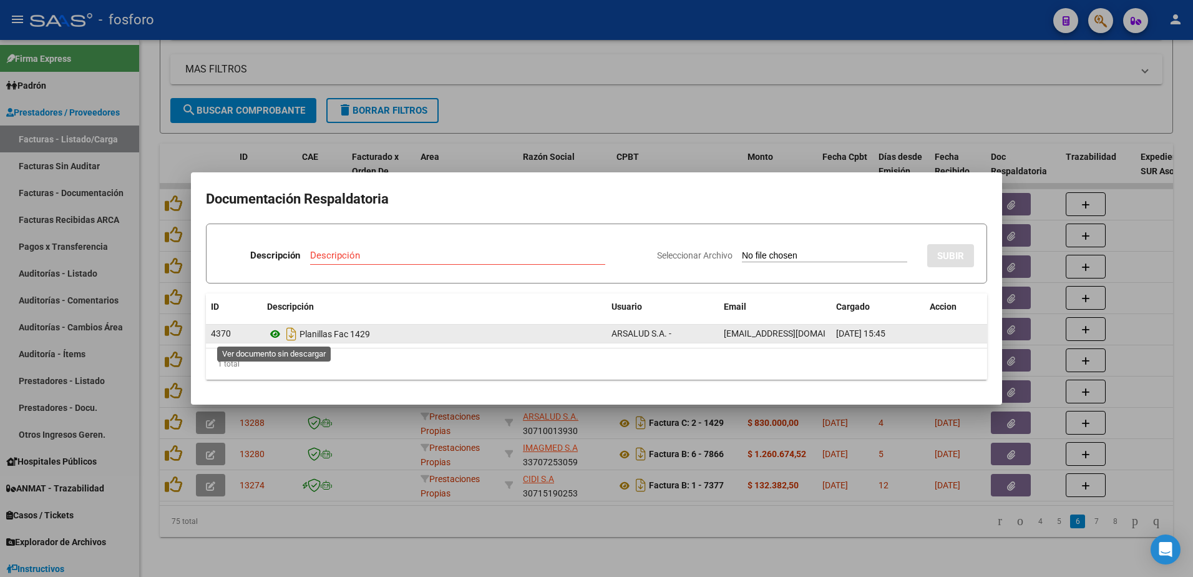
click at [275, 335] on icon at bounding box center [275, 333] width 16 height 15
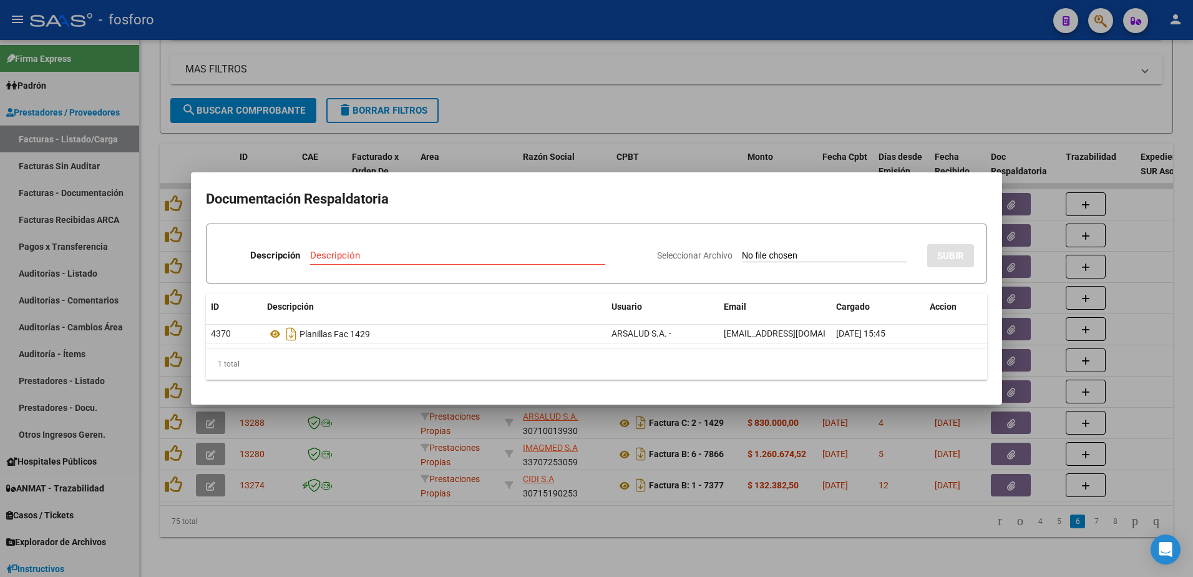
click at [401, 508] on div at bounding box center [596, 288] width 1193 height 577
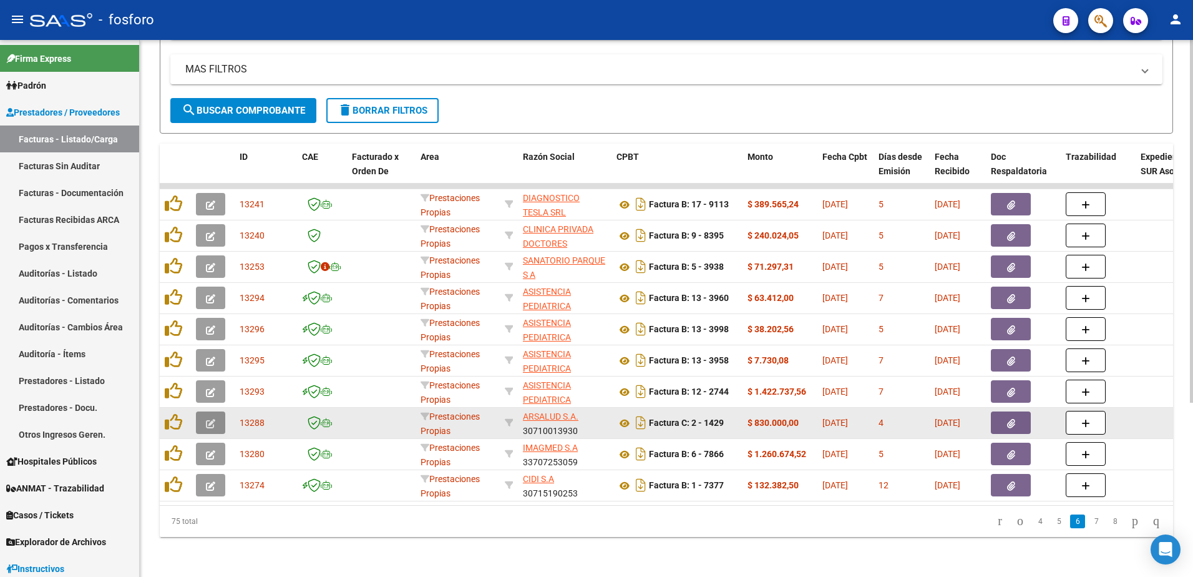
click at [202, 411] on button "button" at bounding box center [210, 422] width 29 height 22
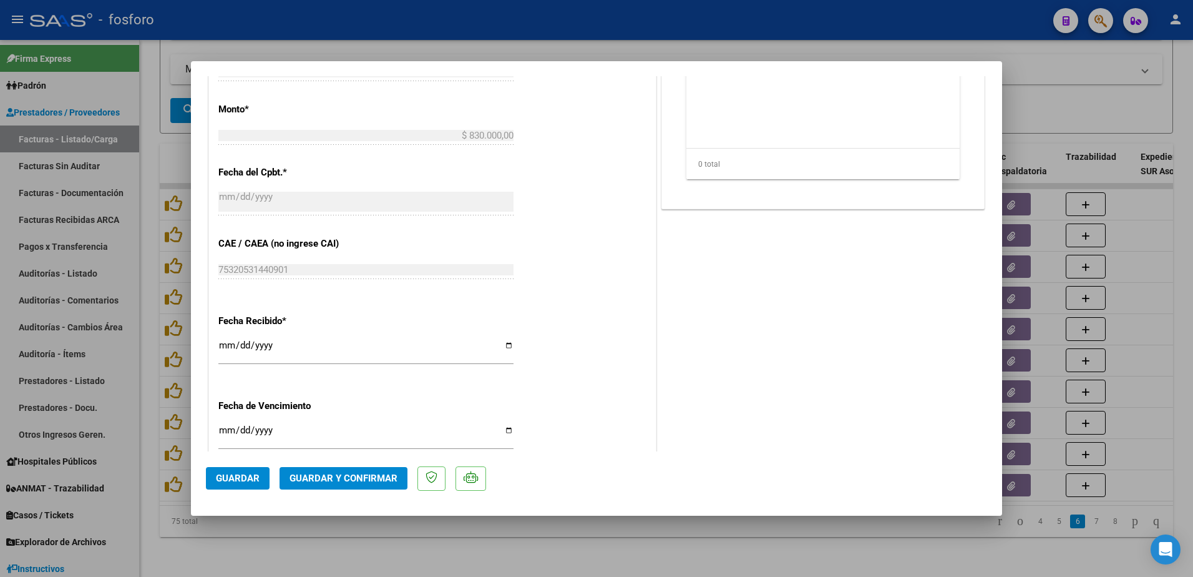
scroll to position [647, 0]
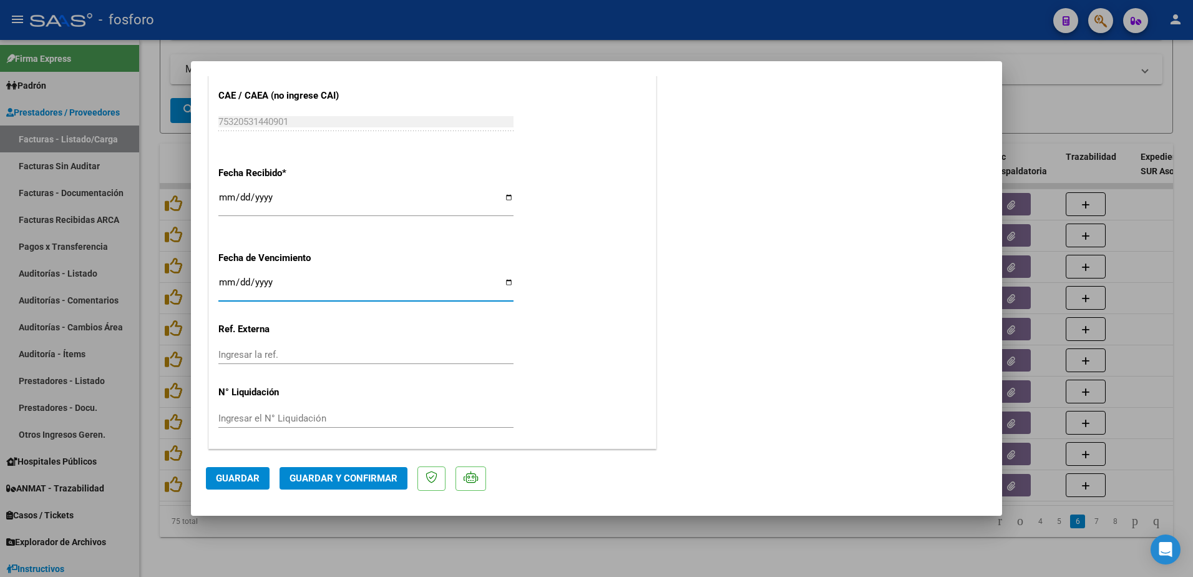
click at [225, 285] on input "Ingresar la fecha" at bounding box center [365, 287] width 295 height 20
type input "[DATE]"
click at [323, 486] on button "Guardar y Confirmar" at bounding box center [344, 478] width 128 height 22
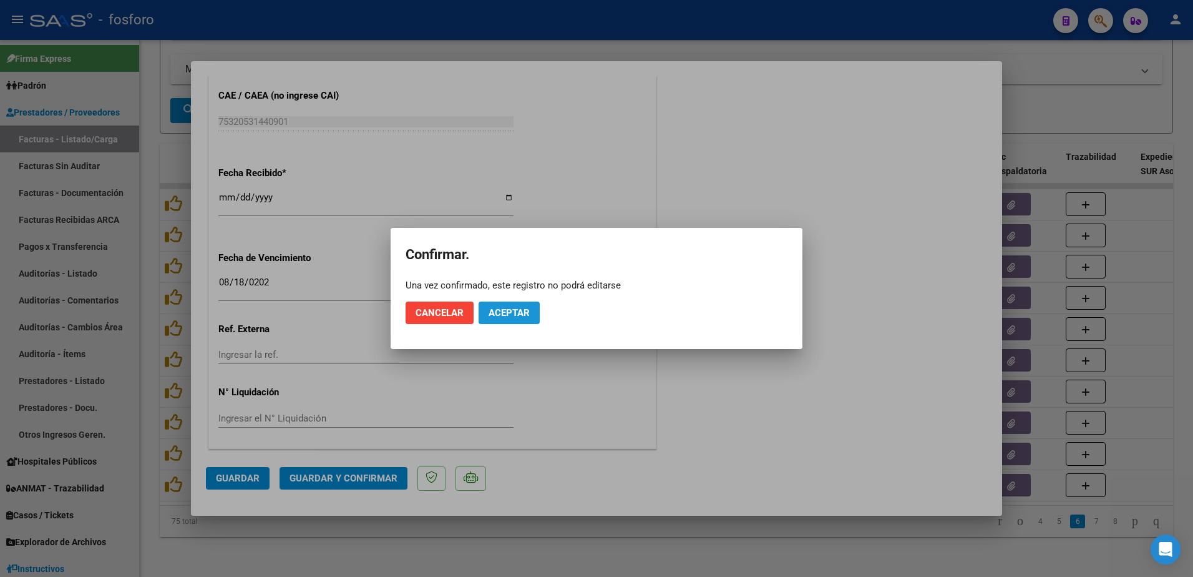
click at [497, 318] on span "Aceptar" at bounding box center [509, 312] width 41 height 11
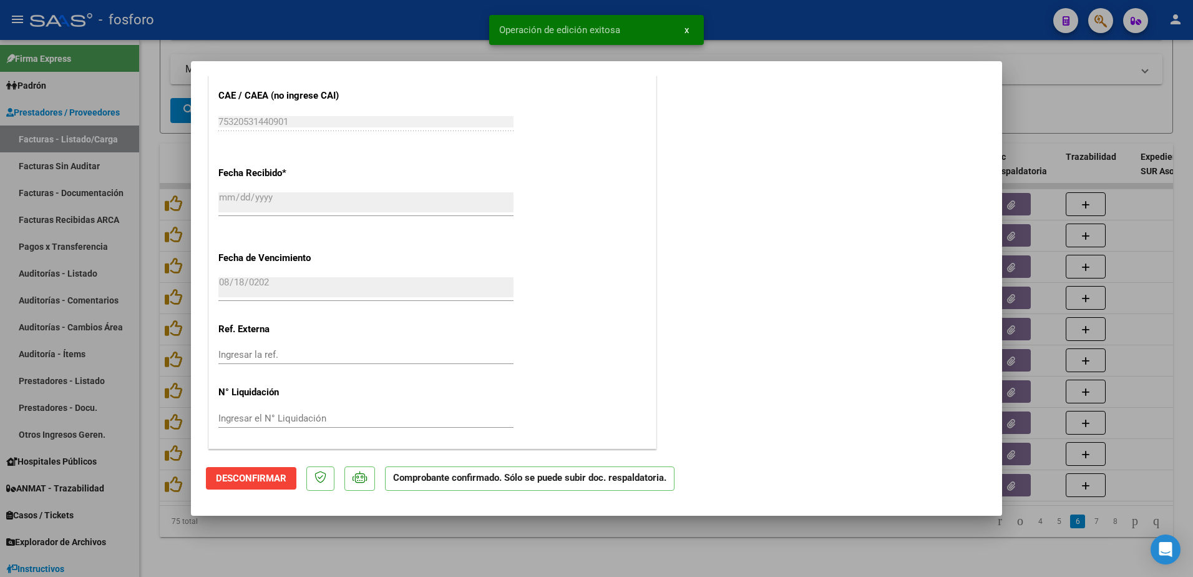
click at [65, 162] on div at bounding box center [596, 288] width 1193 height 577
type input "$ 0,00"
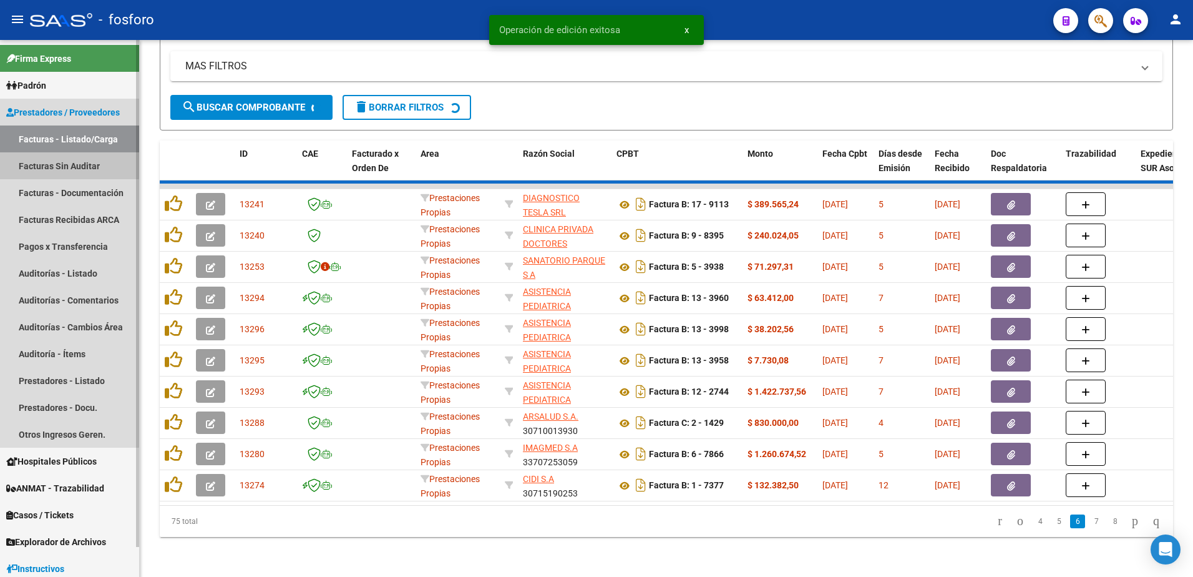
click at [65, 162] on link "Facturas Sin Auditar" at bounding box center [69, 165] width 139 height 27
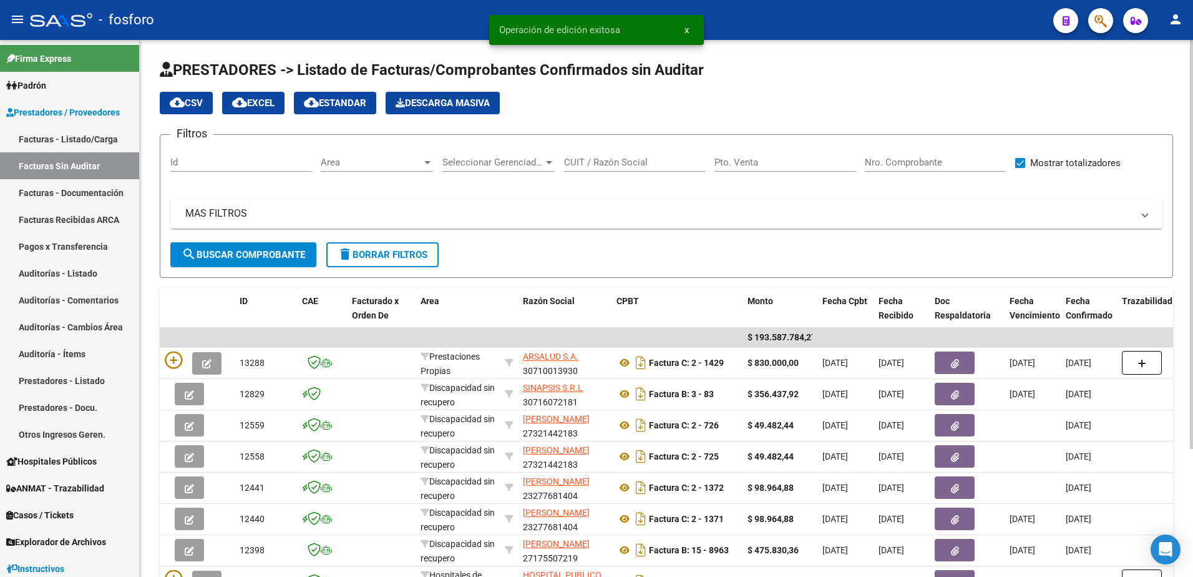
click at [427, 162] on div at bounding box center [427, 162] width 6 height 3
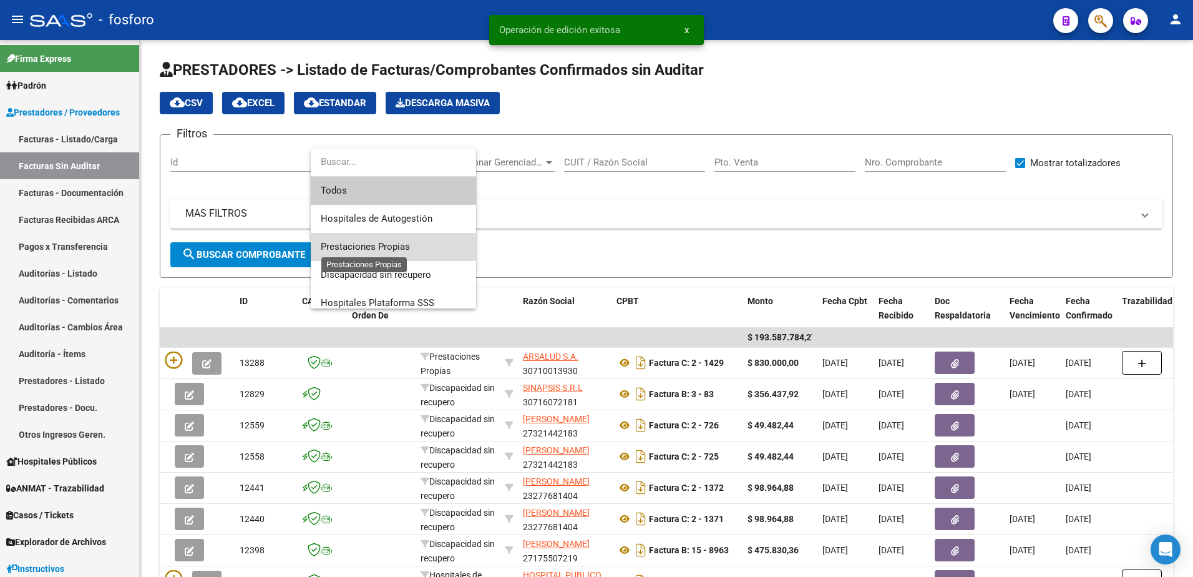
click at [371, 250] on span "Prestaciones Propias" at bounding box center [365, 246] width 89 height 11
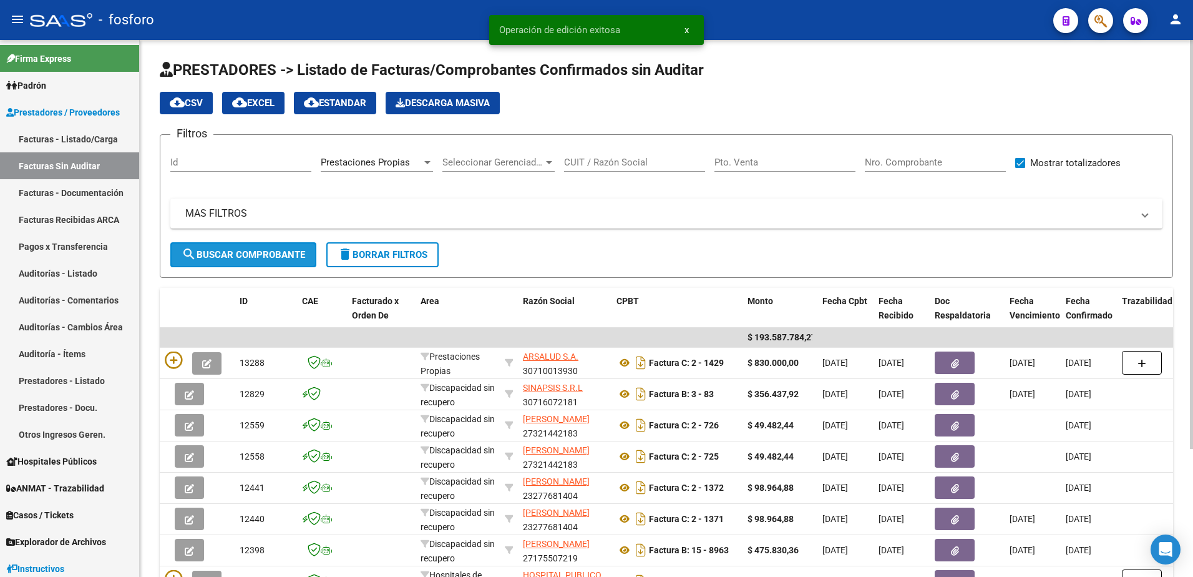
click at [280, 262] on button "search Buscar Comprobante" at bounding box center [243, 254] width 146 height 25
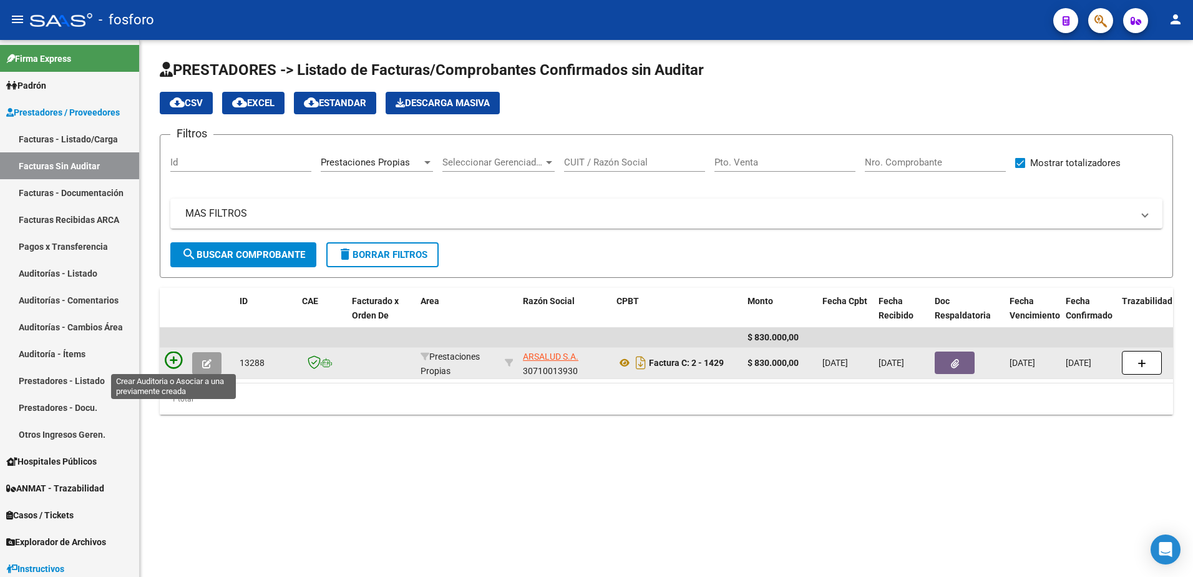
click at [173, 356] on icon at bounding box center [173, 359] width 17 height 17
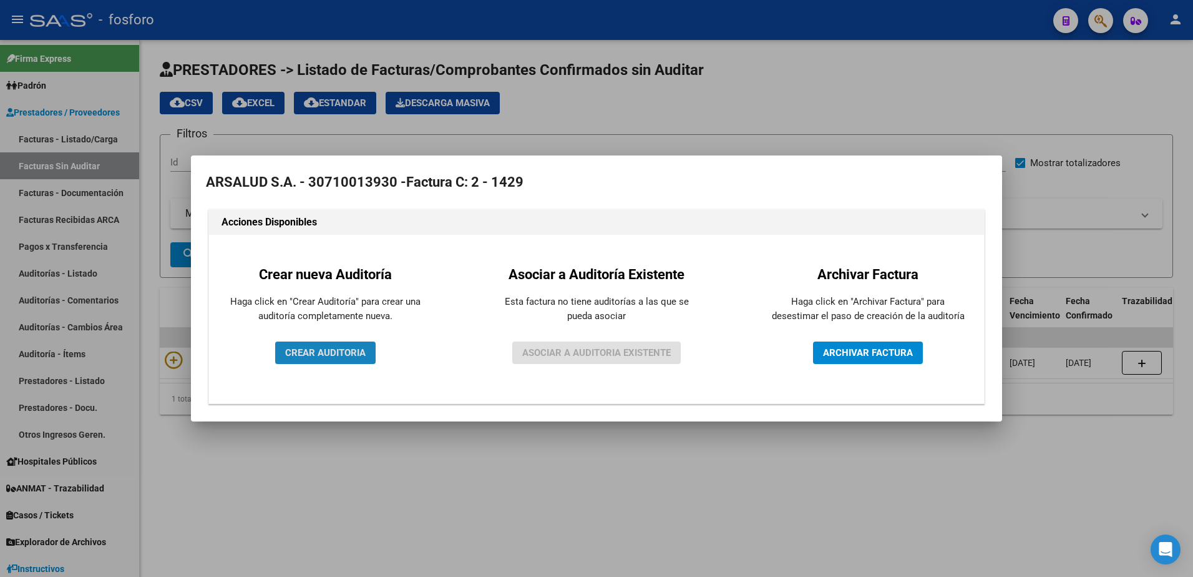
click at [305, 352] on span "CREAR AUDITORIA" at bounding box center [325, 352] width 81 height 11
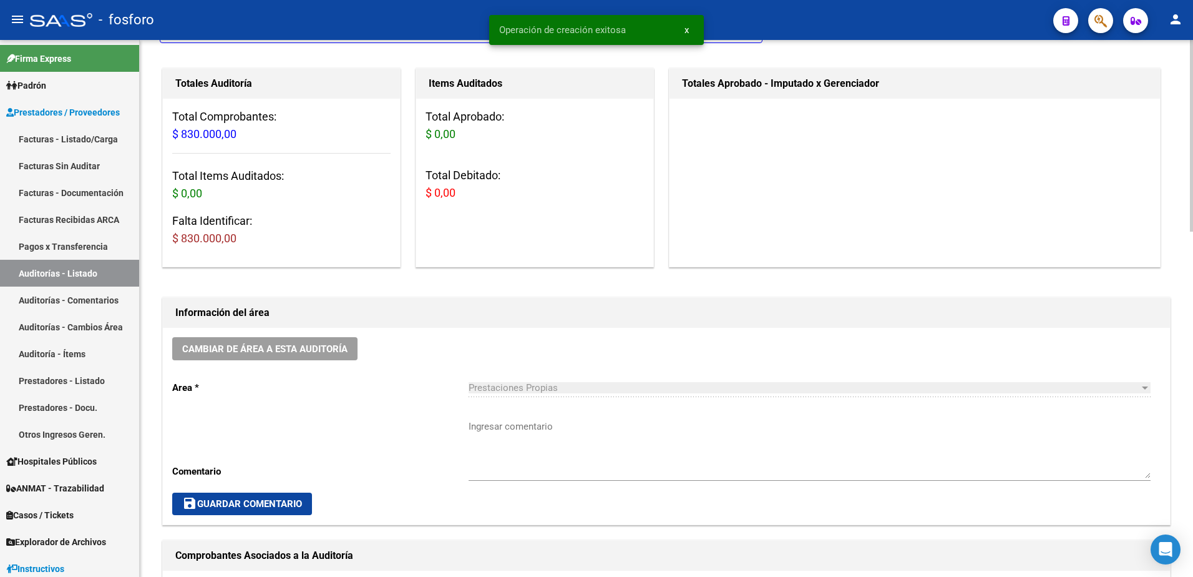
scroll to position [187, 0]
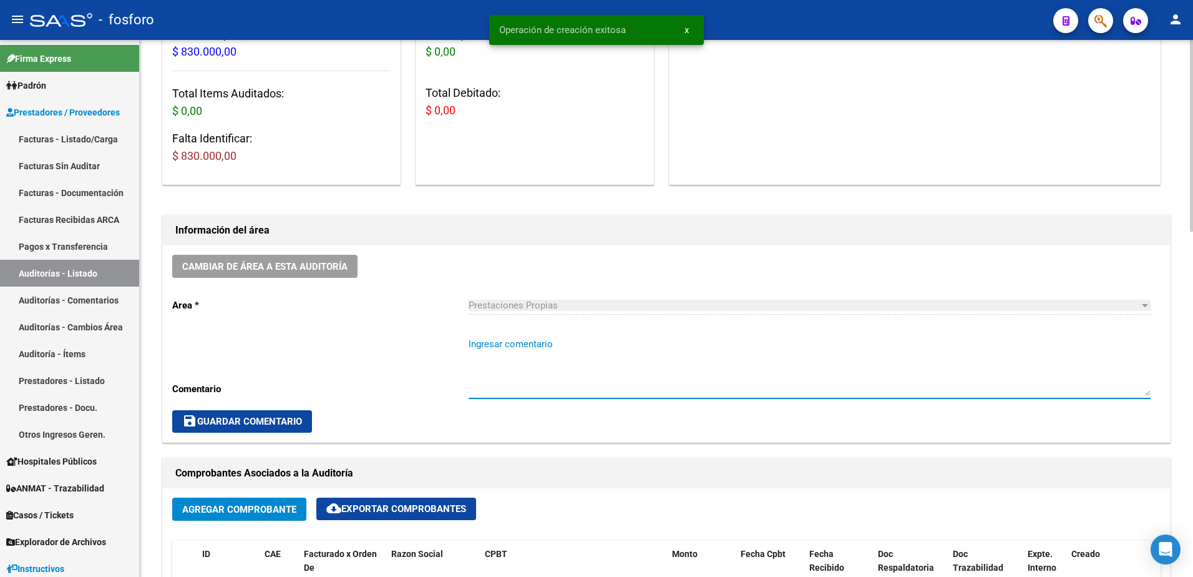
click at [502, 353] on textarea "Ingresar comentario" at bounding box center [810, 366] width 682 height 59
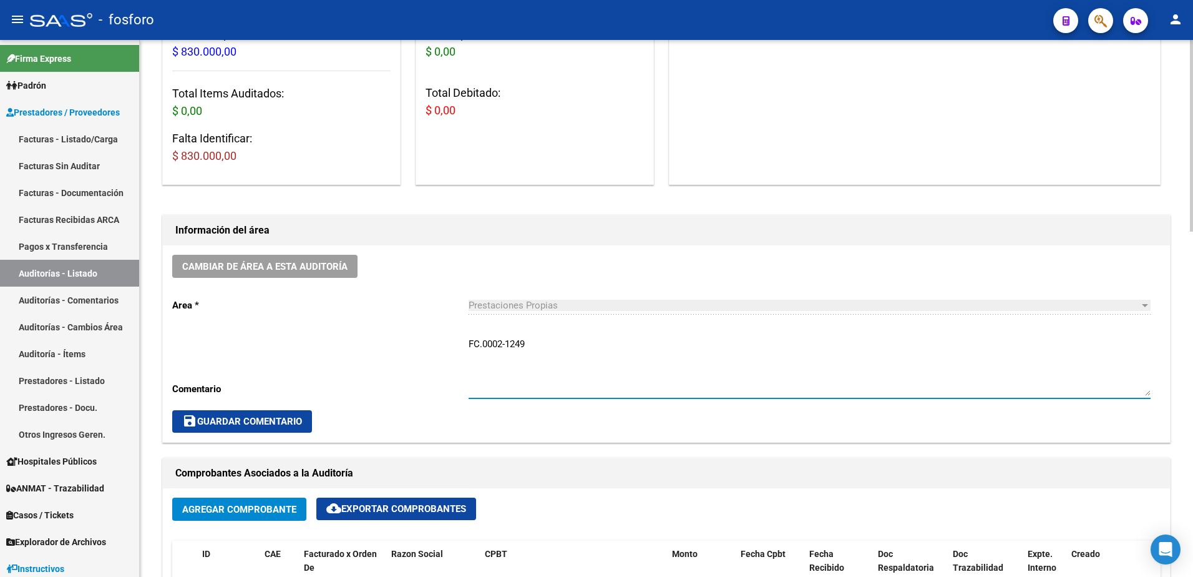
type textarea "FC.0002-1249"
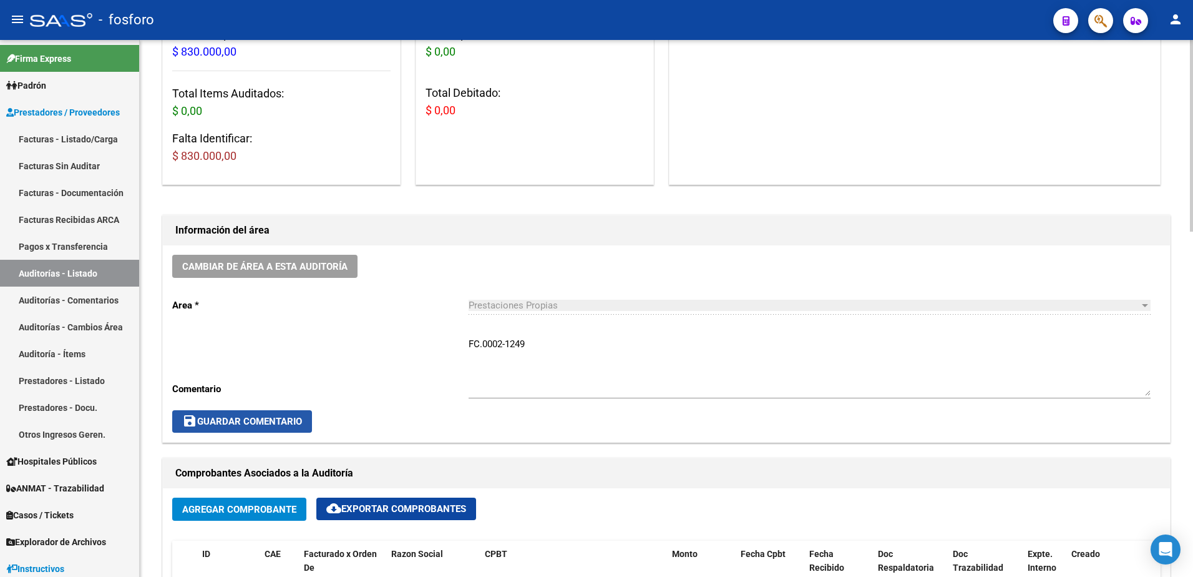
click at [233, 423] on span "save Guardar Comentario" at bounding box center [242, 421] width 120 height 11
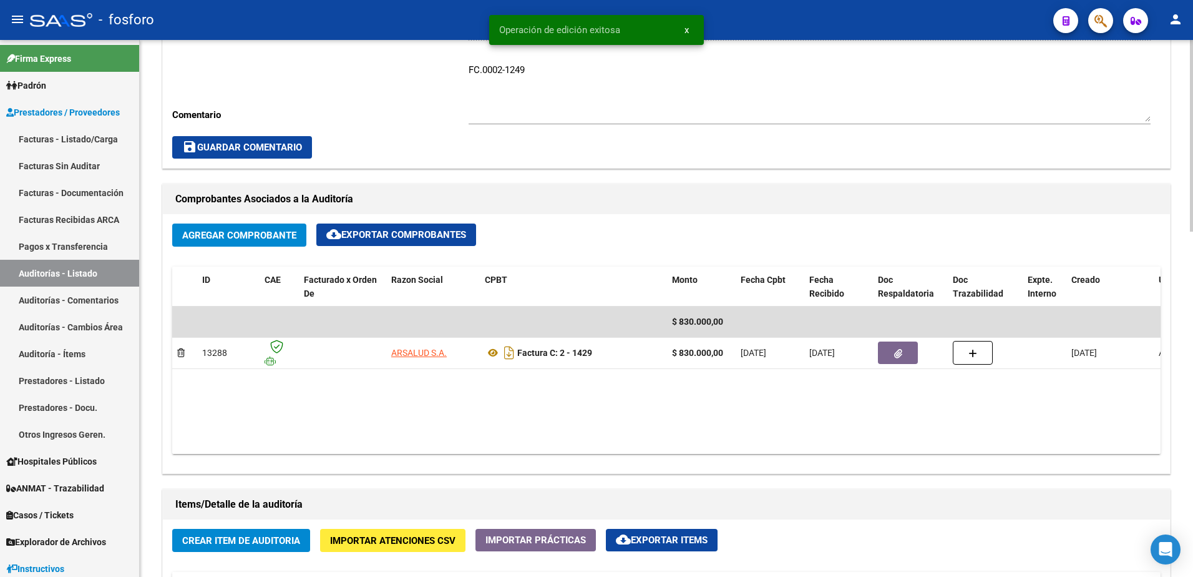
scroll to position [499, 0]
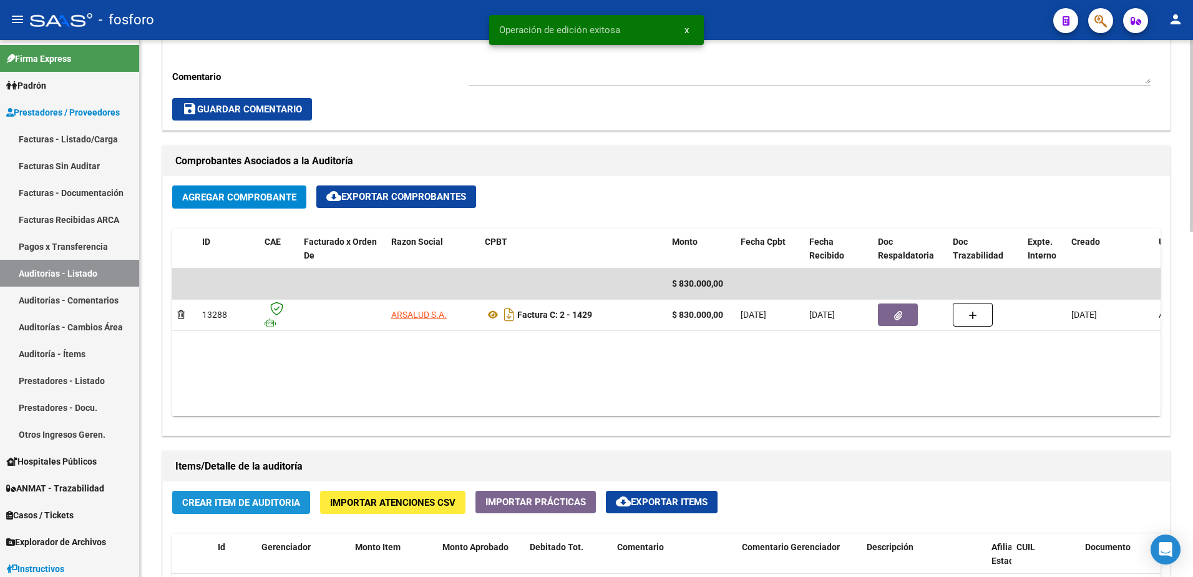
click at [229, 497] on span "Crear Item de Auditoria" at bounding box center [241, 502] width 118 height 11
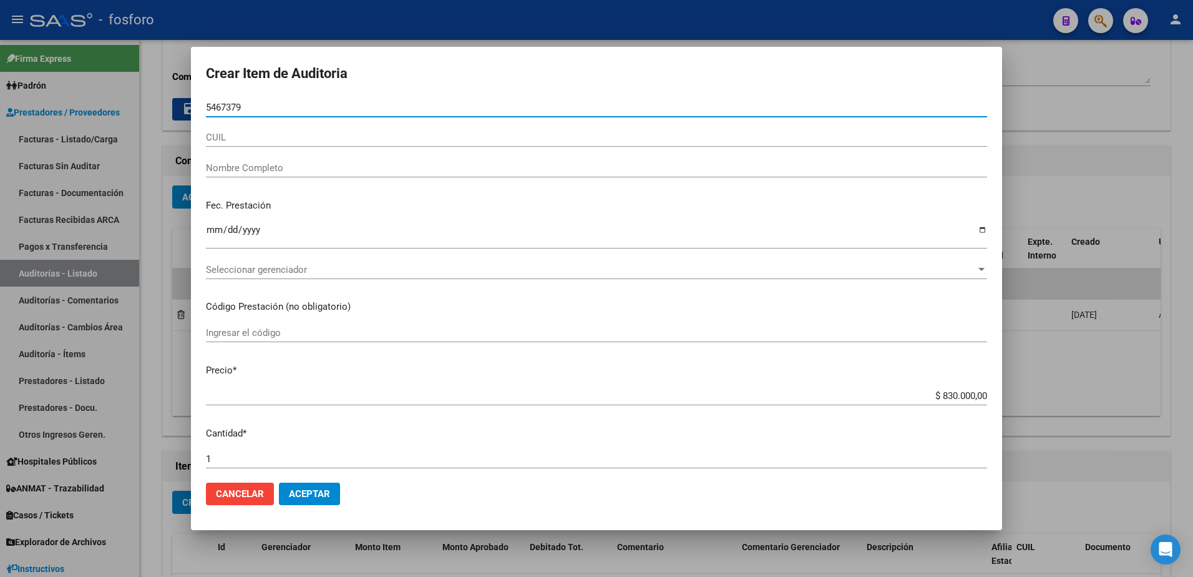
type input "54673796"
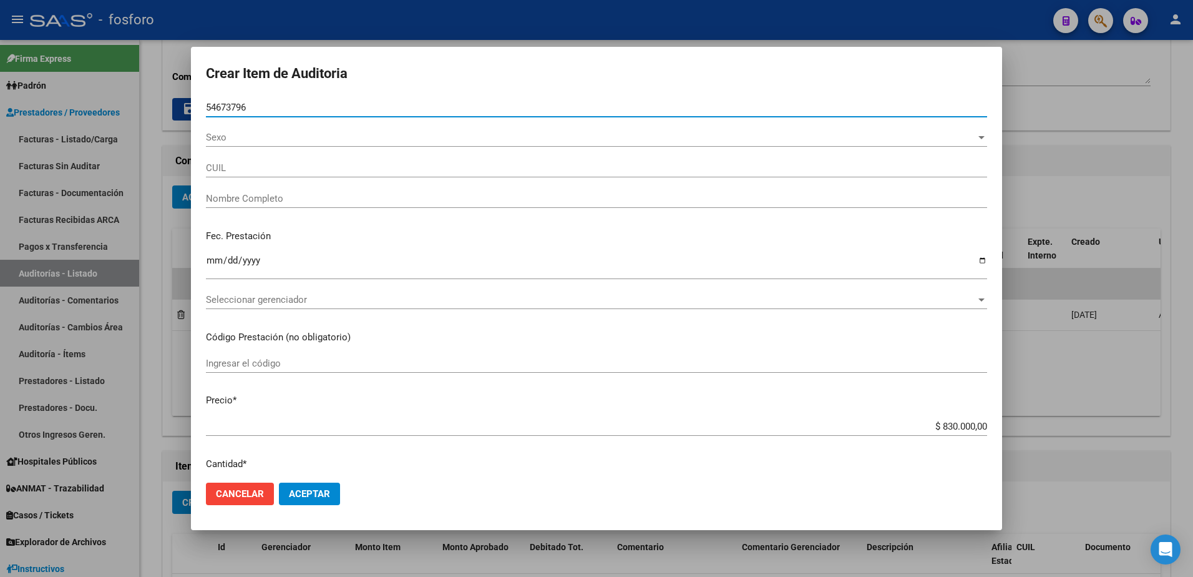
type input "27546737964"
type input "[PERSON_NAME]"
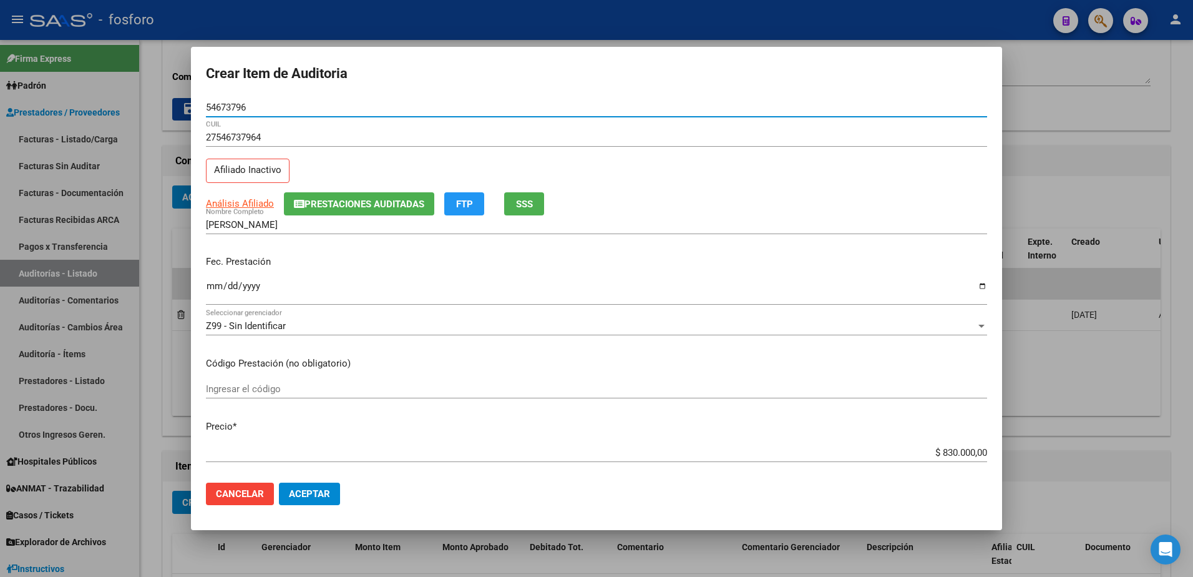
type input "54673796"
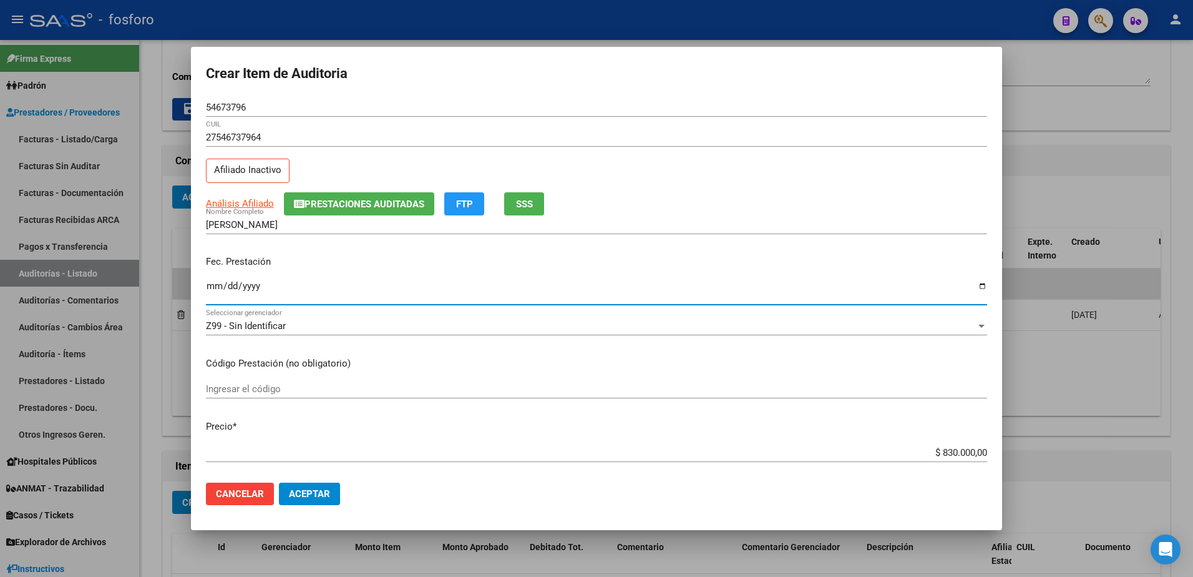
click at [210, 286] on input "Ingresar la fecha" at bounding box center [596, 291] width 781 height 20
type input "[DATE]"
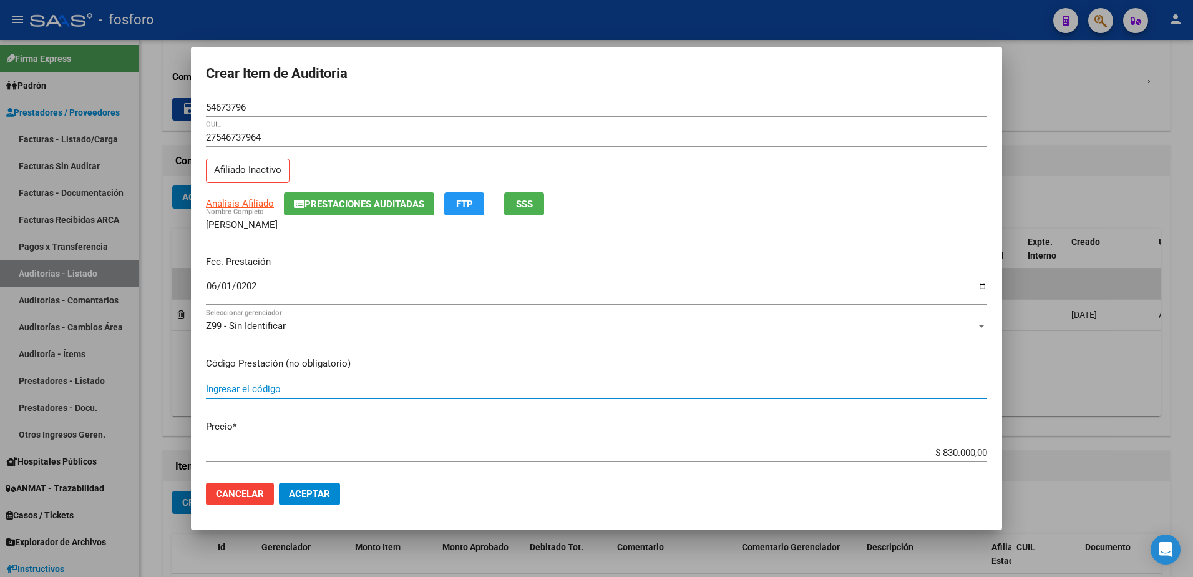
click at [224, 392] on input "Ingresar el código" at bounding box center [596, 388] width 781 height 11
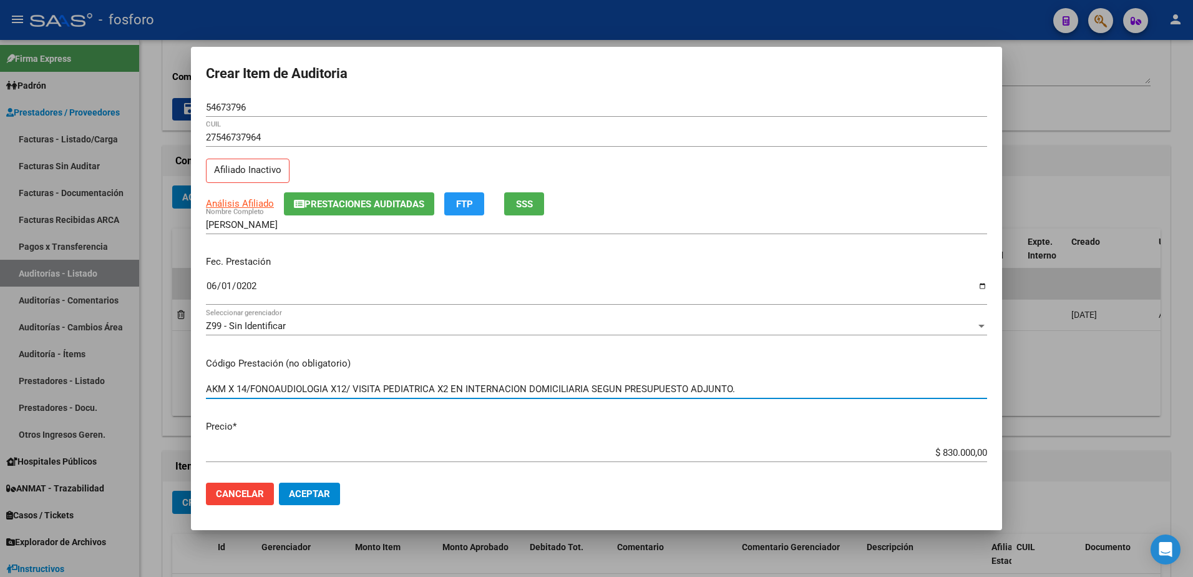
type input "AKM X 14/FONOAUDIOLOGIA X12/ VISITA PEDIATRICA X2 EN INTERNACION DOMICILIARIA S…"
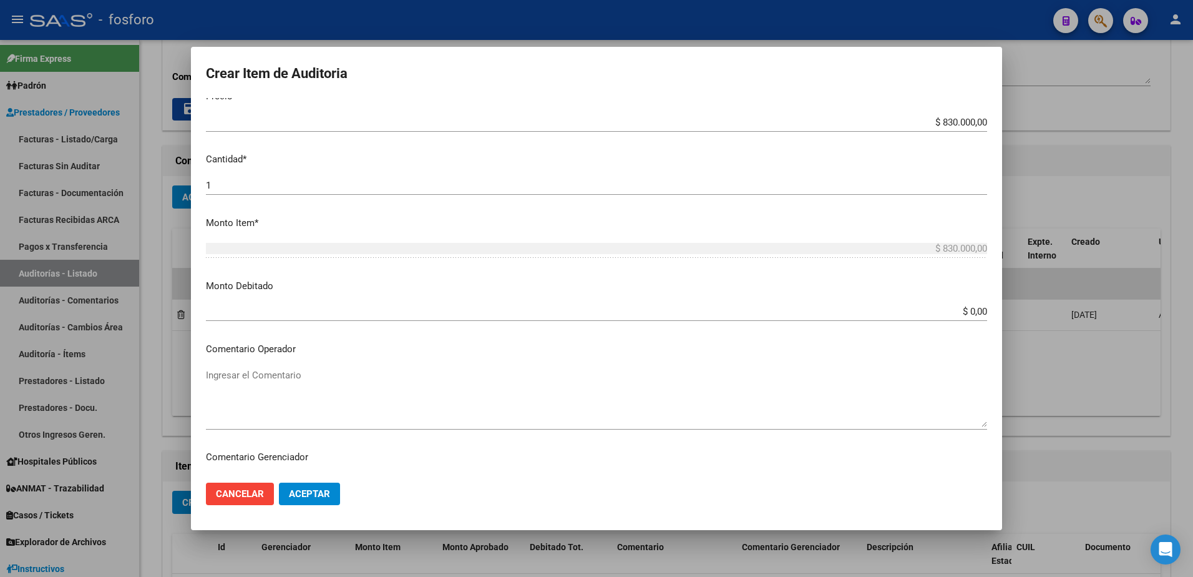
scroll to position [374, 0]
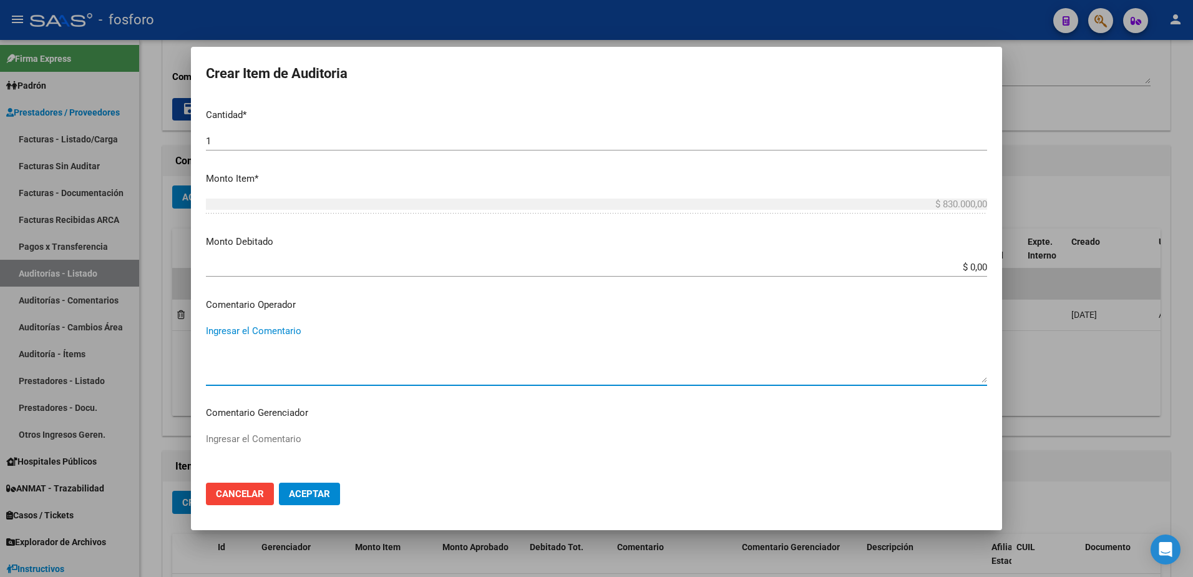
click at [263, 333] on textarea "Ingresar el Comentario" at bounding box center [596, 353] width 781 height 59
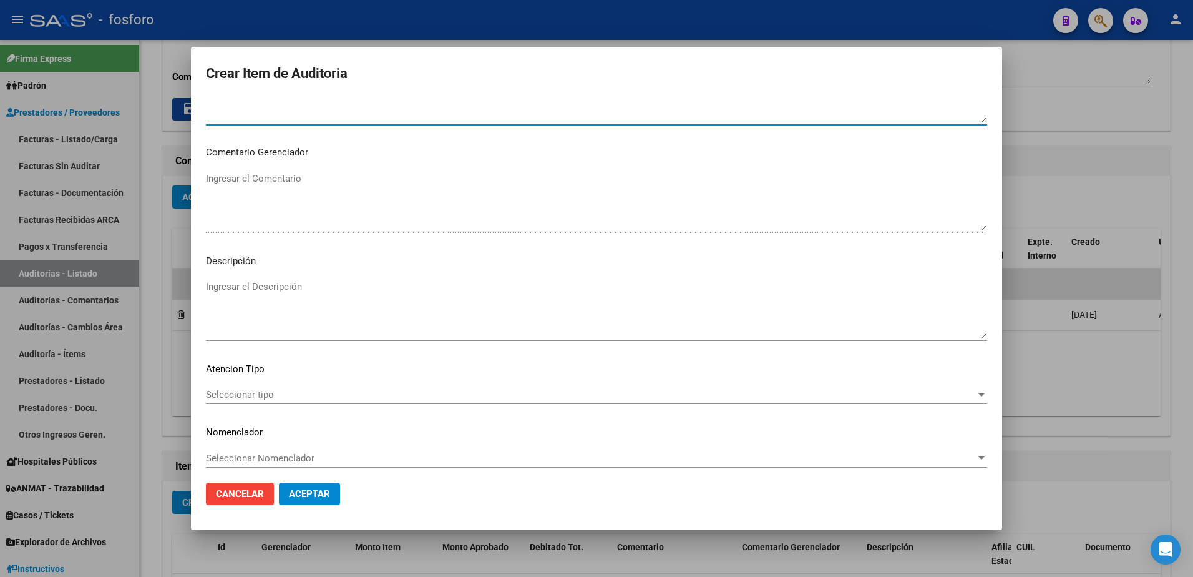
scroll to position [641, 0]
type textarea "SIN DEBITO."
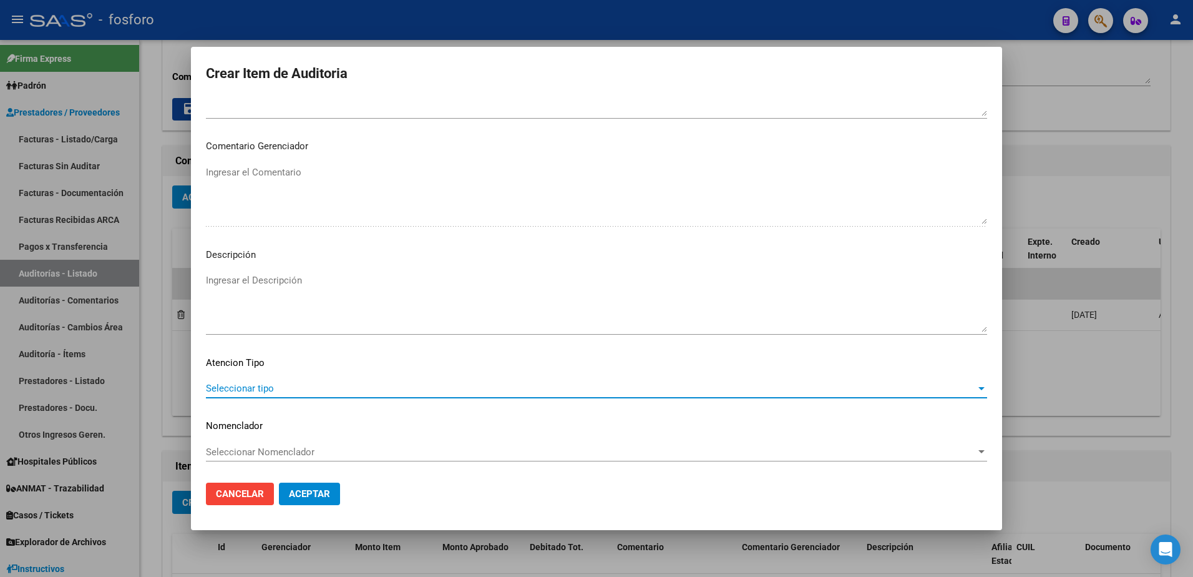
click at [243, 389] on span "Seleccionar tipo" at bounding box center [591, 388] width 770 height 11
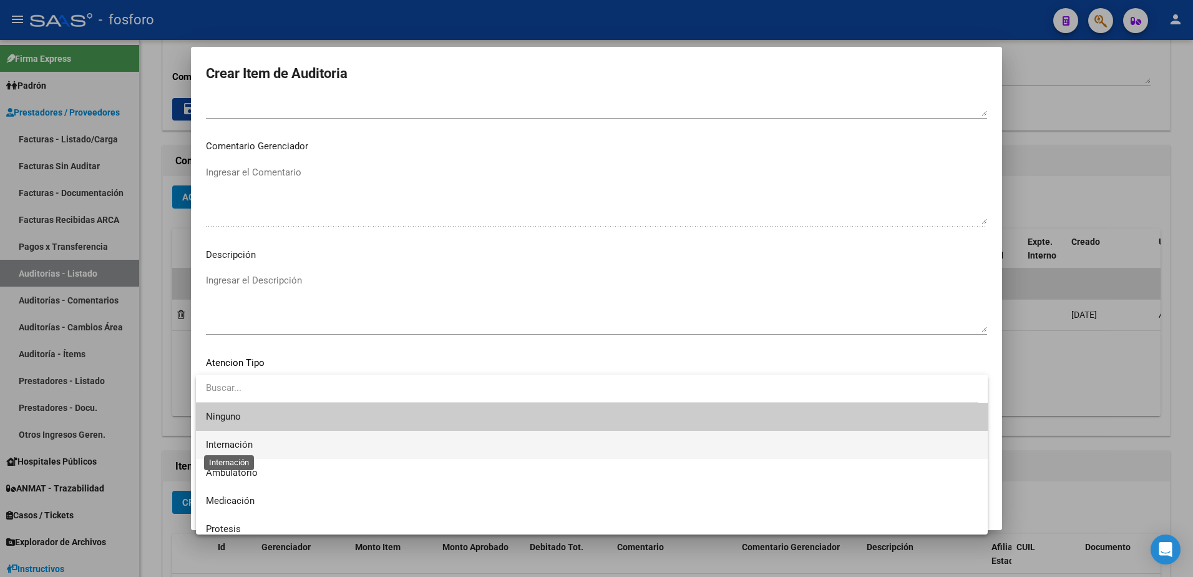
click at [242, 447] on span "Internación" at bounding box center [229, 444] width 47 height 11
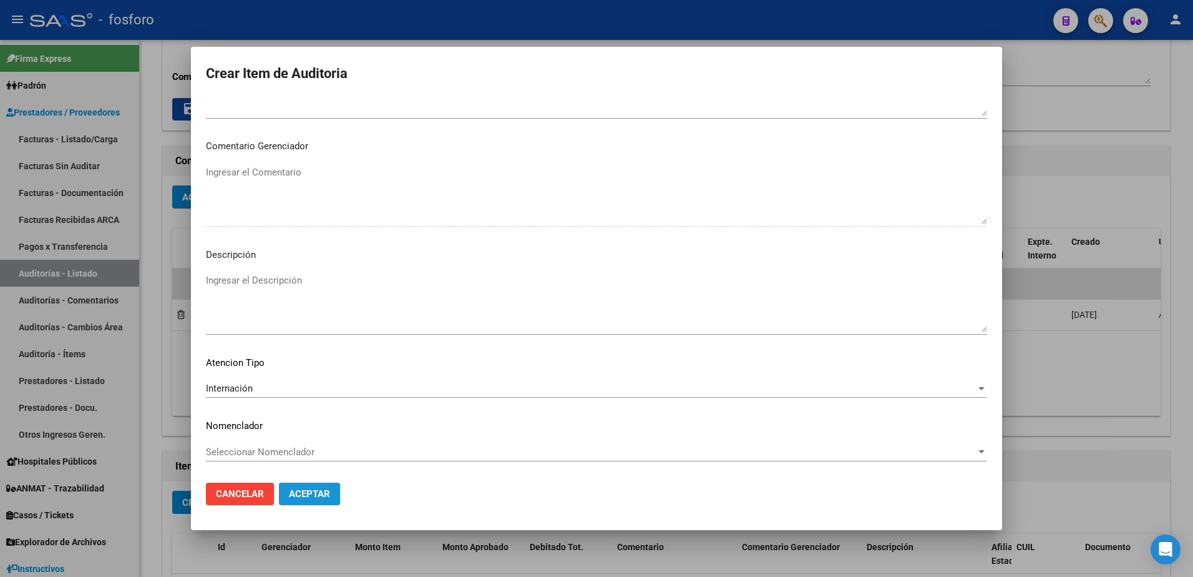
click at [305, 492] on span "Aceptar" at bounding box center [309, 493] width 41 height 11
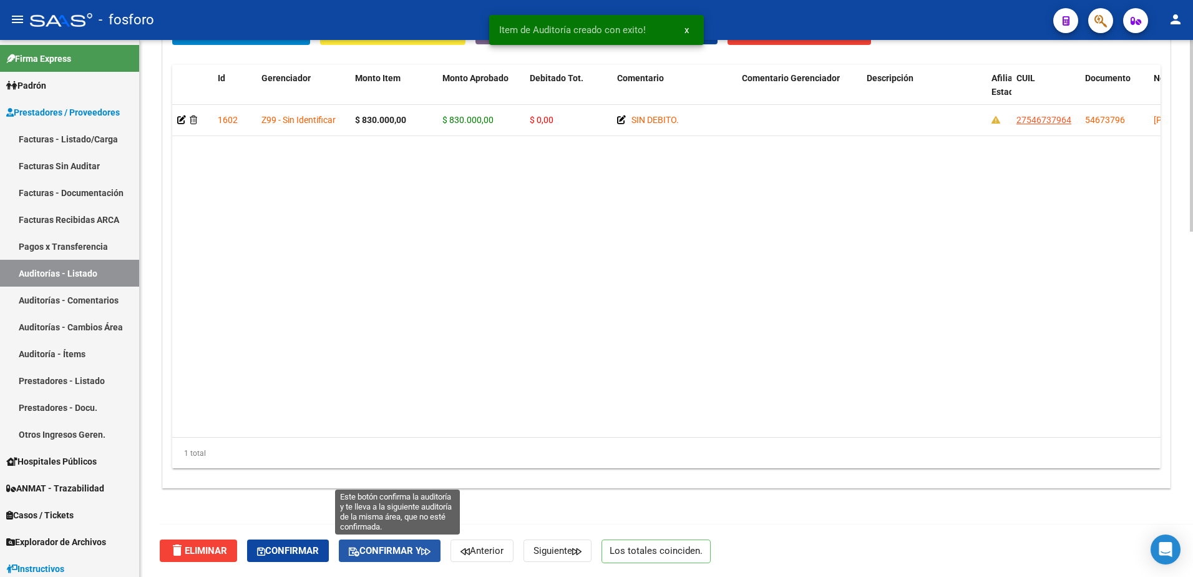
click at [419, 548] on span "Confirmar y" at bounding box center [390, 550] width 82 height 11
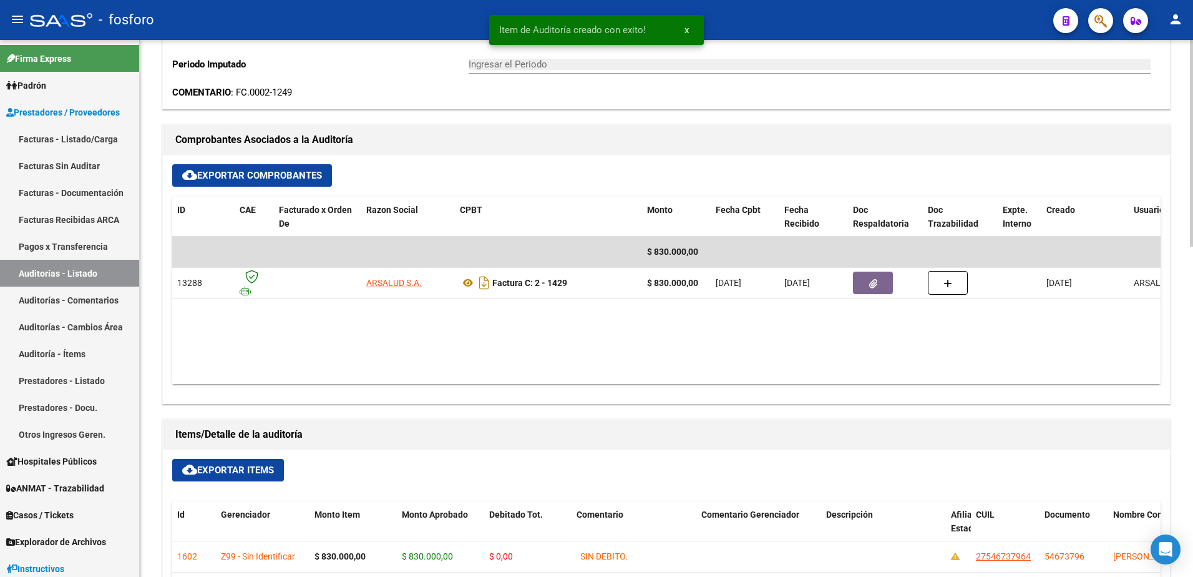
type input "202508"
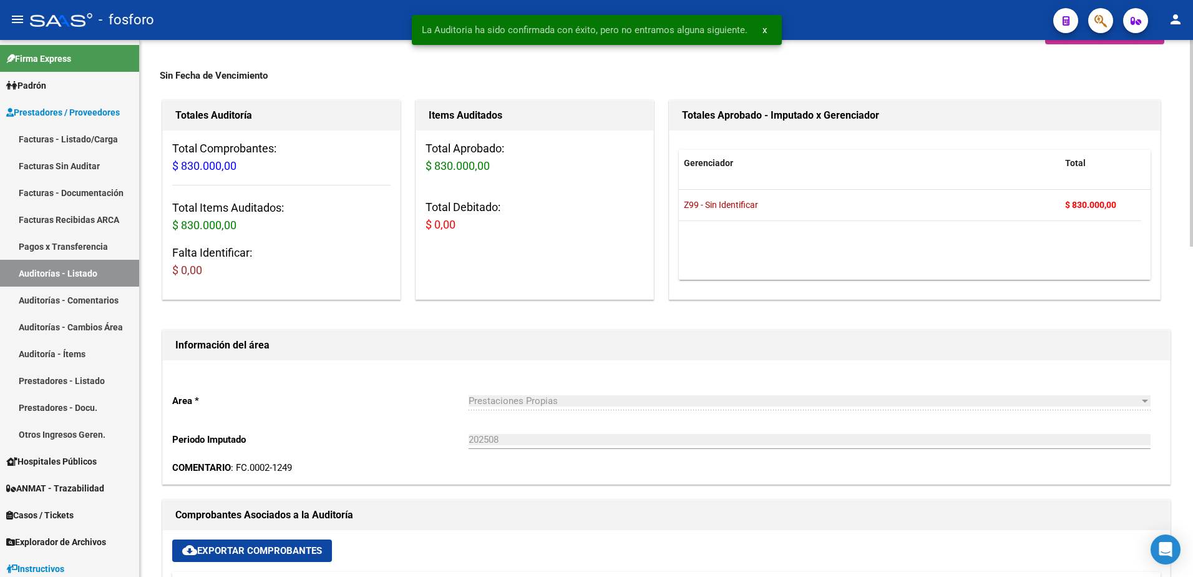
scroll to position [0, 0]
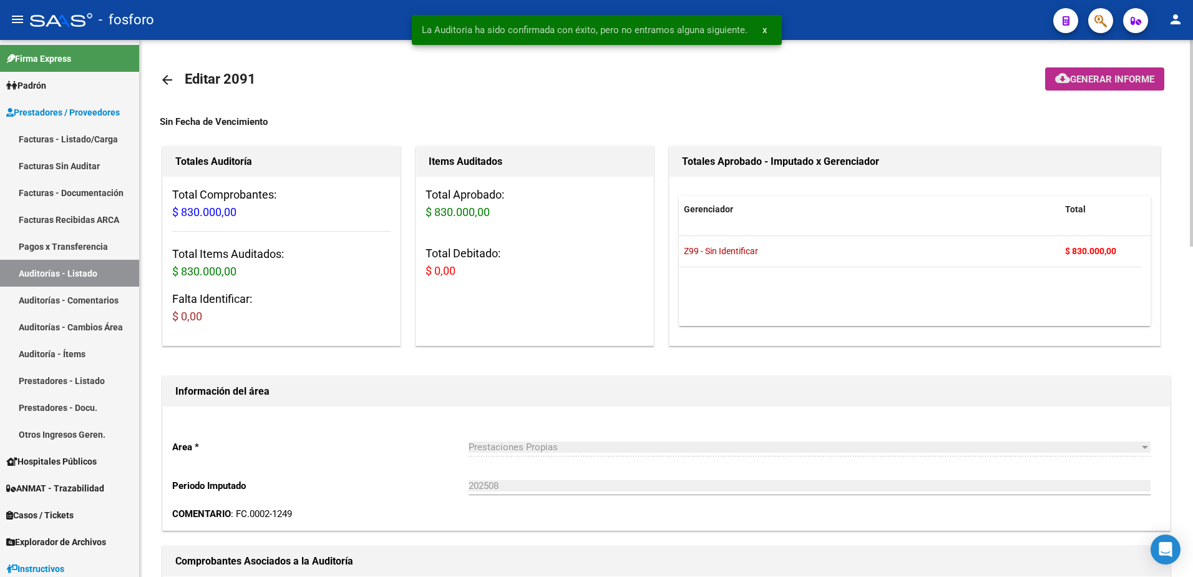
click at [1077, 80] on span "Generar informe" at bounding box center [1112, 79] width 84 height 11
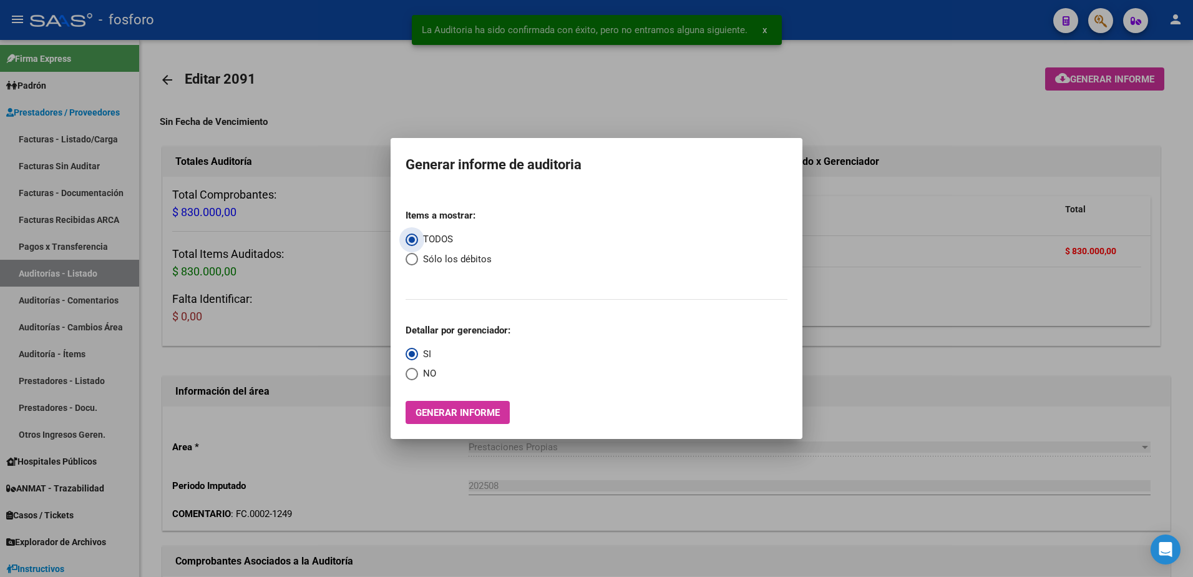
click at [428, 414] on span "Generar informe" at bounding box center [458, 412] width 84 height 11
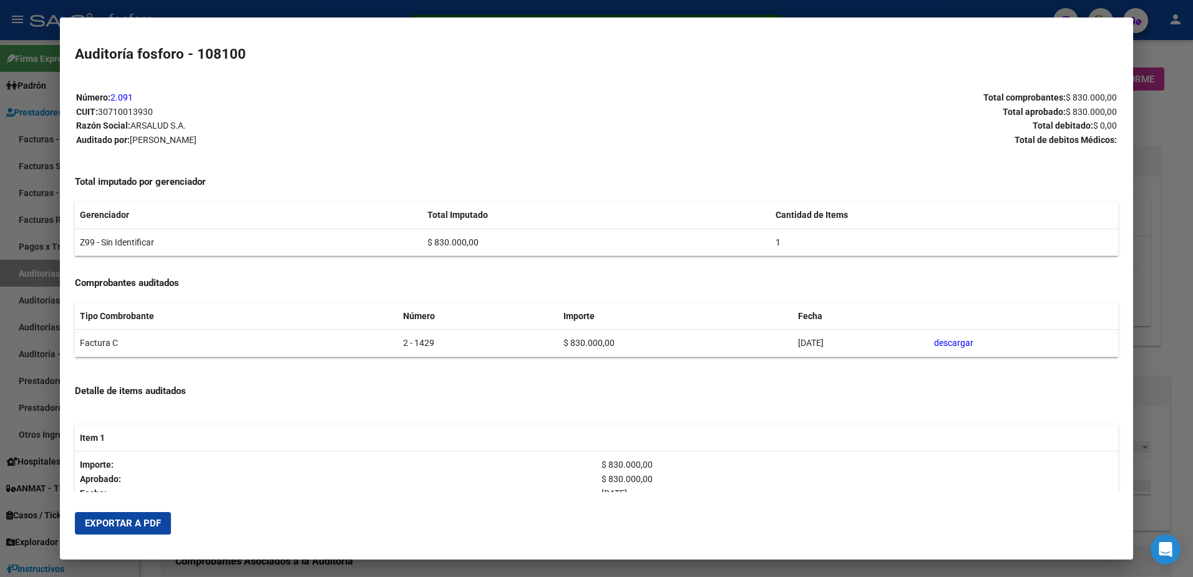
click at [149, 519] on span "Exportar a PDF" at bounding box center [123, 522] width 76 height 11
click at [23, 376] on div at bounding box center [596, 288] width 1193 height 577
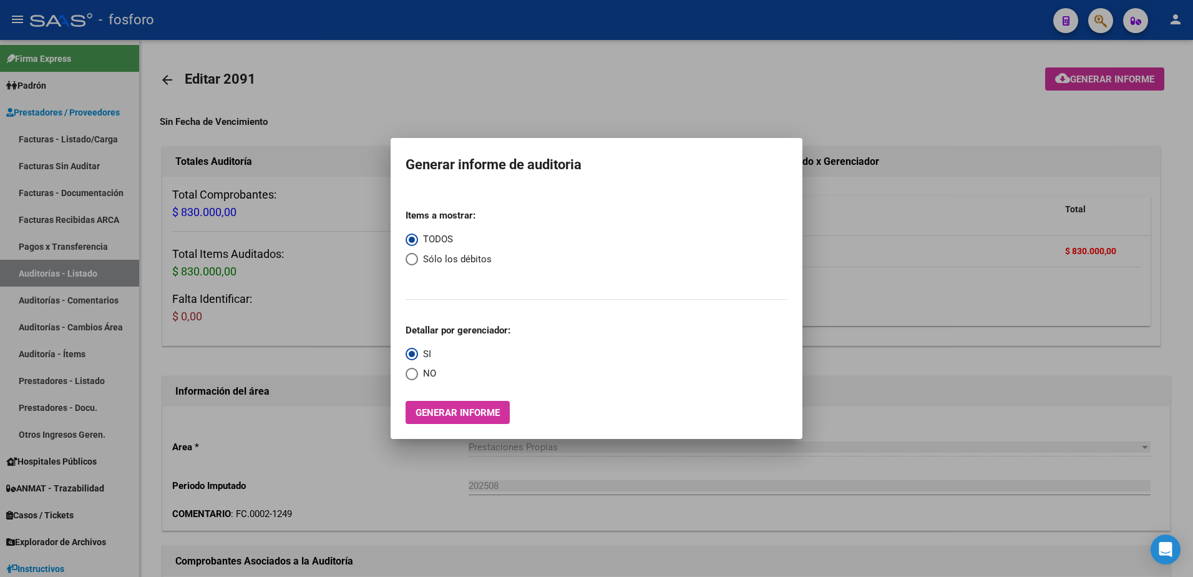
click at [598, 466] on div at bounding box center [596, 288] width 1193 height 577
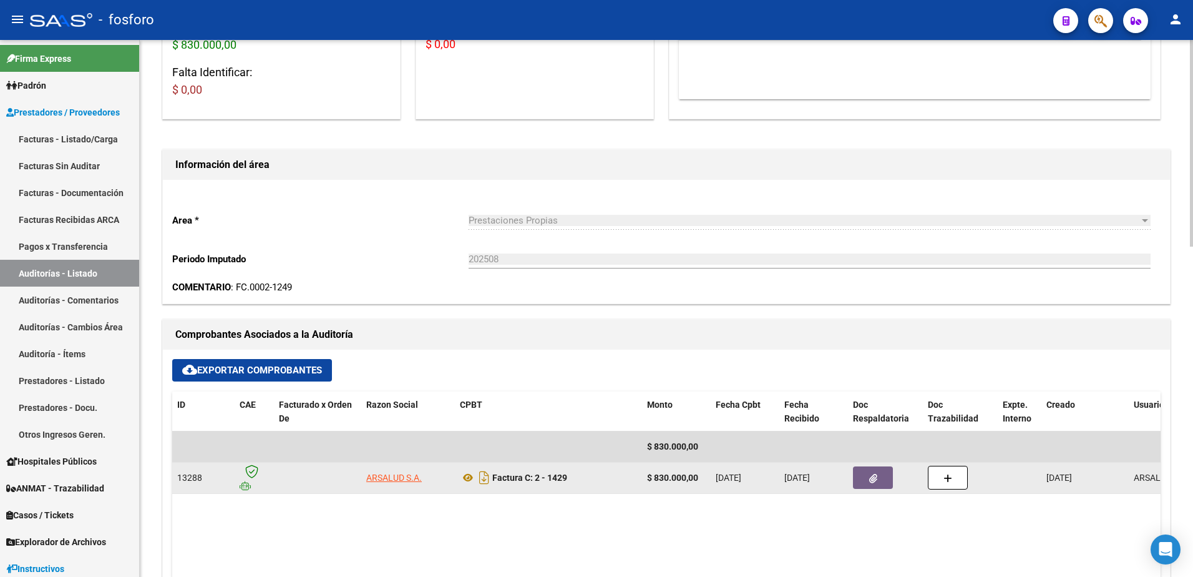
scroll to position [250, 0]
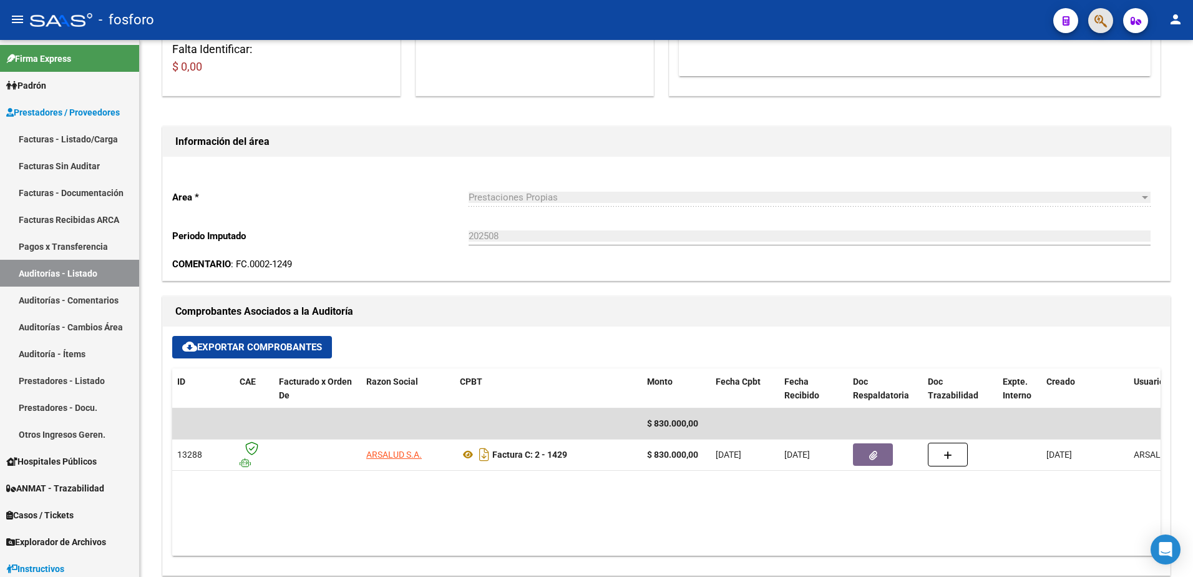
click at [1110, 27] on button "button" at bounding box center [1101, 20] width 25 height 25
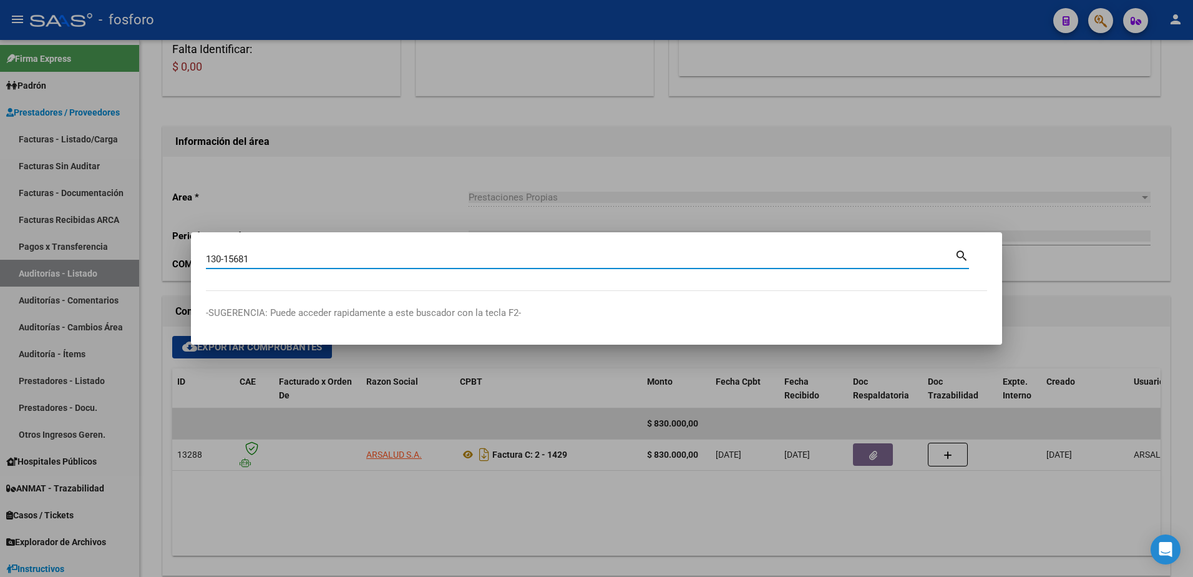
type input "130-15681"
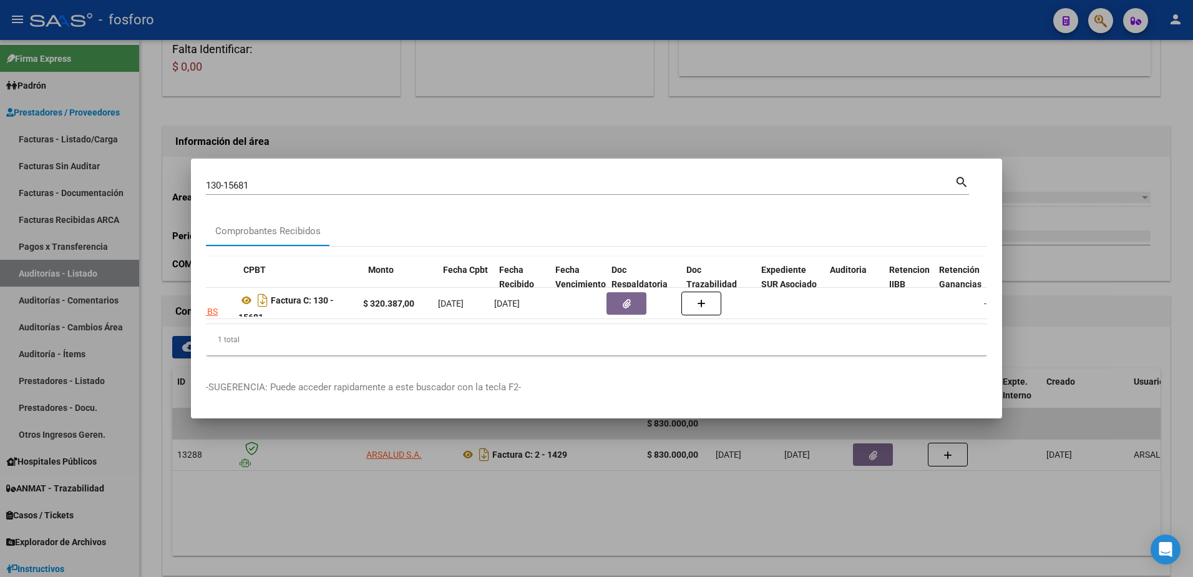
scroll to position [0, 366]
drag, startPoint x: 982, startPoint y: 323, endPoint x: 952, endPoint y: 354, distance: 43.3
click at [952, 354] on div "1 total" at bounding box center [596, 339] width 781 height 31
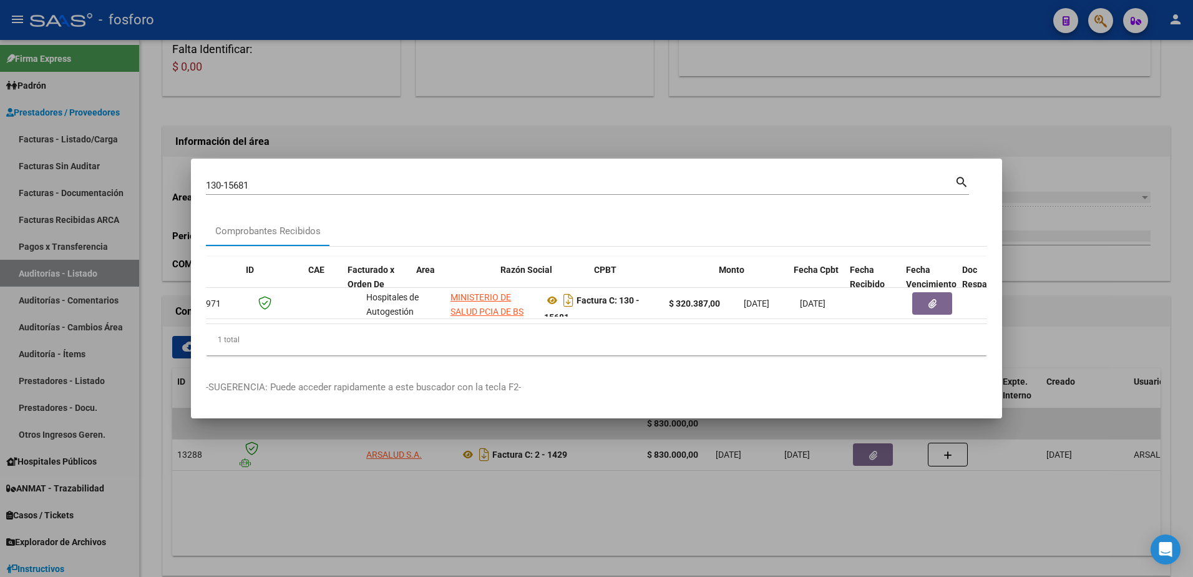
scroll to position [0, 0]
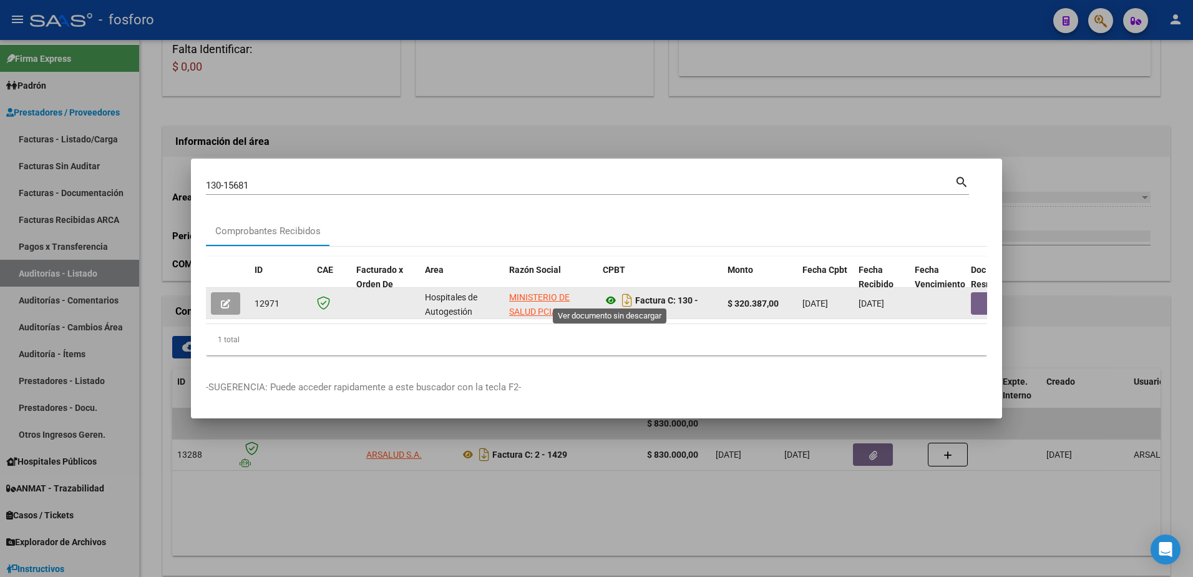
click at [610, 298] on icon at bounding box center [611, 300] width 16 height 15
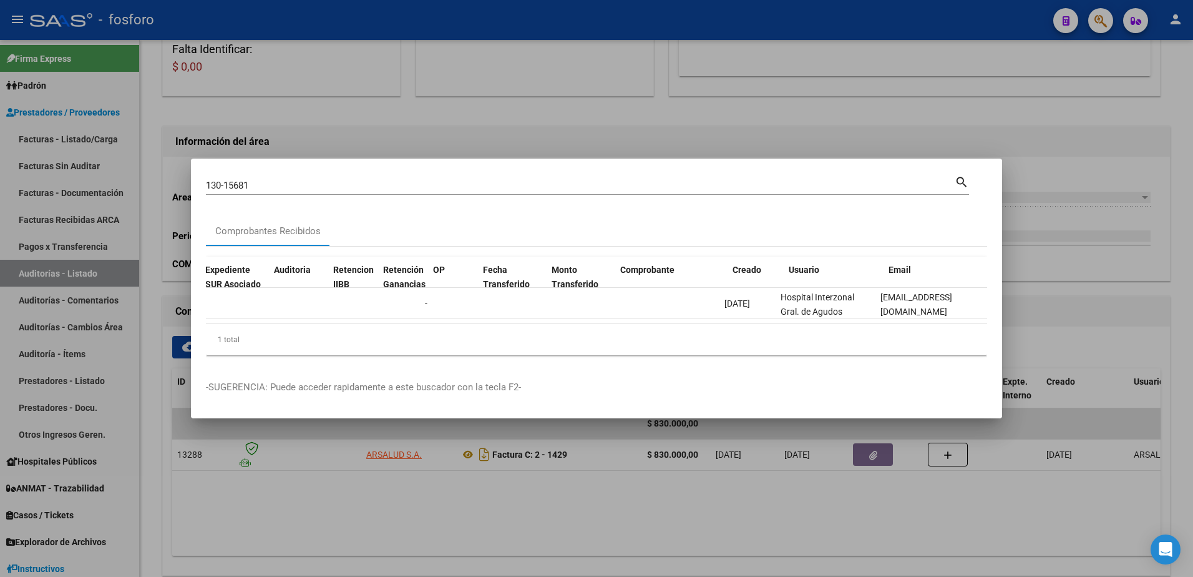
scroll to position [0, 1007]
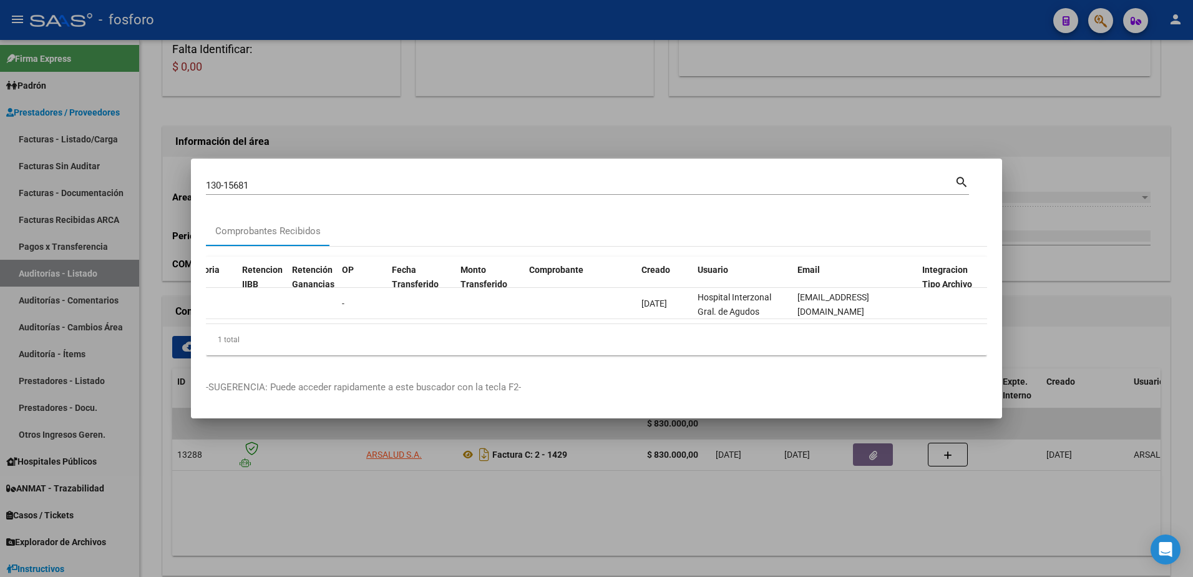
click at [374, 524] on div at bounding box center [596, 288] width 1193 height 577
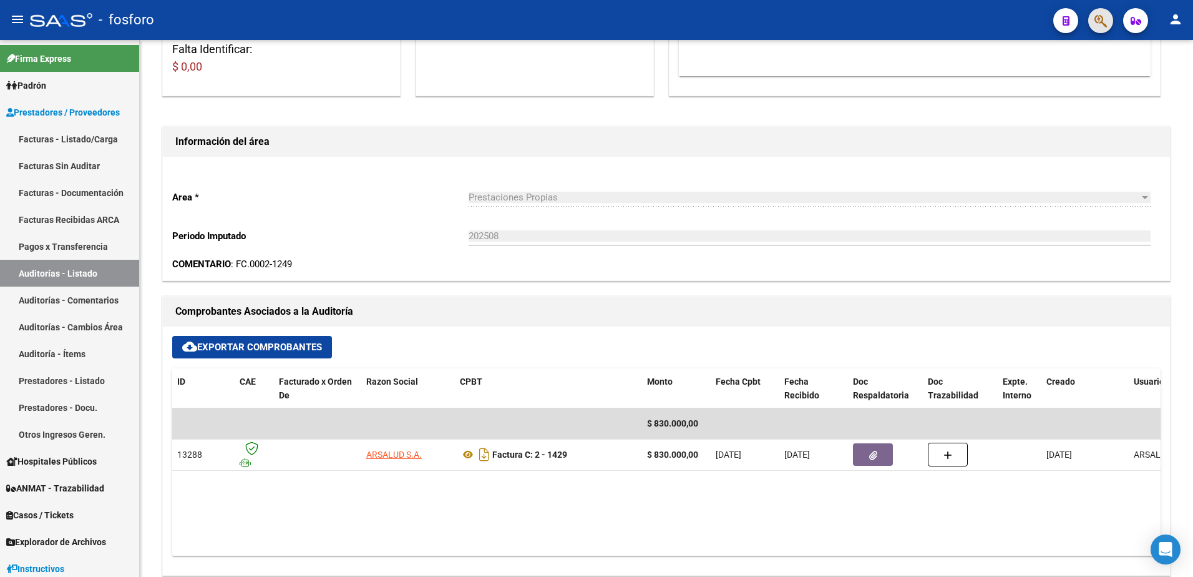
click at [1112, 20] on button "button" at bounding box center [1101, 20] width 25 height 25
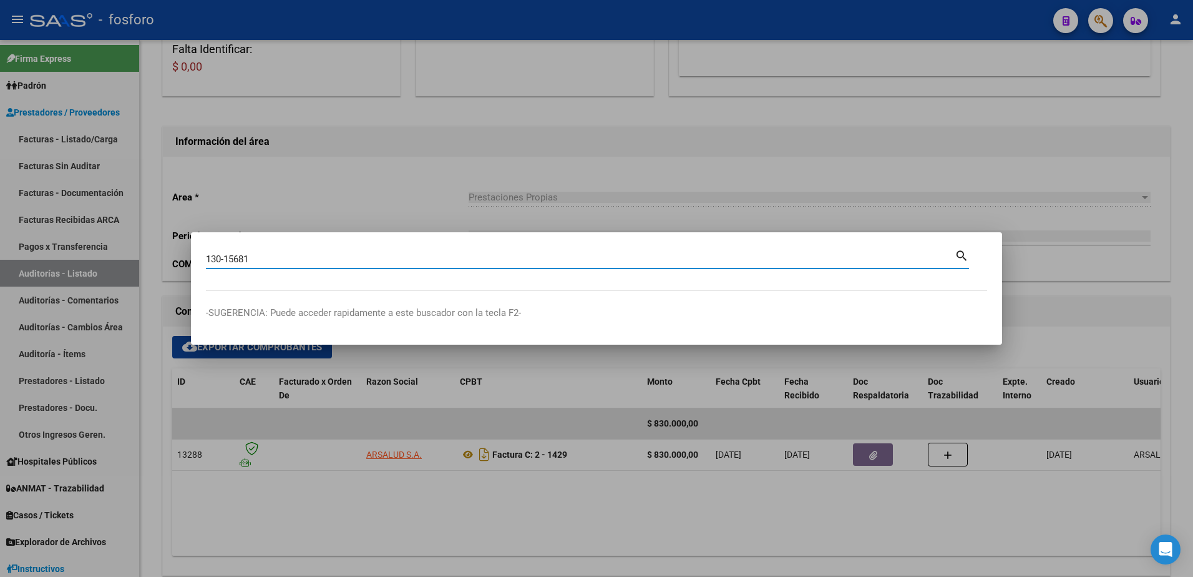
type input "130-15681"
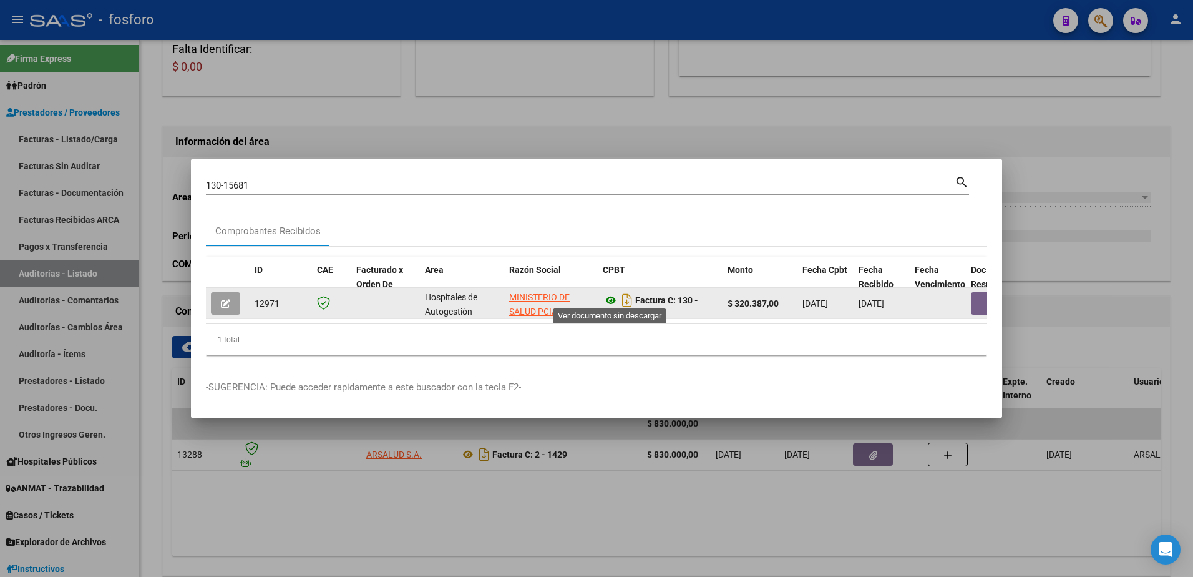
click at [609, 297] on icon at bounding box center [611, 300] width 16 height 15
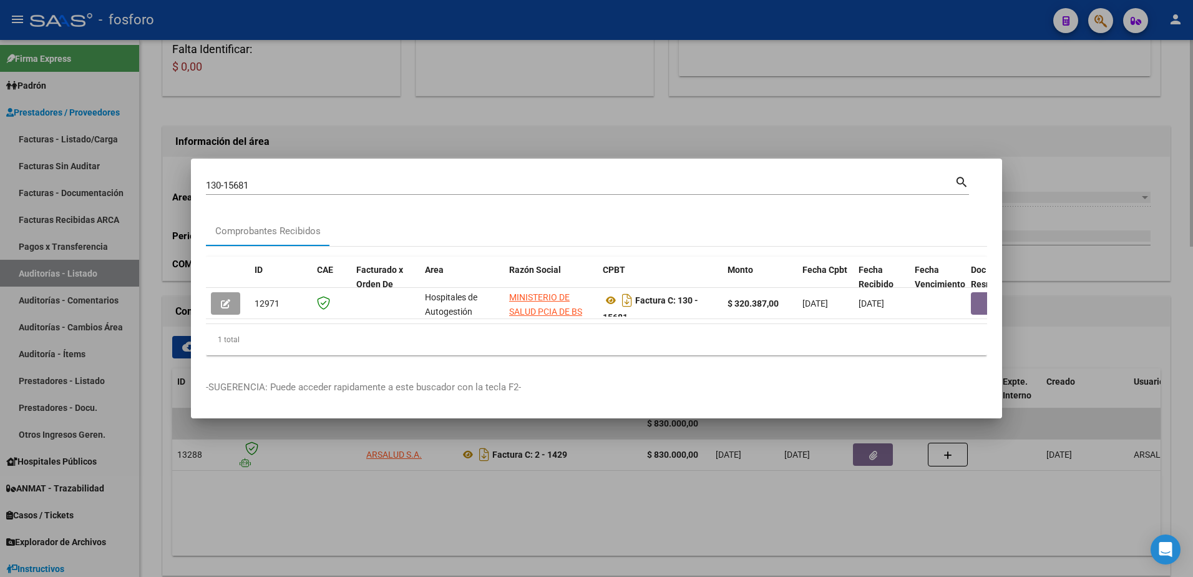
drag, startPoint x: 324, startPoint y: 485, endPoint x: 285, endPoint y: 240, distance: 248.3
click at [320, 469] on div at bounding box center [596, 288] width 1193 height 577
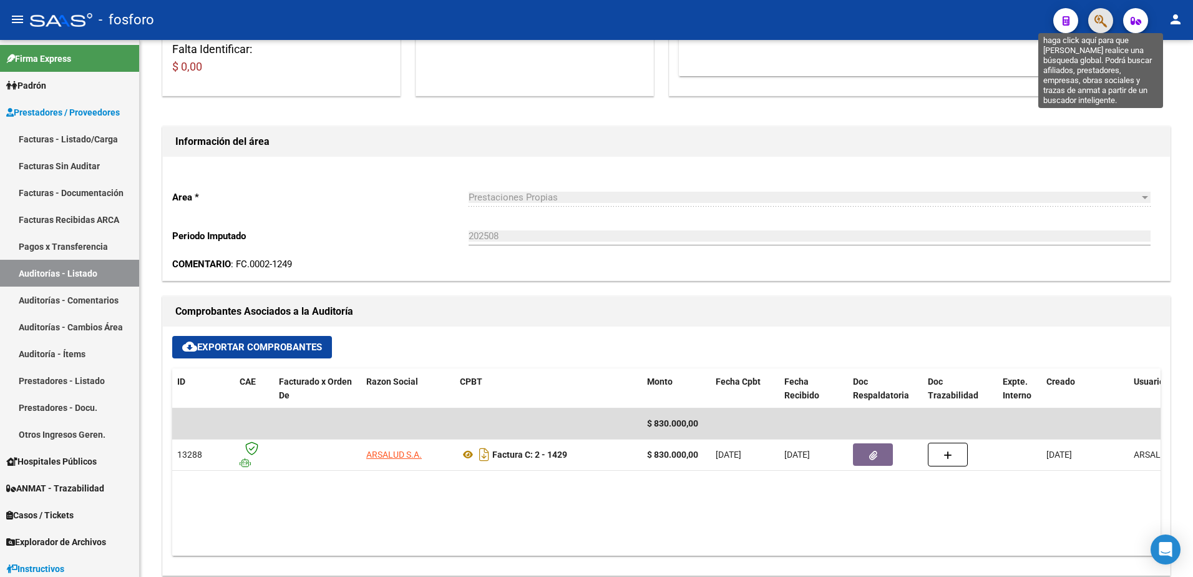
click at [1097, 14] on icon "button" at bounding box center [1101, 21] width 12 height 14
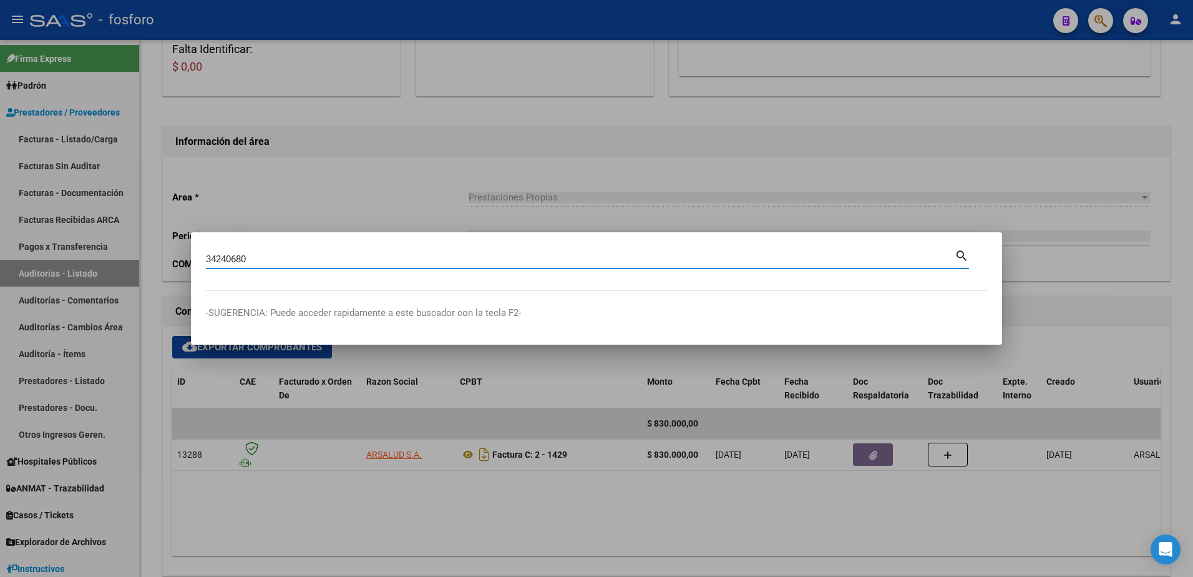
type input "34240680"
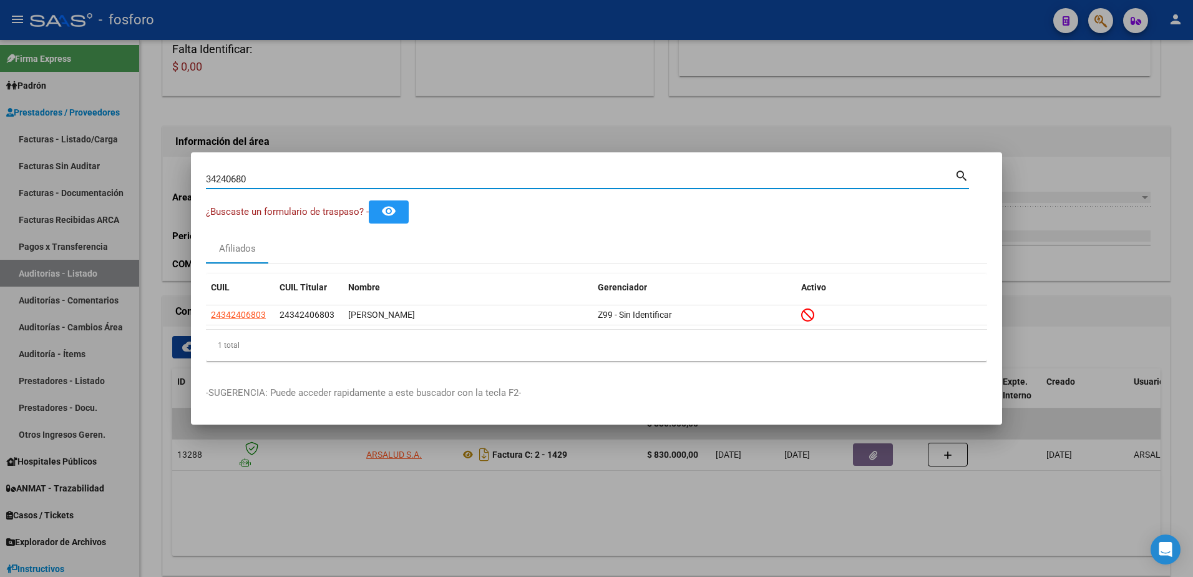
click at [693, 114] on div at bounding box center [596, 288] width 1193 height 577
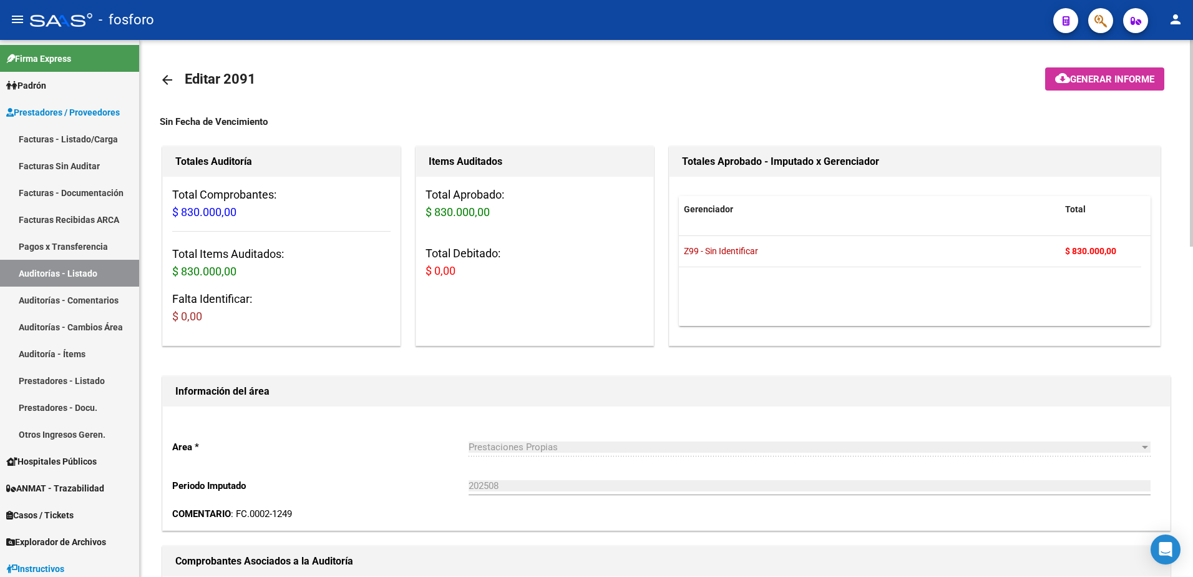
scroll to position [187, 0]
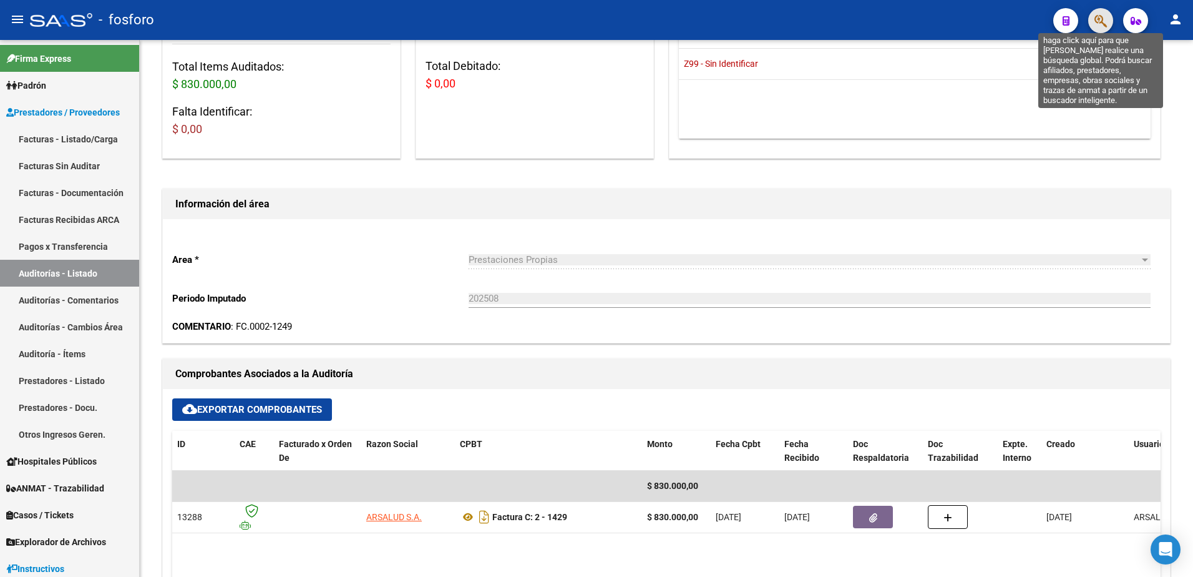
click at [1100, 20] on icon "button" at bounding box center [1101, 21] width 12 height 14
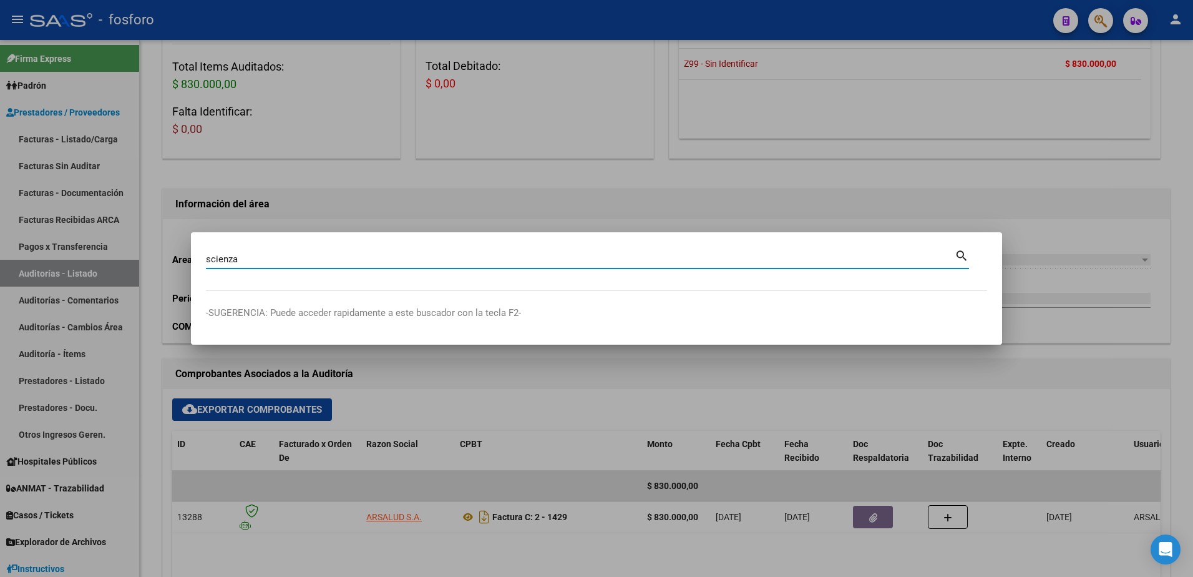
type input "scienza"
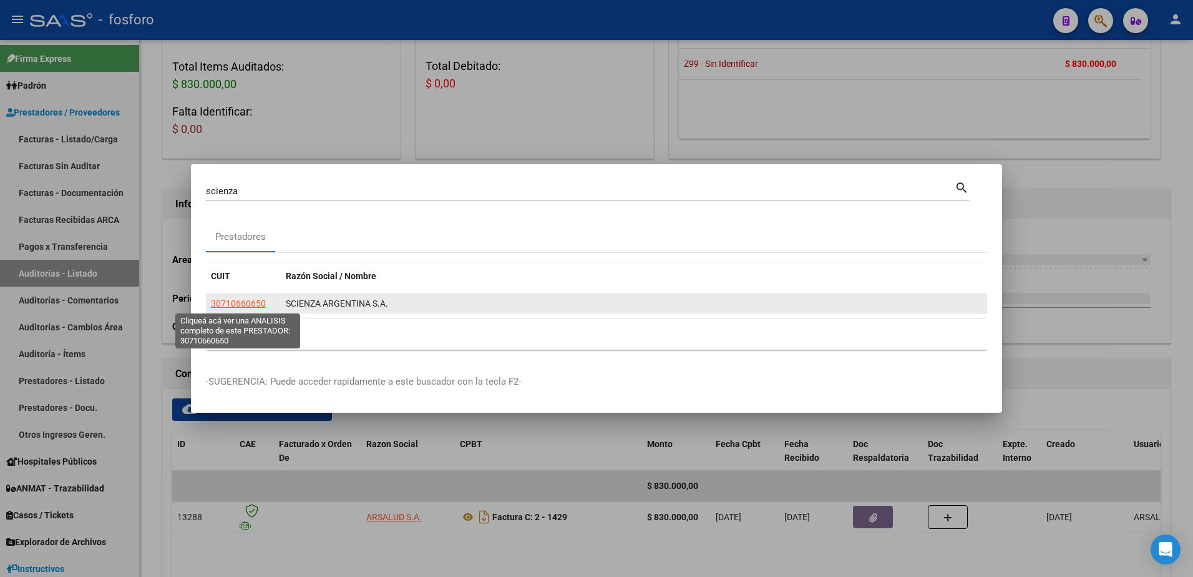
click at [235, 305] on span "30710660650" at bounding box center [238, 303] width 55 height 10
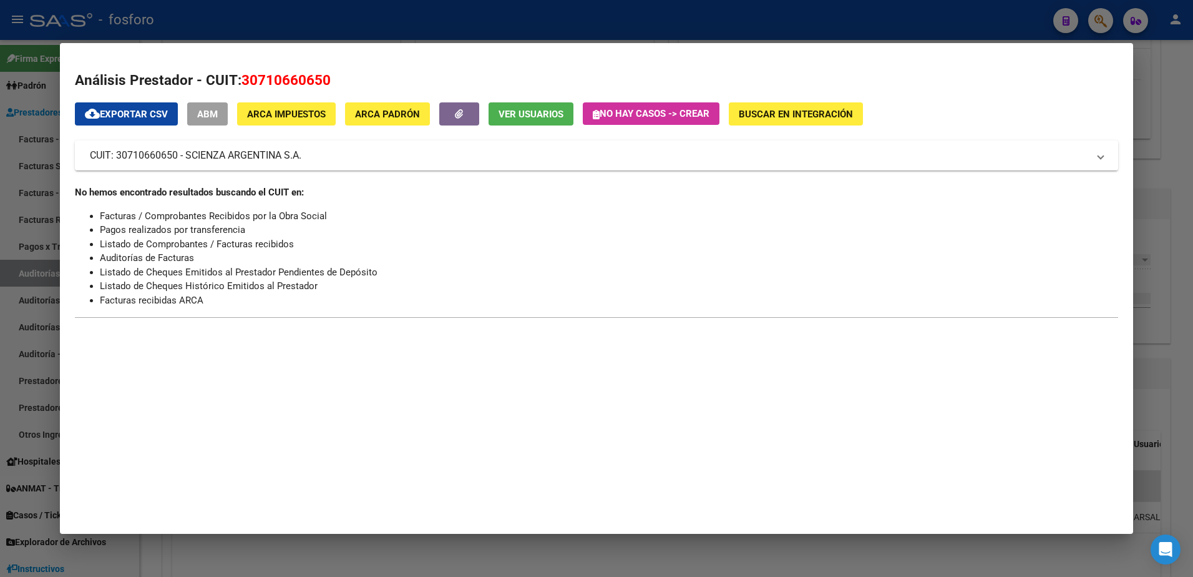
click at [22, 158] on div at bounding box center [596, 288] width 1193 height 577
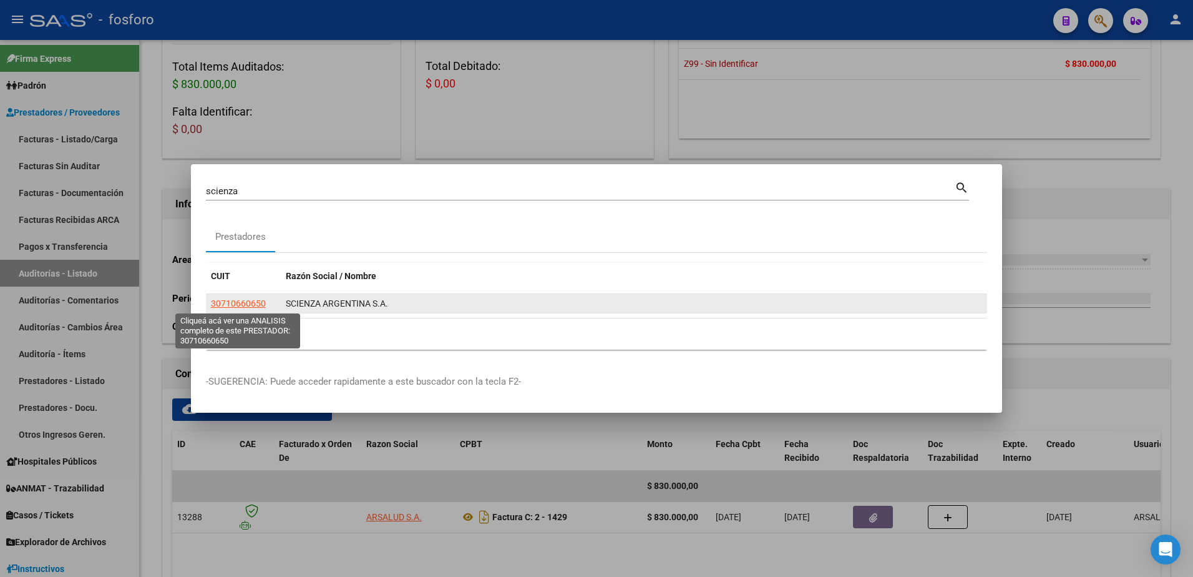
click at [231, 306] on span "30710660650" at bounding box center [238, 303] width 55 height 10
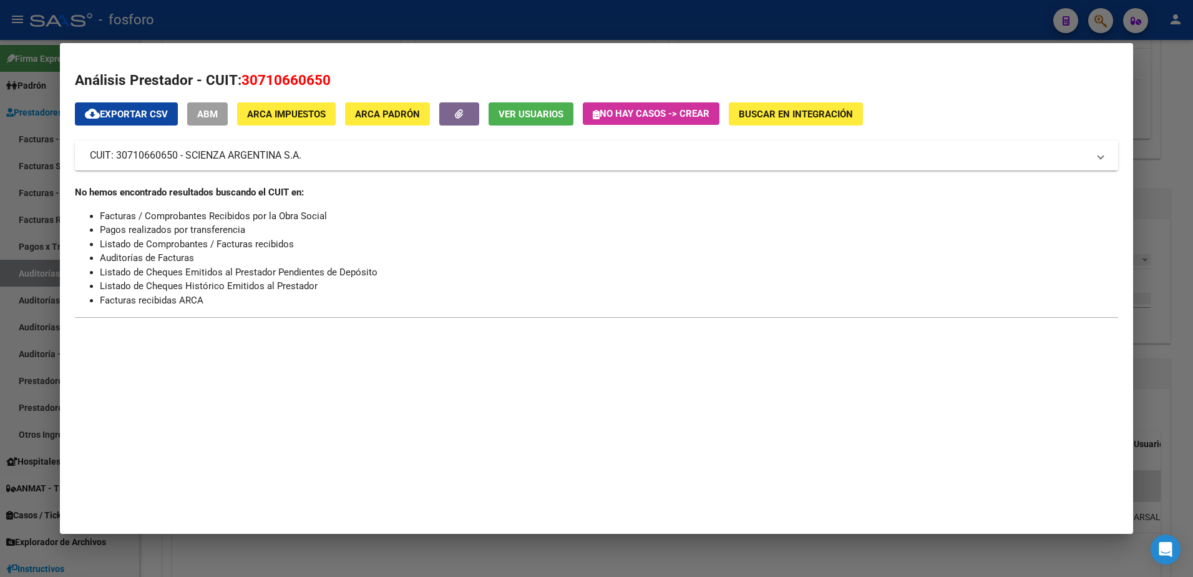
drag, startPoint x: 115, startPoint y: 154, endPoint x: 181, endPoint y: 154, distance: 65.5
click at [181, 154] on mat-panel-title "CUIT: 30710660650 - SCIENZA ARGENTINA S.A." at bounding box center [589, 155] width 999 height 15
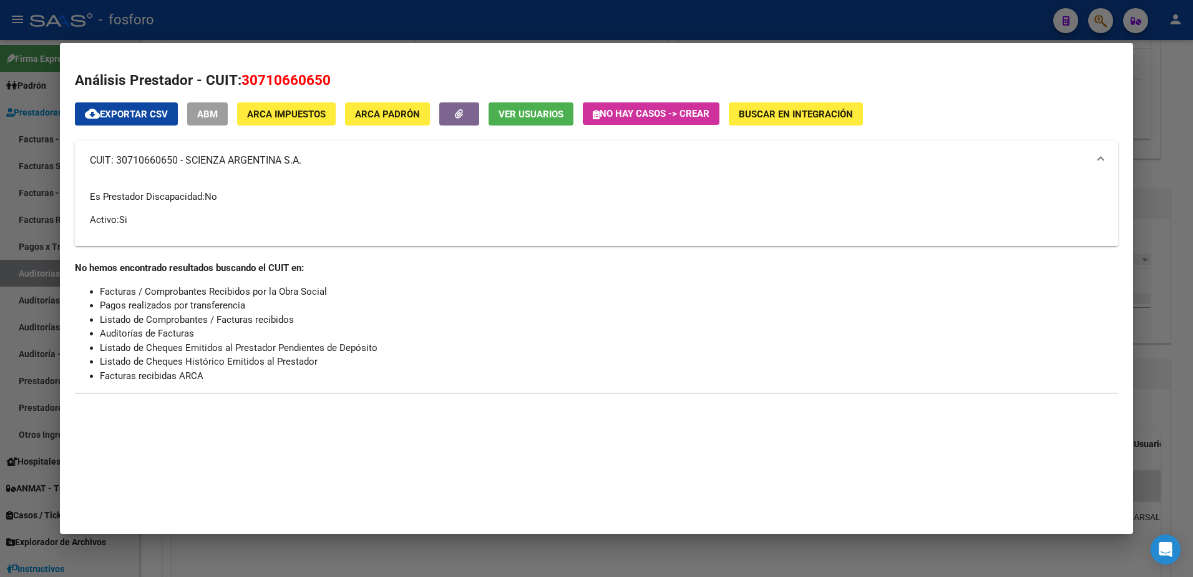
copy mat-panel-title "30710660650"
click at [56, 179] on div at bounding box center [596, 288] width 1193 height 577
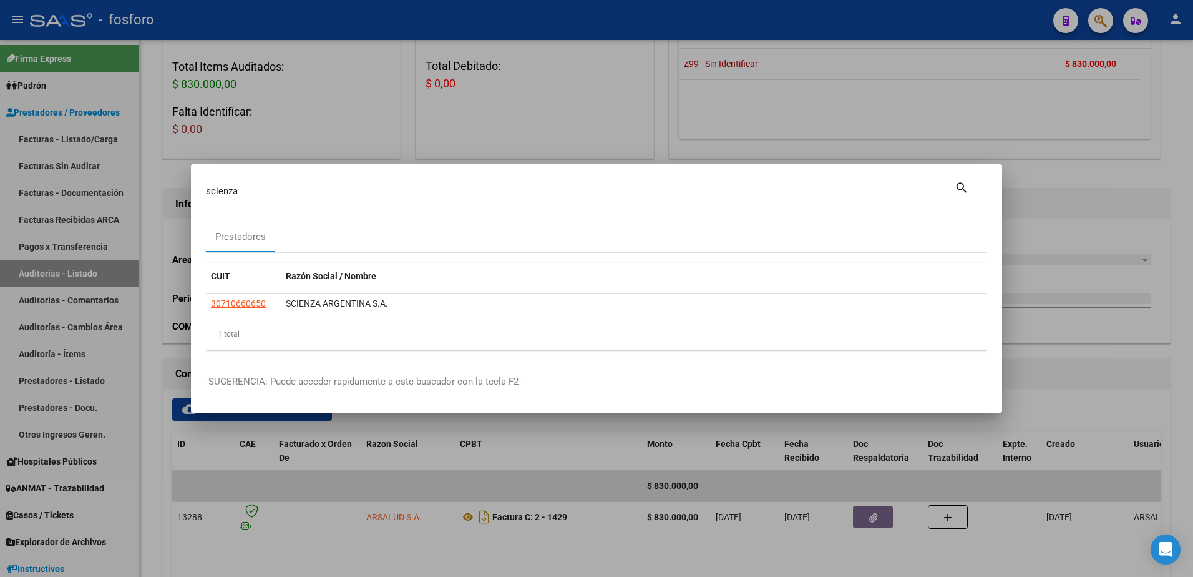
click at [489, 140] on div at bounding box center [596, 288] width 1193 height 577
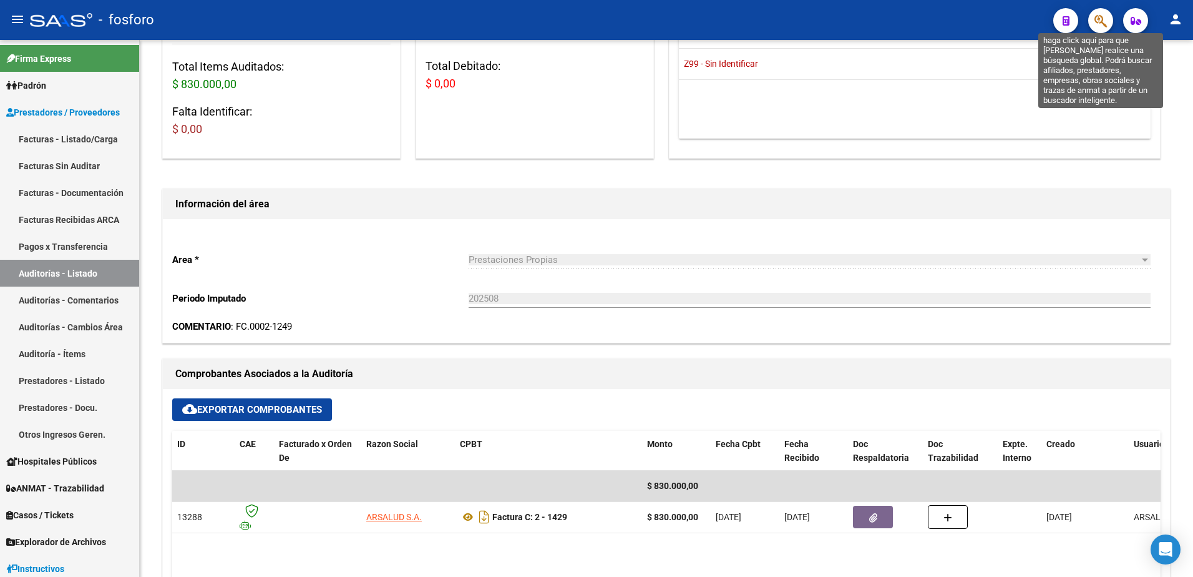
click at [1103, 18] on icon "button" at bounding box center [1101, 21] width 12 height 14
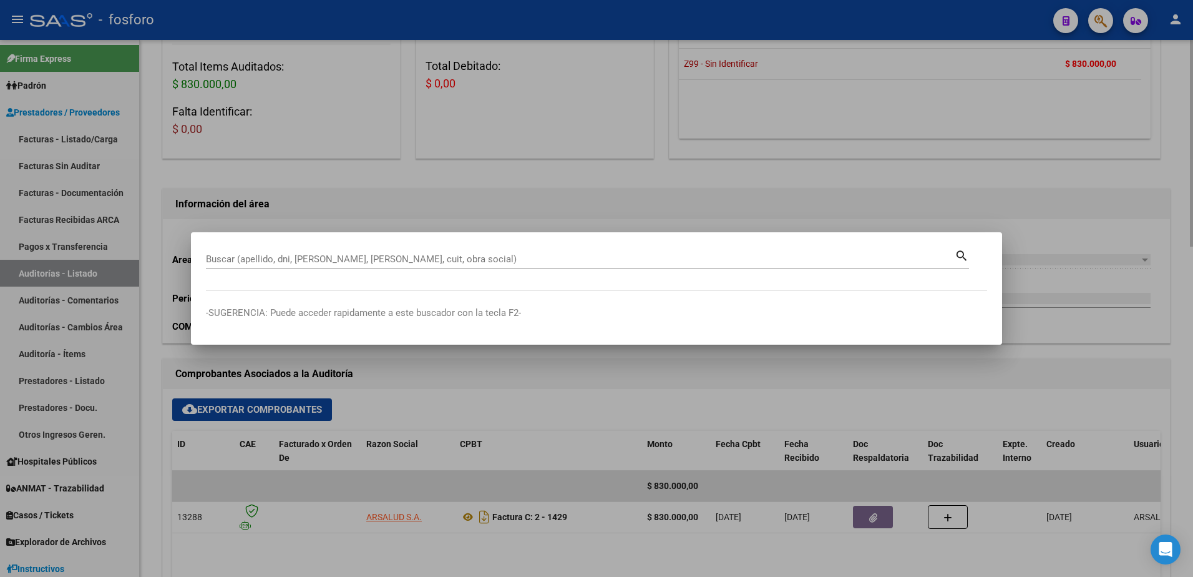
drag, startPoint x: 315, startPoint y: 250, endPoint x: 262, endPoint y: 361, distance: 122.8
click at [262, 361] on div at bounding box center [596, 288] width 1193 height 577
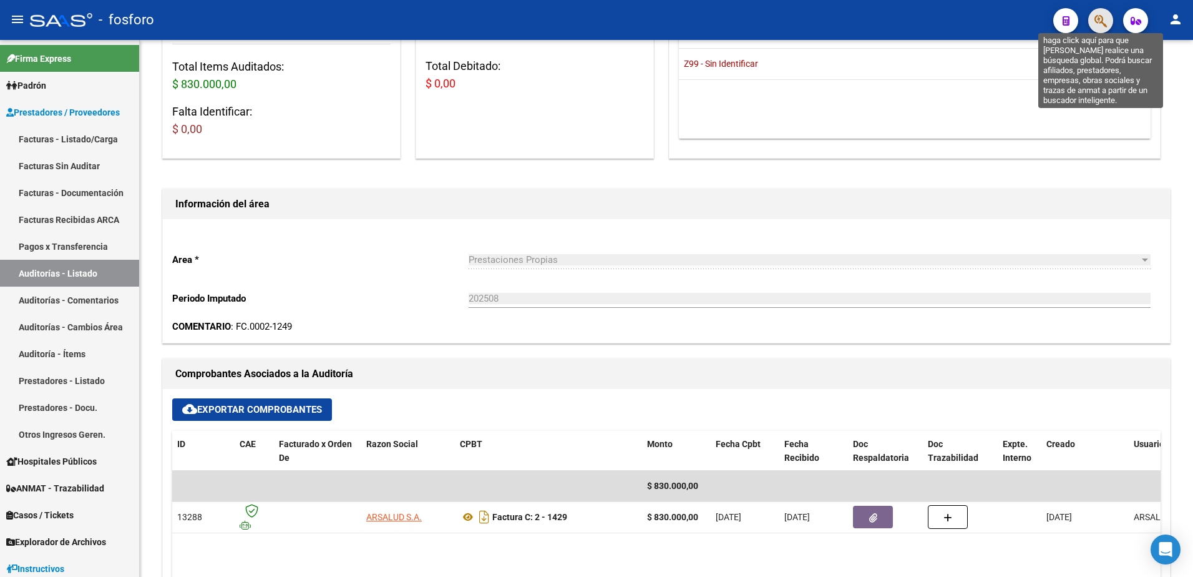
click at [1095, 14] on icon "button" at bounding box center [1101, 21] width 12 height 14
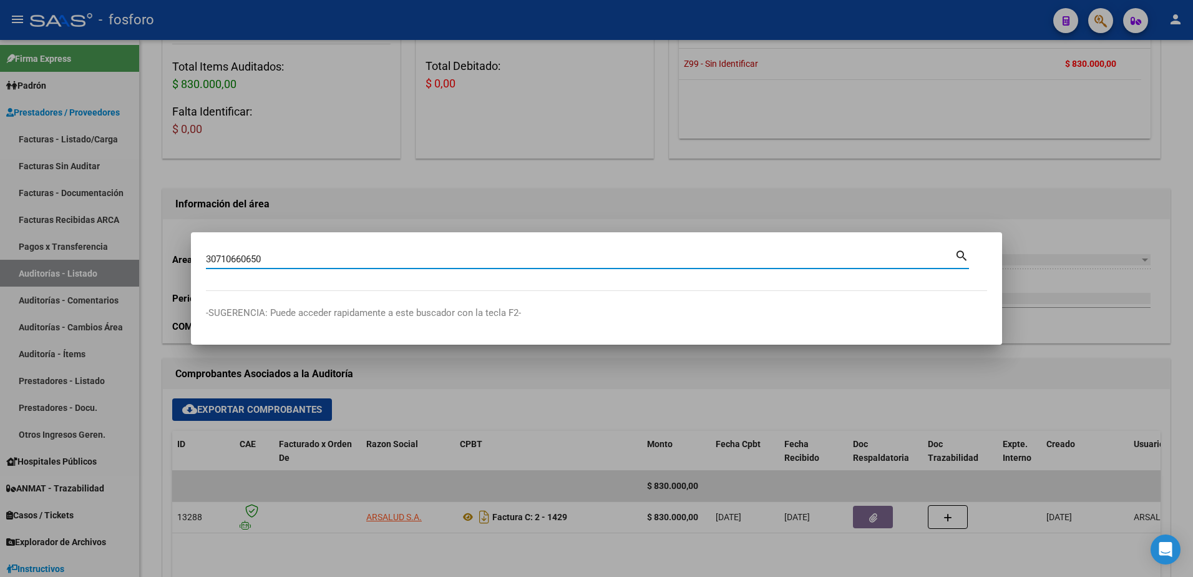
type input "30710660650"
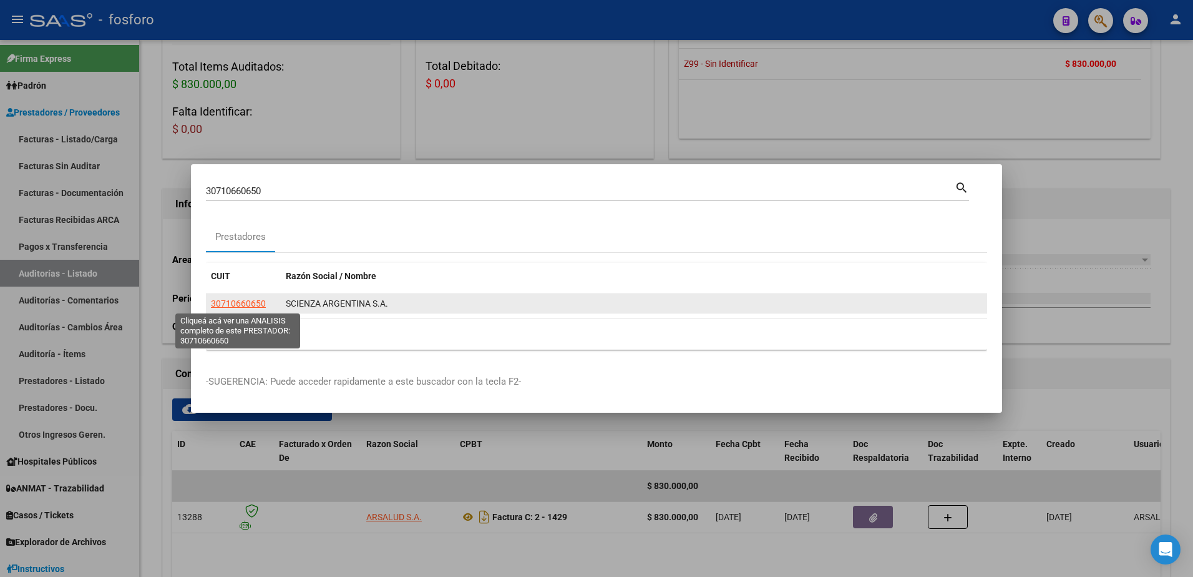
click at [243, 303] on span "30710660650" at bounding box center [238, 303] width 55 height 10
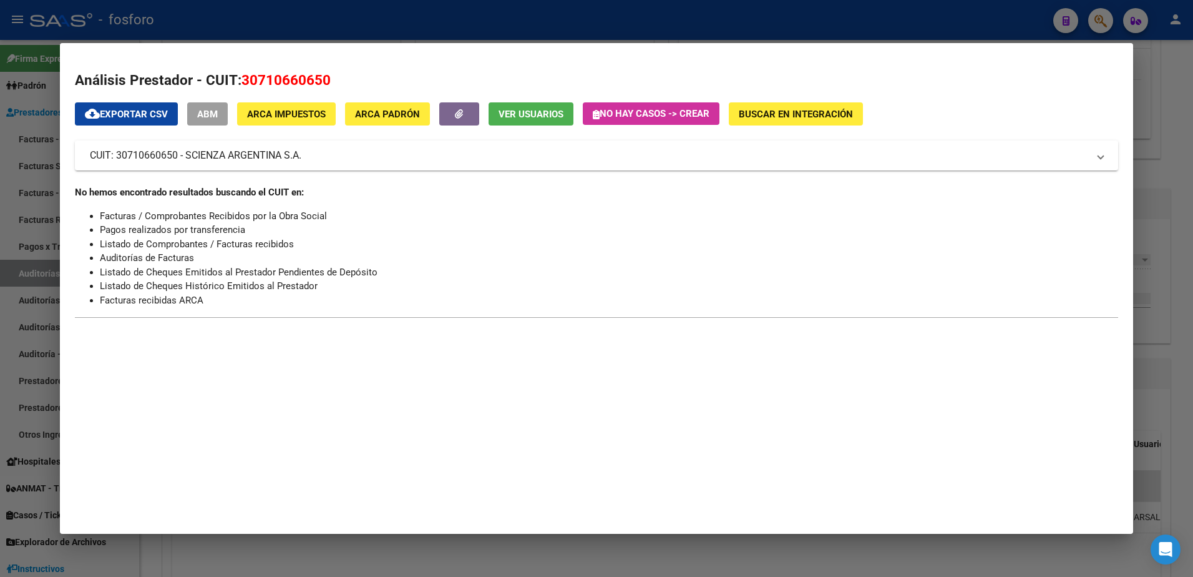
click at [32, 169] on div at bounding box center [596, 288] width 1193 height 577
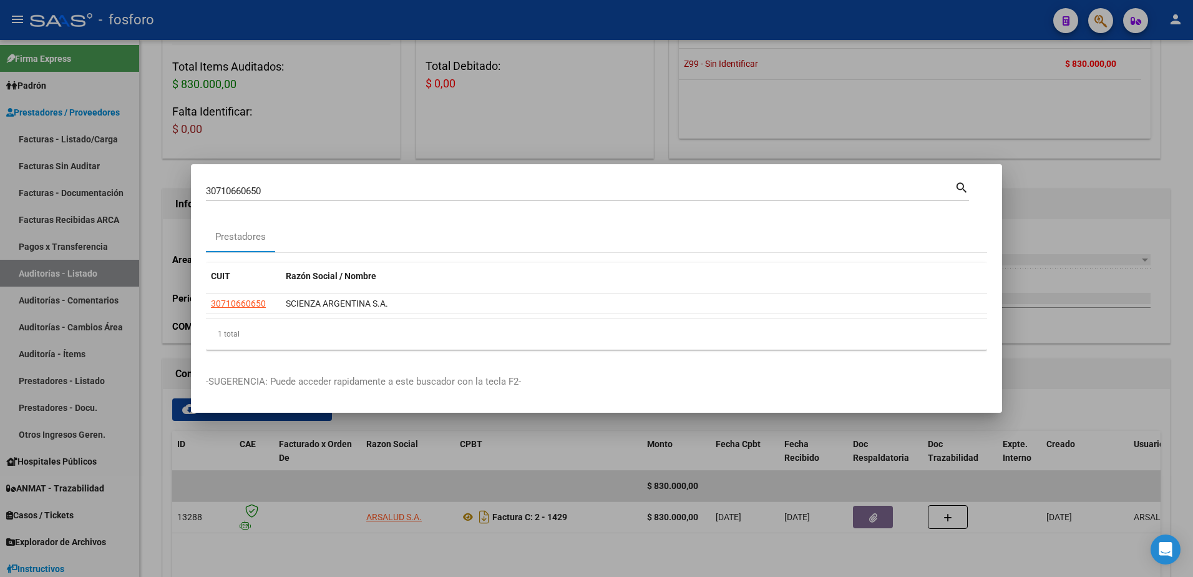
click at [87, 137] on div at bounding box center [596, 288] width 1193 height 577
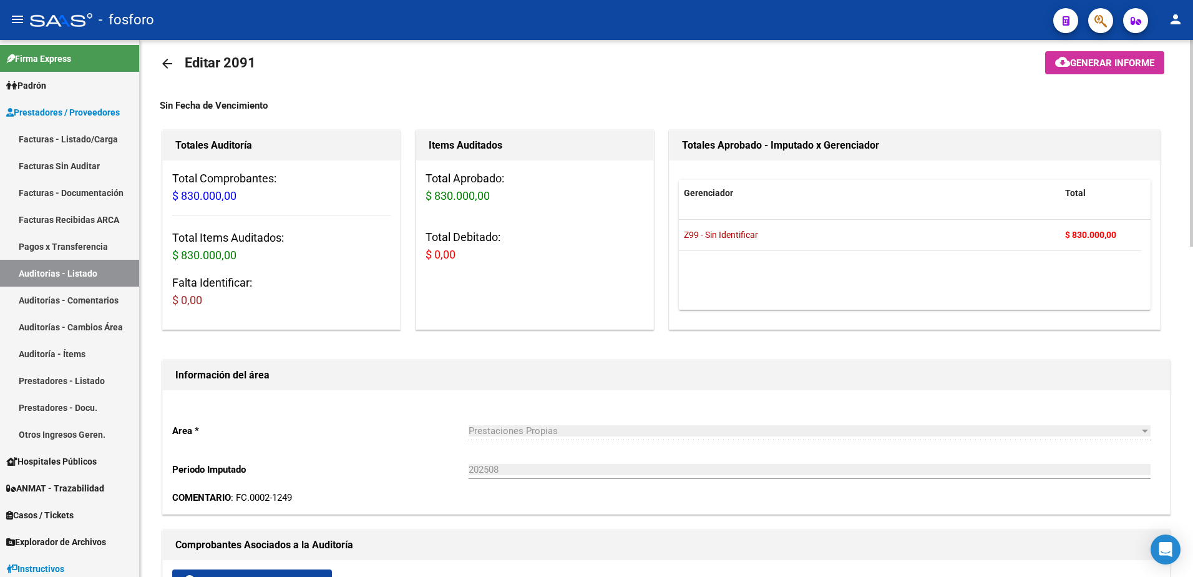
scroll to position [0, 0]
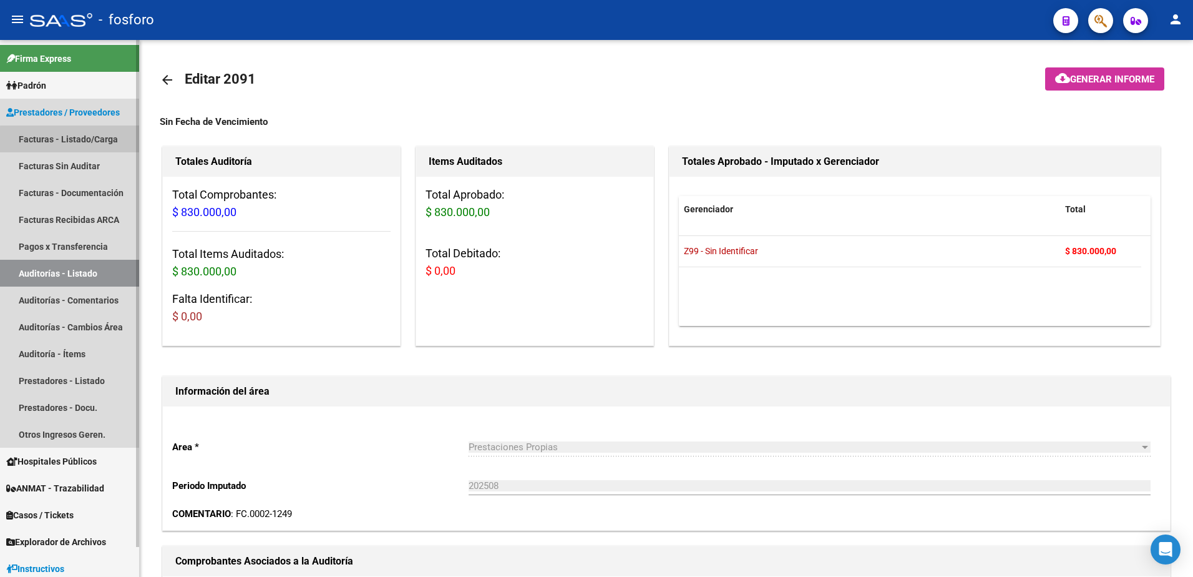
click at [94, 145] on link "Facturas - Listado/Carga" at bounding box center [69, 138] width 139 height 27
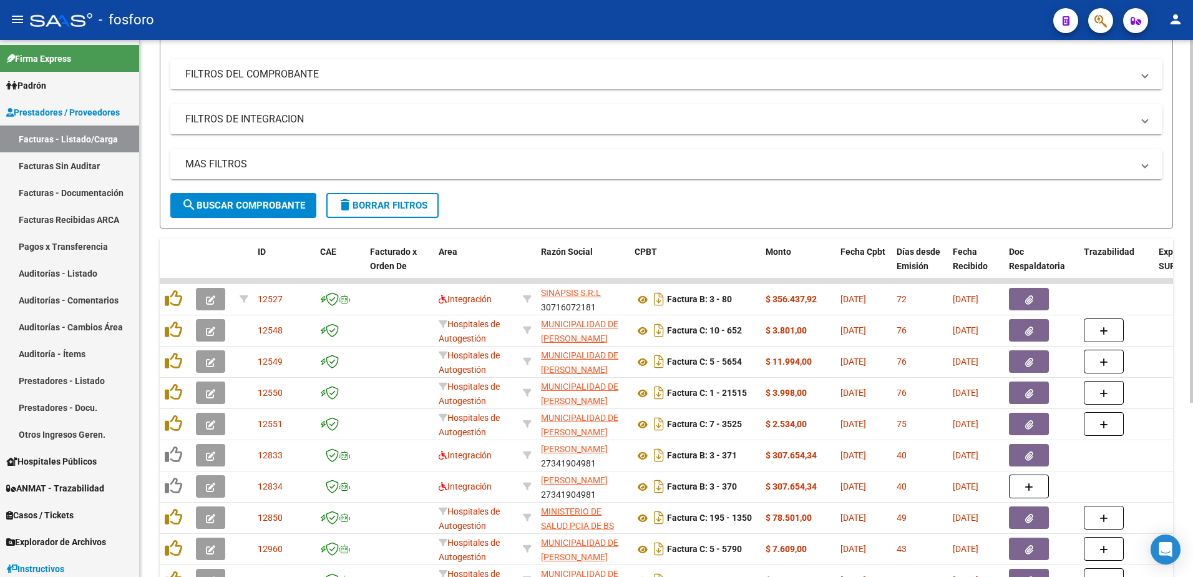
scroll to position [7, 0]
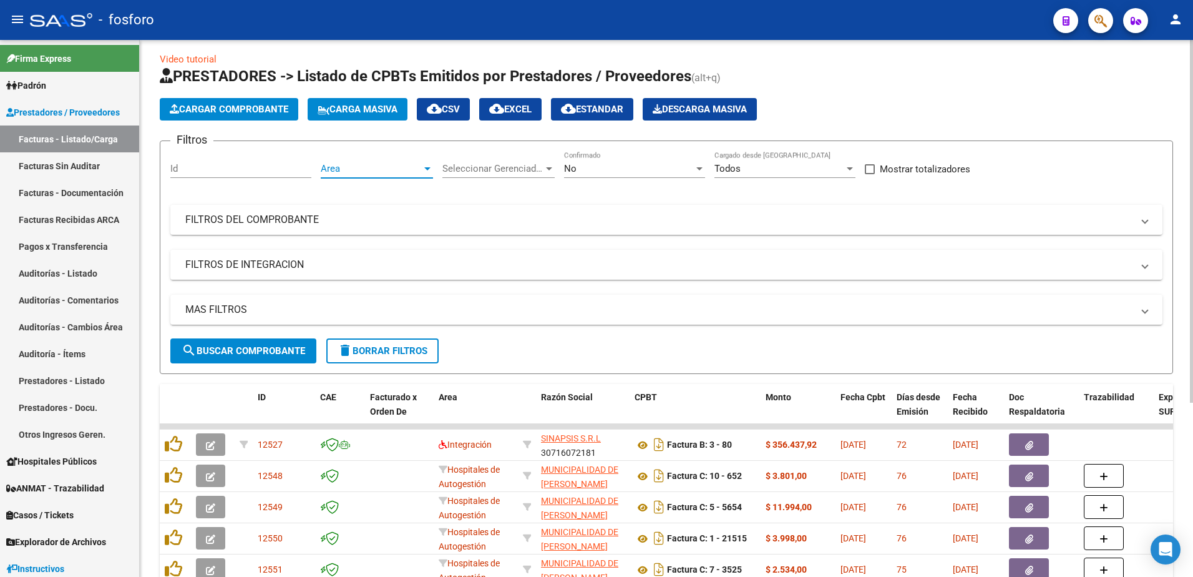
click at [431, 168] on div at bounding box center [427, 169] width 11 height 10
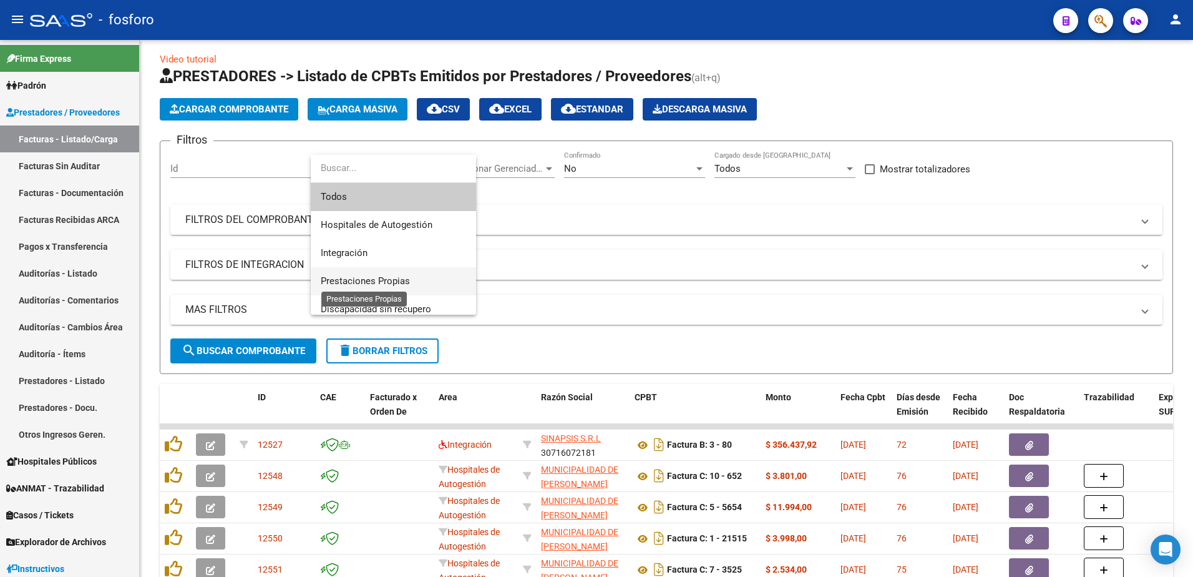
click at [375, 276] on span "Prestaciones Propias" at bounding box center [365, 280] width 89 height 11
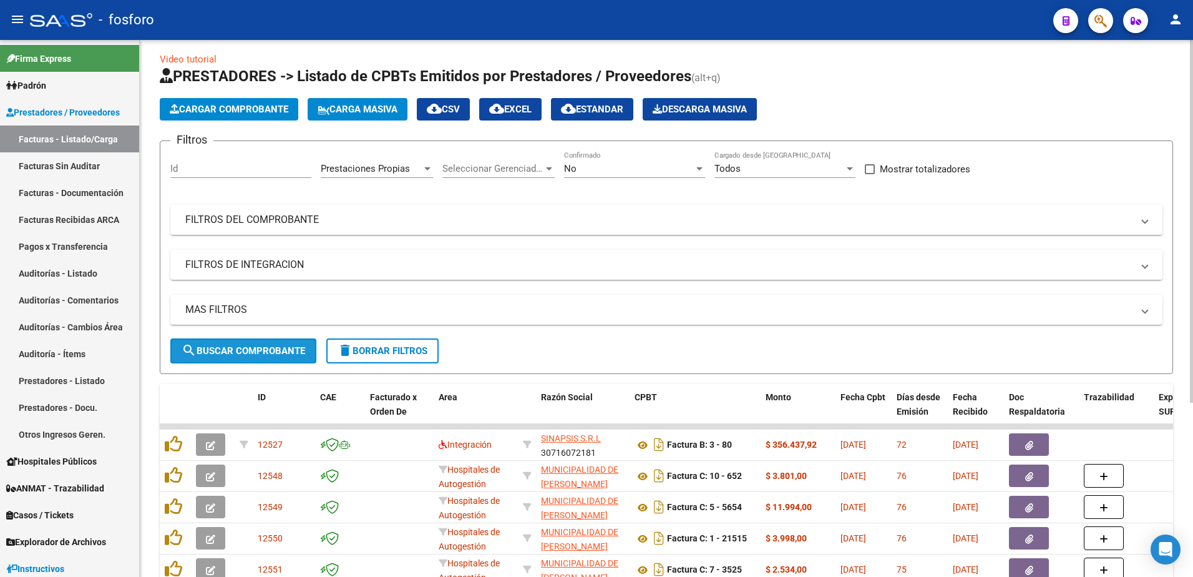
drag, startPoint x: 274, startPoint y: 353, endPoint x: 467, endPoint y: 359, distance: 193.6
click at [278, 353] on span "search Buscar Comprobante" at bounding box center [244, 350] width 124 height 11
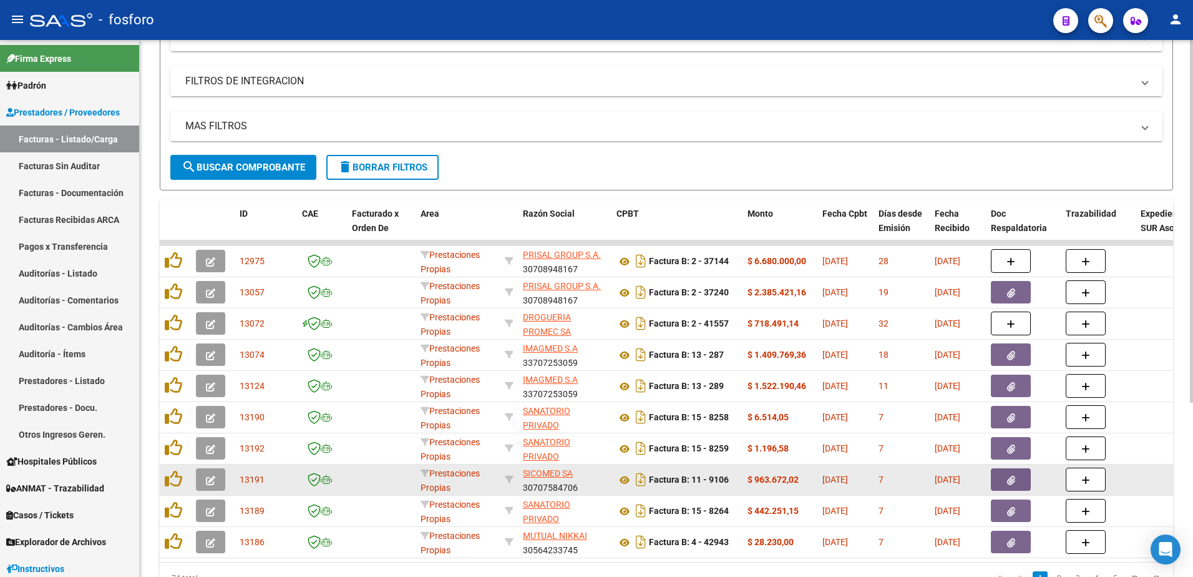
scroll to position [257, 0]
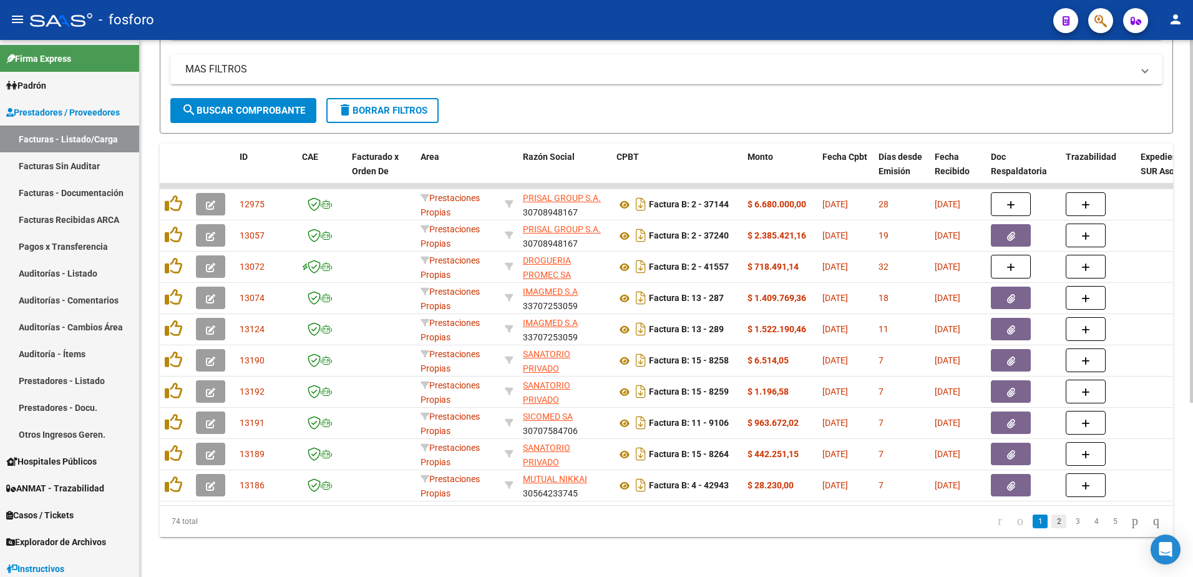
click at [1052, 526] on link "2" at bounding box center [1059, 521] width 15 height 14
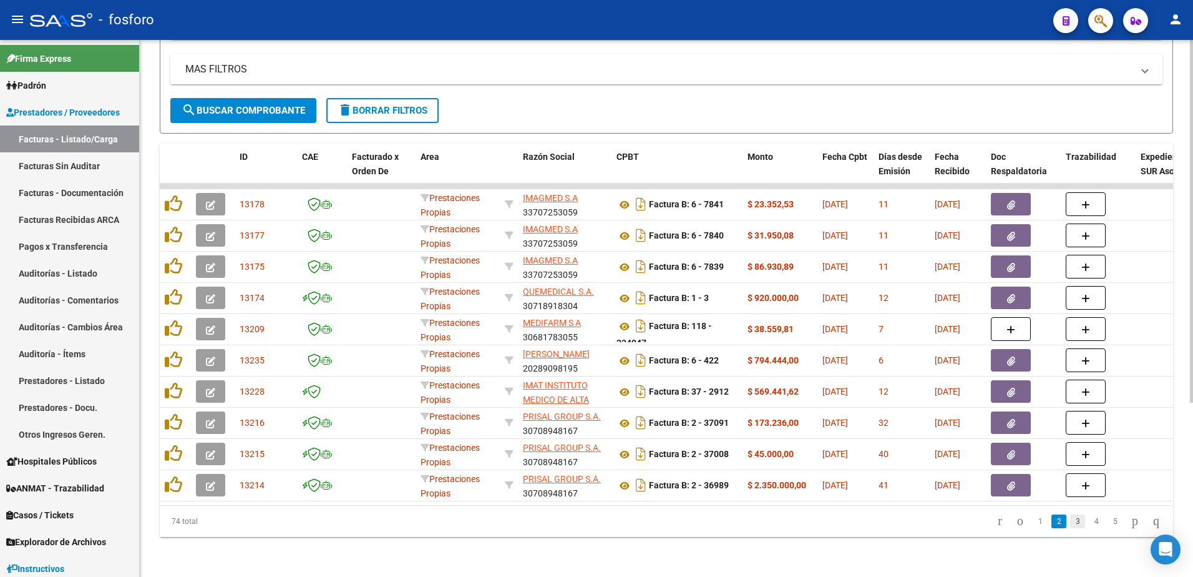
click at [1070, 521] on link "3" at bounding box center [1077, 521] width 15 height 14
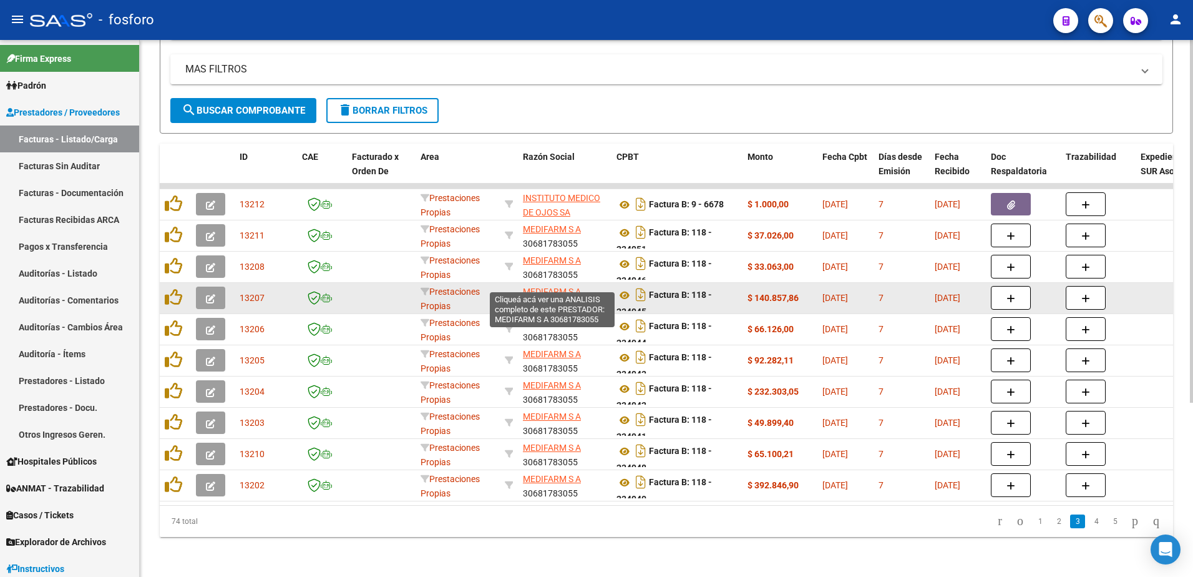
click at [570, 286] on span "MEDIFARM S A" at bounding box center [552, 291] width 58 height 10
type textarea "30681783055"
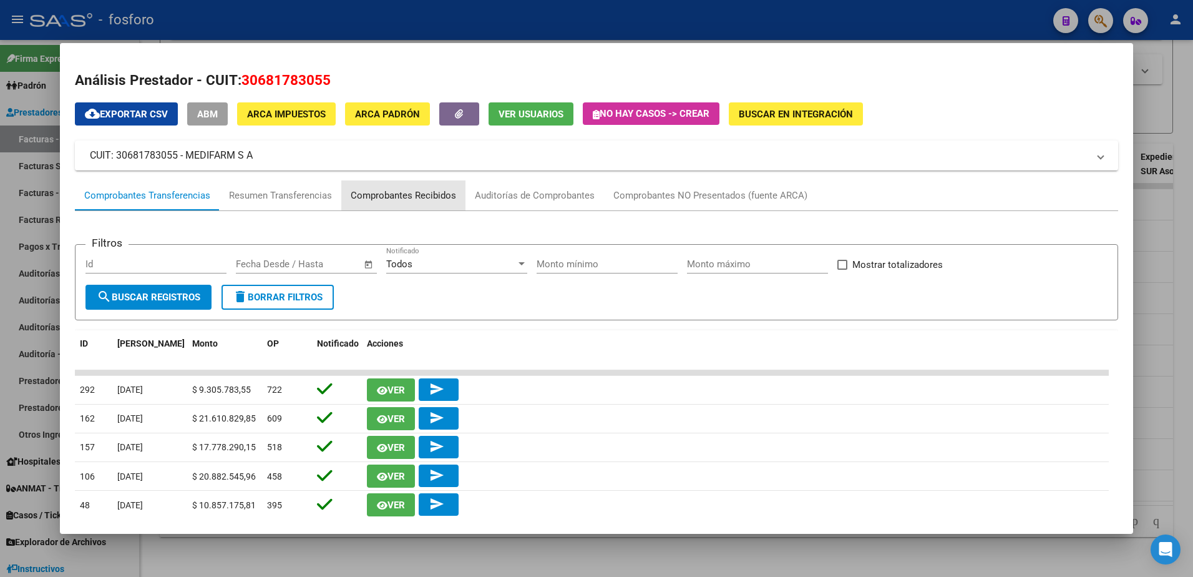
click at [418, 195] on div "Comprobantes Recibidos" at bounding box center [403, 195] width 105 height 14
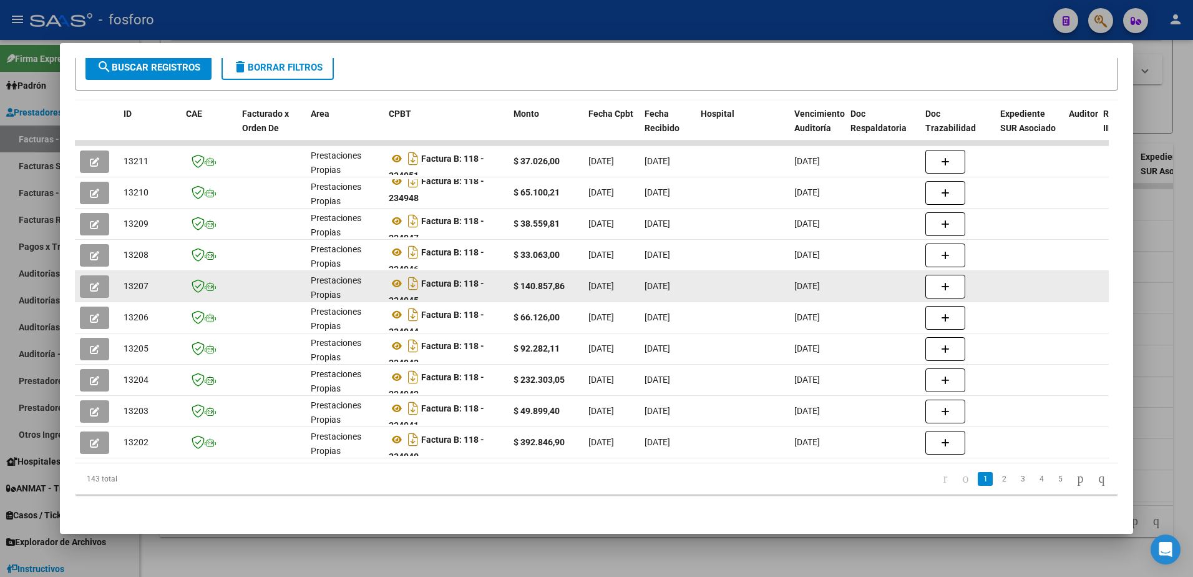
scroll to position [238, 0]
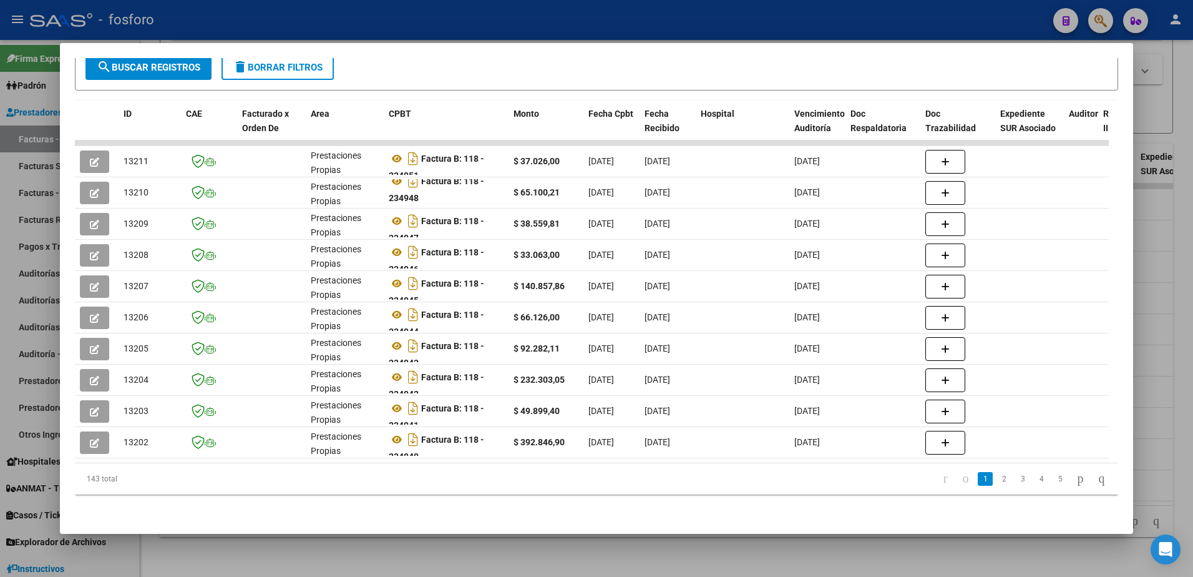
click at [43, 259] on div at bounding box center [596, 288] width 1193 height 577
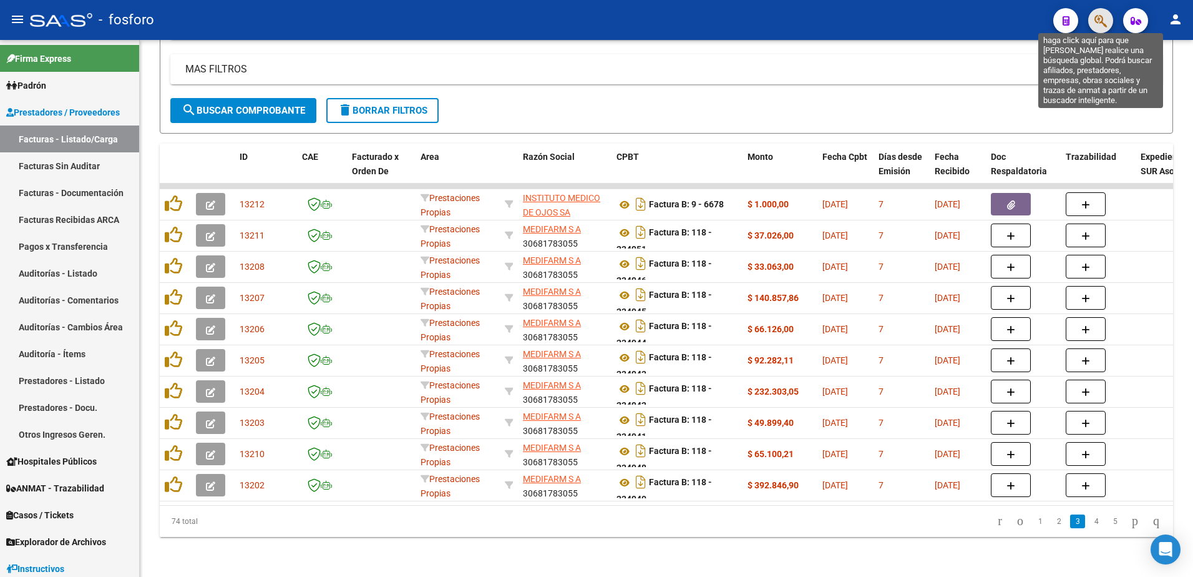
click at [1107, 17] on icon "button" at bounding box center [1101, 21] width 12 height 14
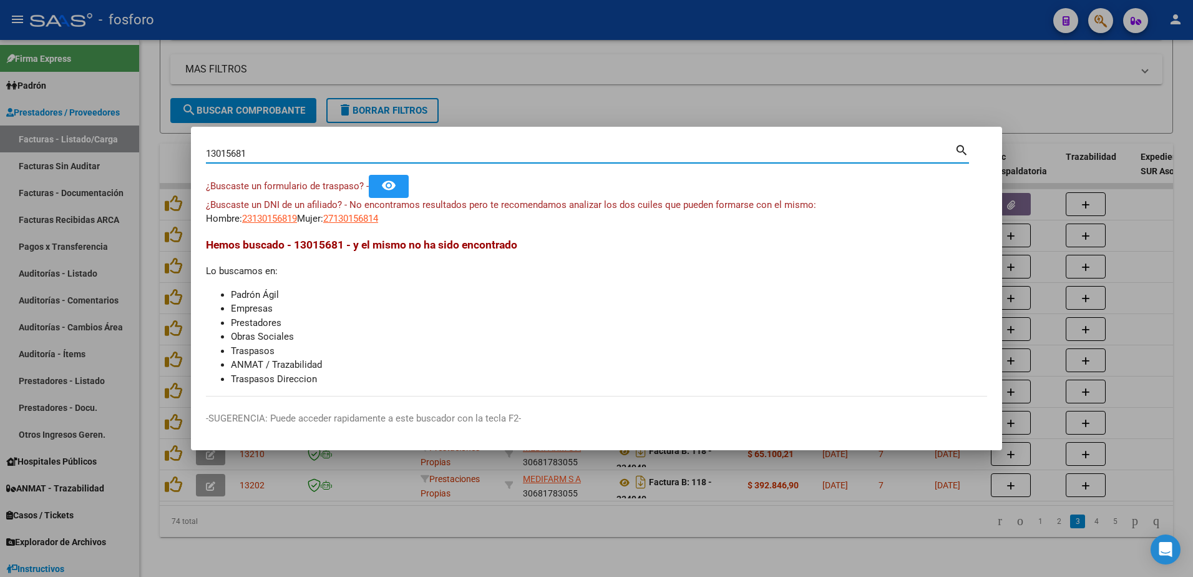
click at [218, 156] on input "13015681" at bounding box center [580, 153] width 749 height 11
click at [222, 153] on input "13015681" at bounding box center [580, 153] width 749 height 11
click at [265, 152] on input "130-15681" at bounding box center [580, 153] width 749 height 11
type input "130-15681"
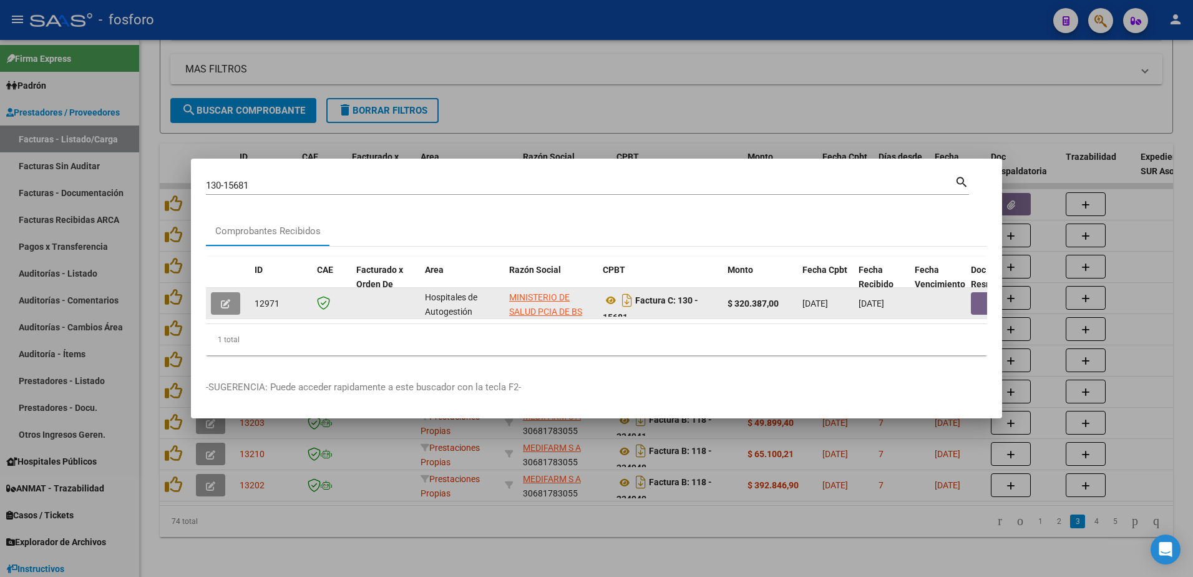
click at [226, 300] on icon "button" at bounding box center [225, 303] width 9 height 9
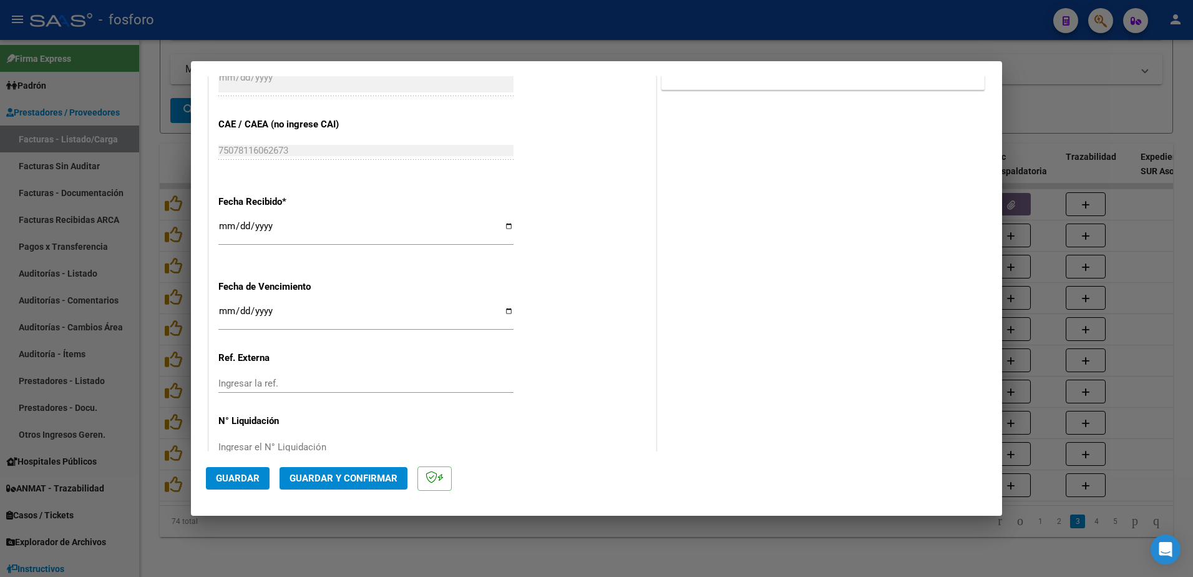
scroll to position [624, 0]
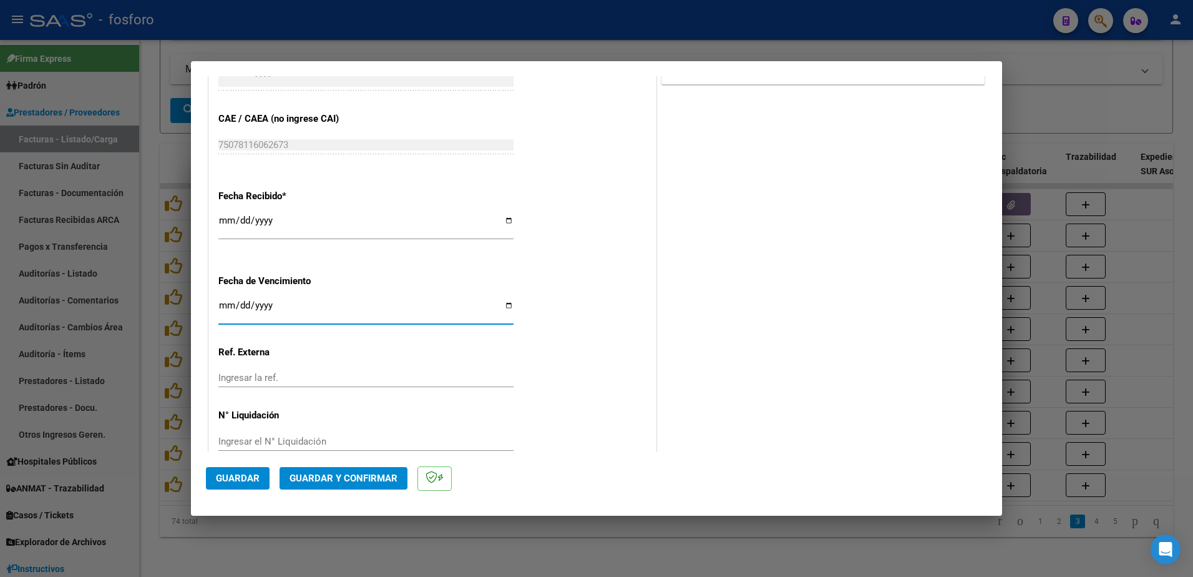
click at [223, 310] on input "Ingresar la fecha" at bounding box center [365, 310] width 295 height 20
type input "[DATE]"
click at [296, 484] on button "Guardar y Confirmar" at bounding box center [344, 478] width 128 height 22
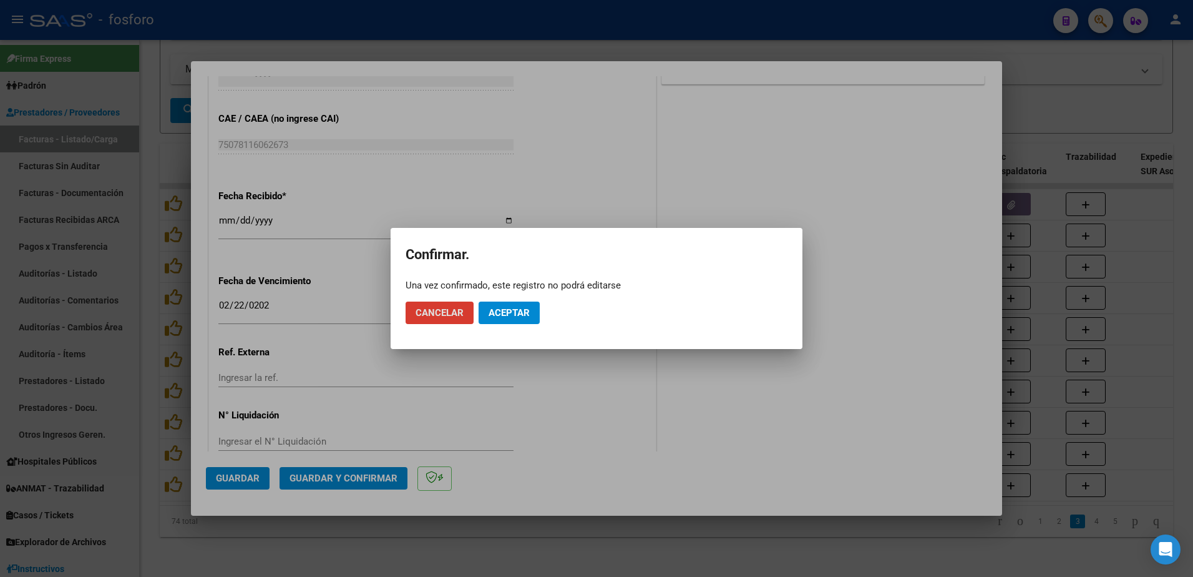
click at [527, 315] on span "Aceptar" at bounding box center [509, 312] width 41 height 11
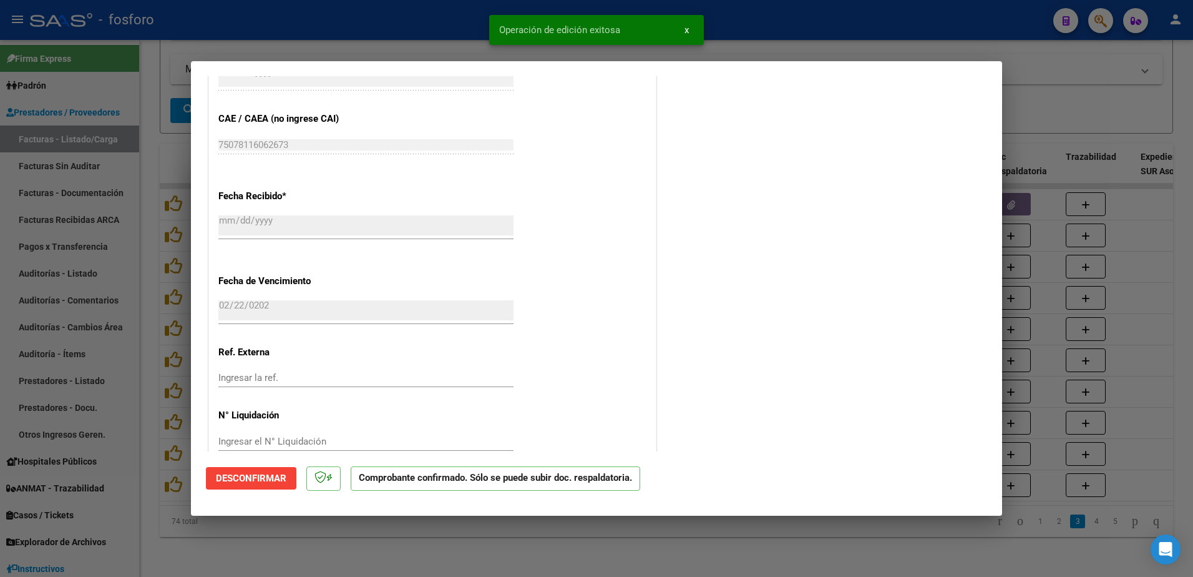
click at [81, 174] on div at bounding box center [596, 288] width 1193 height 577
type input "$ 0,00"
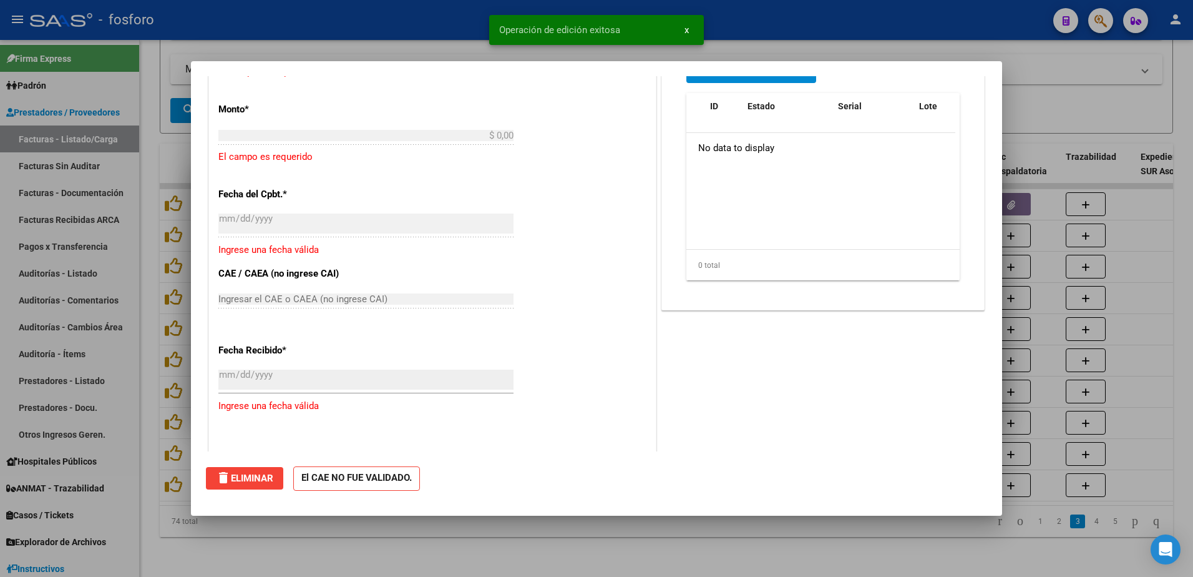
scroll to position [0, 0]
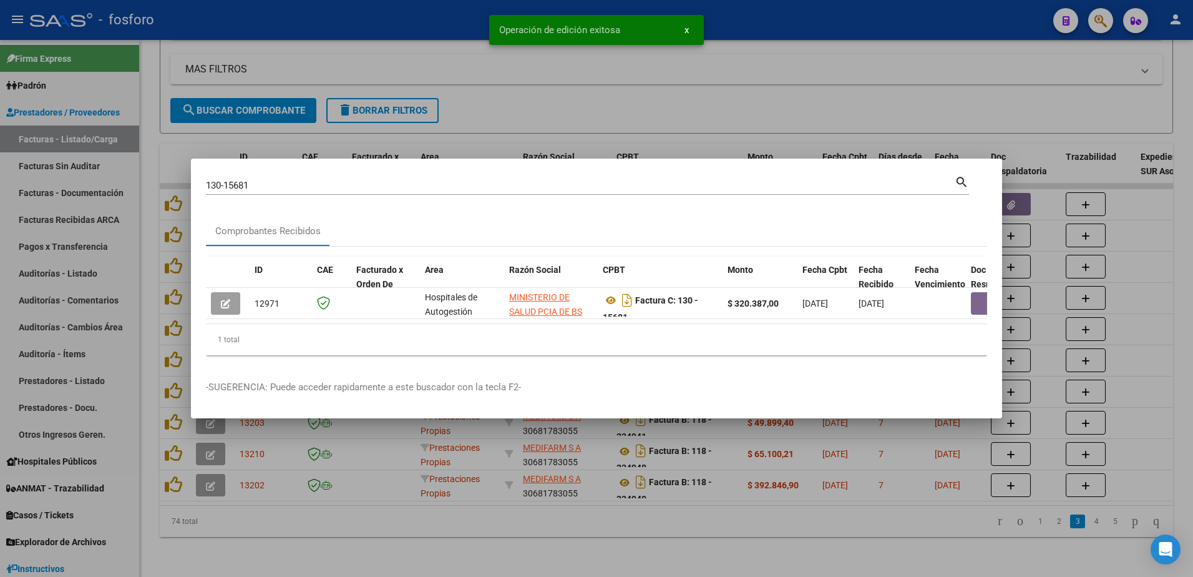
click at [86, 168] on div at bounding box center [596, 288] width 1193 height 577
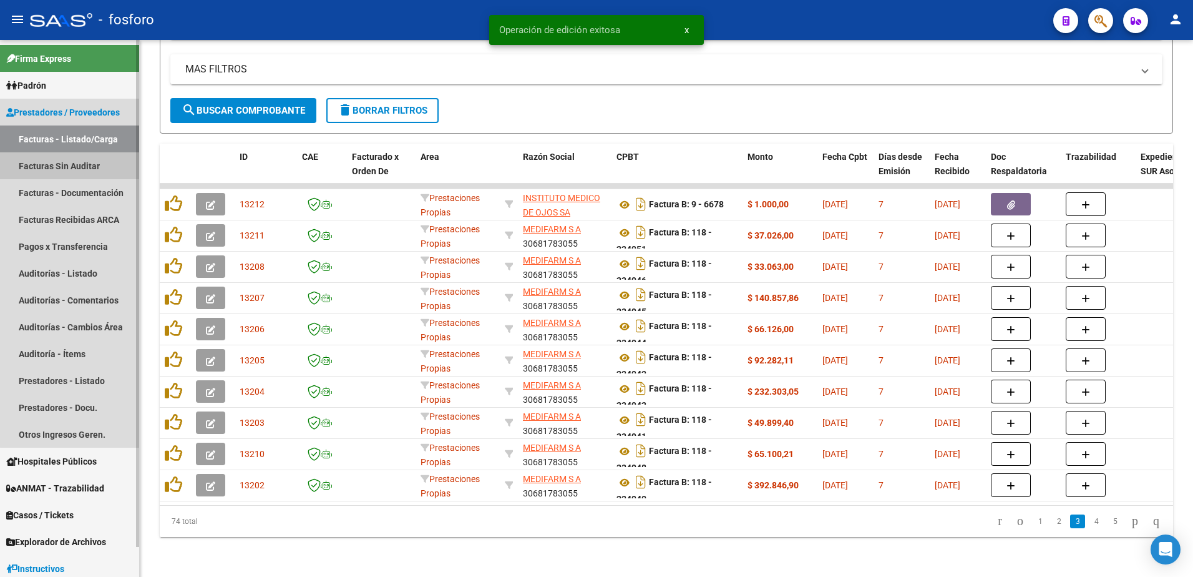
click at [87, 166] on link "Facturas Sin Auditar" at bounding box center [69, 165] width 139 height 27
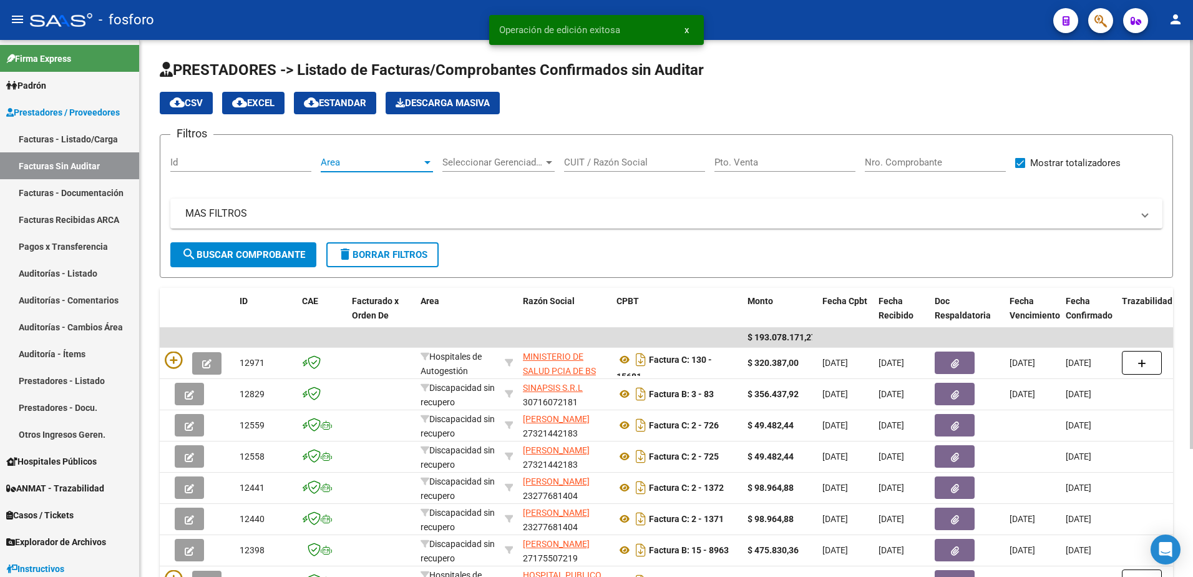
click at [430, 164] on div at bounding box center [427, 162] width 6 height 3
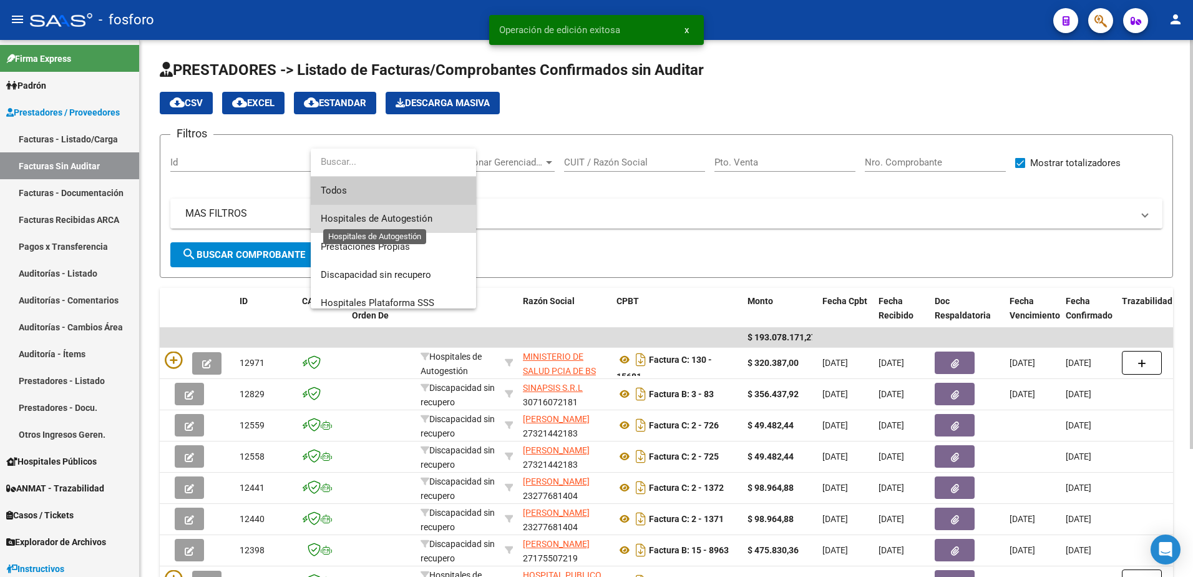
drag, startPoint x: 394, startPoint y: 217, endPoint x: 296, endPoint y: 228, distance: 98.6
click at [393, 216] on span "Hospitales de Autogestión" at bounding box center [377, 218] width 112 height 11
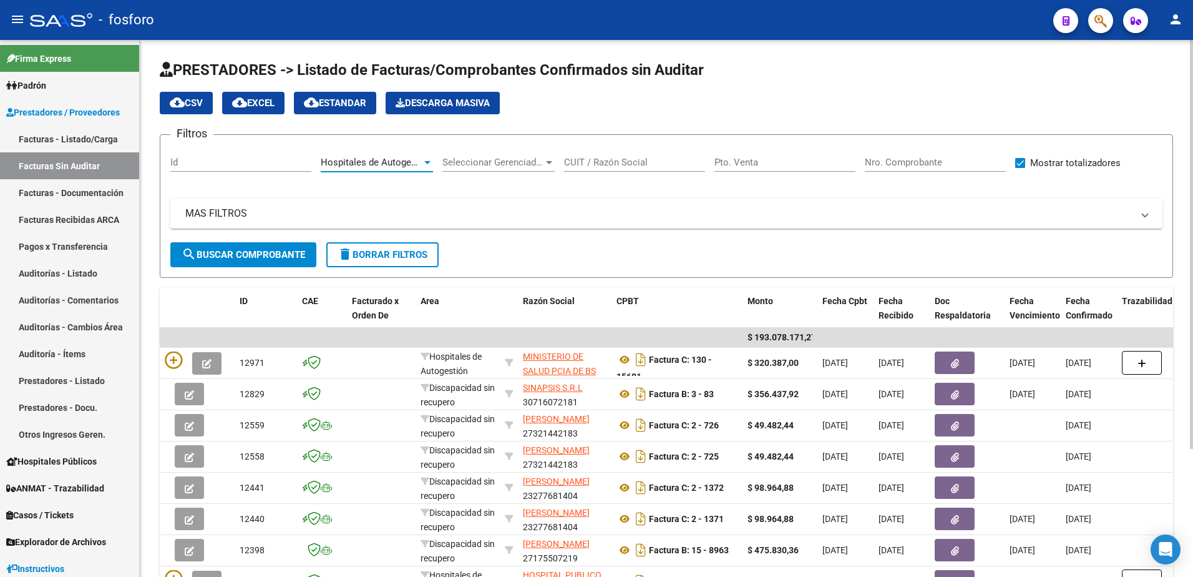
click at [252, 247] on button "search Buscar Comprobante" at bounding box center [243, 254] width 146 height 25
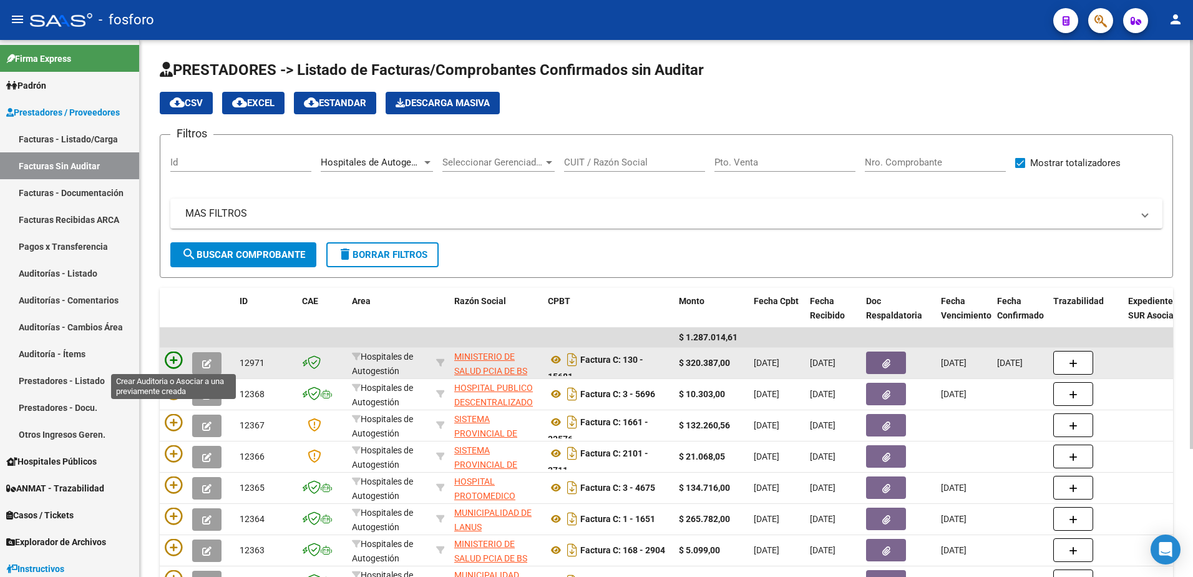
click at [170, 359] on icon at bounding box center [173, 359] width 17 height 17
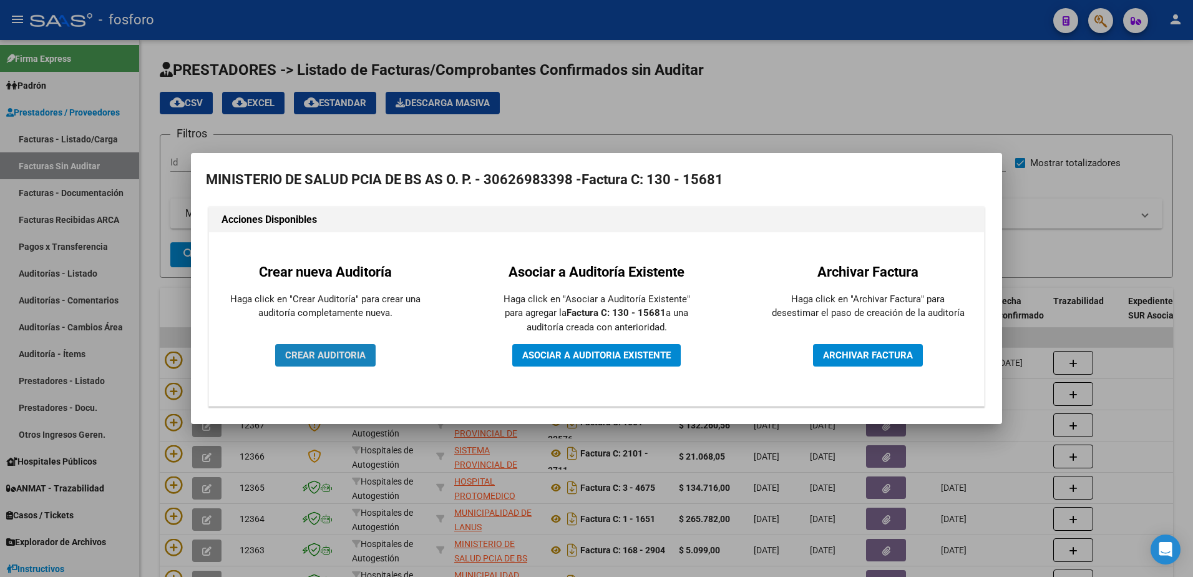
click at [303, 350] on span "CREAR AUDITORIA" at bounding box center [325, 355] width 81 height 11
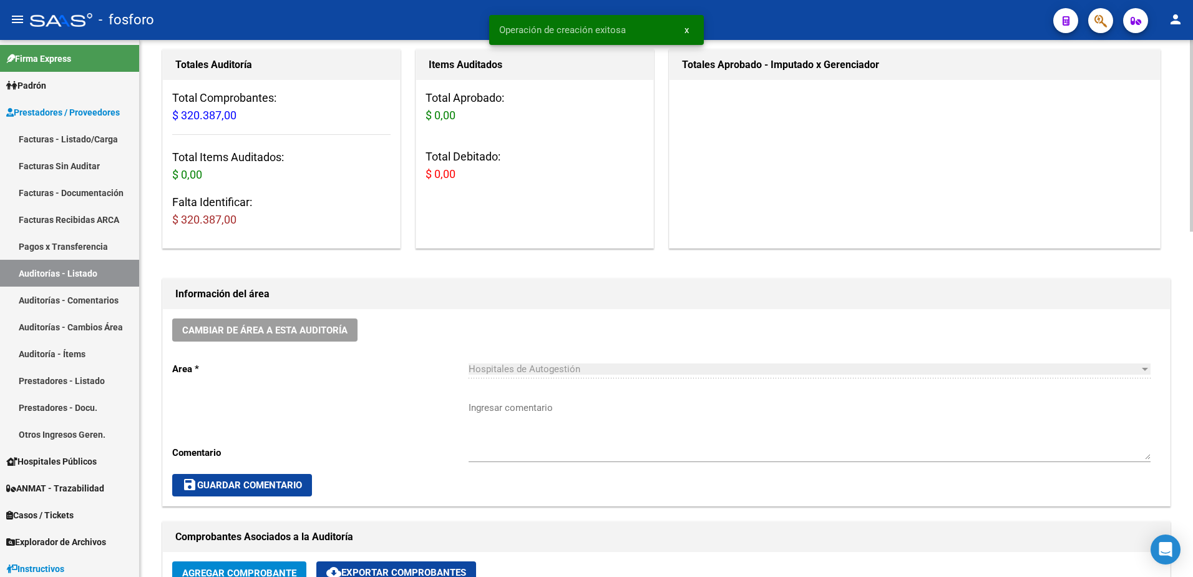
scroll to position [125, 0]
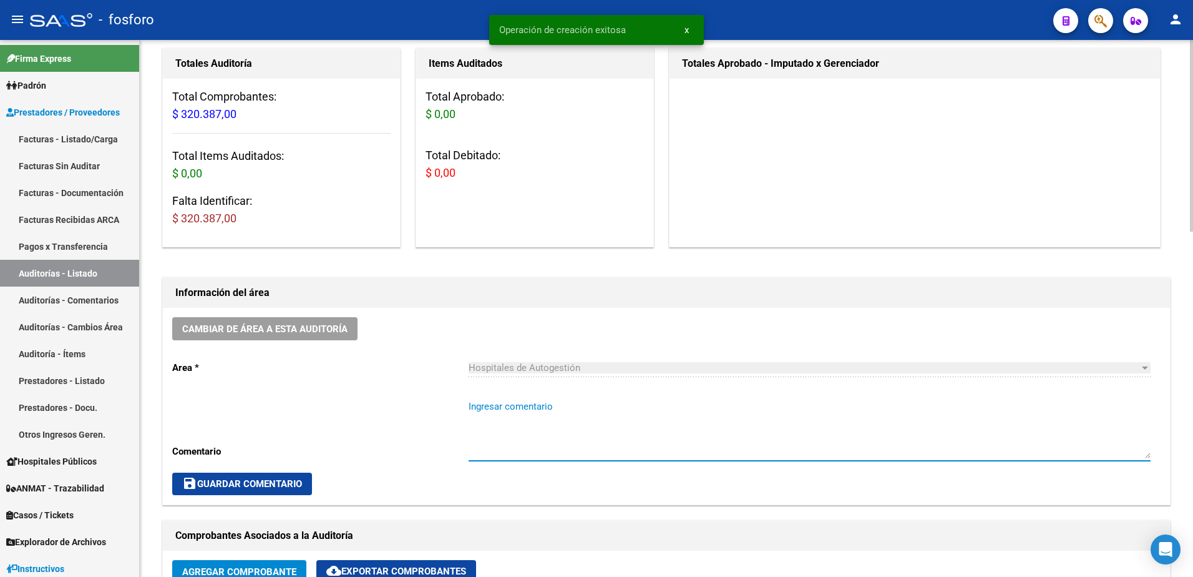
click at [511, 408] on textarea "Ingresar comentario" at bounding box center [810, 428] width 682 height 59
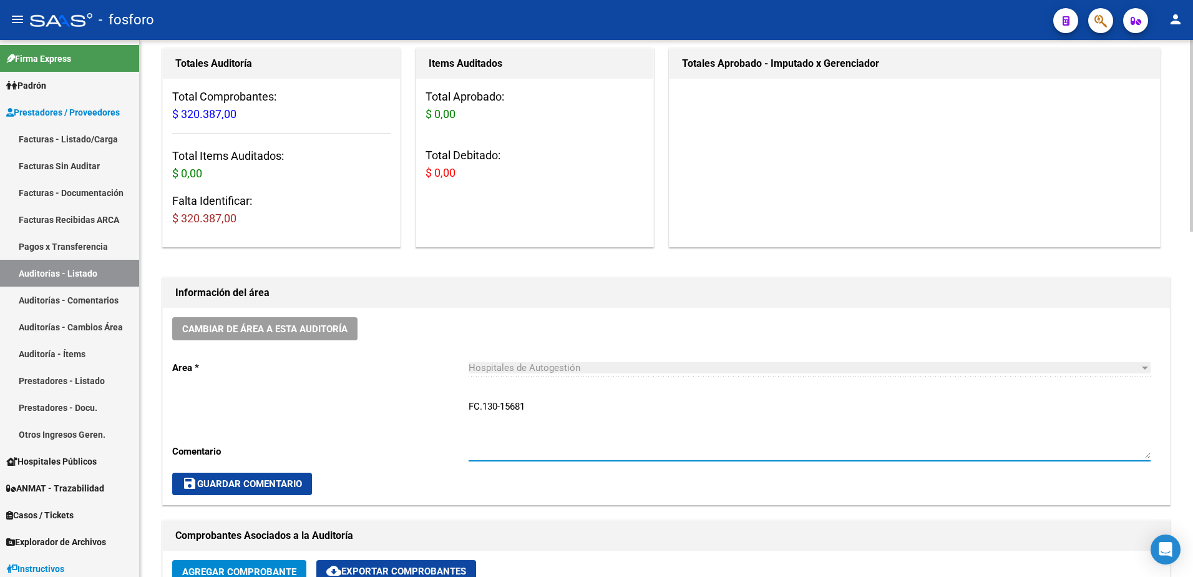
type textarea "FC.130-15681"
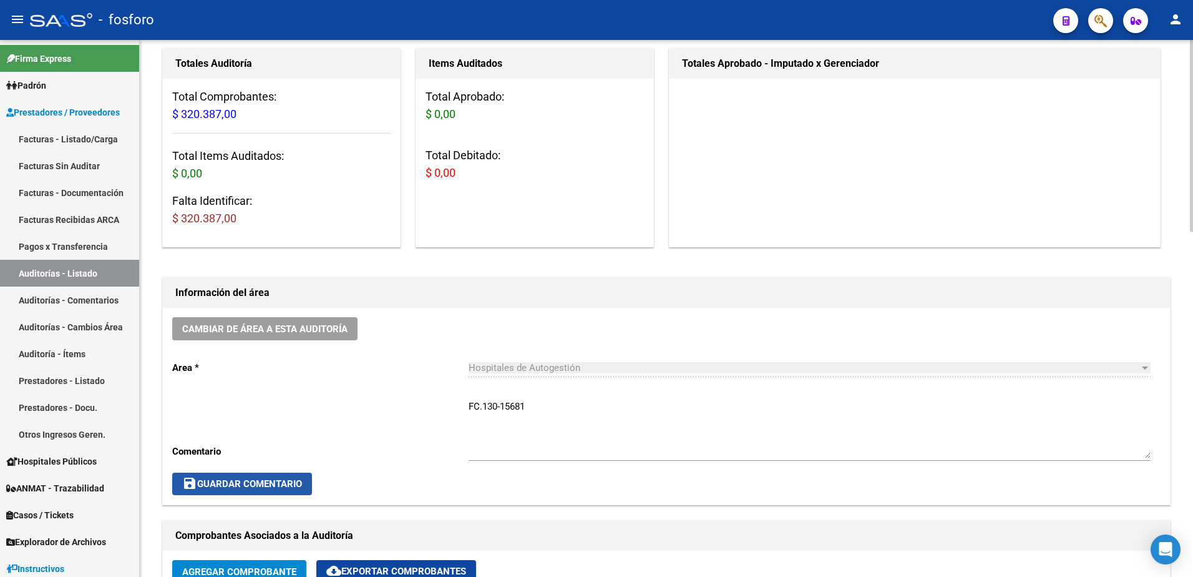
drag, startPoint x: 303, startPoint y: 480, endPoint x: 292, endPoint y: 486, distance: 12.3
click at [301, 481] on span "save Guardar Comentario" at bounding box center [242, 483] width 120 height 11
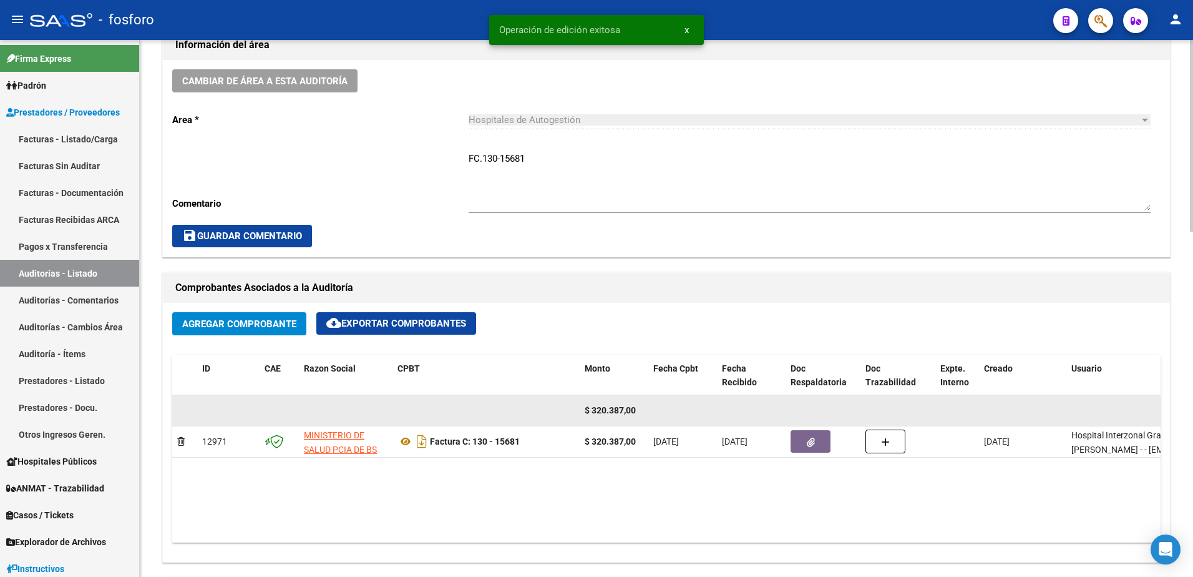
scroll to position [499, 0]
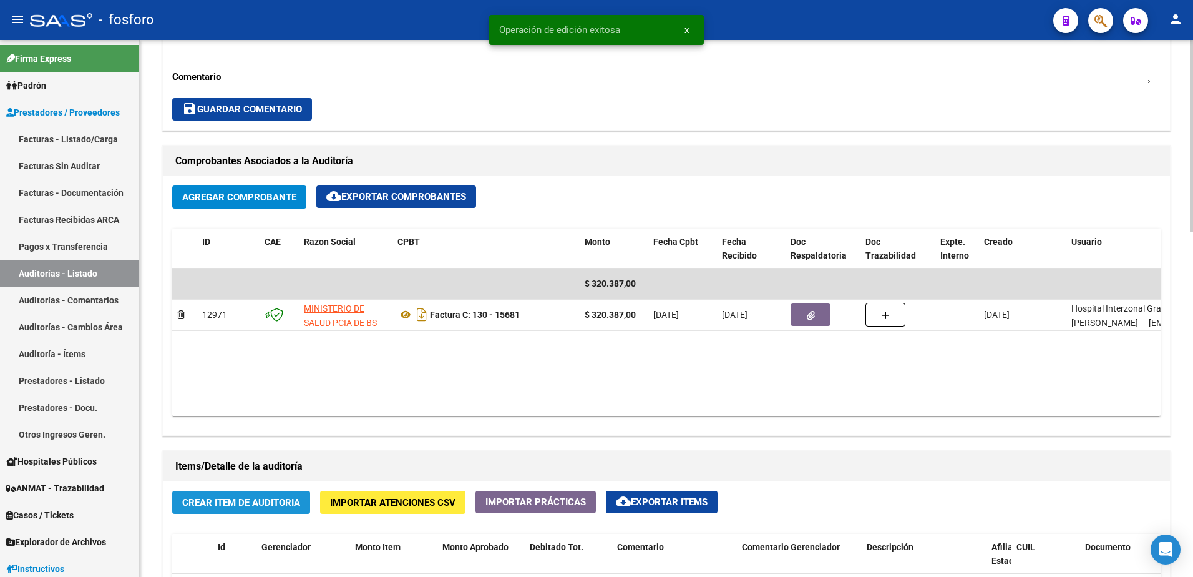
click at [222, 503] on span "Crear Item de Auditoria" at bounding box center [241, 502] width 118 height 11
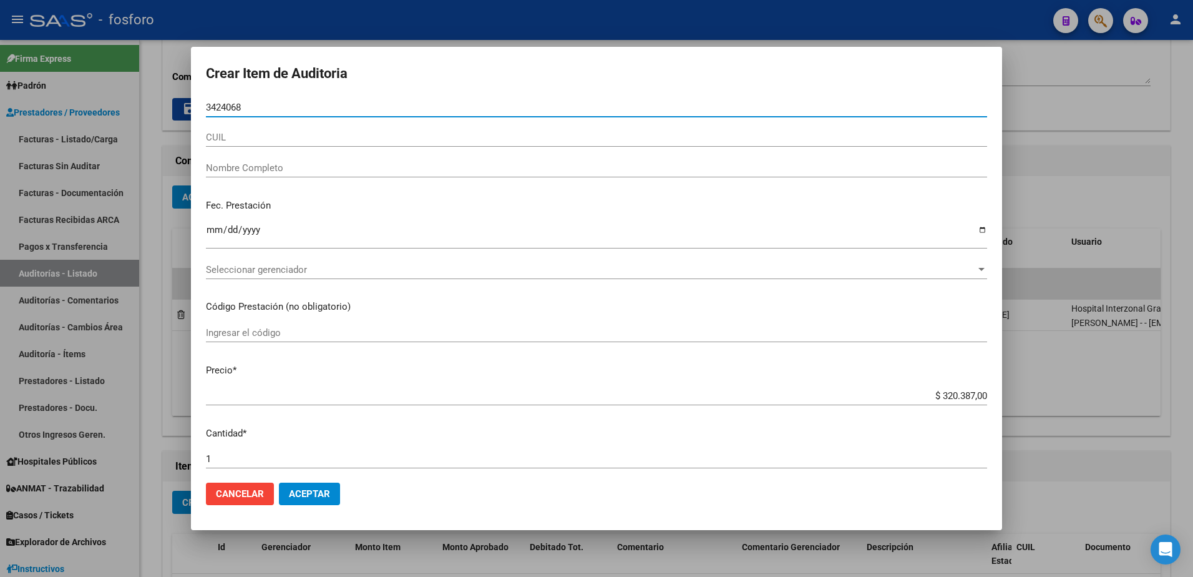
type input "34240680"
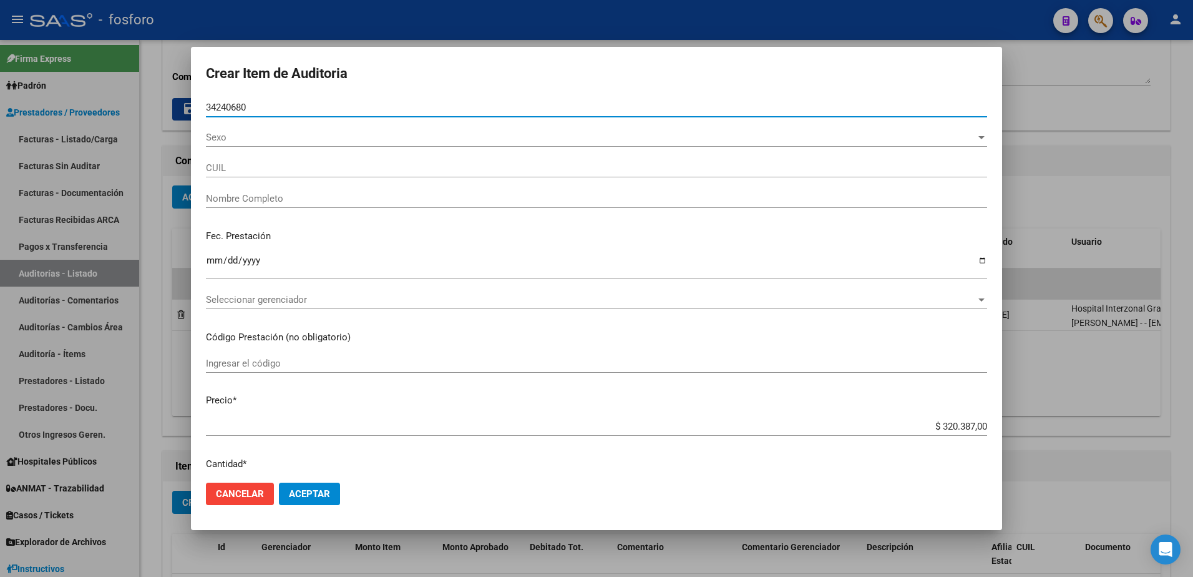
type input "24342406803"
type input "[PERSON_NAME]"
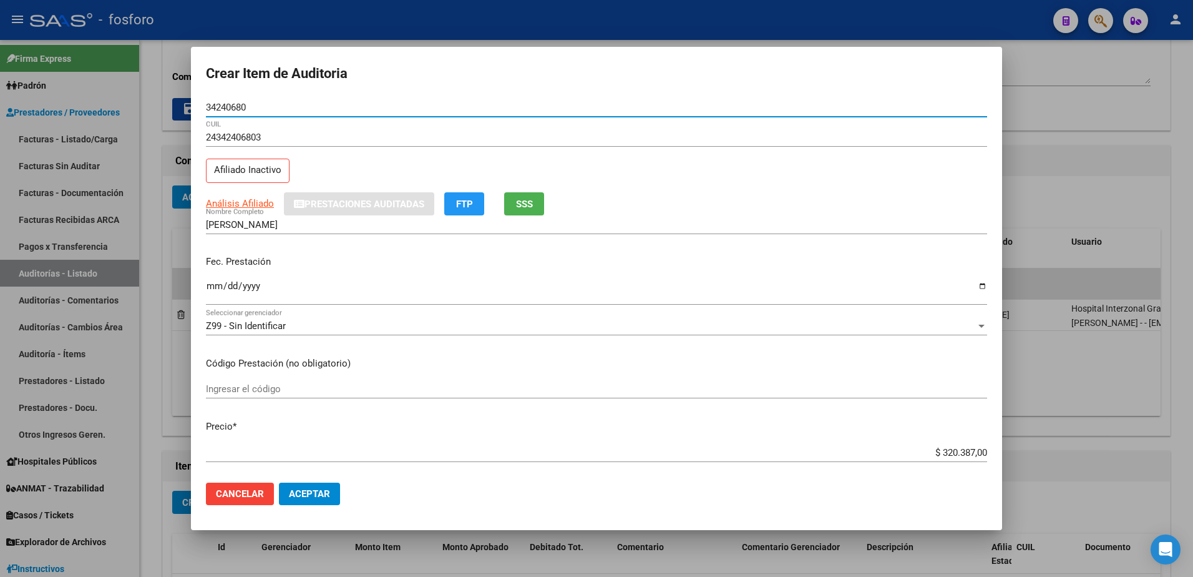
type input "34240680"
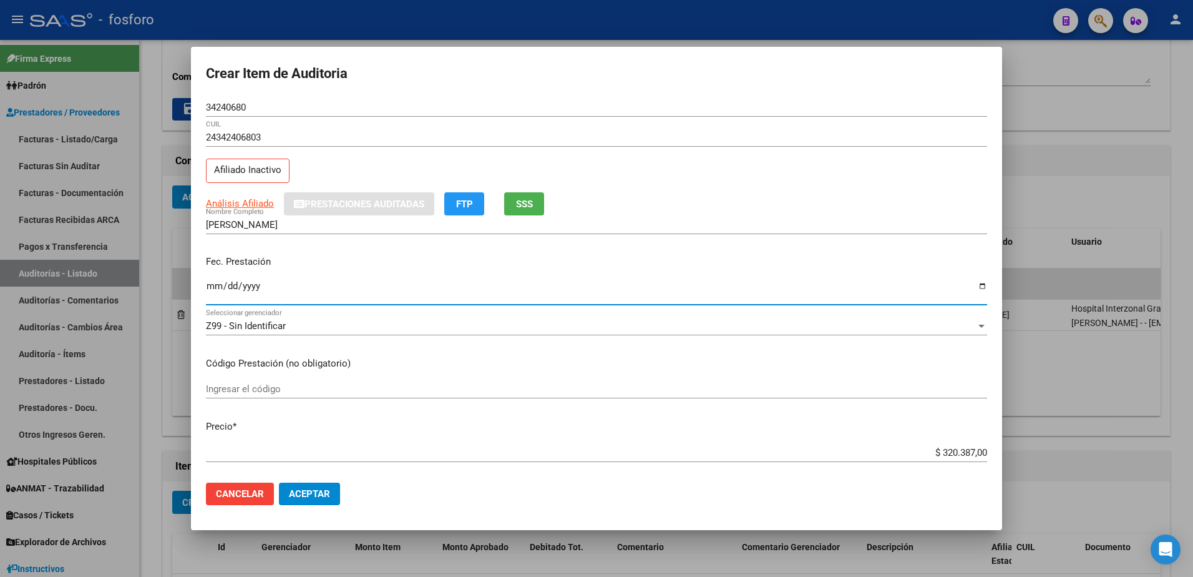
click at [211, 288] on input "Ingresar la fecha" at bounding box center [596, 291] width 781 height 20
type input "[DATE]"
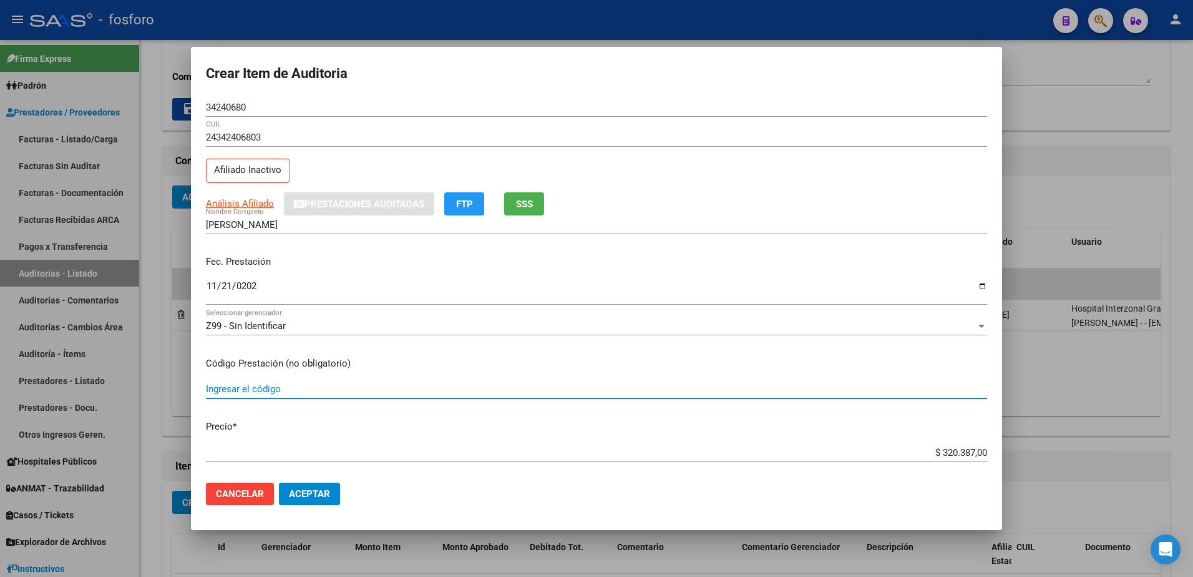
click at [213, 388] on input "Ingresar el código" at bounding box center [596, 388] width 781 height 11
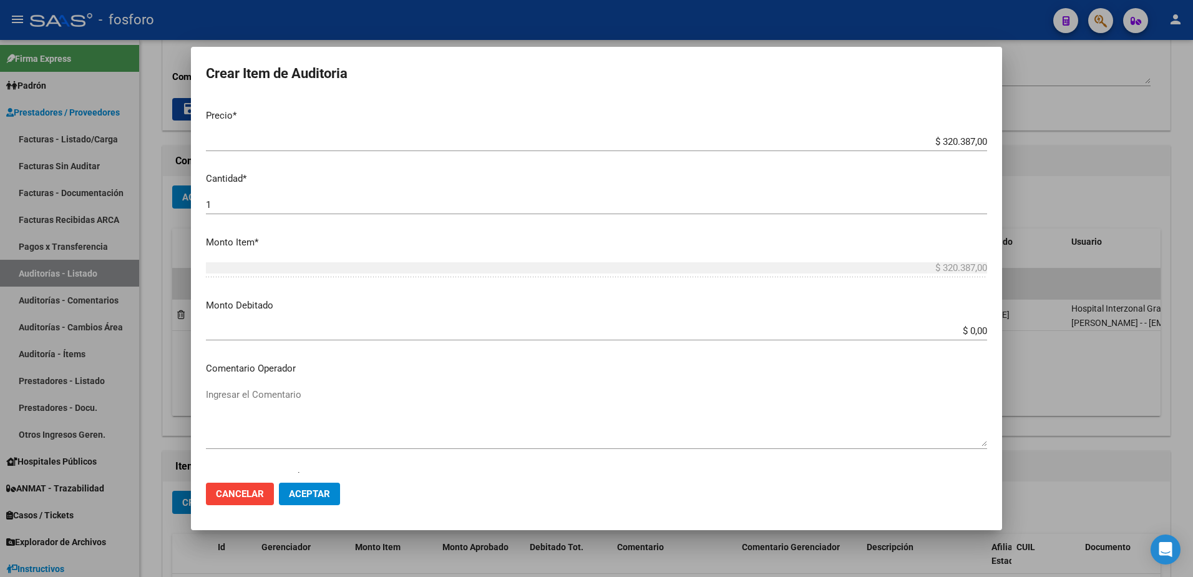
scroll to position [312, 0]
type input "490104- DEMAS AFILIADOS Y CODIGOS EN DETALLE ADJUNTO."
click at [977, 332] on input "$ 0,00" at bounding box center [596, 329] width 781 height 11
type input "$ 265.907,00"
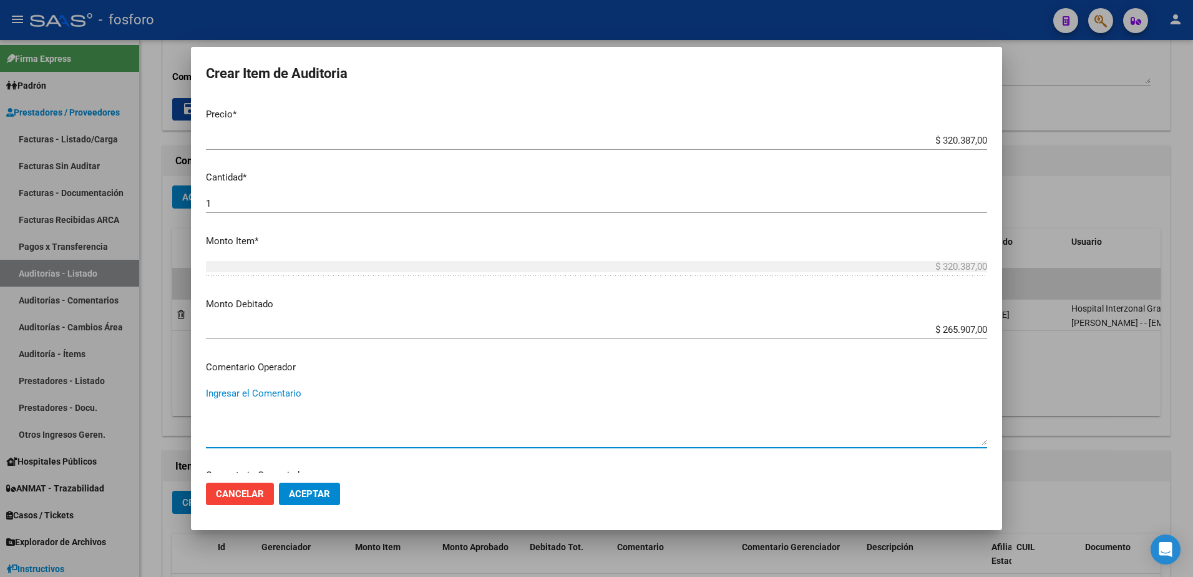
click at [229, 389] on textarea "Ingresar el Comentario" at bounding box center [596, 415] width 781 height 59
click at [248, 391] on textarea "SE DEBITA LA SIGUIENTES PRESTACIONES" at bounding box center [596, 415] width 781 height 59
click at [411, 399] on textarea "SE DEBITAN LA SIGUIENTES PRESTACIONES" at bounding box center [596, 415] width 781 height 59
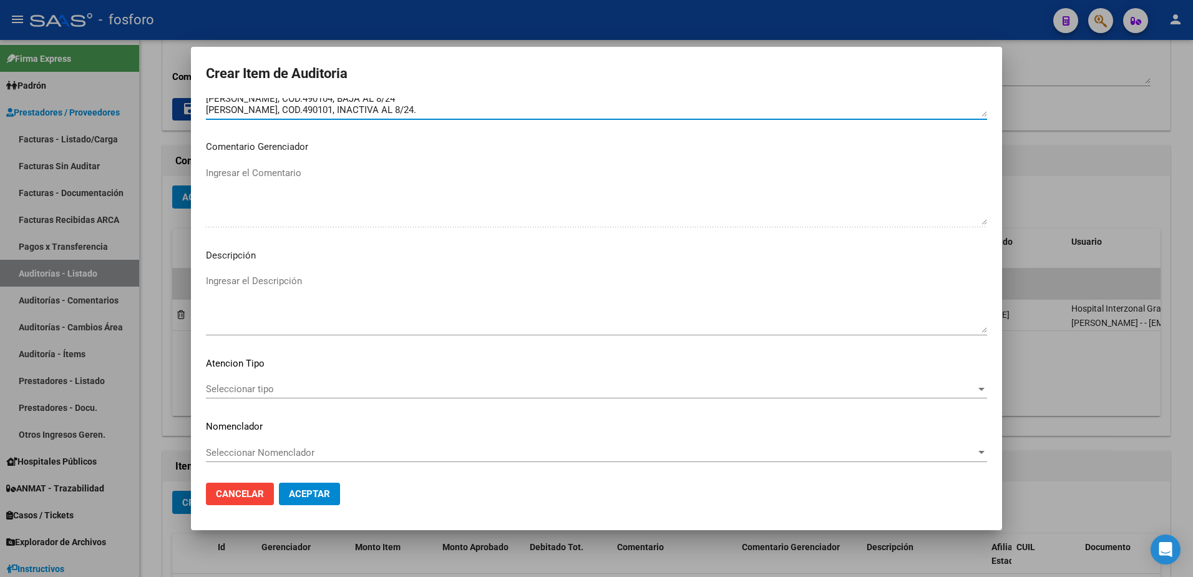
scroll to position [641, 0]
type textarea "SE DEBITAN LA SIGUIENTES PRESTACIONES: [PERSON_NAME], COD.490104, BAJA AL 8/24 …"
click at [238, 382] on div "Seleccionar tipo Seleccionar tipo" at bounding box center [596, 388] width 781 height 19
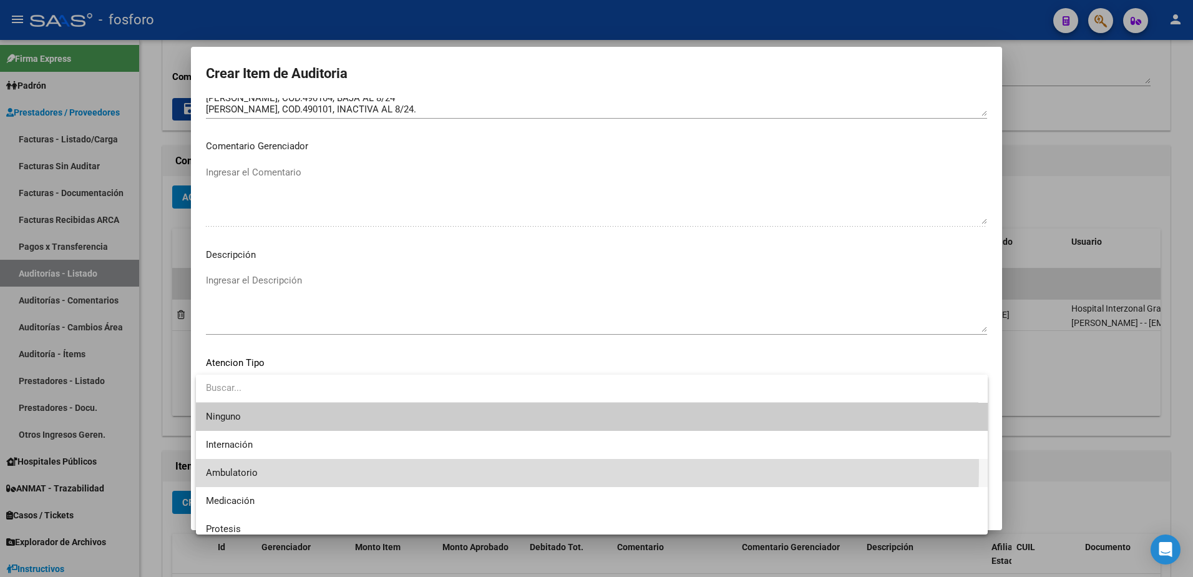
click at [235, 464] on span "Ambulatorio" at bounding box center [592, 473] width 772 height 28
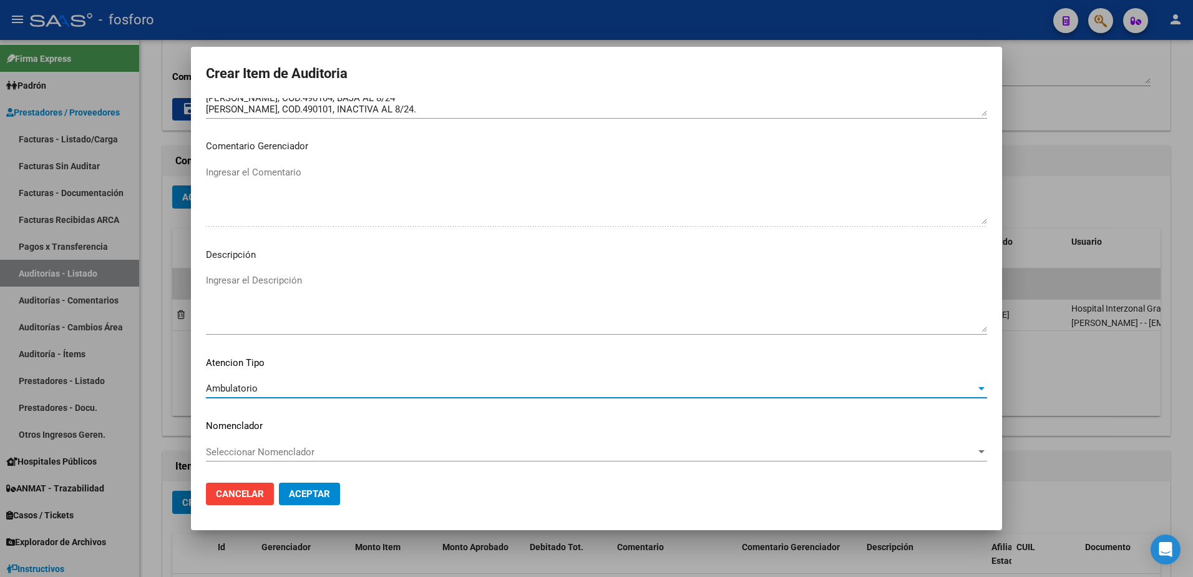
click at [312, 496] on span "Aceptar" at bounding box center [309, 493] width 41 height 11
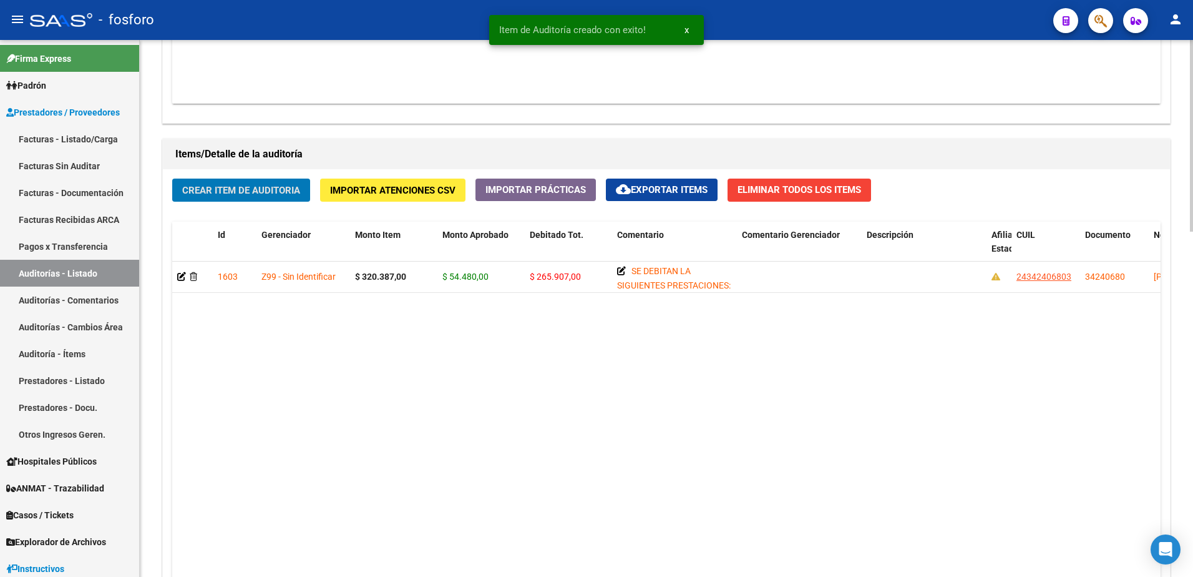
scroll to position [969, 0]
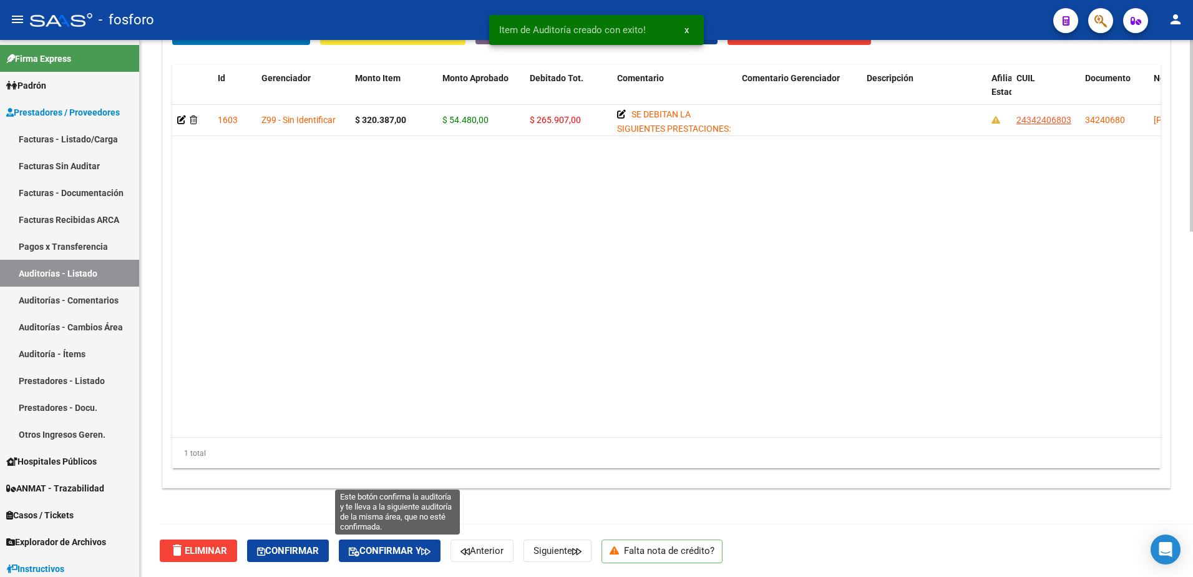
drag, startPoint x: 421, startPoint y: 552, endPoint x: 521, endPoint y: 482, distance: 122.8
click at [423, 552] on span "Confirmar y" at bounding box center [390, 550] width 82 height 11
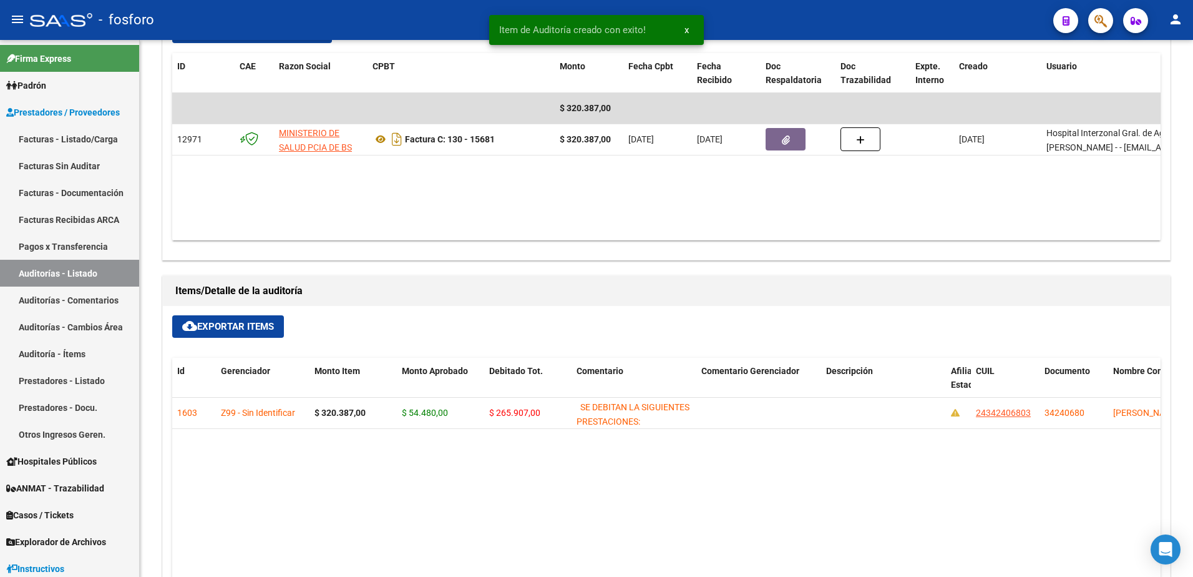
type input "202508"
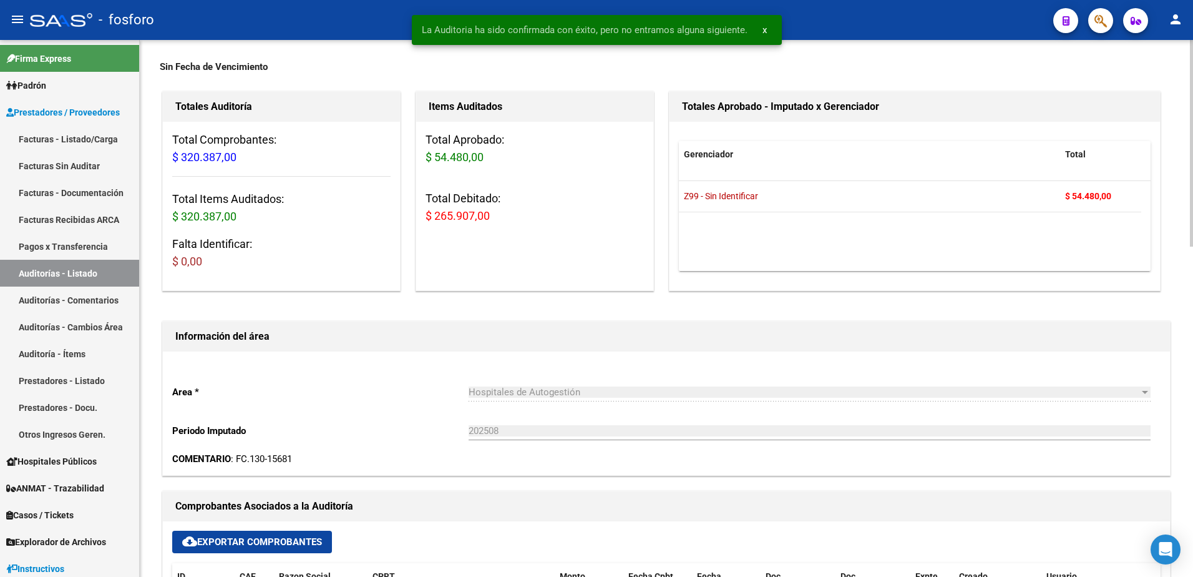
scroll to position [0, 0]
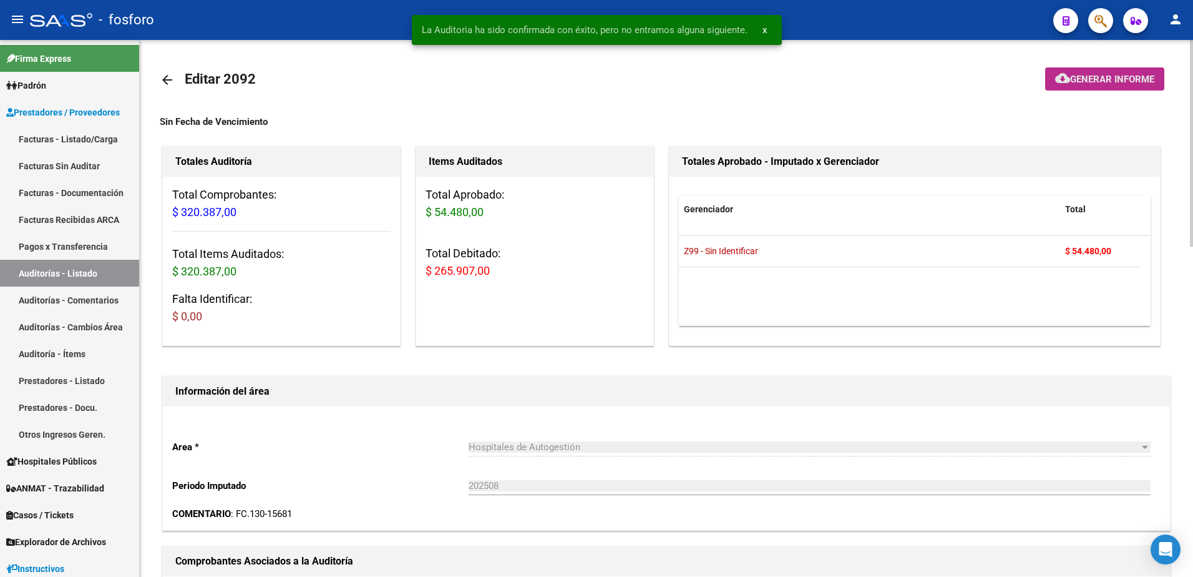
click at [1071, 89] on button "cloud_download Generar informe" at bounding box center [1104, 78] width 119 height 23
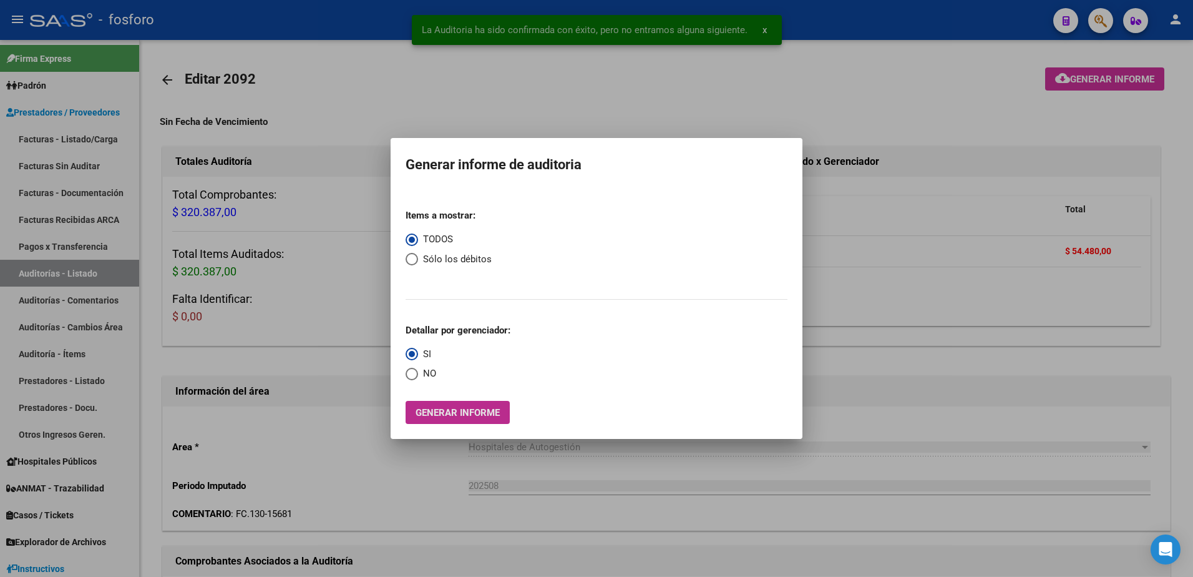
click at [448, 418] on span "Generar informe" at bounding box center [458, 412] width 84 height 11
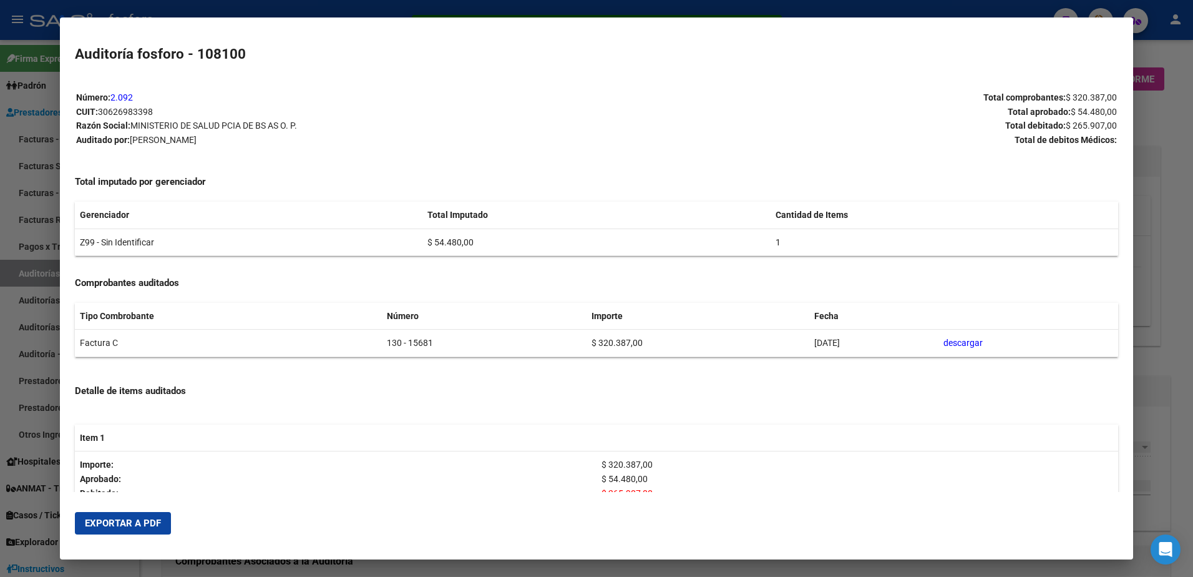
click at [81, 535] on mat-dialog-actions "Exportar a PDF" at bounding box center [597, 523] width 1044 height 42
click at [82, 533] on button "Exportar a PDF" at bounding box center [123, 523] width 96 height 22
click at [69, 338] on mat-dialog-content "Número: 2.092 CUIT: 30626983398 Razón Social: MINISTERIO DE SALUD PCIA DE BS AS…" at bounding box center [597, 284] width 1074 height 415
click at [46, 332] on div at bounding box center [596, 288] width 1193 height 577
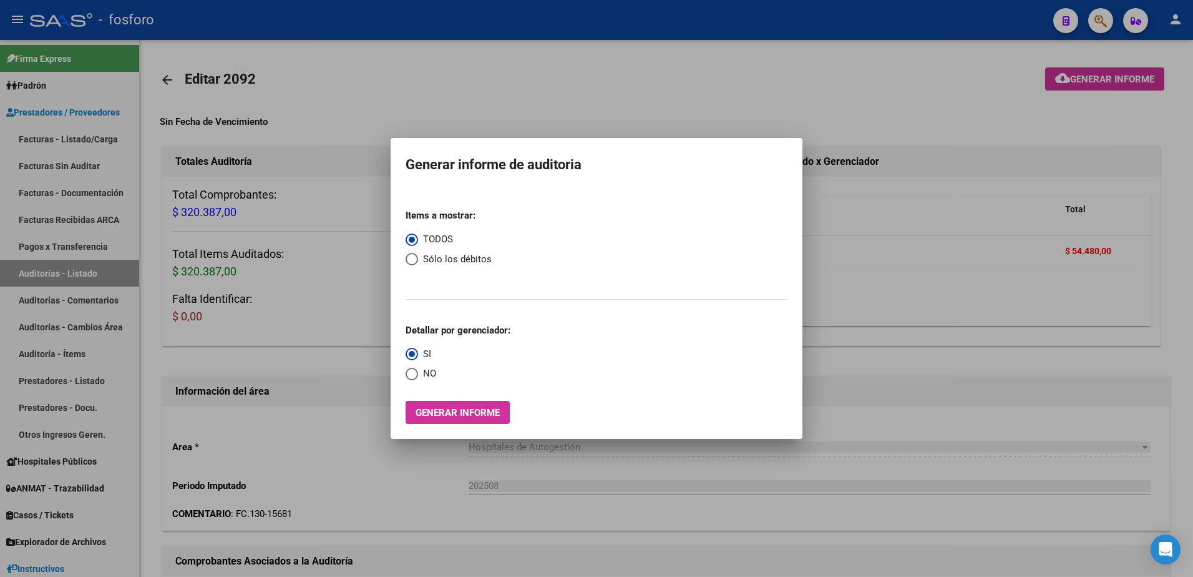
click at [350, 309] on div at bounding box center [596, 288] width 1193 height 577
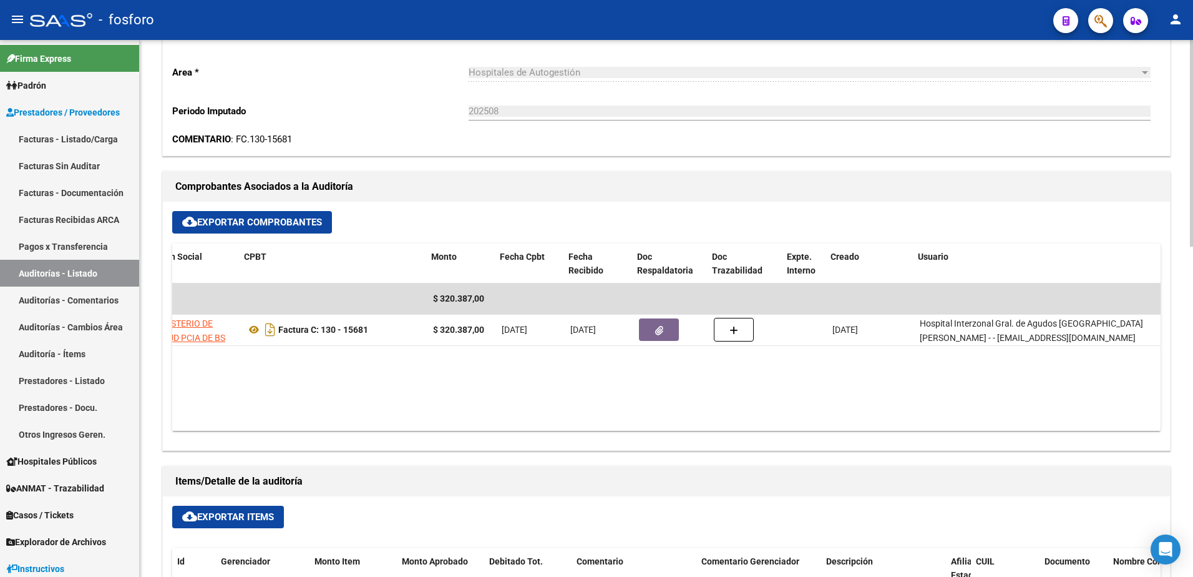
scroll to position [0, 130]
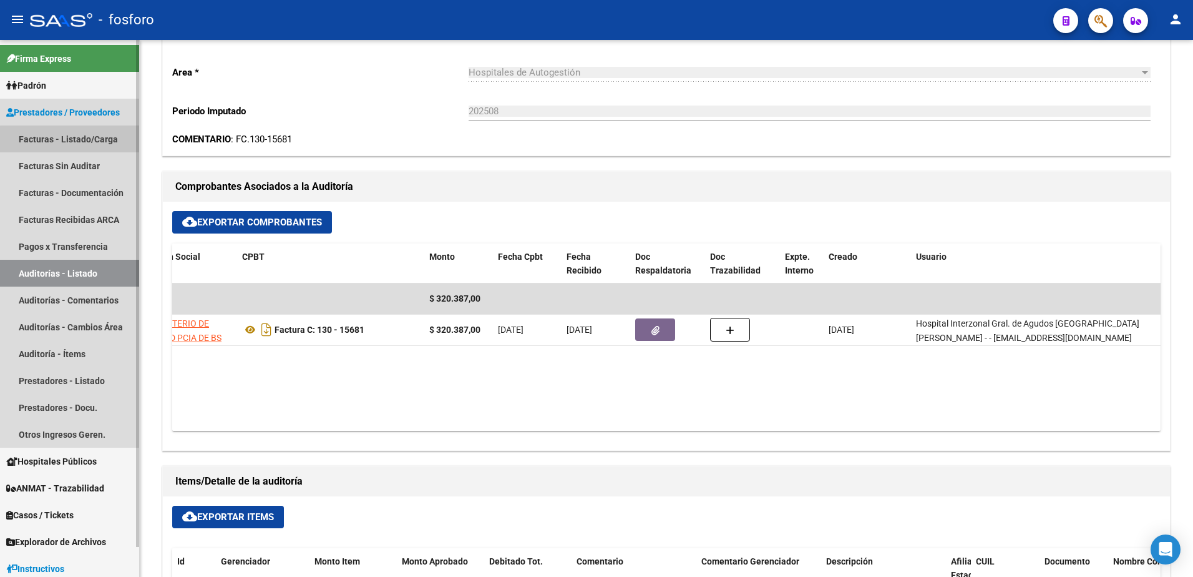
click at [96, 141] on link "Facturas - Listado/Carga" at bounding box center [69, 138] width 139 height 27
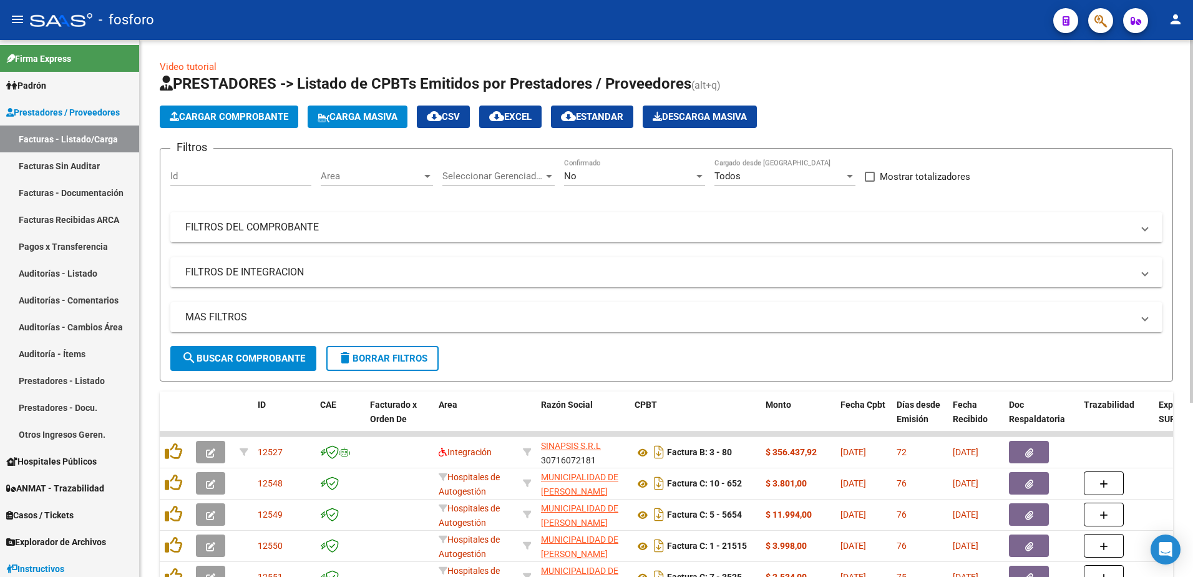
click at [284, 227] on mat-panel-title "FILTROS DEL COMPROBANTE" at bounding box center [658, 227] width 947 height 14
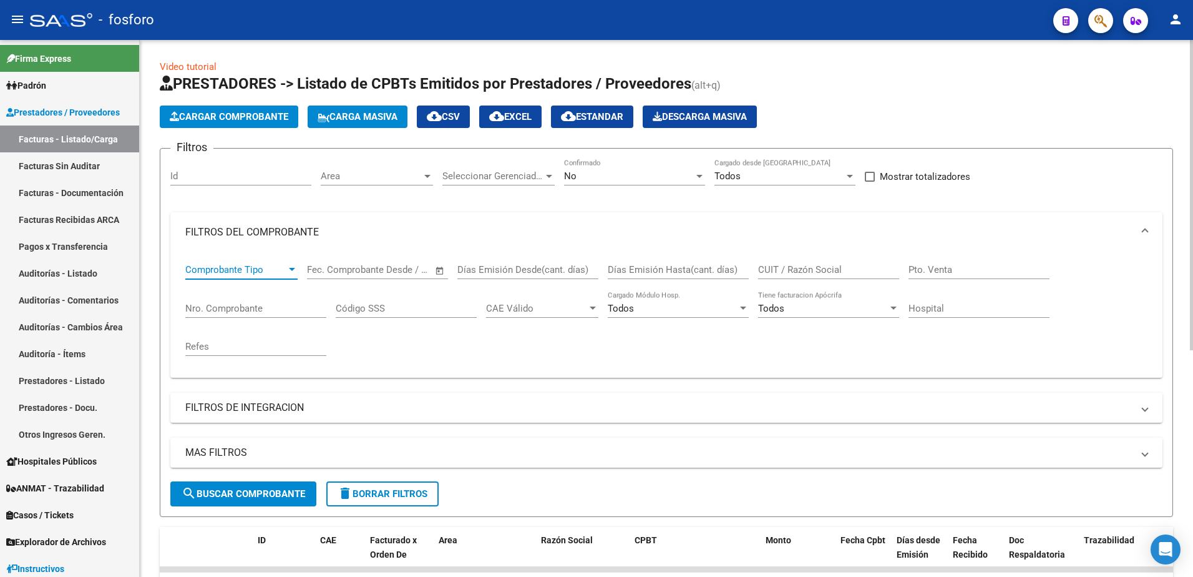
click at [293, 268] on div at bounding box center [292, 269] width 6 height 3
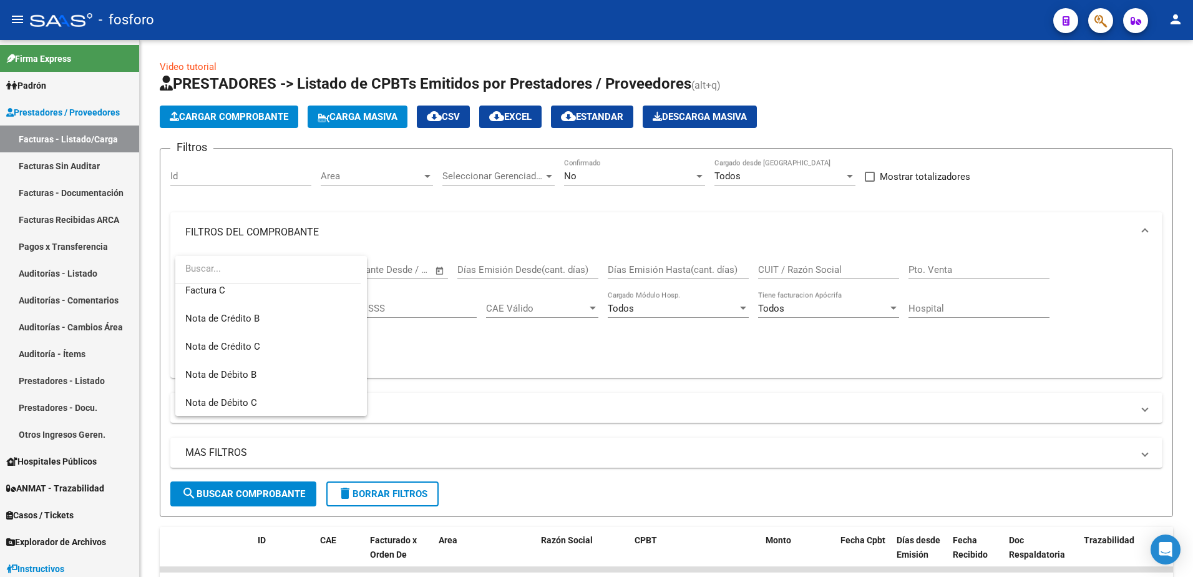
scroll to position [62, 0]
click at [250, 347] on span "Nota de Crédito B" at bounding box center [222, 347] width 74 height 11
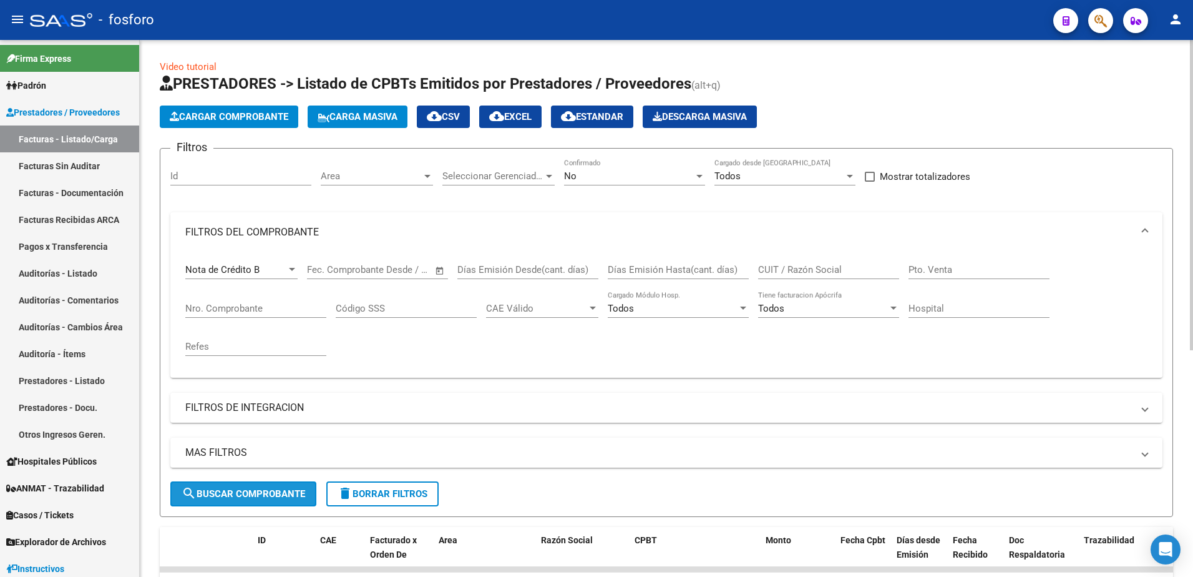
click at [246, 491] on span "search Buscar Comprobante" at bounding box center [244, 493] width 124 height 11
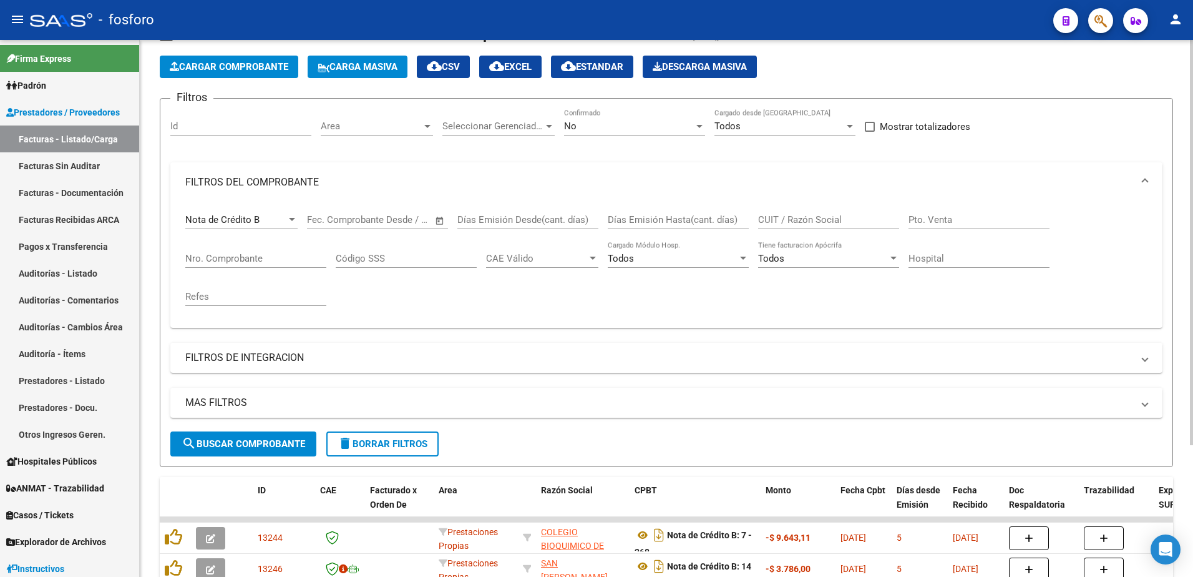
scroll to position [49, 0]
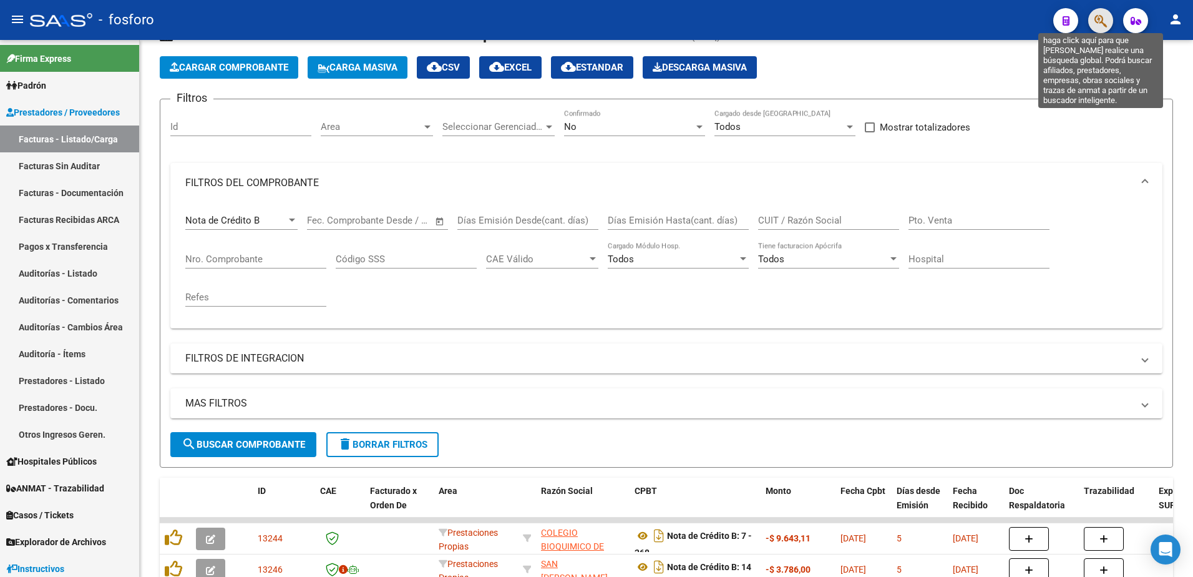
click at [1095, 24] on icon "button" at bounding box center [1101, 21] width 12 height 14
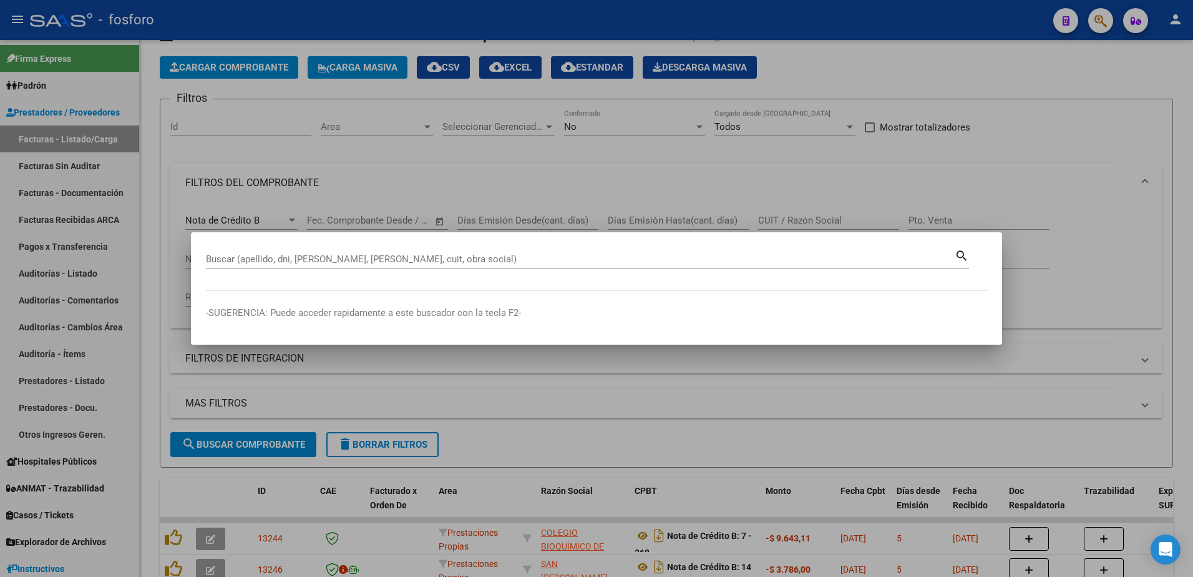
drag, startPoint x: 480, startPoint y: 167, endPoint x: 829, endPoint y: 103, distance: 355.4
click at [482, 167] on div at bounding box center [596, 288] width 1193 height 577
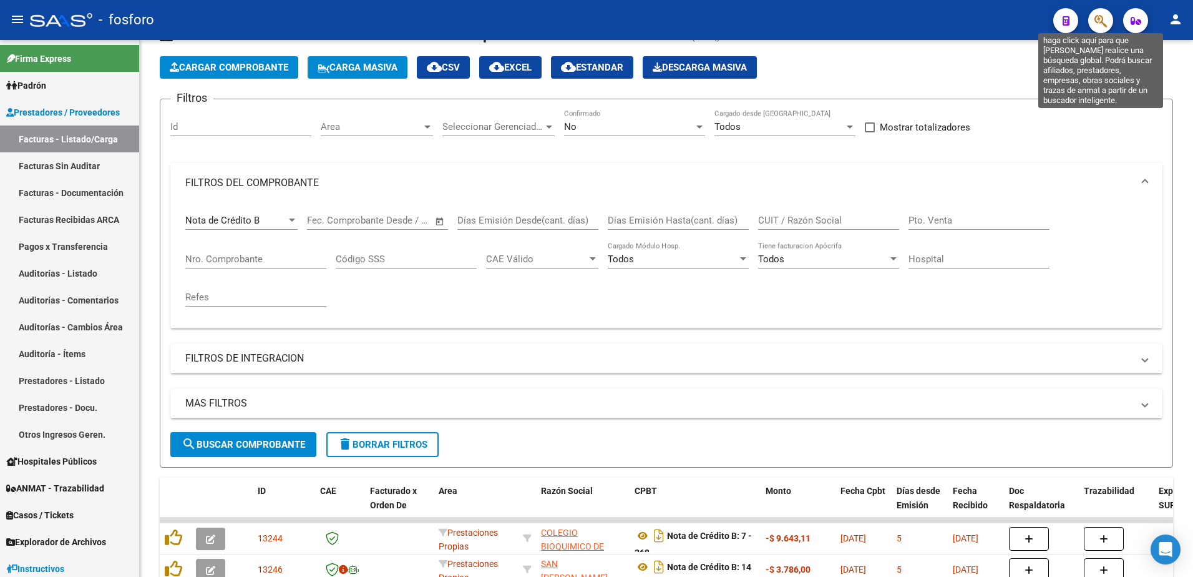
click at [1099, 18] on icon "button" at bounding box center [1101, 21] width 12 height 14
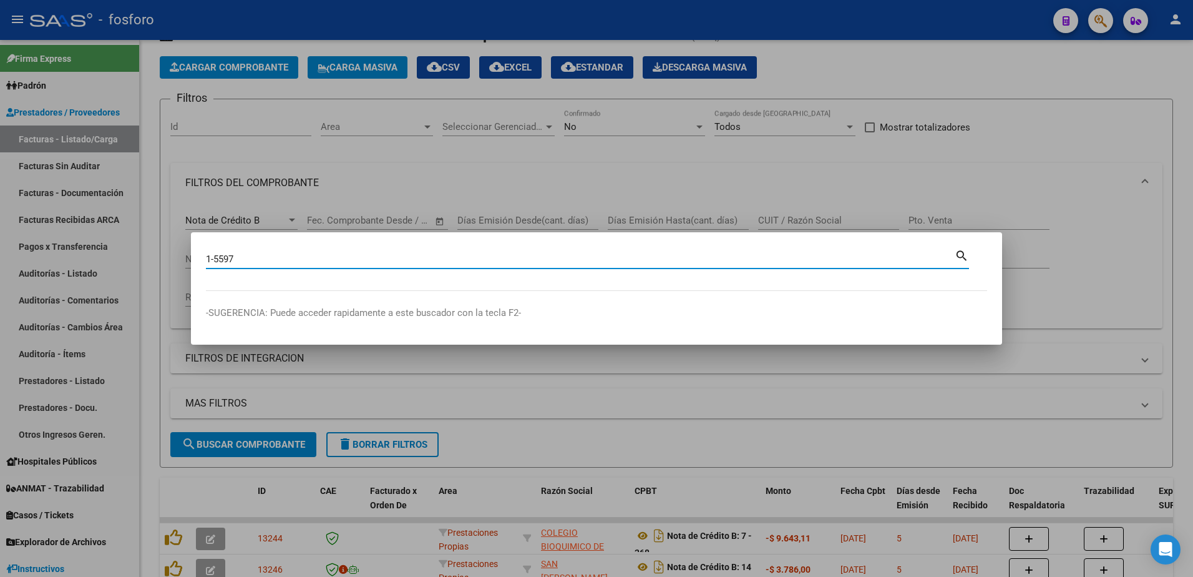
type input "1-5597"
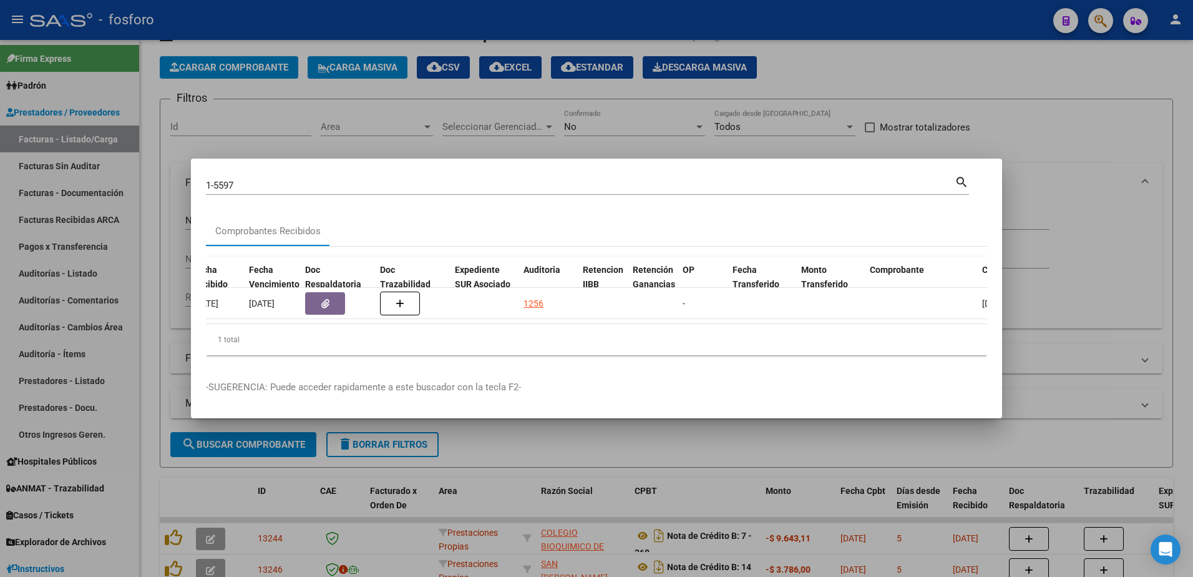
scroll to position [0, 707]
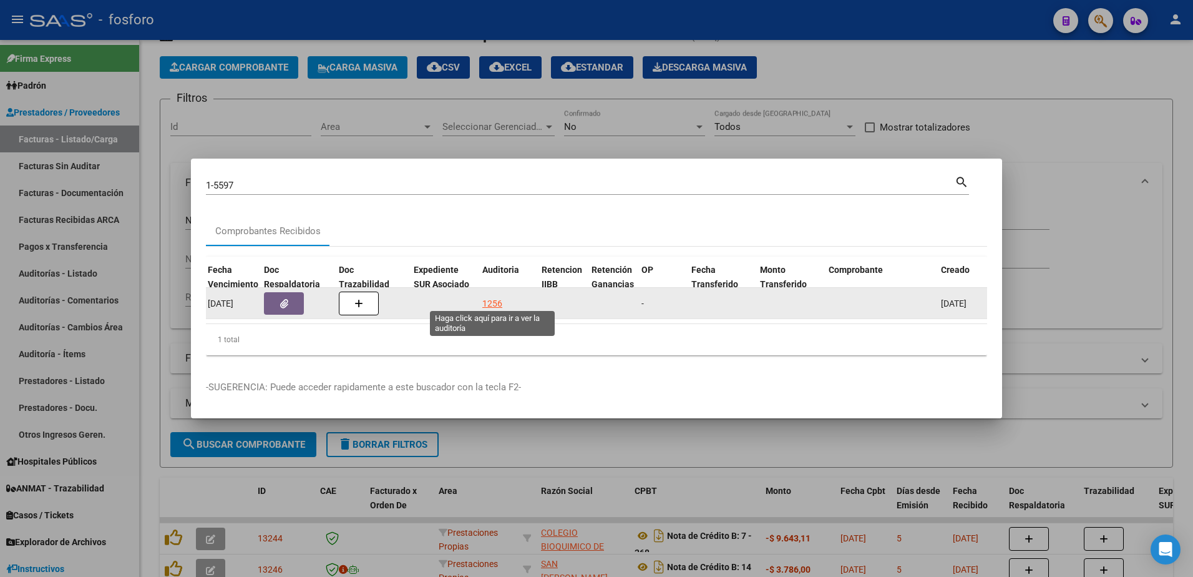
click at [492, 296] on div "1256" at bounding box center [492, 303] width 20 height 14
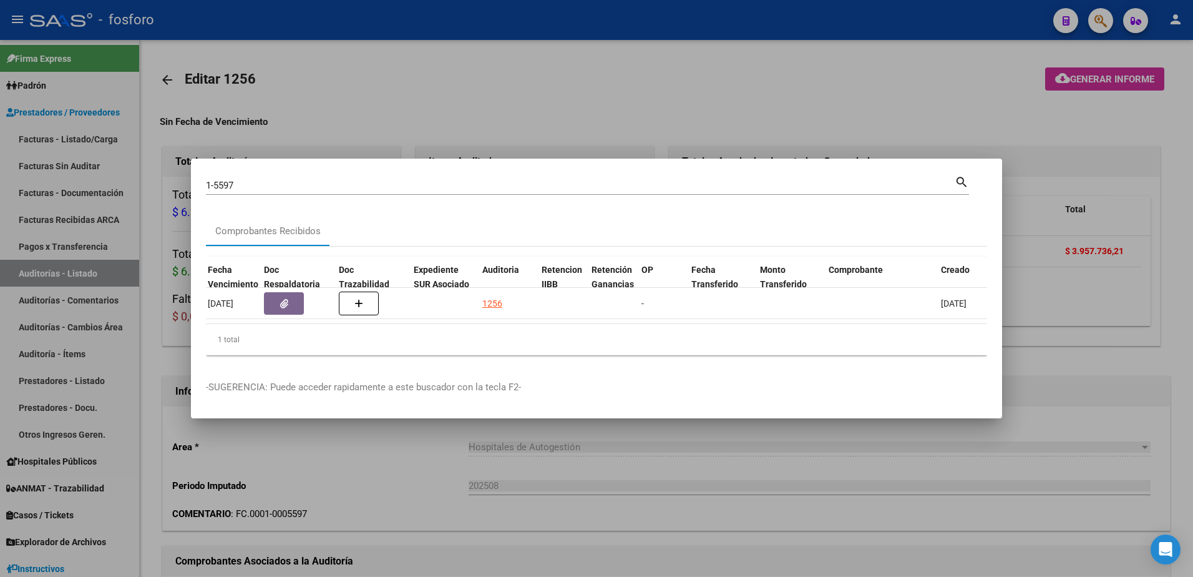
click at [577, 576] on html "menu - fosforo person Firma Express Padrón Afiliados Empadronados Padrón Ágil A…" at bounding box center [596, 288] width 1193 height 577
click at [785, 130] on div at bounding box center [596, 288] width 1193 height 577
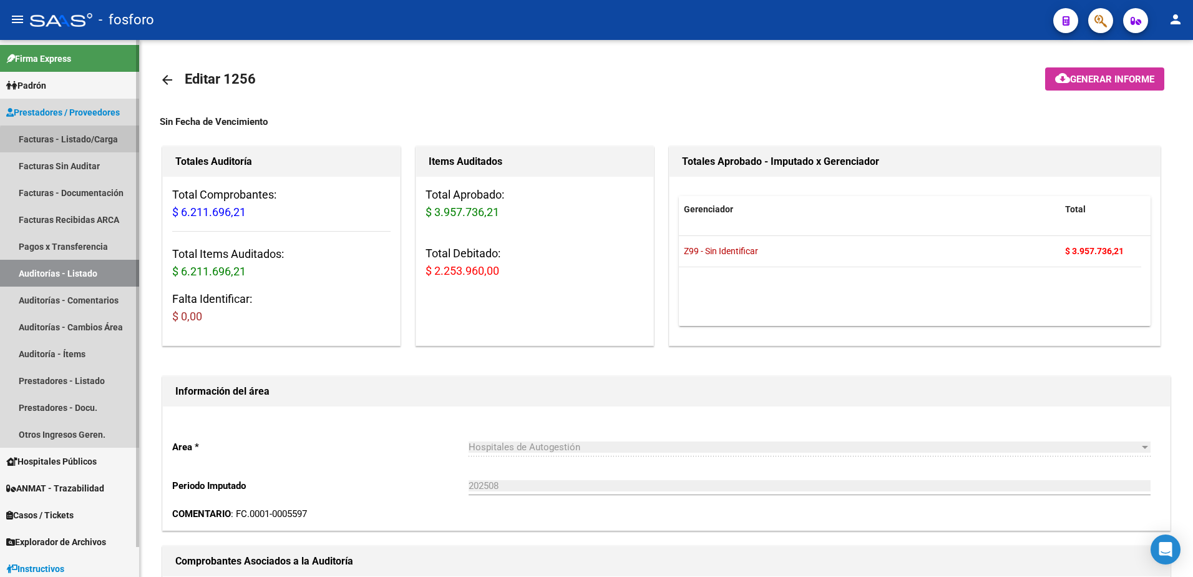
click at [94, 142] on link "Facturas - Listado/Carga" at bounding box center [69, 138] width 139 height 27
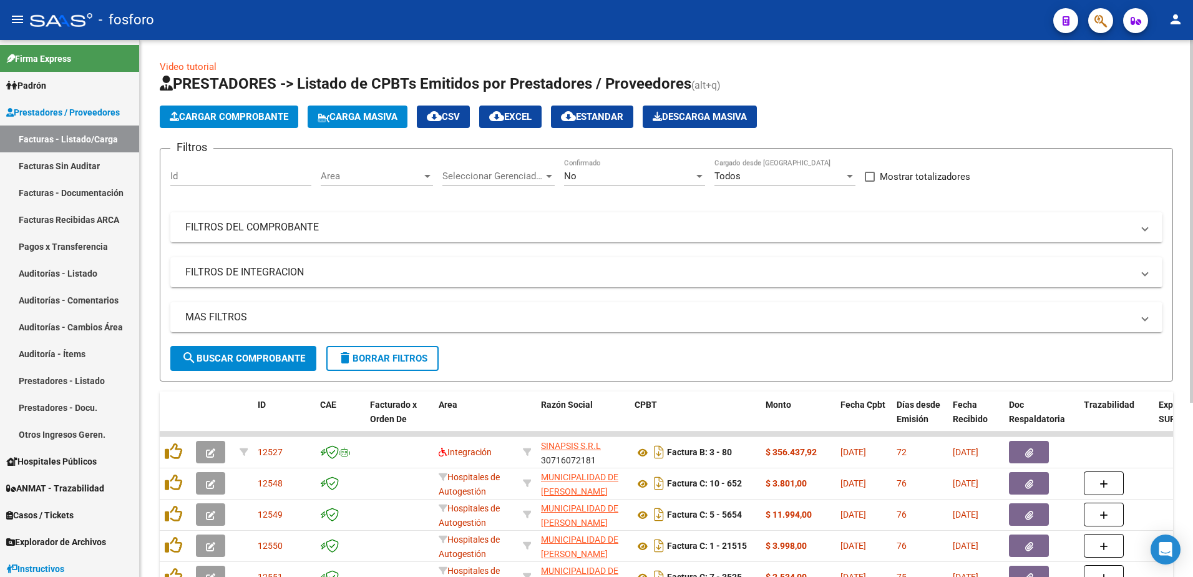
click at [258, 233] on mat-panel-title "FILTROS DEL COMPROBANTE" at bounding box center [658, 227] width 947 height 14
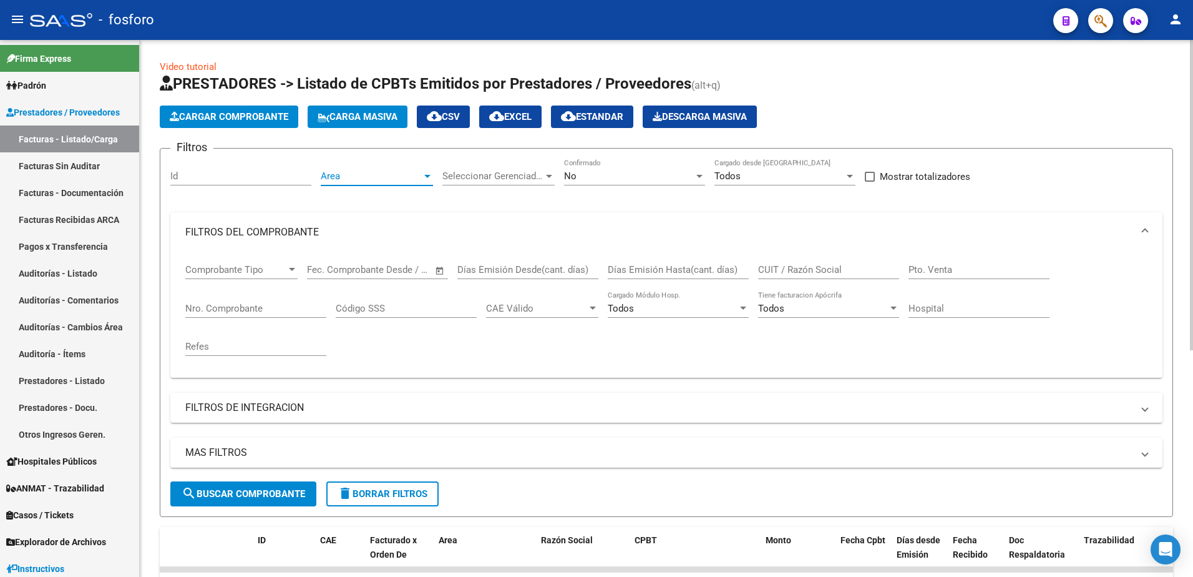
click at [427, 175] on div at bounding box center [427, 176] width 6 height 3
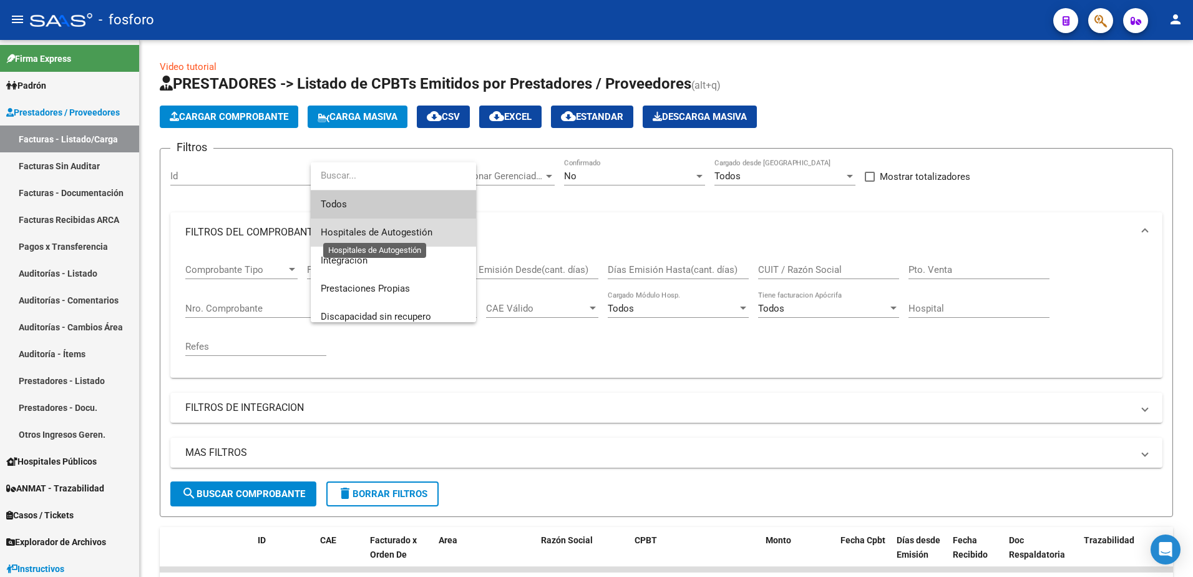
click at [394, 227] on span "Hospitales de Autogestión" at bounding box center [377, 232] width 112 height 11
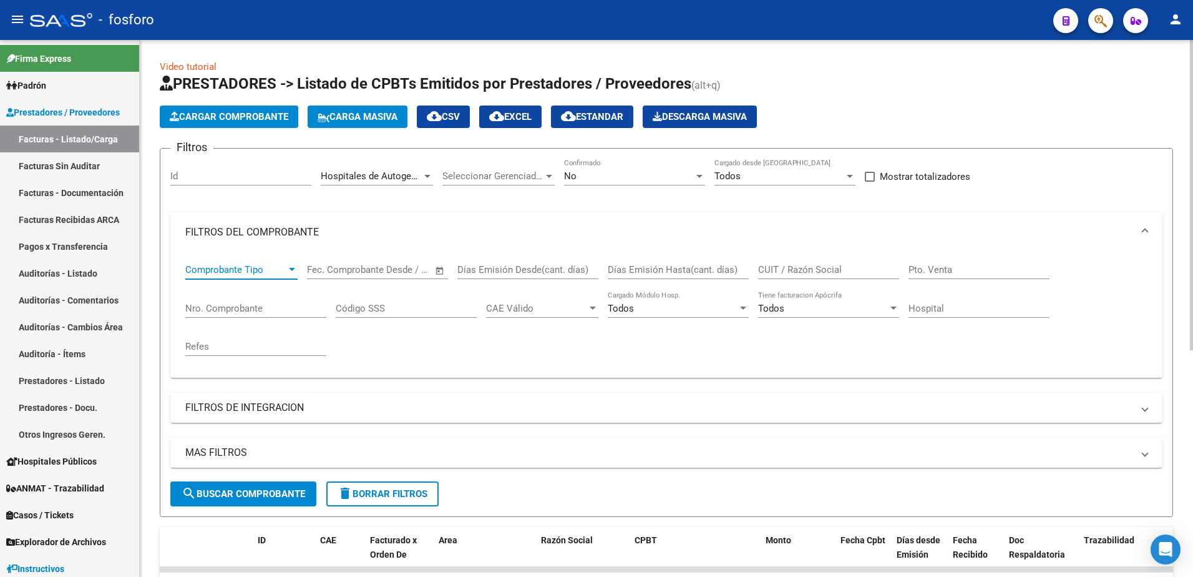
click at [291, 268] on div at bounding box center [292, 269] width 6 height 3
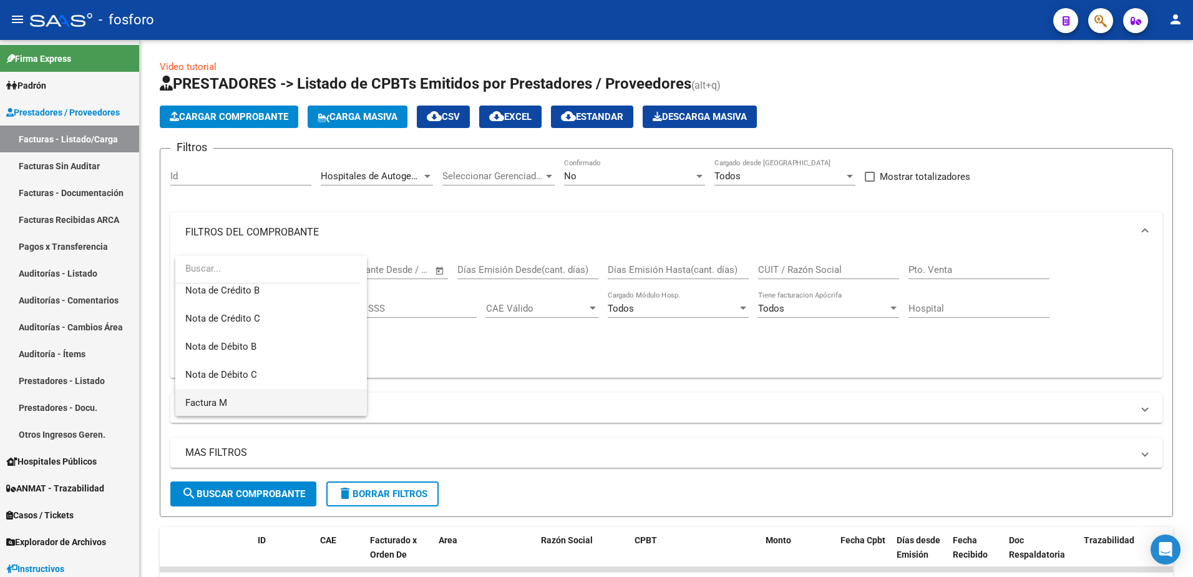
scroll to position [125, 0]
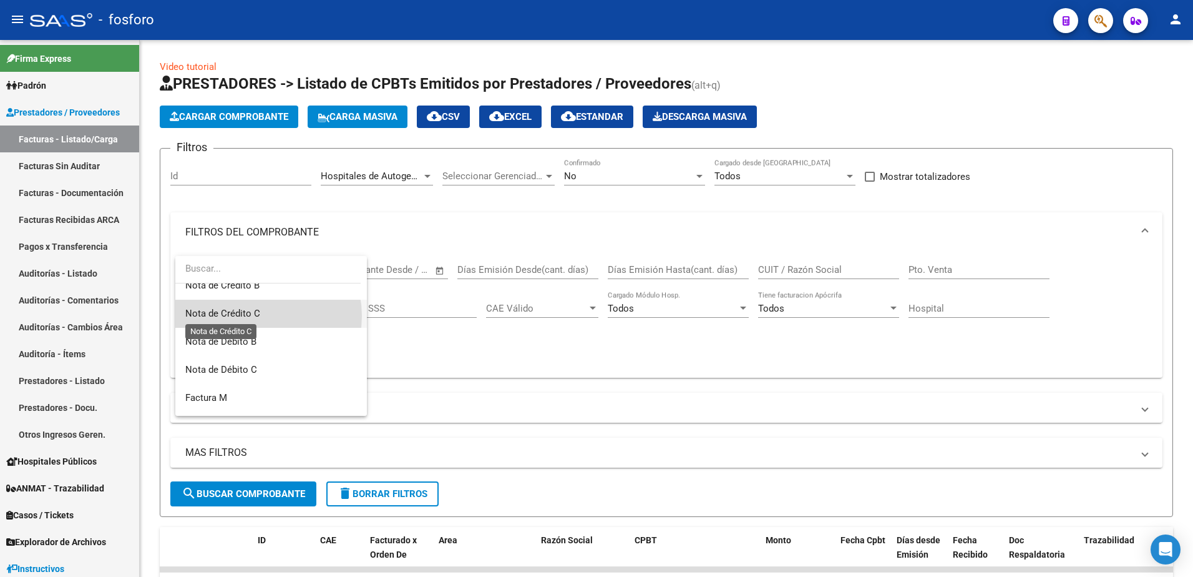
click at [253, 316] on span "Nota de Crédito C" at bounding box center [222, 313] width 75 height 11
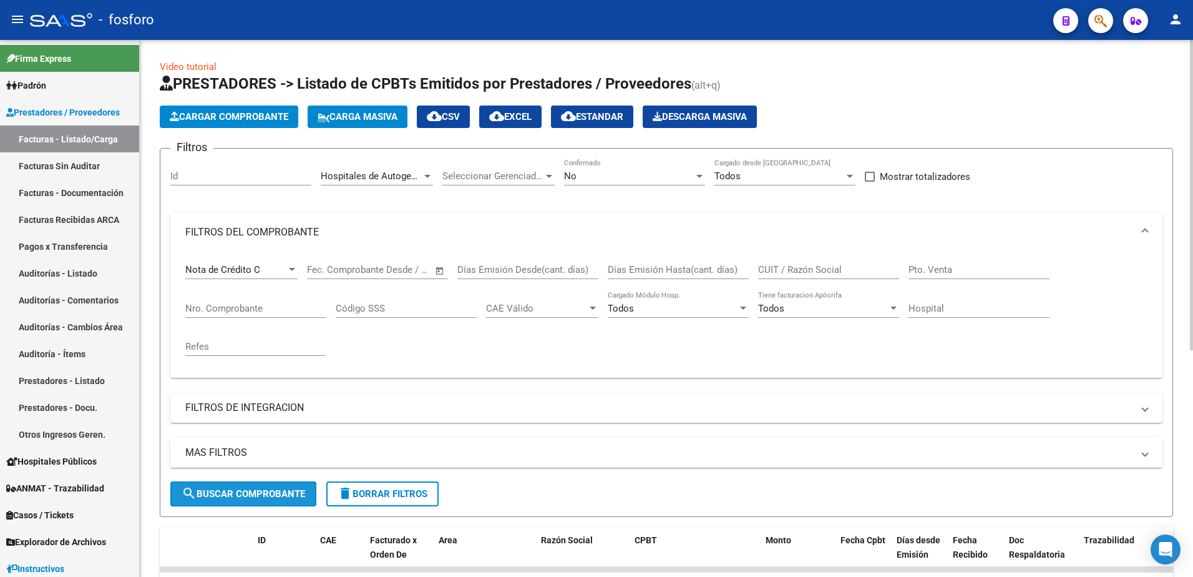
click at [217, 495] on span "search Buscar Comprobante" at bounding box center [244, 493] width 124 height 11
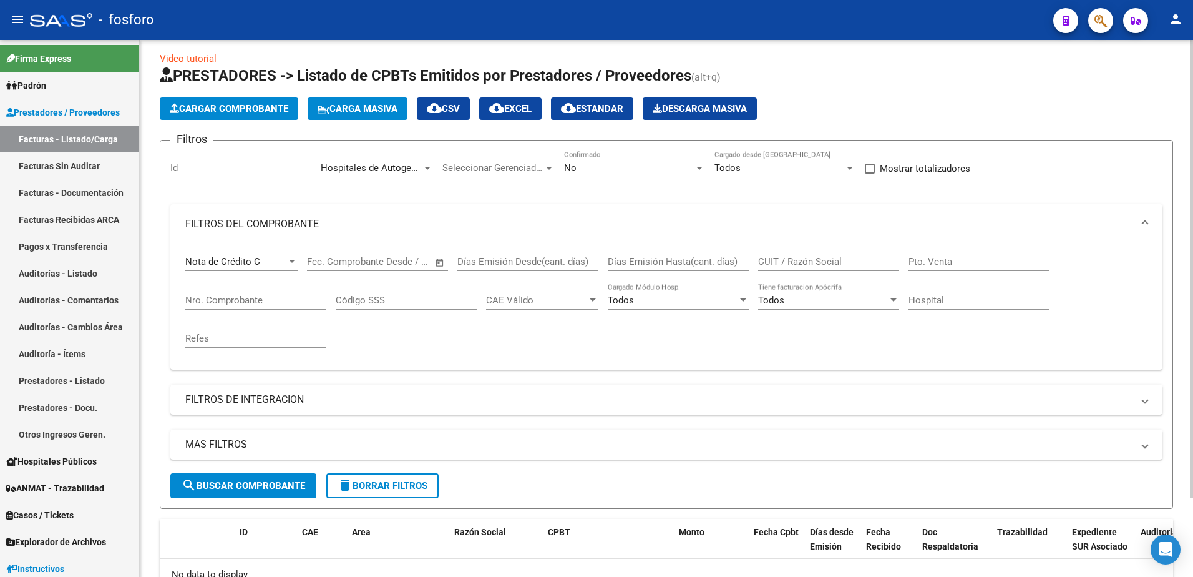
scroll to position [0, 0]
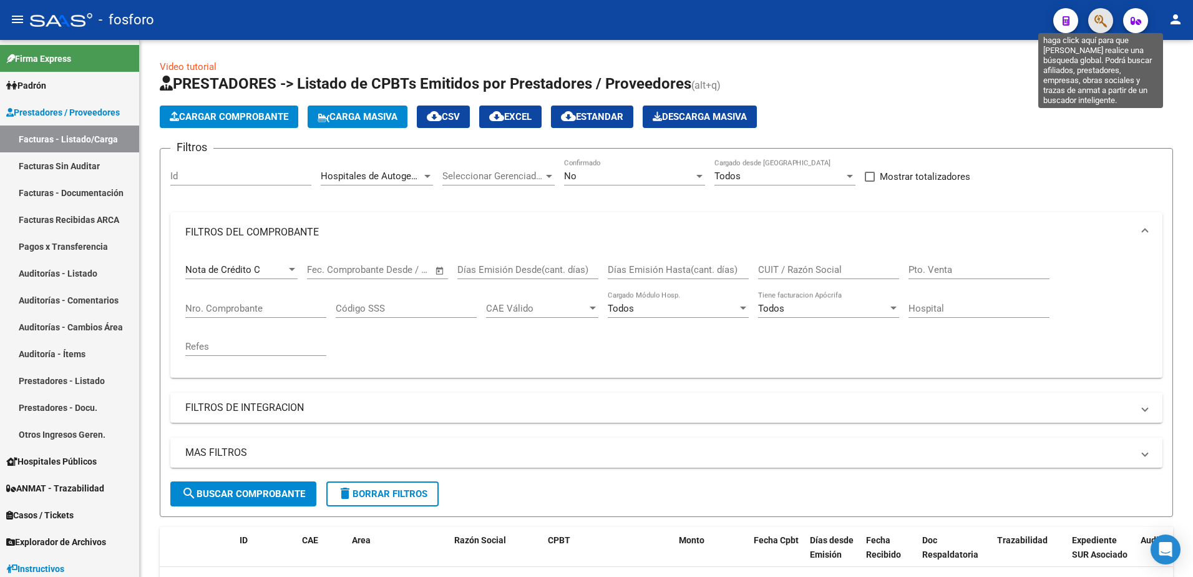
click at [1099, 20] on icon "button" at bounding box center [1101, 21] width 12 height 14
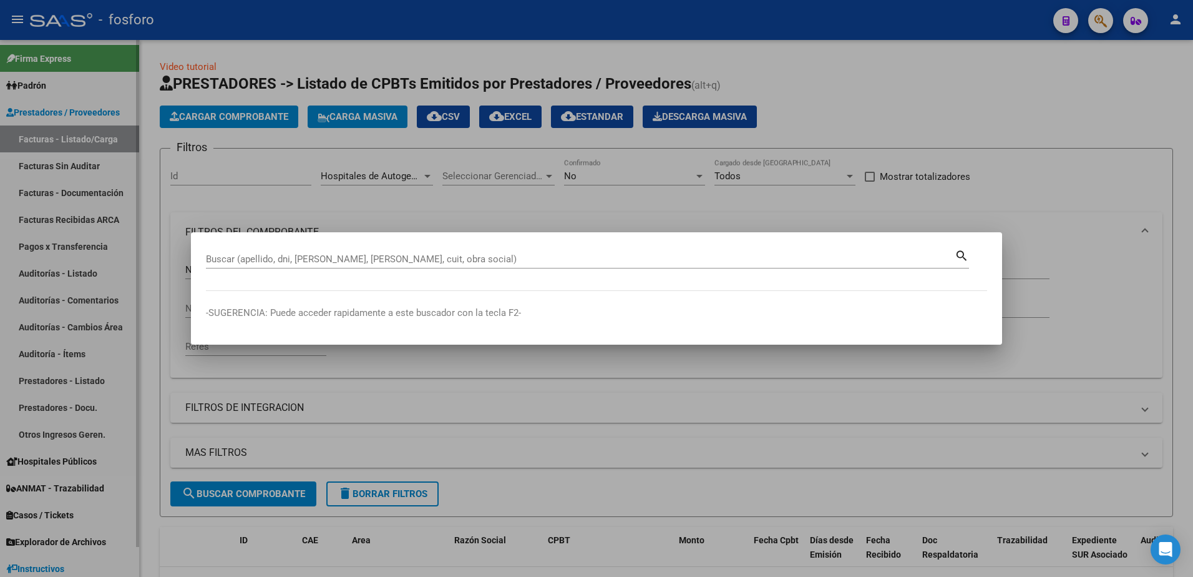
drag, startPoint x: 220, startPoint y: 174, endPoint x: 101, endPoint y: 166, distance: 118.9
click at [200, 172] on div at bounding box center [596, 288] width 1193 height 577
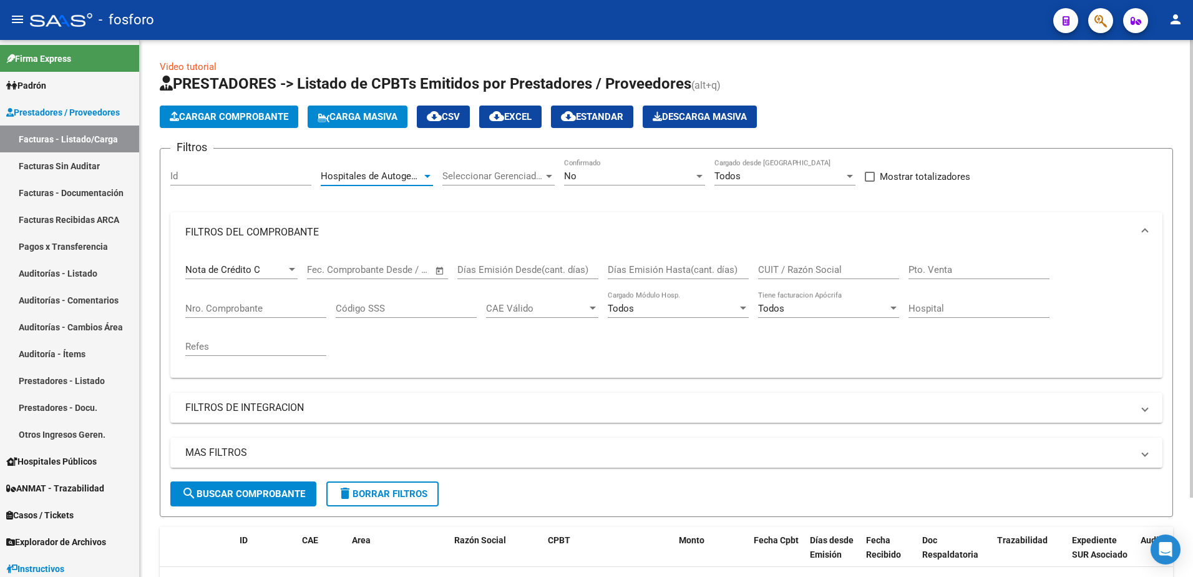
click at [424, 177] on div at bounding box center [427, 176] width 6 height 3
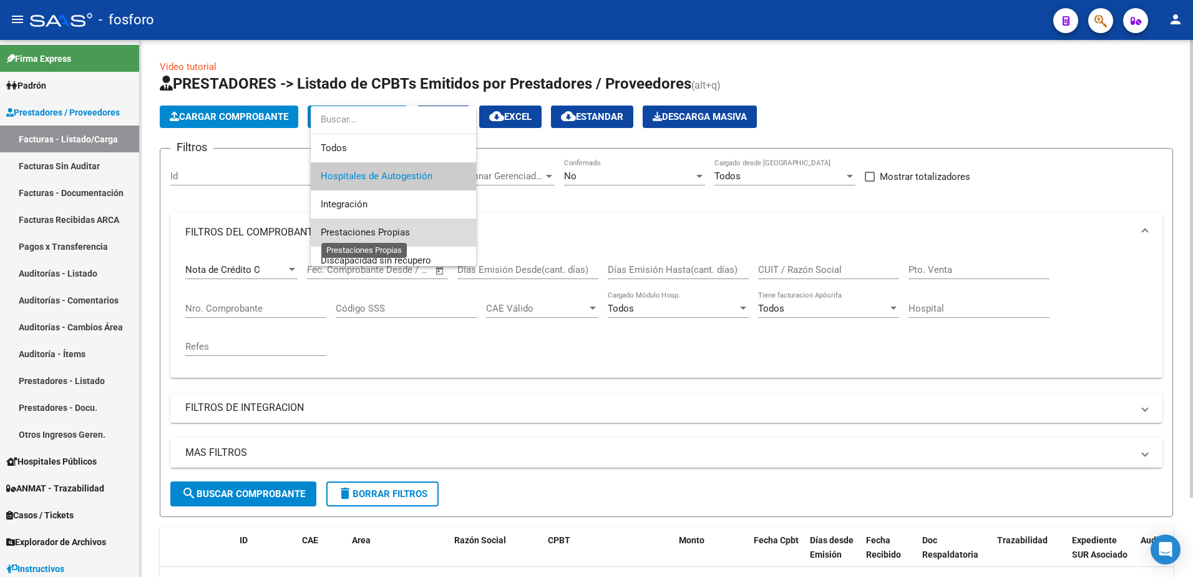
drag, startPoint x: 397, startPoint y: 227, endPoint x: 377, endPoint y: 233, distance: 20.7
click at [384, 232] on span "Prestaciones Propias" at bounding box center [365, 232] width 89 height 11
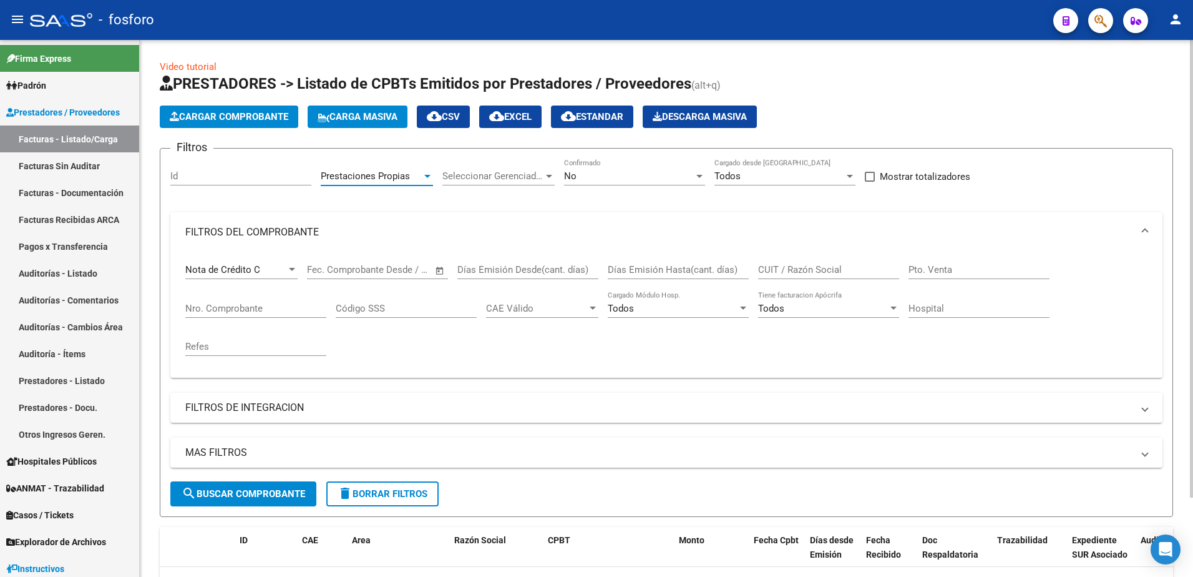
click at [293, 266] on div at bounding box center [291, 270] width 11 height 10
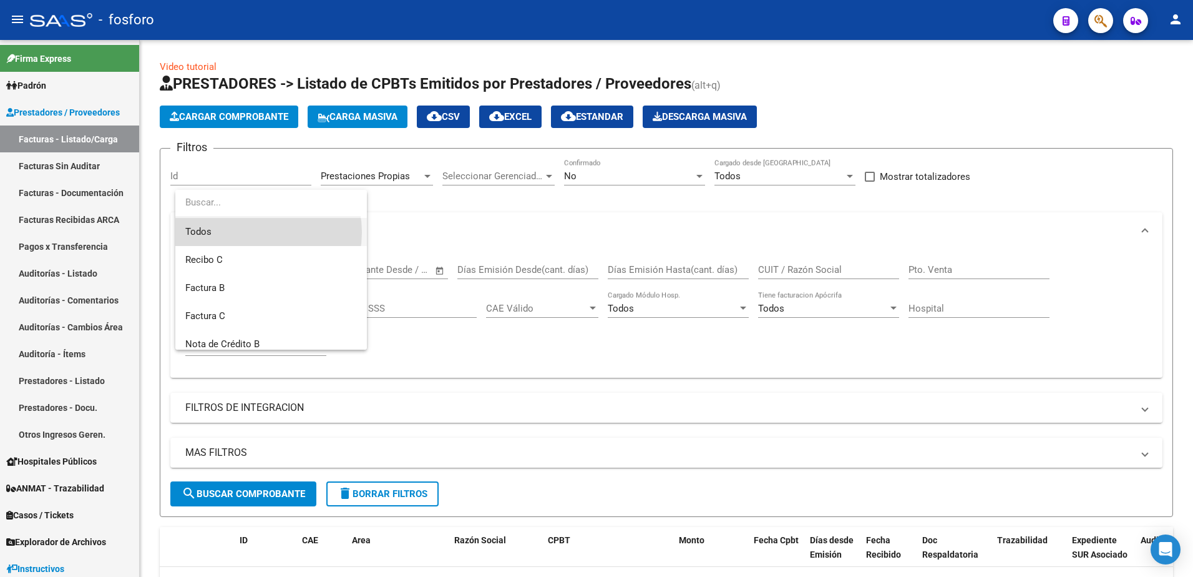
click at [255, 232] on span "Todos" at bounding box center [271, 232] width 172 height 28
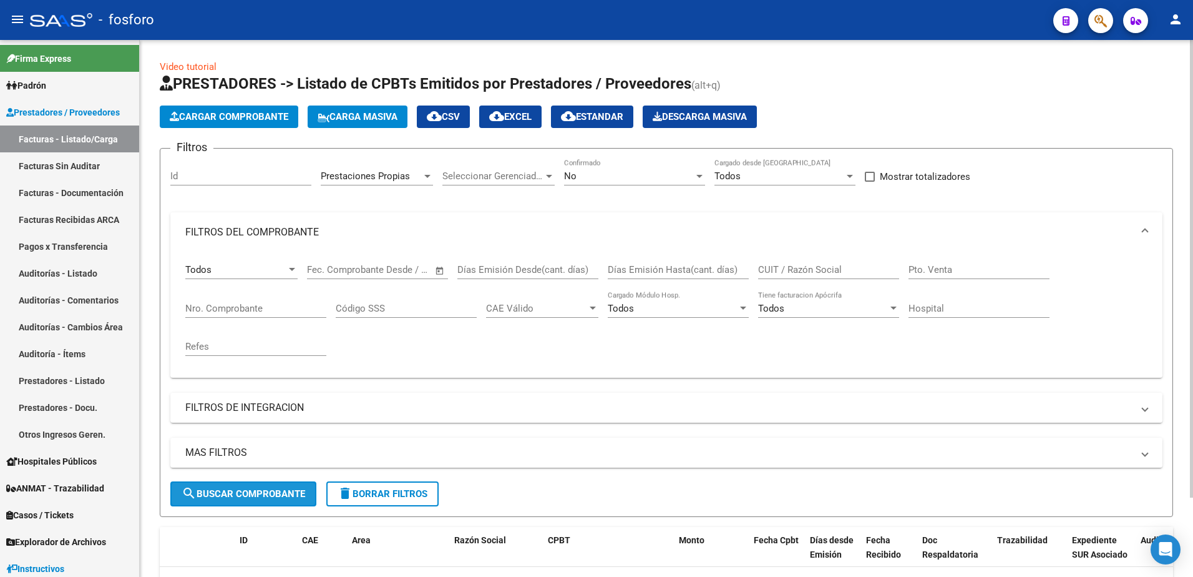
click at [249, 502] on button "search Buscar Comprobante" at bounding box center [243, 493] width 146 height 25
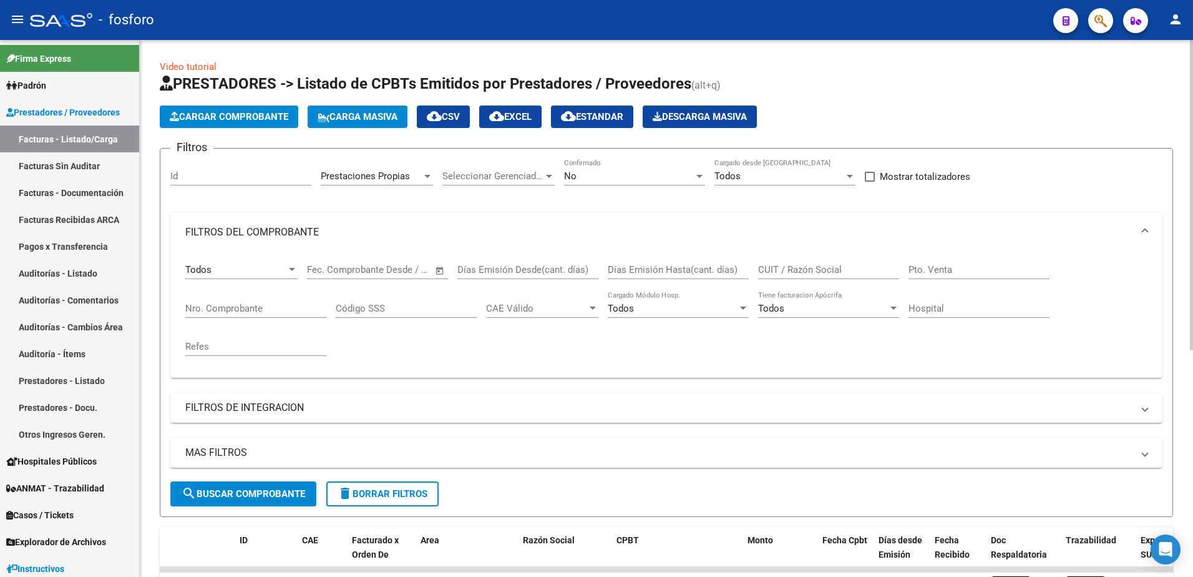
scroll to position [393, 0]
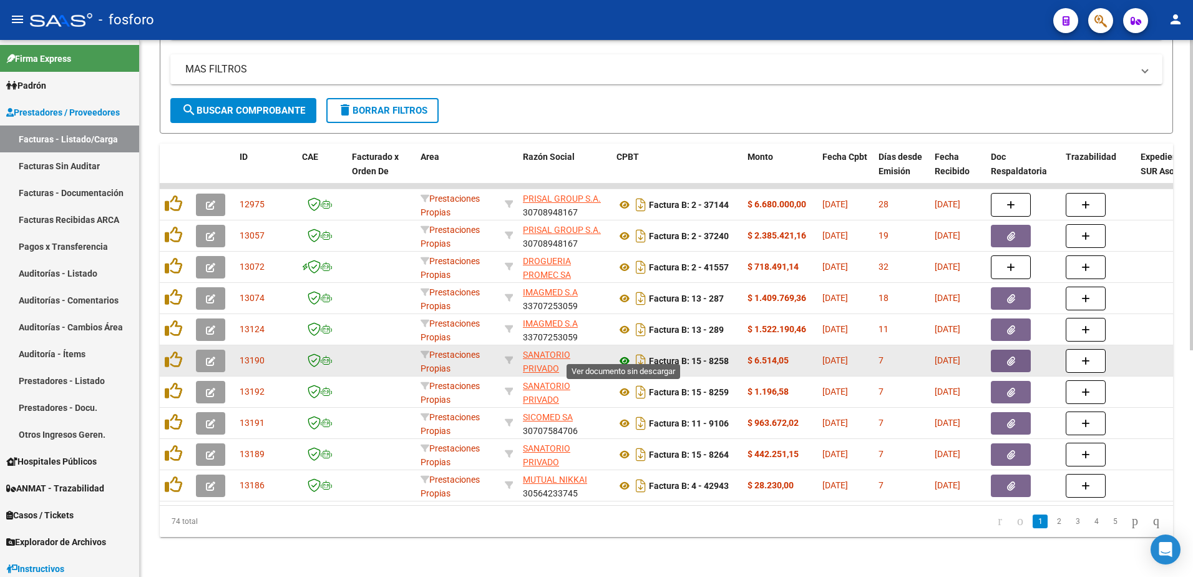
click at [625, 353] on icon at bounding box center [625, 360] width 16 height 15
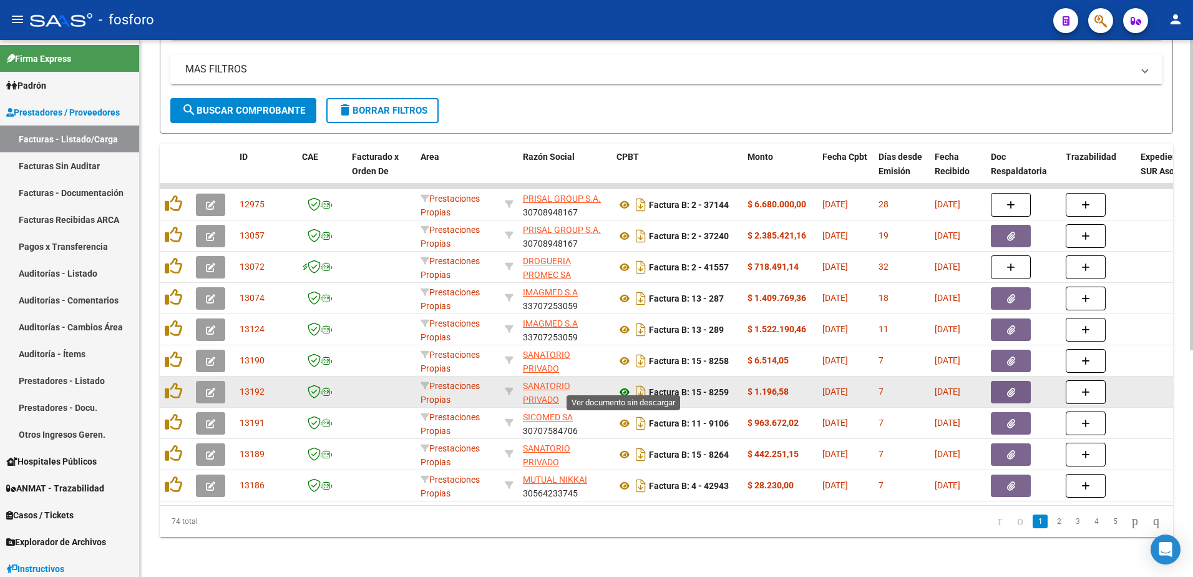
click at [625, 384] on icon at bounding box center [625, 391] width 16 height 15
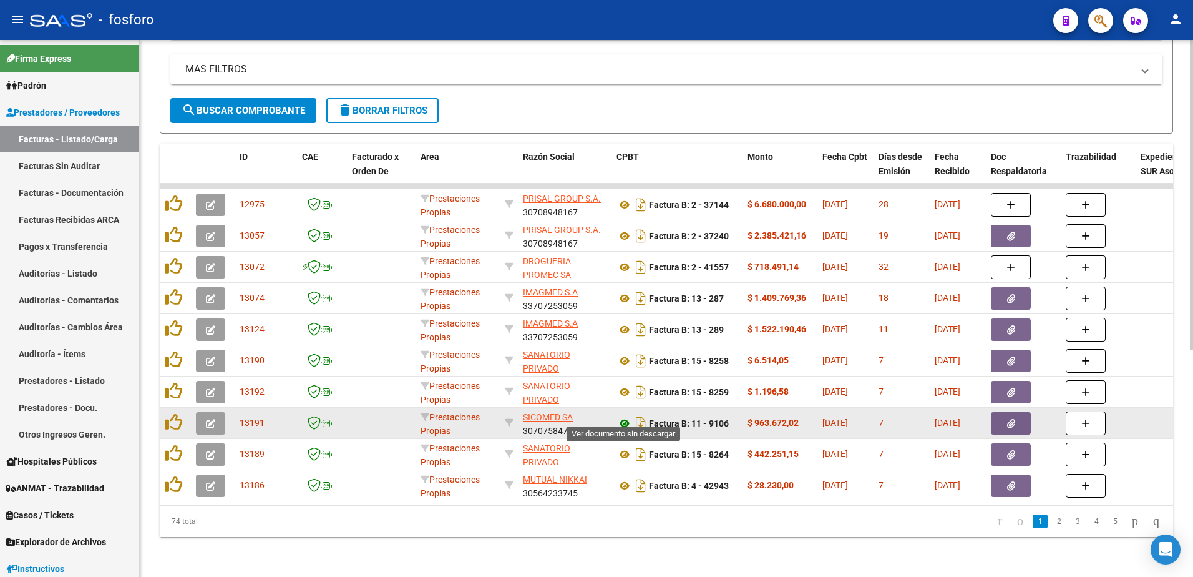
click at [624, 416] on icon at bounding box center [625, 423] width 16 height 15
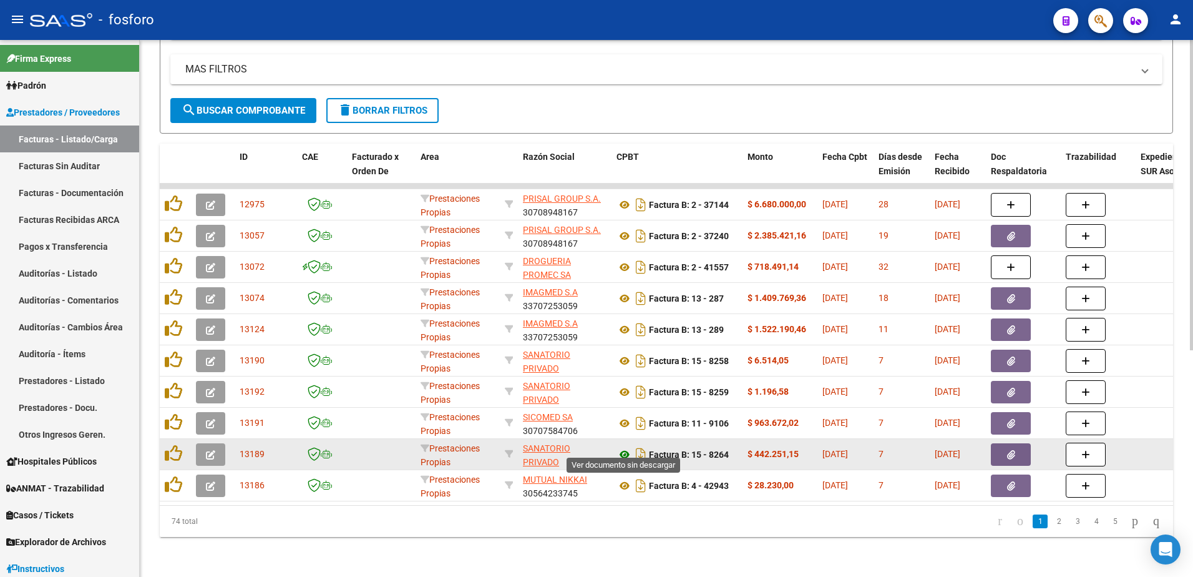
click at [626, 447] on icon at bounding box center [625, 454] width 16 height 15
click at [1020, 443] on button "button" at bounding box center [1011, 454] width 40 height 22
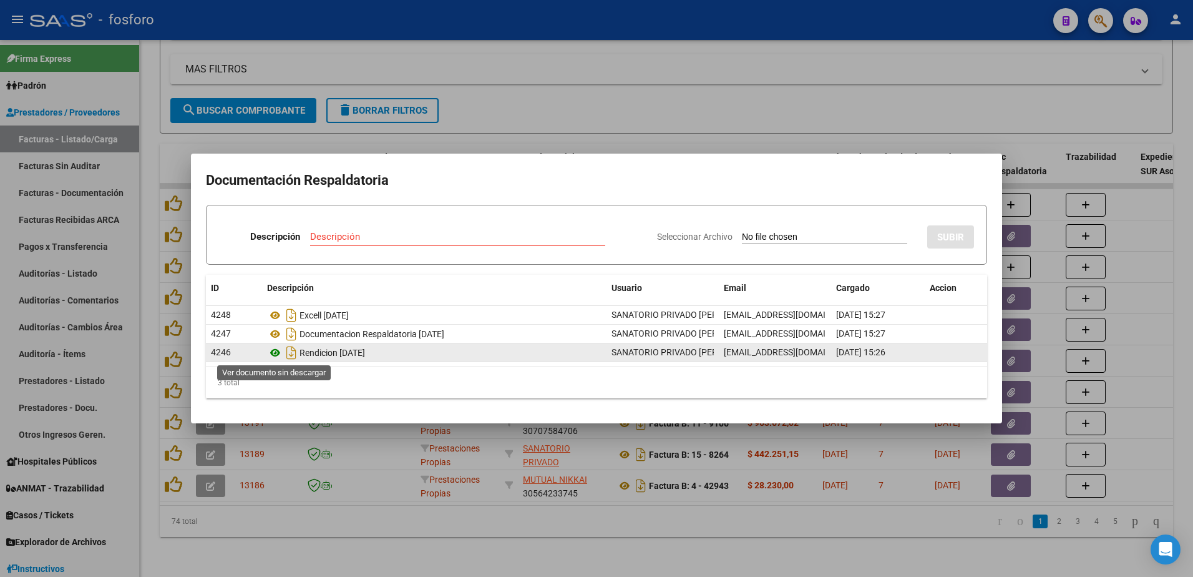
click at [273, 353] on icon at bounding box center [275, 352] width 16 height 15
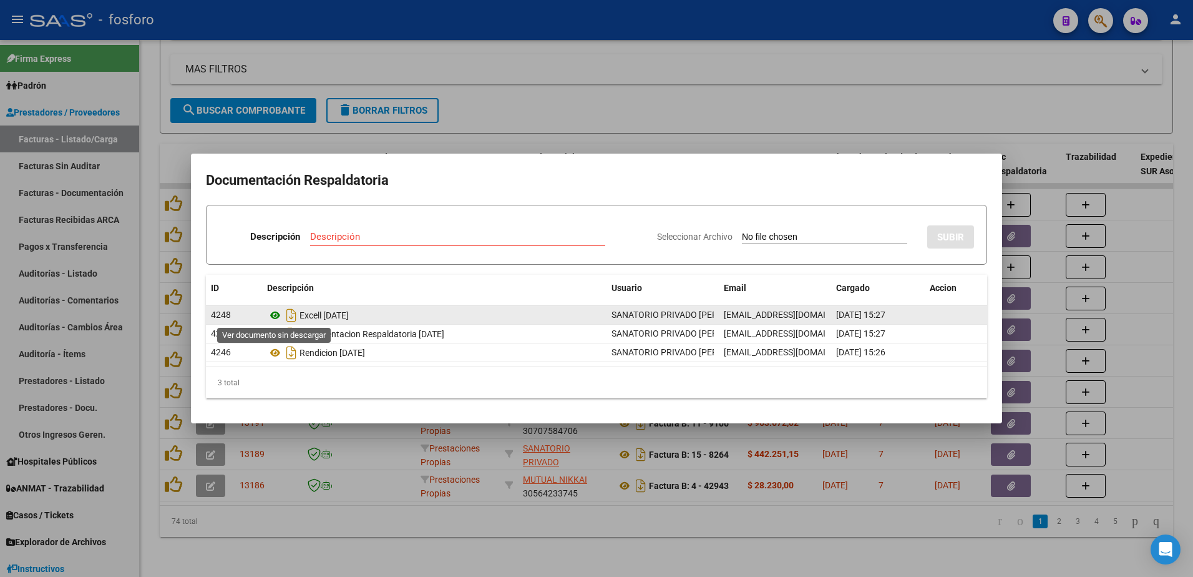
click at [268, 317] on icon at bounding box center [275, 315] width 16 height 15
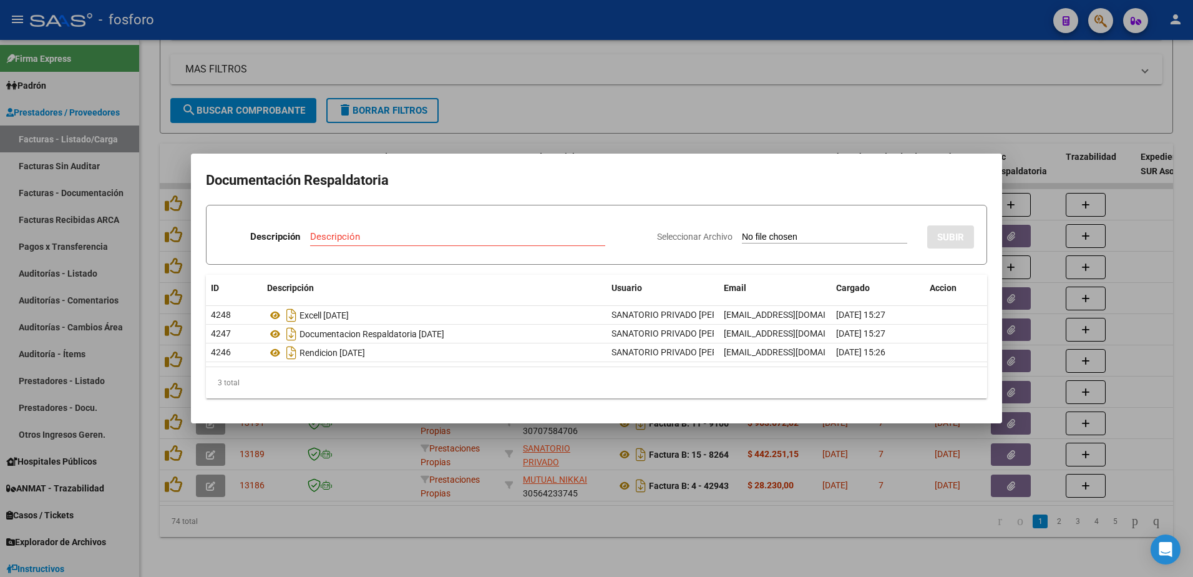
click at [489, 126] on div at bounding box center [596, 288] width 1193 height 577
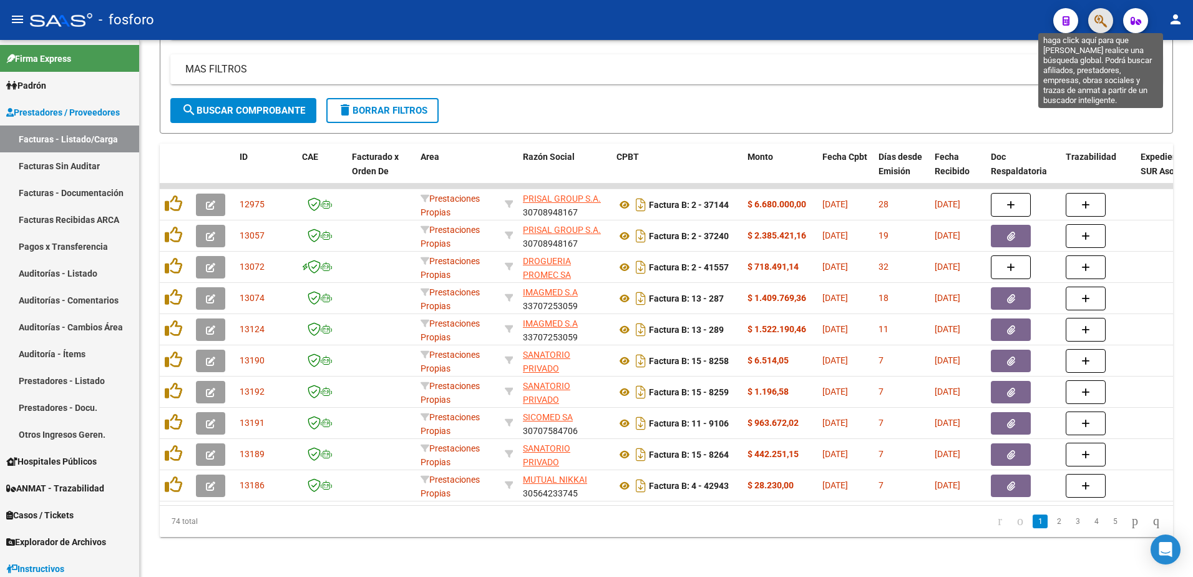
click at [1099, 16] on icon "button" at bounding box center [1101, 21] width 12 height 14
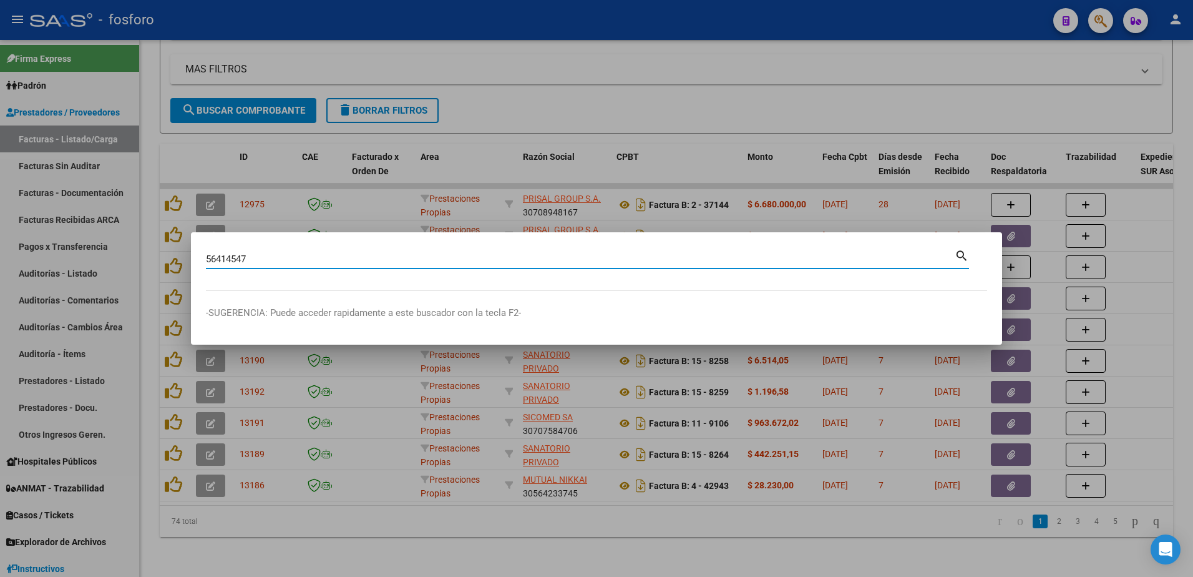
type input "56414547"
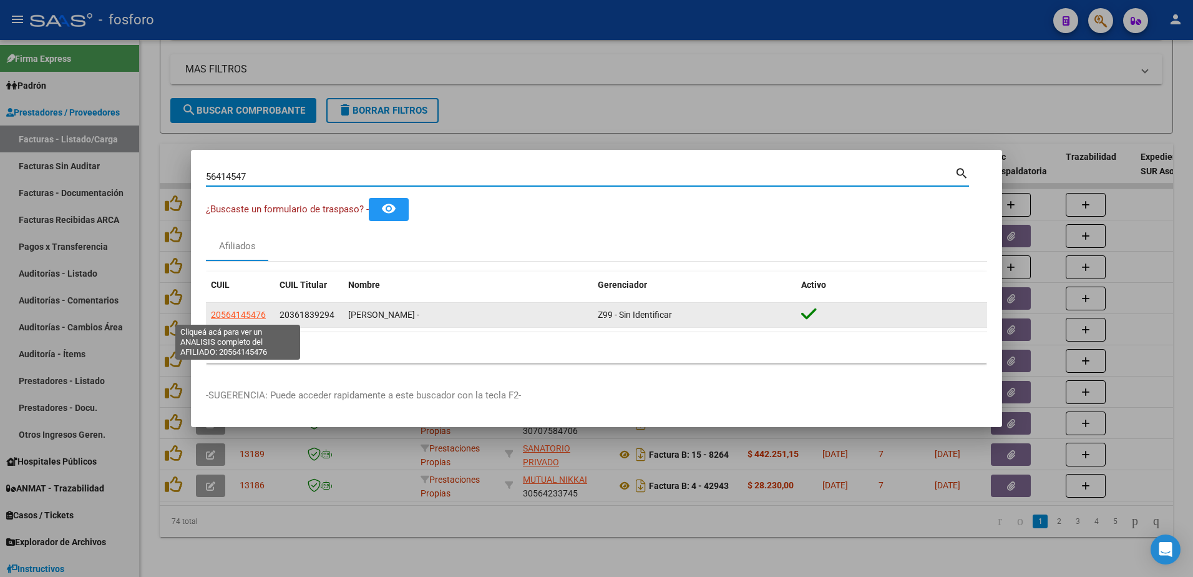
click at [222, 310] on span "20564145476" at bounding box center [238, 315] width 55 height 10
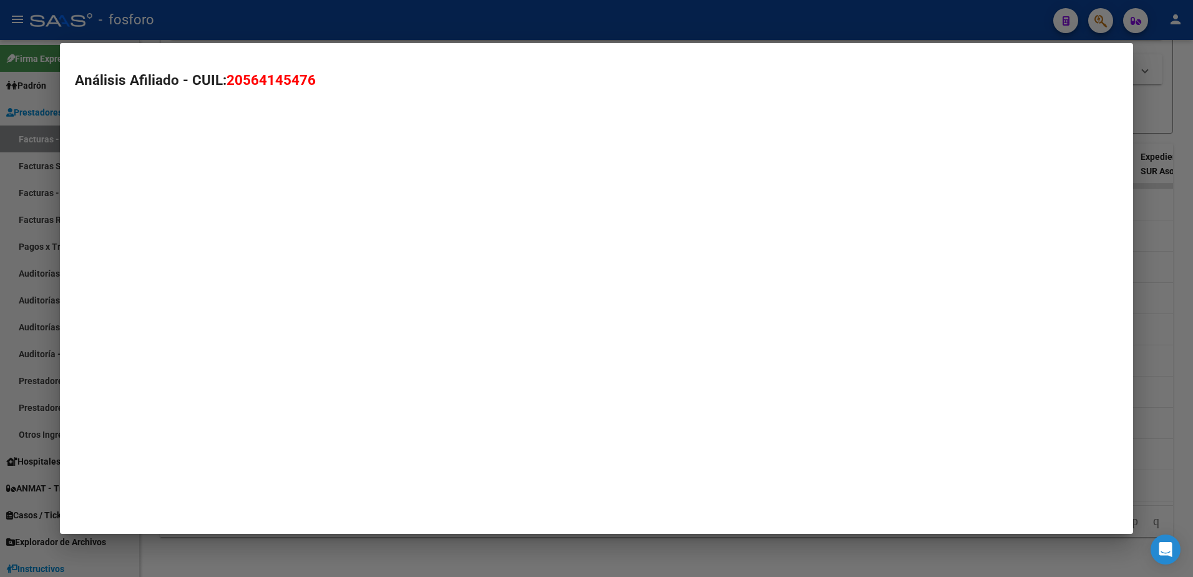
type textarea "20564145476"
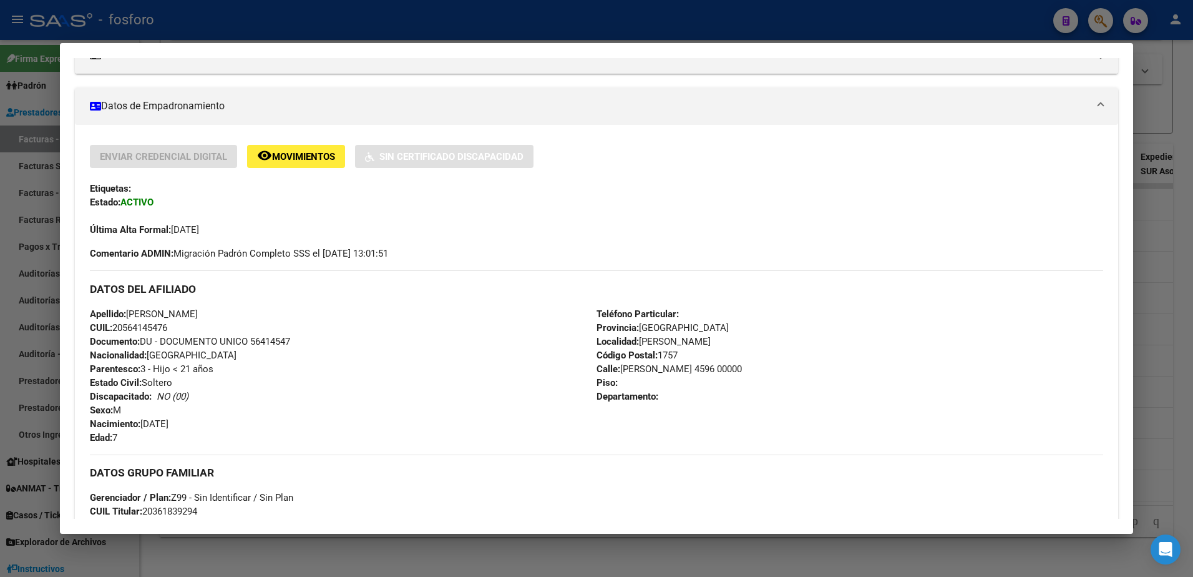
scroll to position [180, 0]
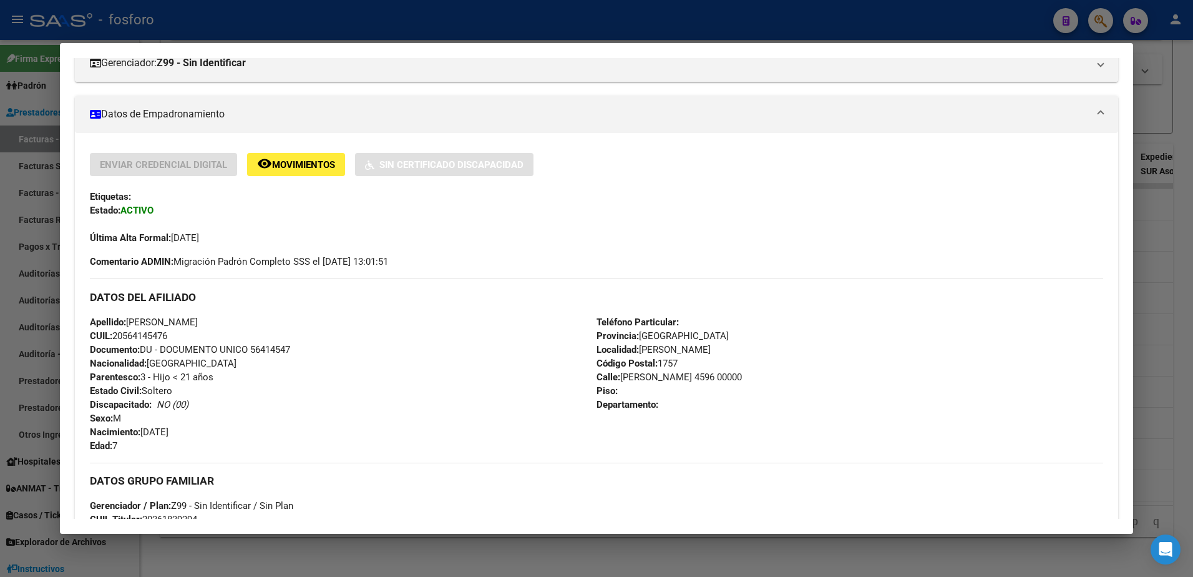
click at [36, 260] on div at bounding box center [596, 288] width 1193 height 577
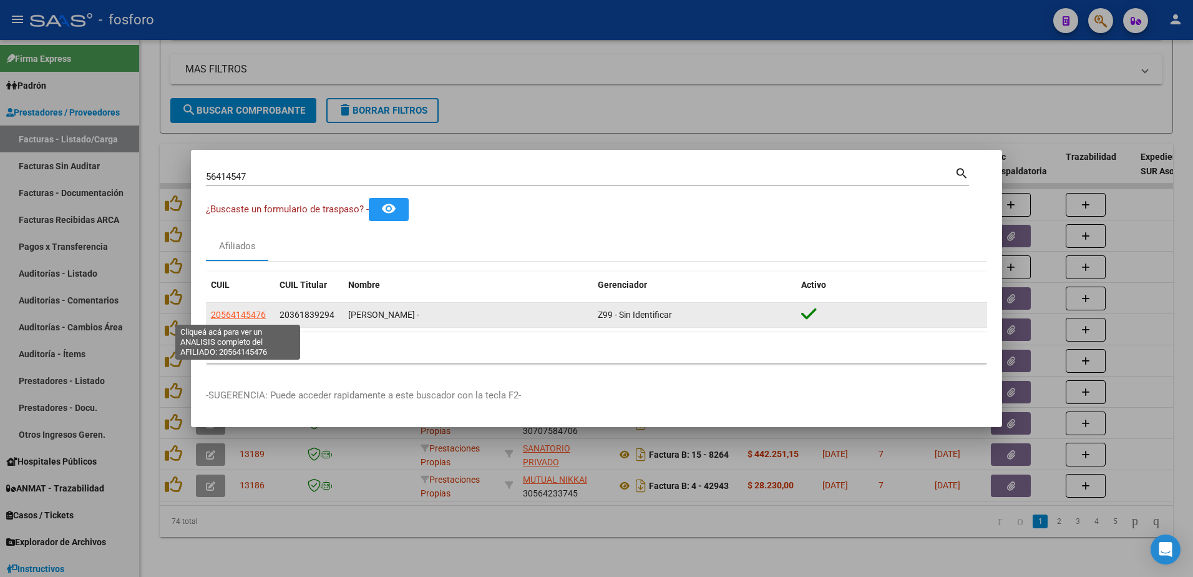
click at [237, 316] on span "20564145476" at bounding box center [238, 315] width 55 height 10
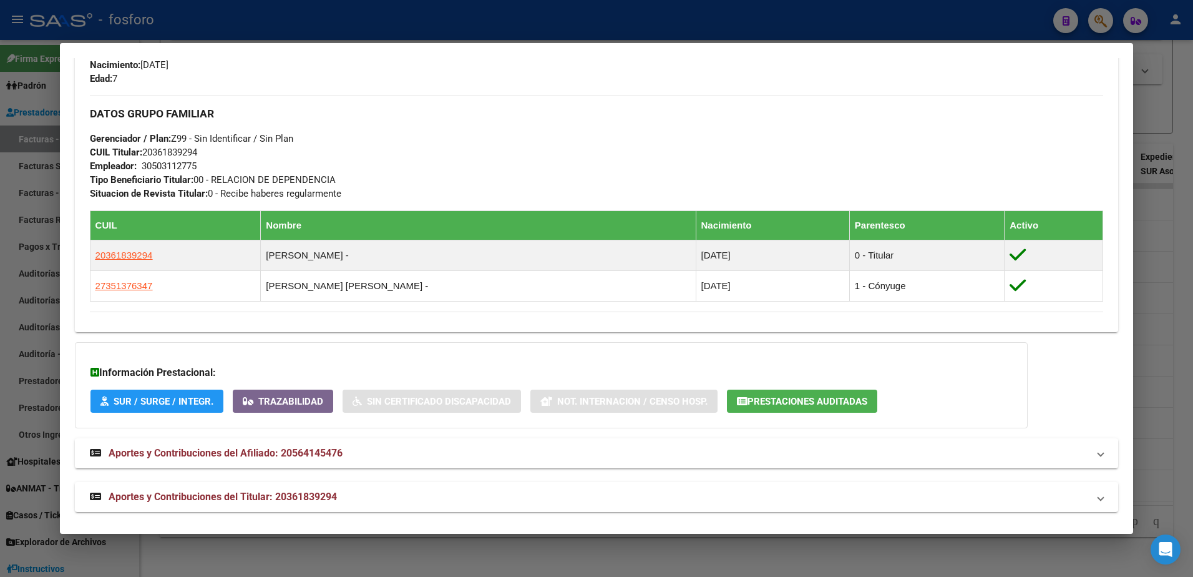
scroll to position [554, 0]
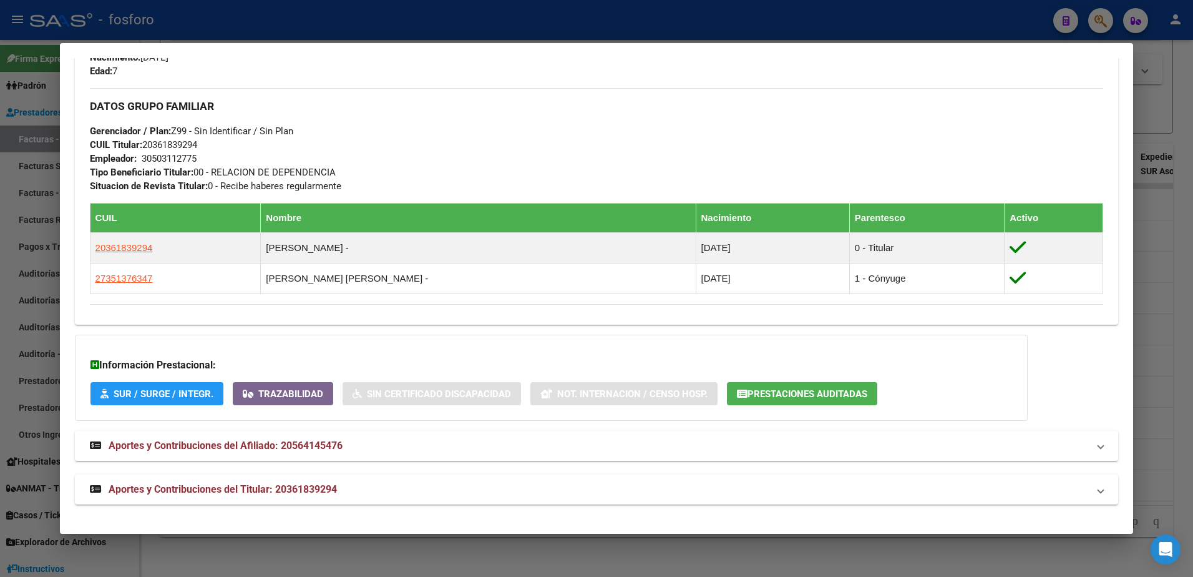
click at [464, 30] on div at bounding box center [596, 288] width 1193 height 577
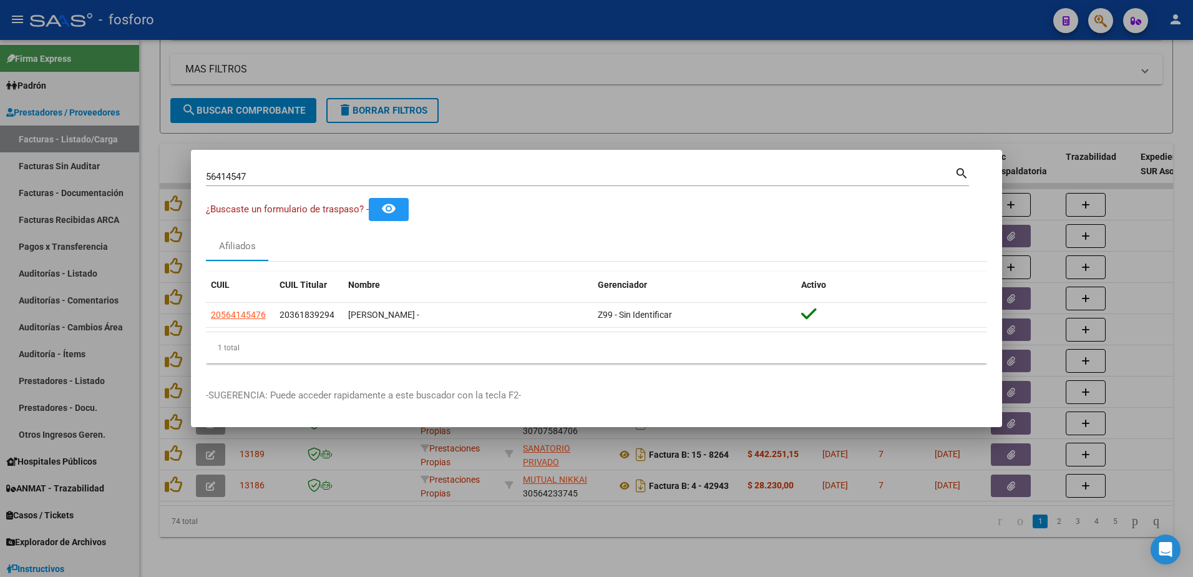
click at [152, 354] on div at bounding box center [596, 288] width 1193 height 577
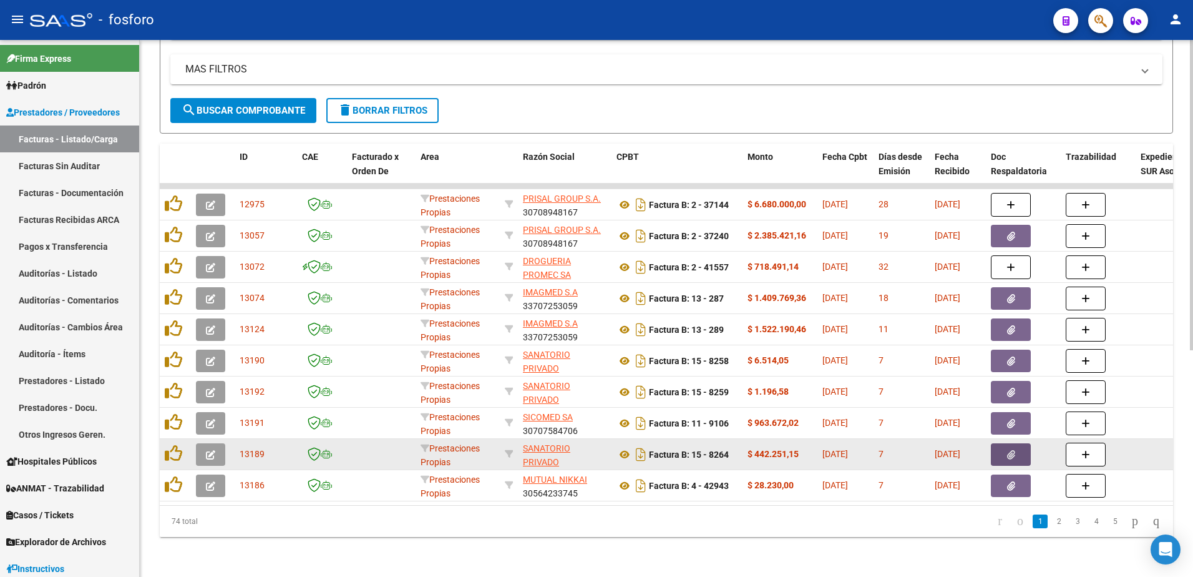
click at [1009, 450] on icon "button" at bounding box center [1011, 454] width 8 height 9
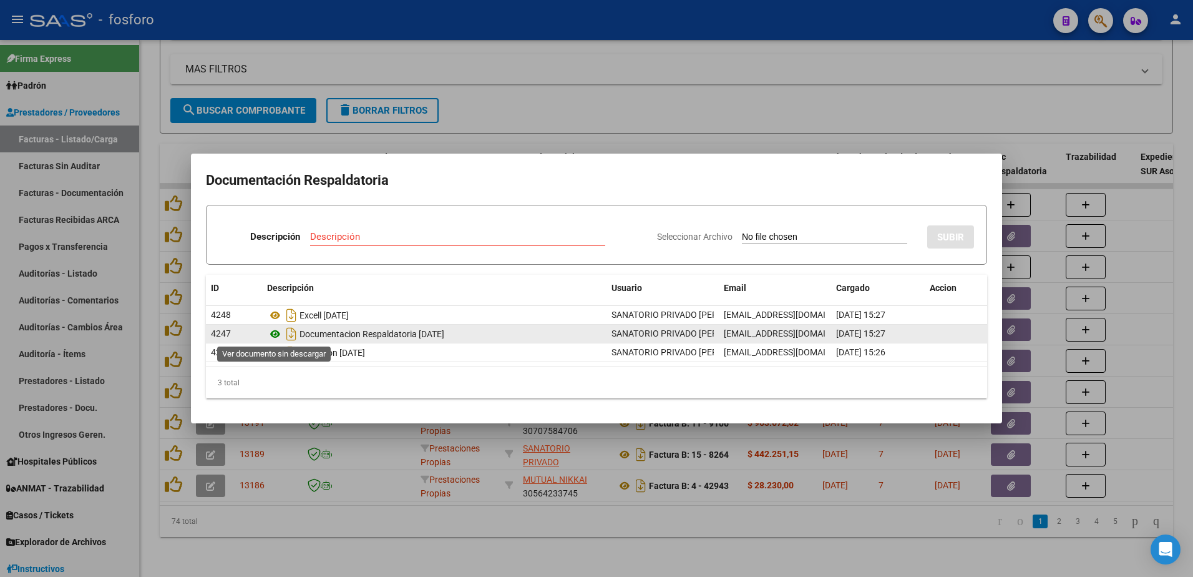
click at [278, 333] on icon at bounding box center [275, 333] width 16 height 15
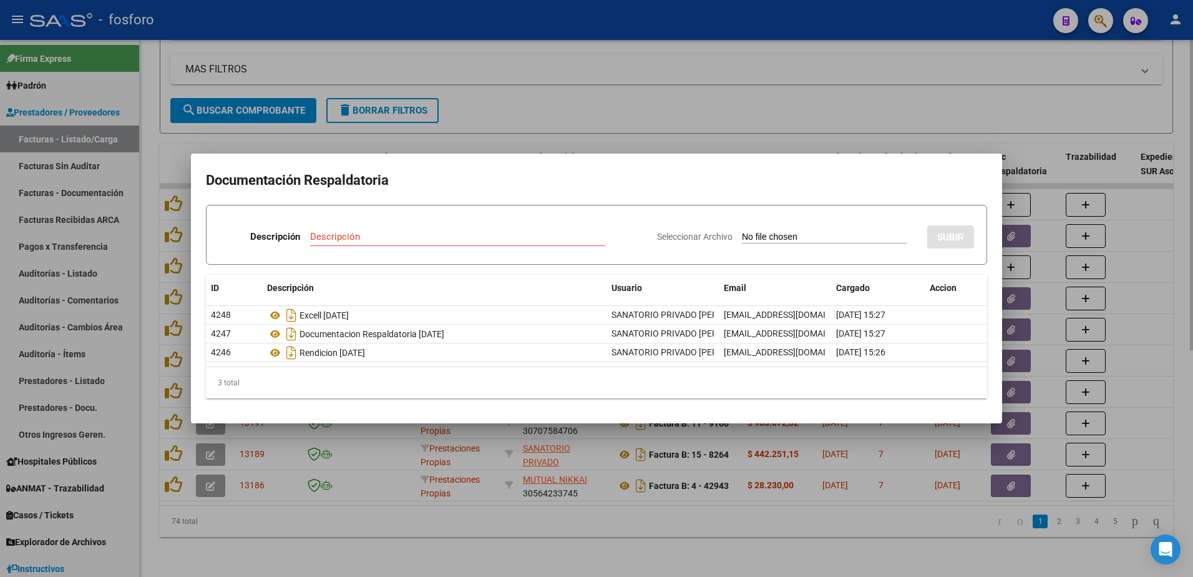
drag, startPoint x: 556, startPoint y: 89, endPoint x: 675, endPoint y: 72, distance: 119.8
click at [564, 88] on div at bounding box center [596, 288] width 1193 height 577
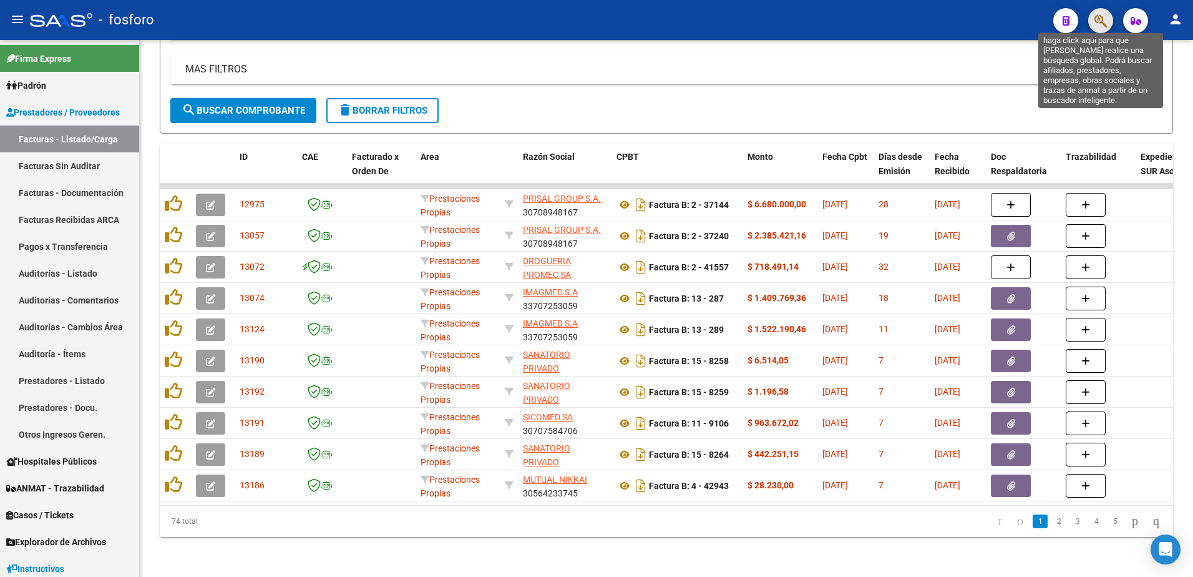
click at [1102, 22] on icon "button" at bounding box center [1101, 21] width 12 height 14
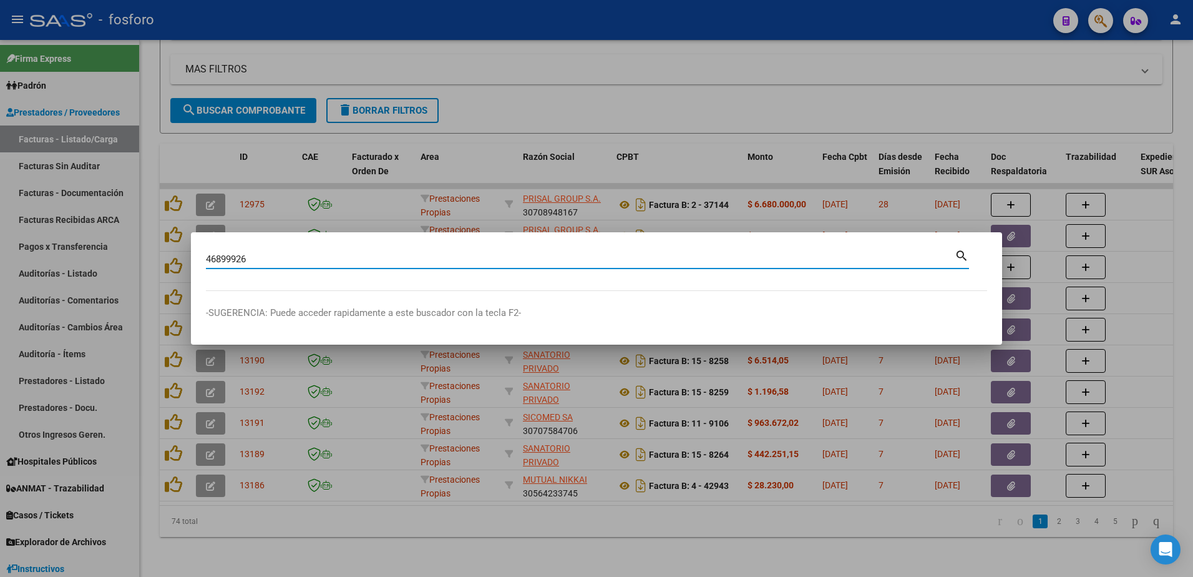
type input "46899926"
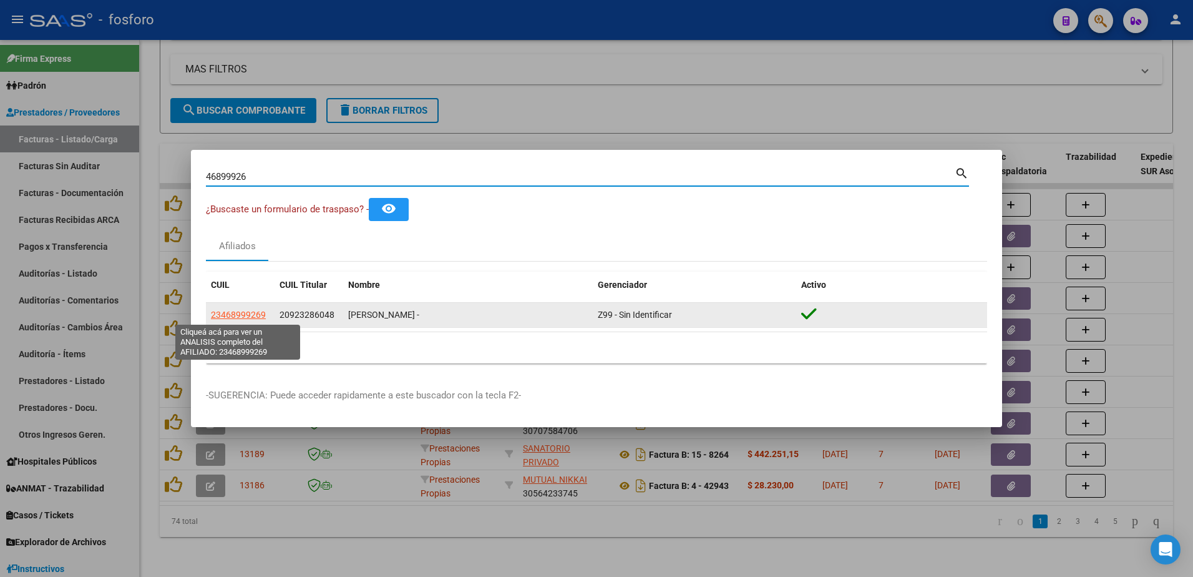
click at [234, 316] on span "23468999269" at bounding box center [238, 315] width 55 height 10
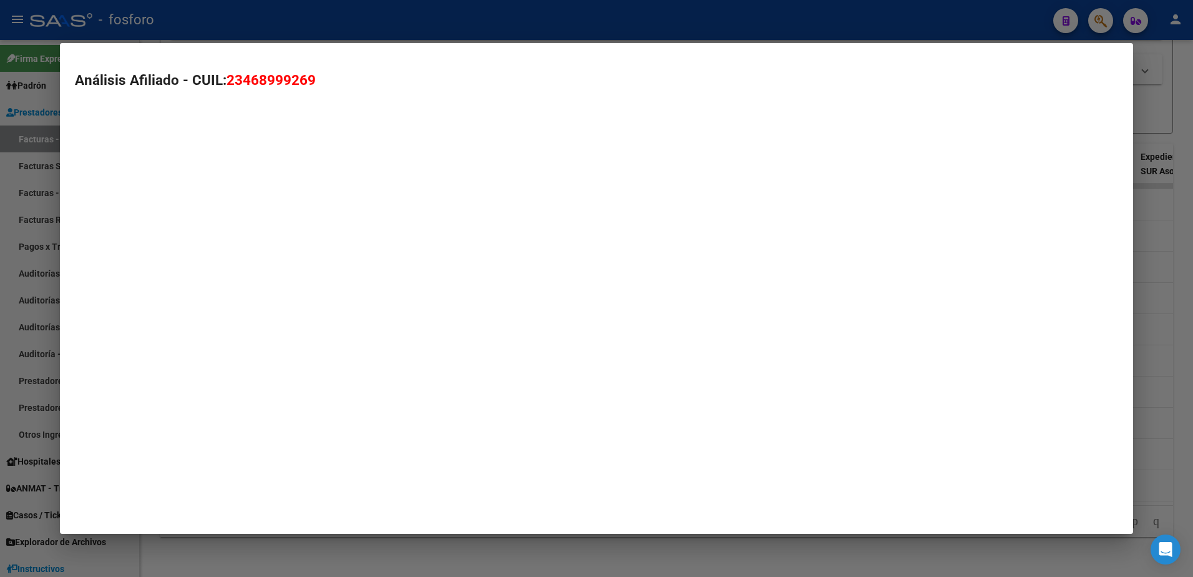
type textarea "23468999269"
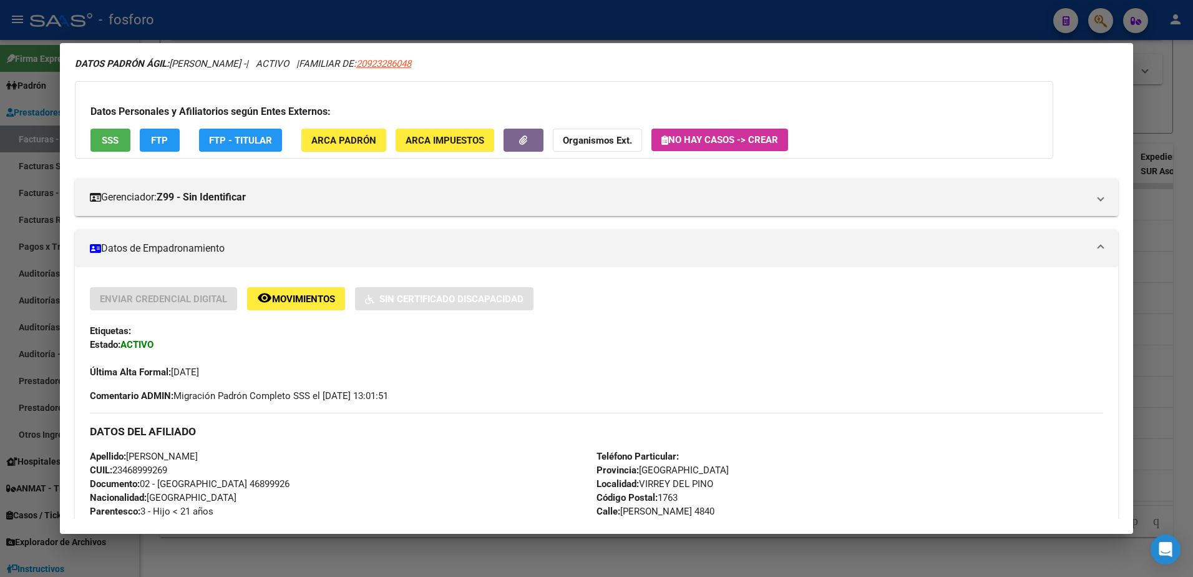
scroll to position [0, 0]
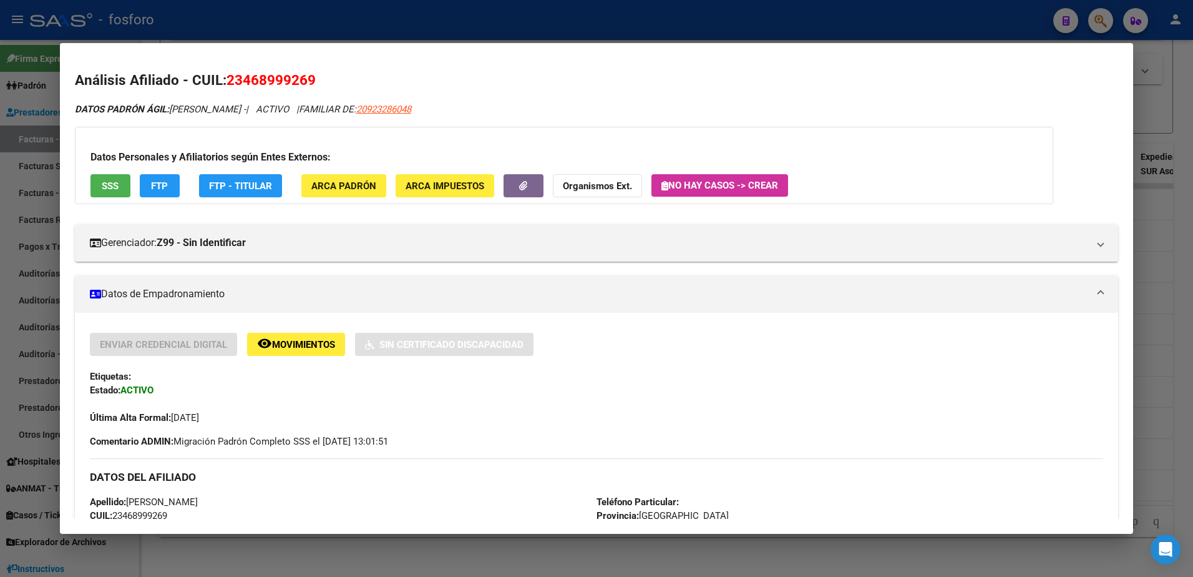
click at [6, 129] on div at bounding box center [596, 288] width 1193 height 577
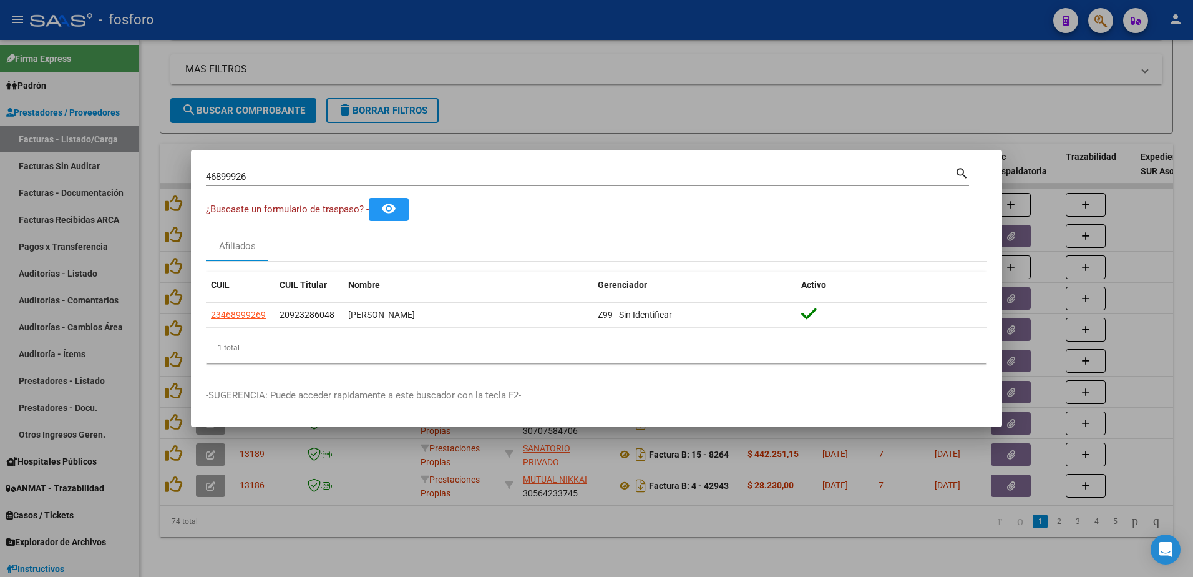
click at [139, 281] on div at bounding box center [596, 288] width 1193 height 577
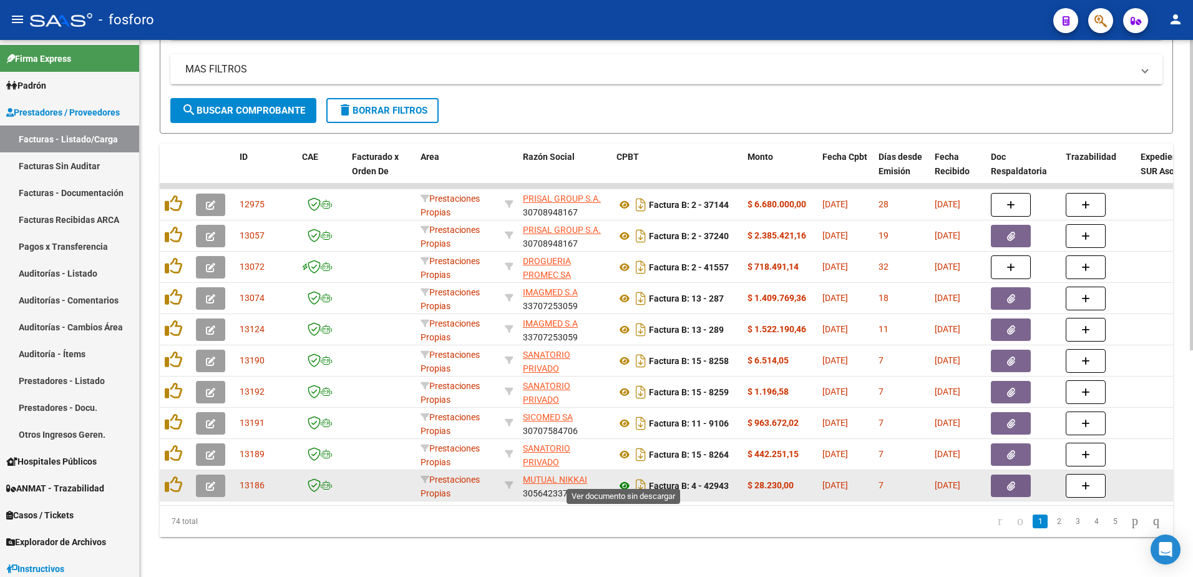
click at [618, 479] on icon at bounding box center [625, 485] width 16 height 15
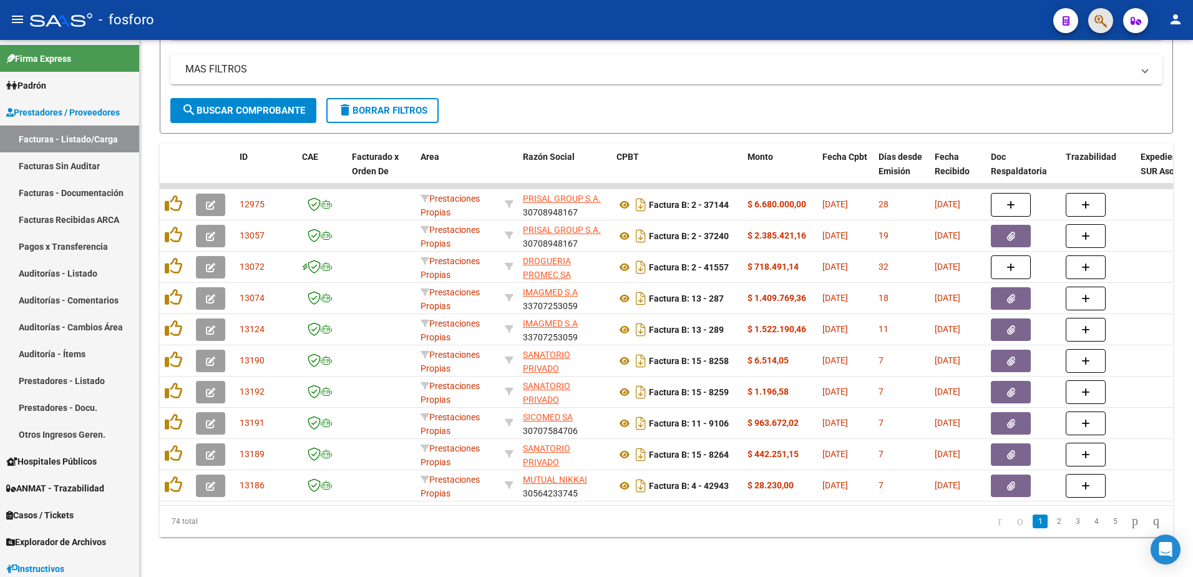
click at [1093, 25] on button "button" at bounding box center [1101, 20] width 25 height 25
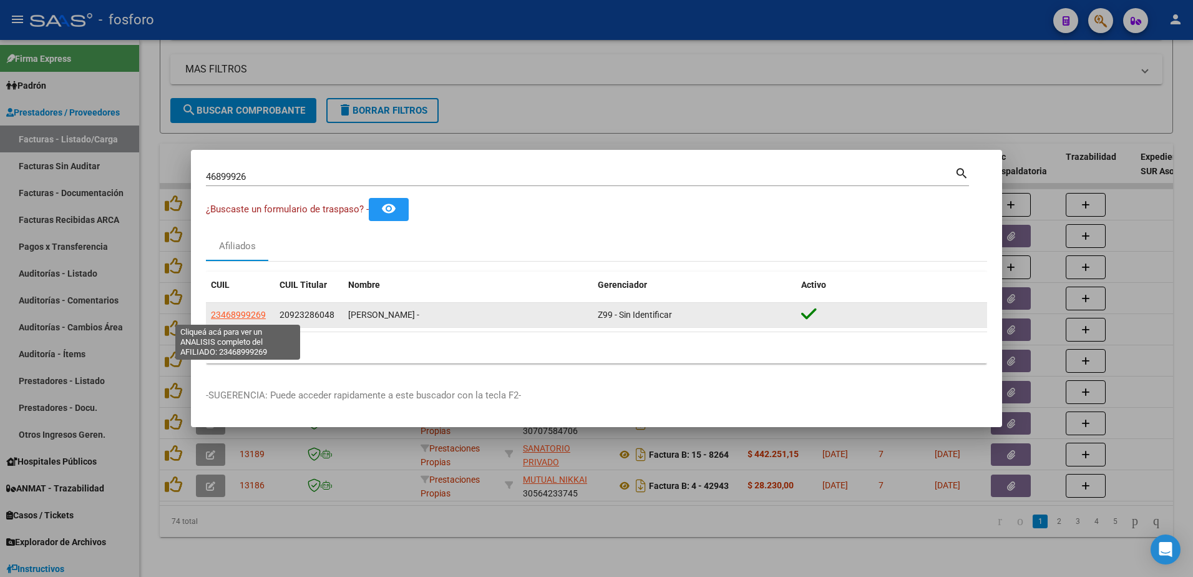
click at [233, 315] on span "23468999269" at bounding box center [238, 315] width 55 height 10
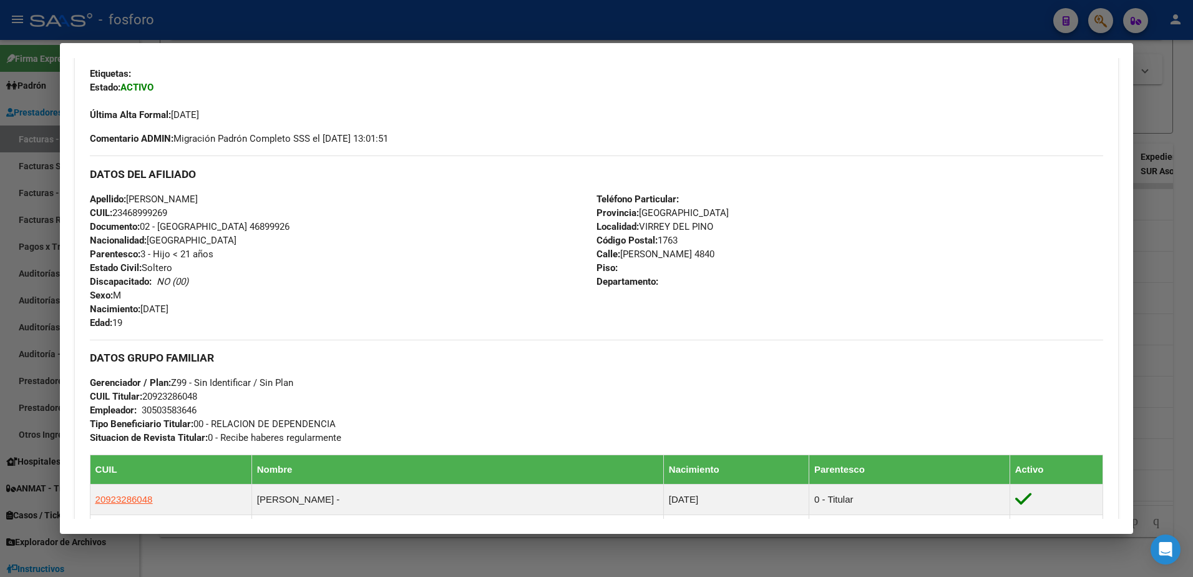
scroll to position [23, 0]
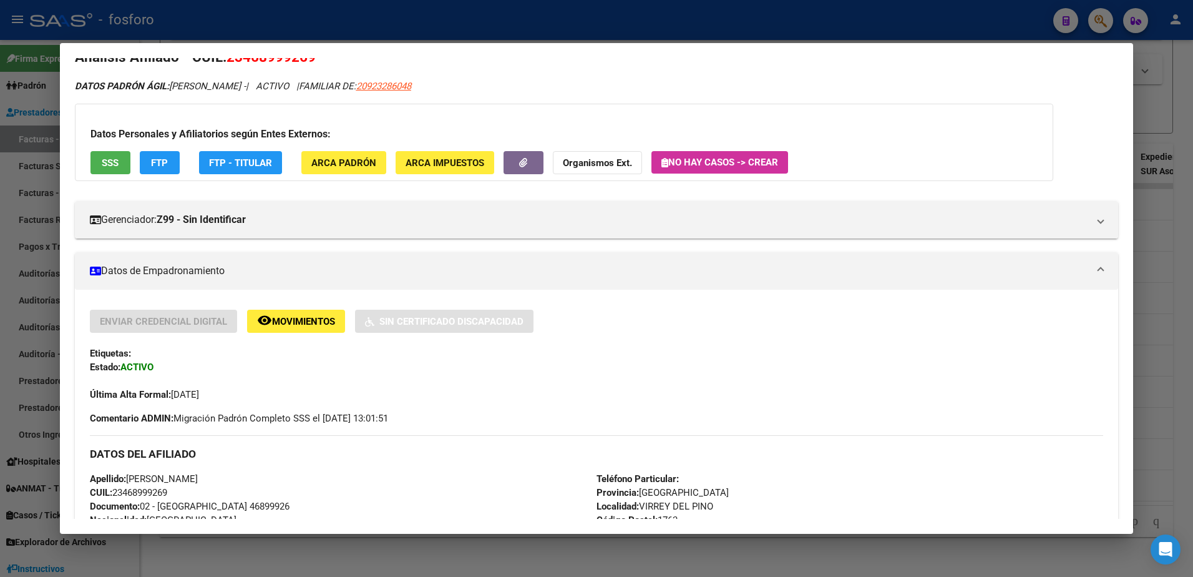
click at [1140, 202] on div at bounding box center [596, 288] width 1193 height 577
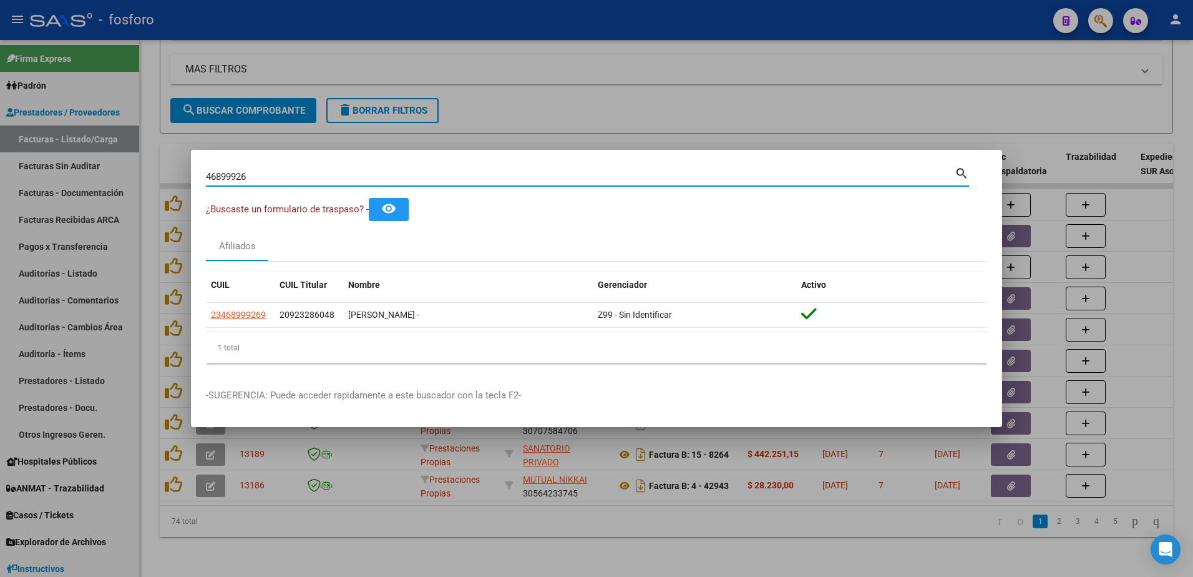
click at [277, 179] on input "46899926" at bounding box center [580, 176] width 749 height 11
type input "48771905"
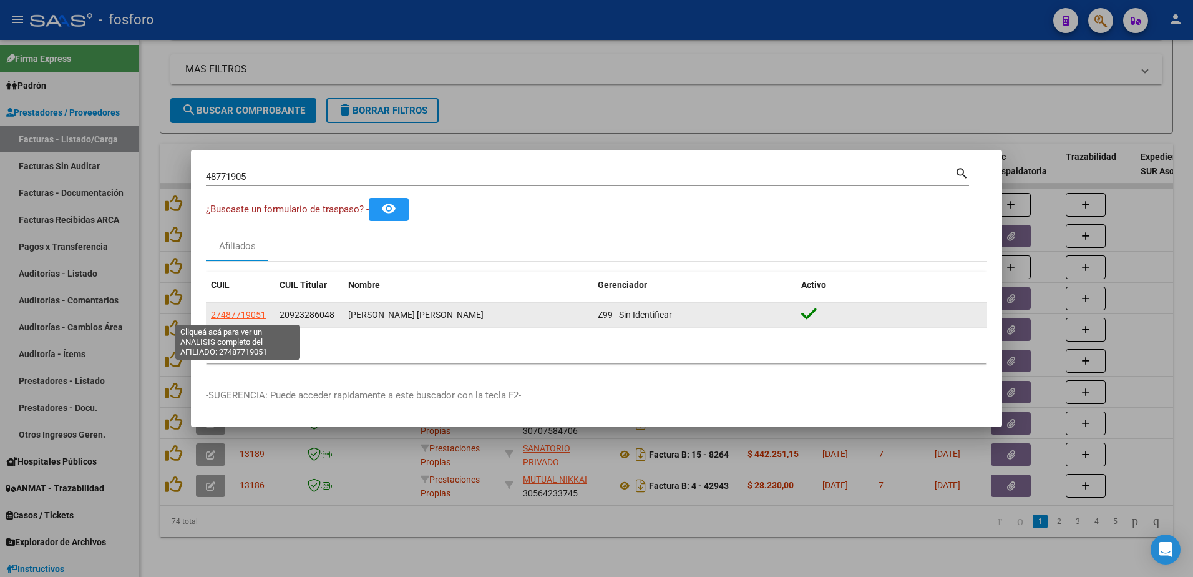
click at [222, 313] on span "27487719051" at bounding box center [238, 315] width 55 height 10
type textarea "27487719051"
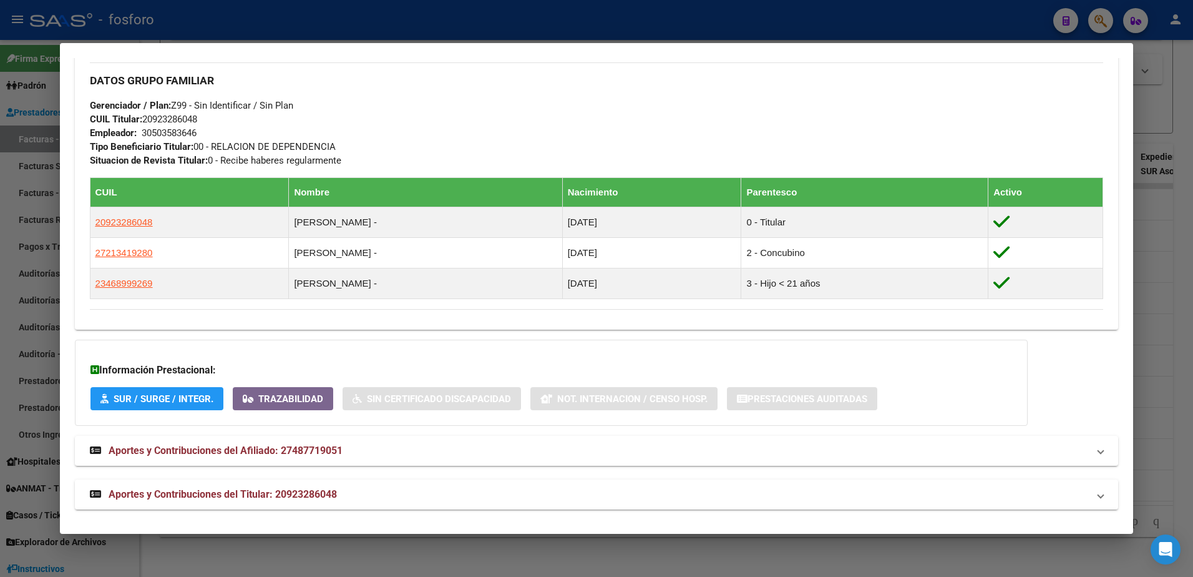
scroll to position [585, 0]
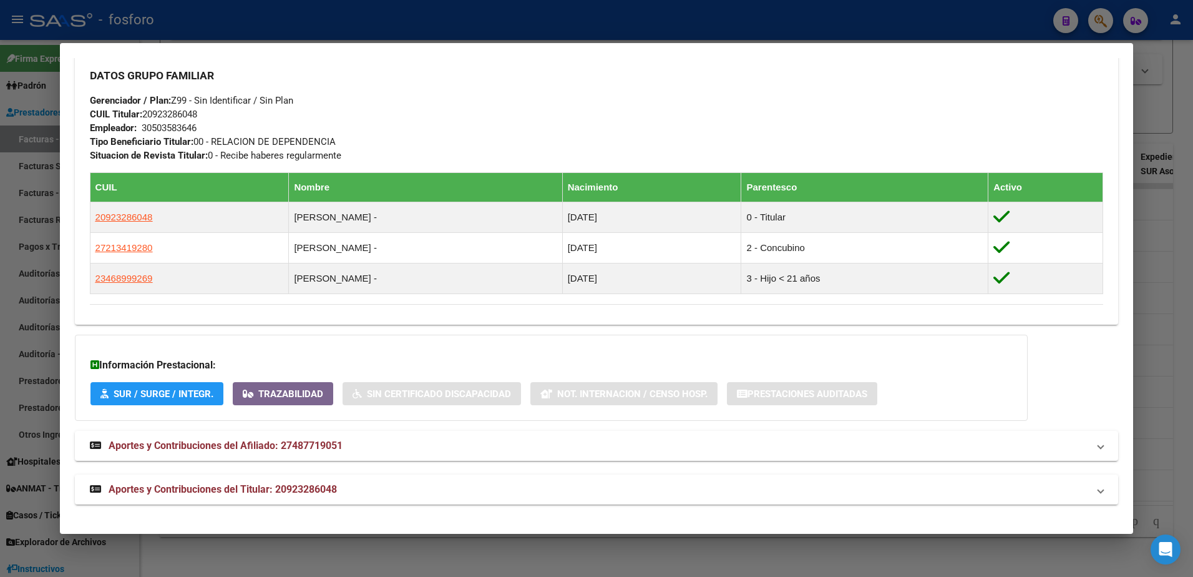
click at [122, 394] on span "SUR / SURGE / INTEGR." at bounding box center [164, 393] width 100 height 11
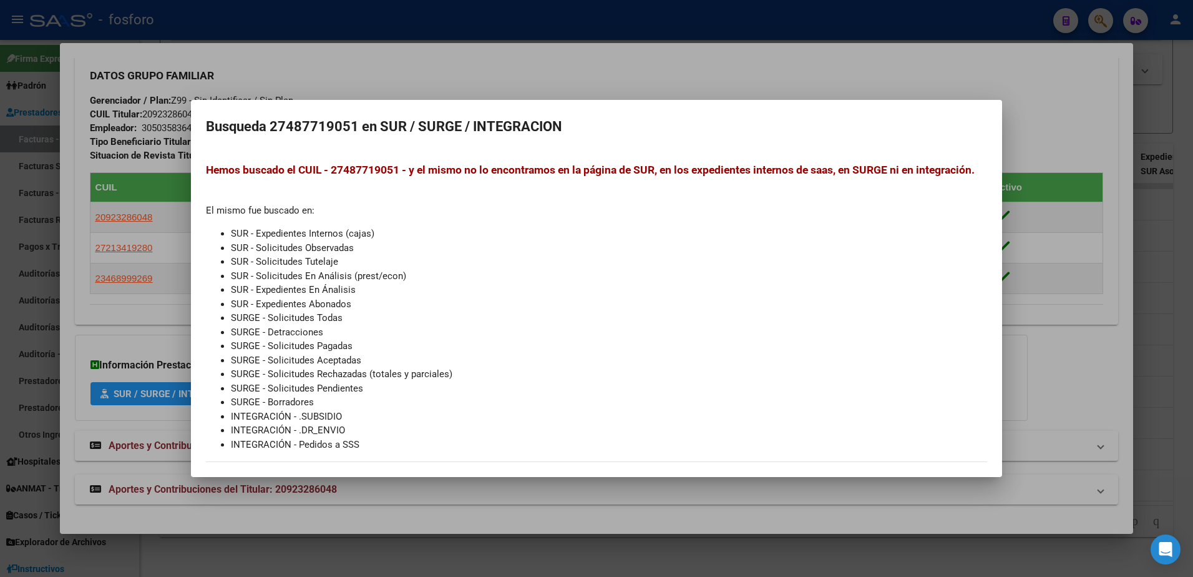
click at [14, 296] on div at bounding box center [596, 288] width 1193 height 577
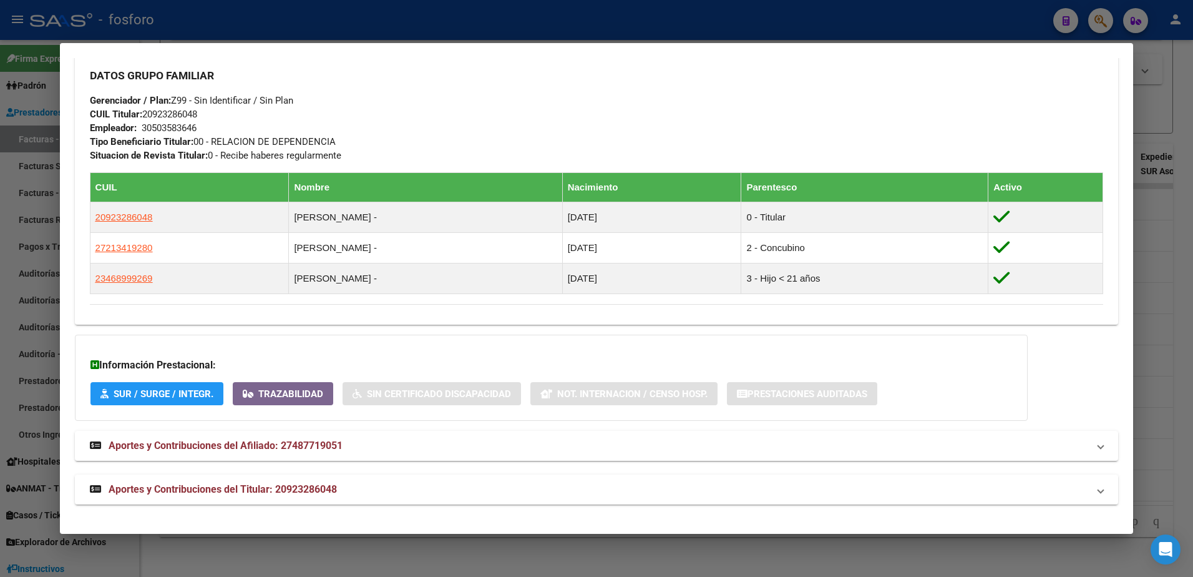
click at [26, 135] on div at bounding box center [596, 288] width 1193 height 577
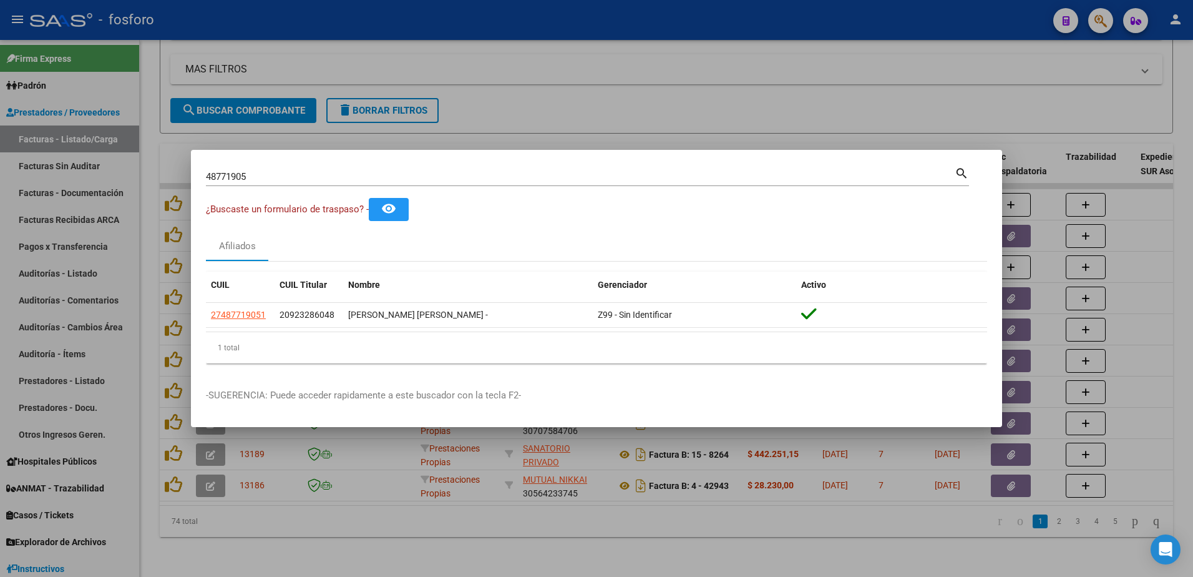
click at [268, 178] on input "48771905" at bounding box center [580, 176] width 749 height 11
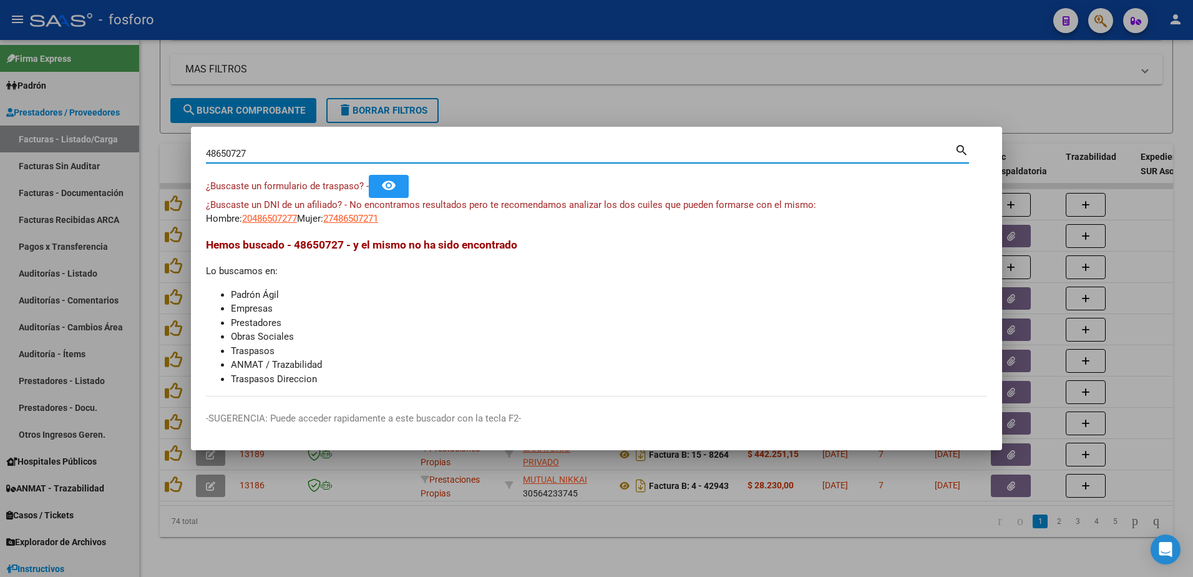
click at [260, 149] on input "48650727" at bounding box center [580, 153] width 749 height 11
type input "48465072"
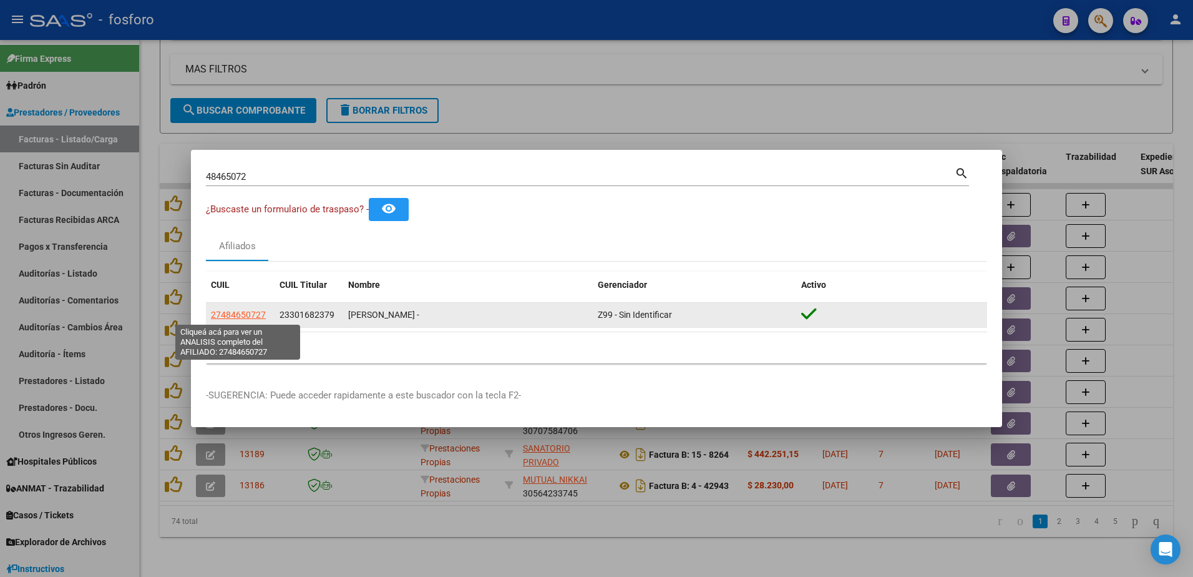
click at [248, 316] on span "27484650727" at bounding box center [238, 315] width 55 height 10
type textarea "27484650727"
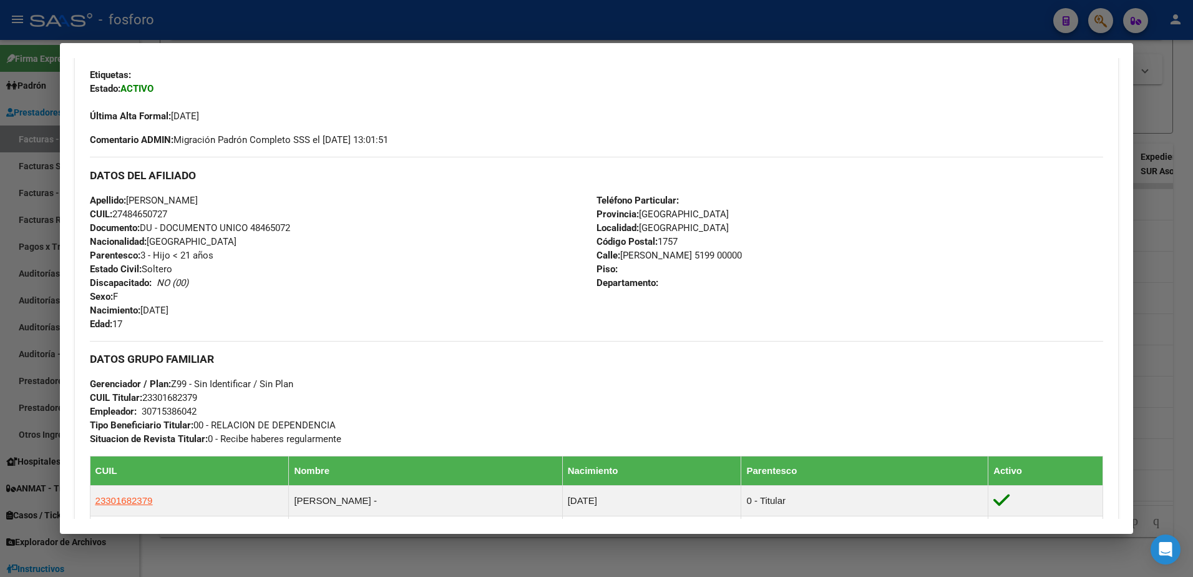
scroll to position [210, 0]
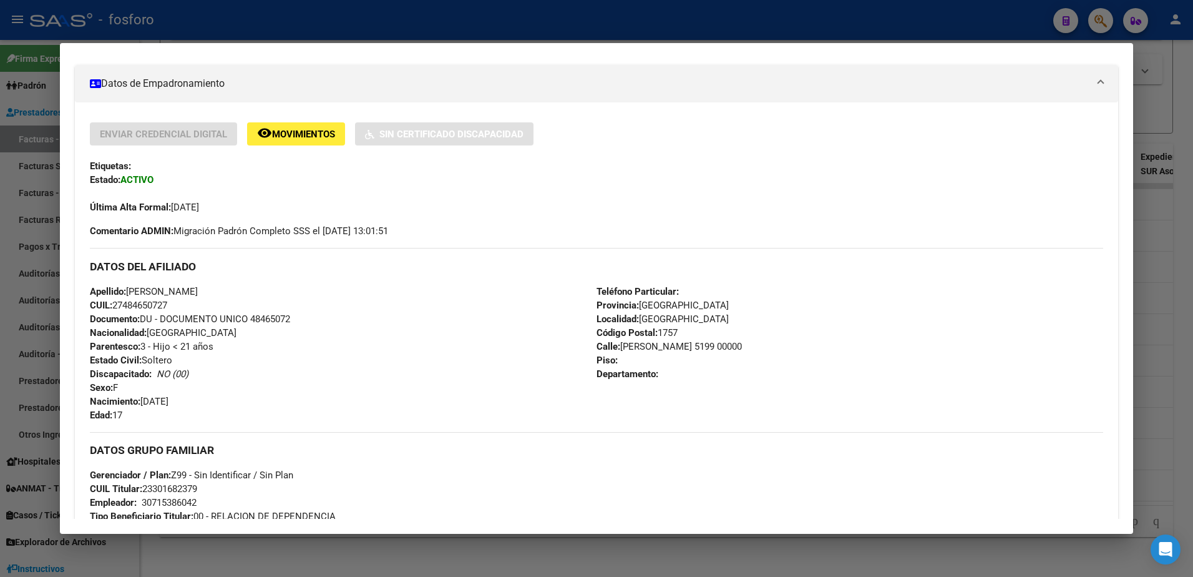
click at [22, 230] on div at bounding box center [596, 288] width 1193 height 577
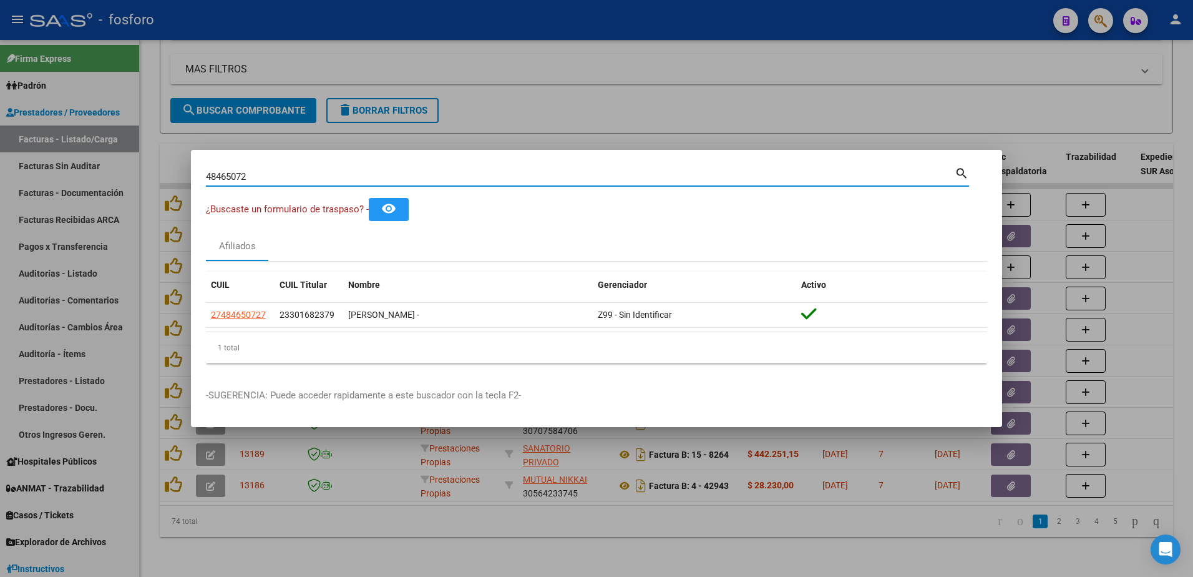
click at [278, 182] on input "48465072" at bounding box center [580, 176] width 749 height 11
type input "4"
type input "56414547"
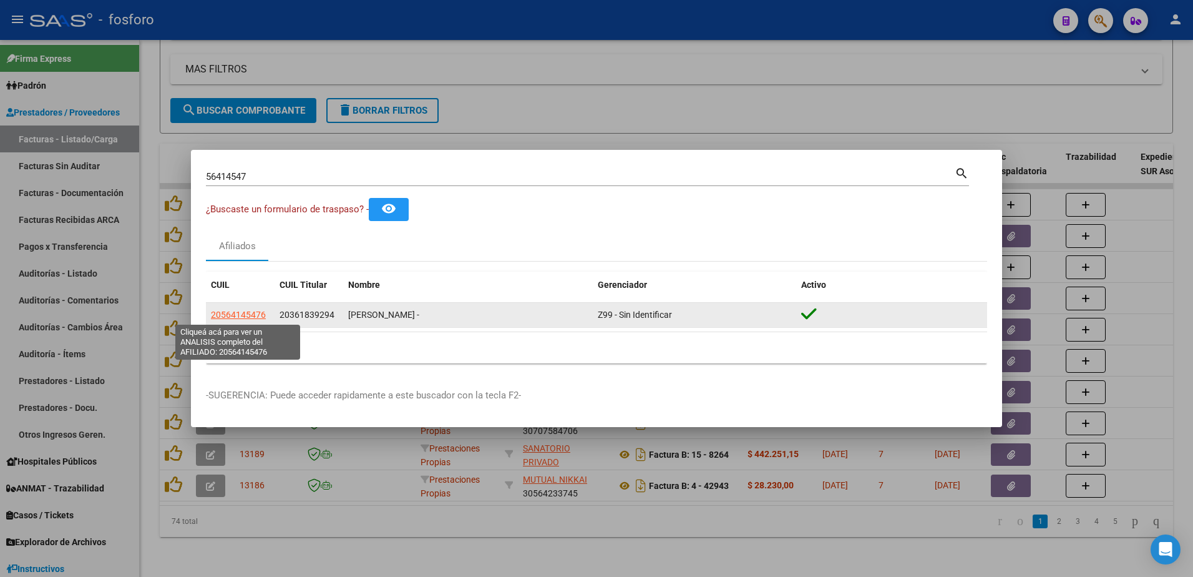
click at [234, 316] on span "20564145476" at bounding box center [238, 315] width 55 height 10
type textarea "20564145476"
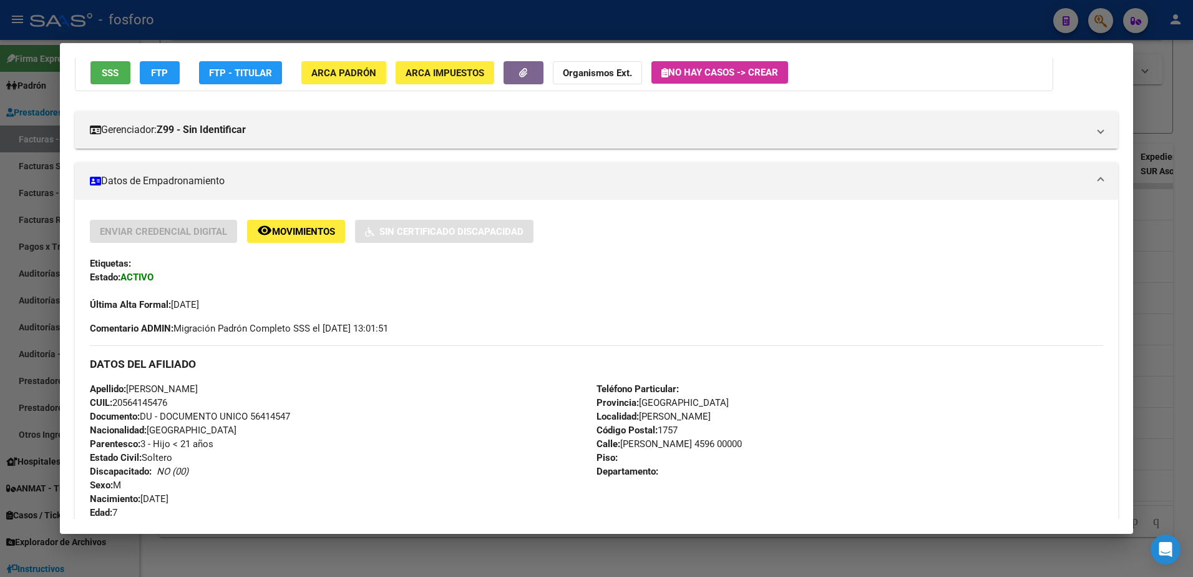
scroll to position [0, 0]
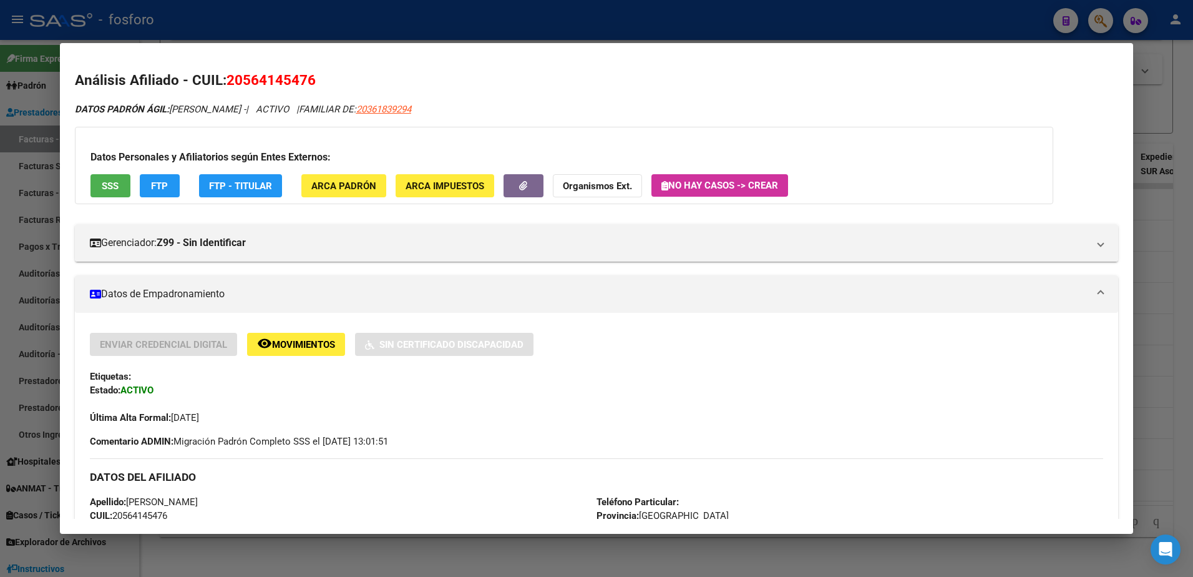
click at [19, 261] on div at bounding box center [596, 288] width 1193 height 577
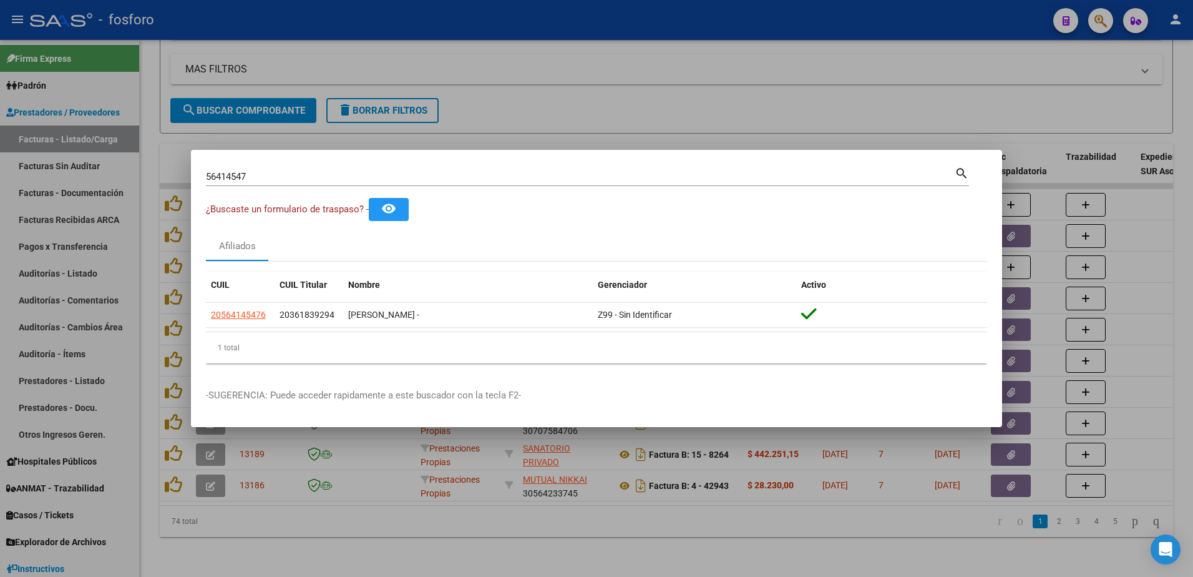
click at [87, 167] on div at bounding box center [596, 288] width 1193 height 577
